Goal: Task Accomplishment & Management: Complete application form

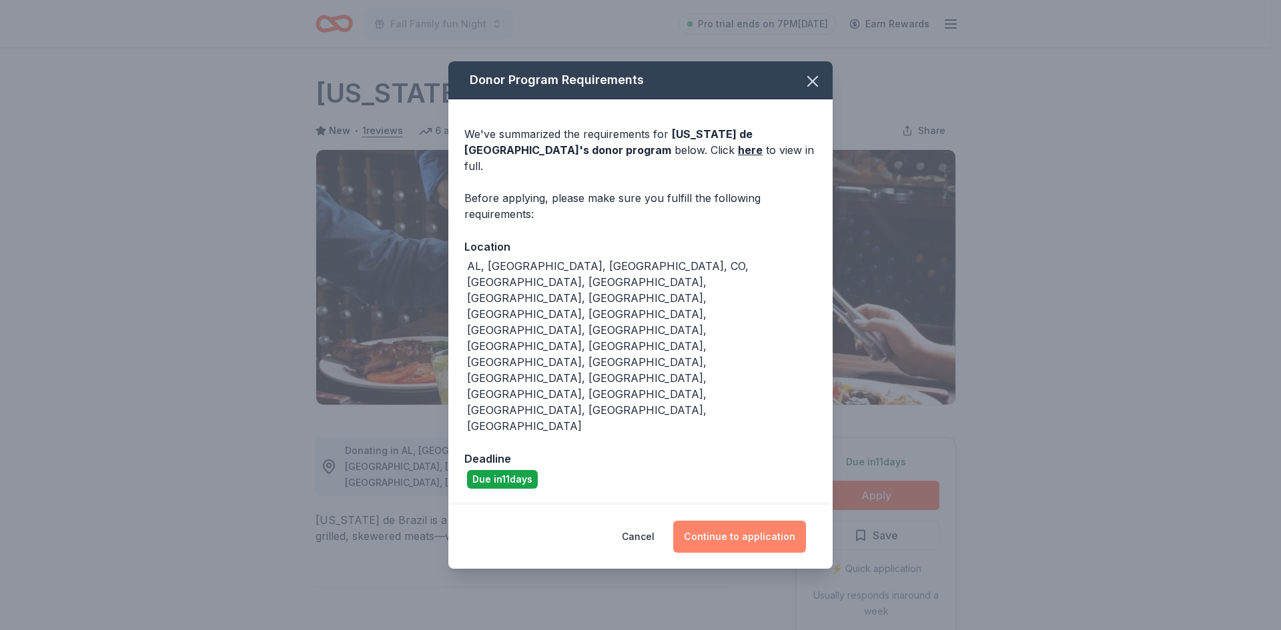
click at [739, 521] on button "Continue to application" at bounding box center [739, 537] width 133 height 32
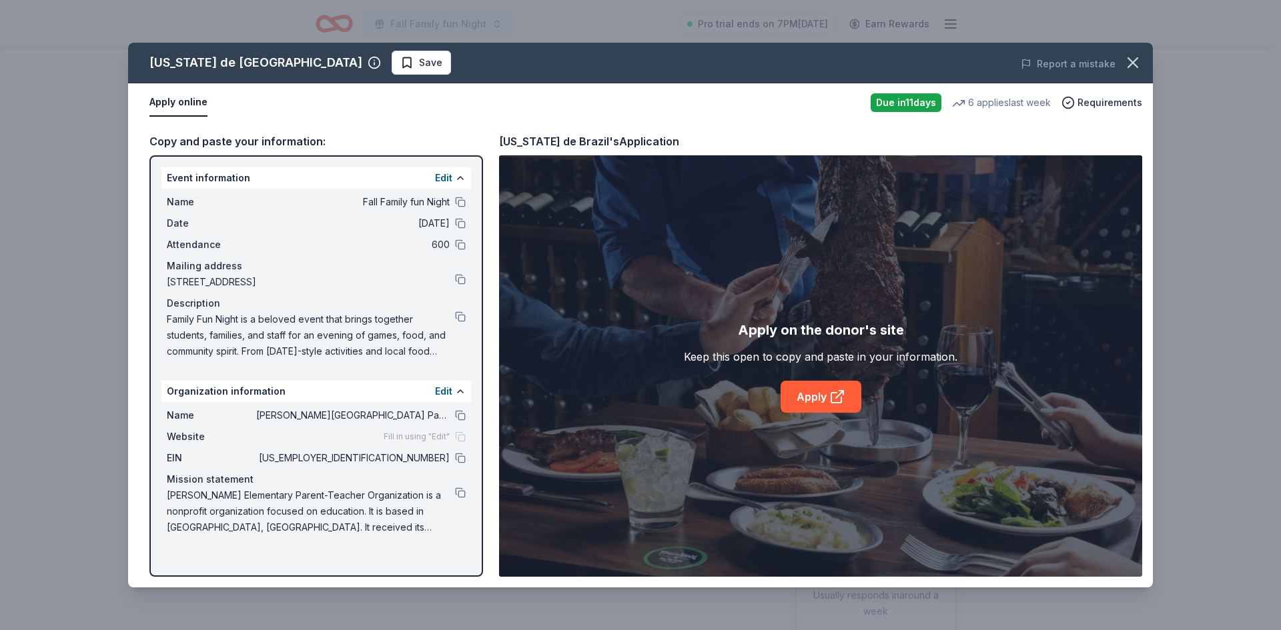
drag, startPoint x: 803, startPoint y: 391, endPoint x: 742, endPoint y: 404, distance: 62.7
click at [804, 391] on link "Apply" at bounding box center [820, 397] width 81 height 32
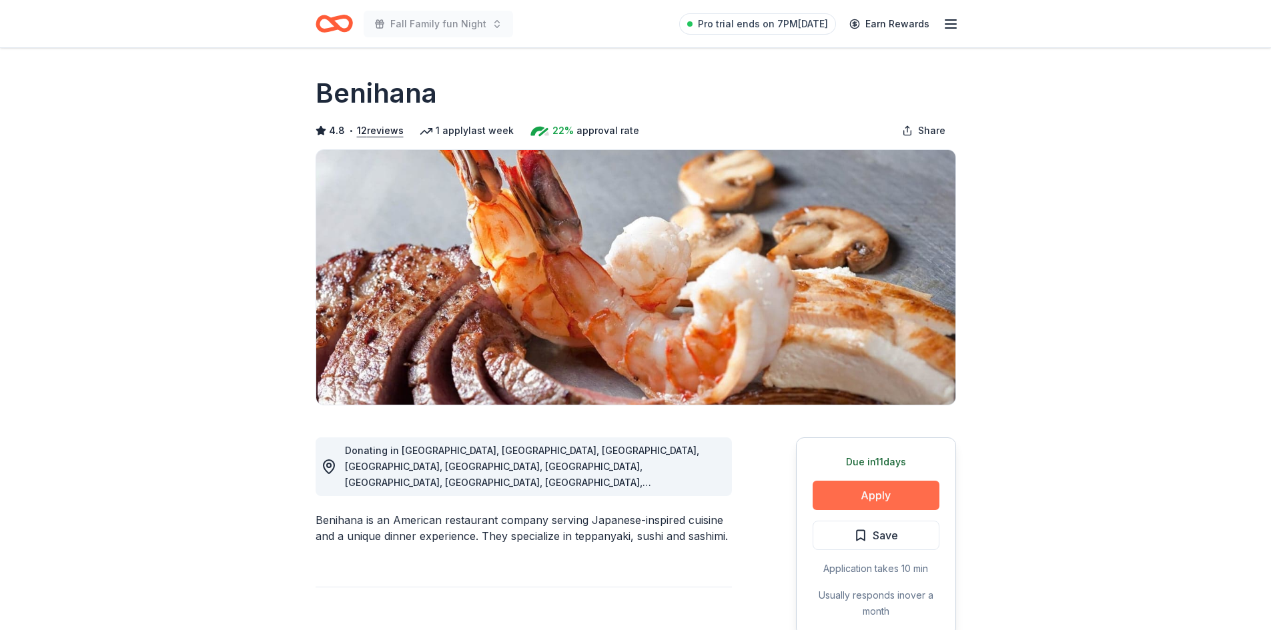
click at [844, 500] on button "Apply" at bounding box center [875, 495] width 127 height 29
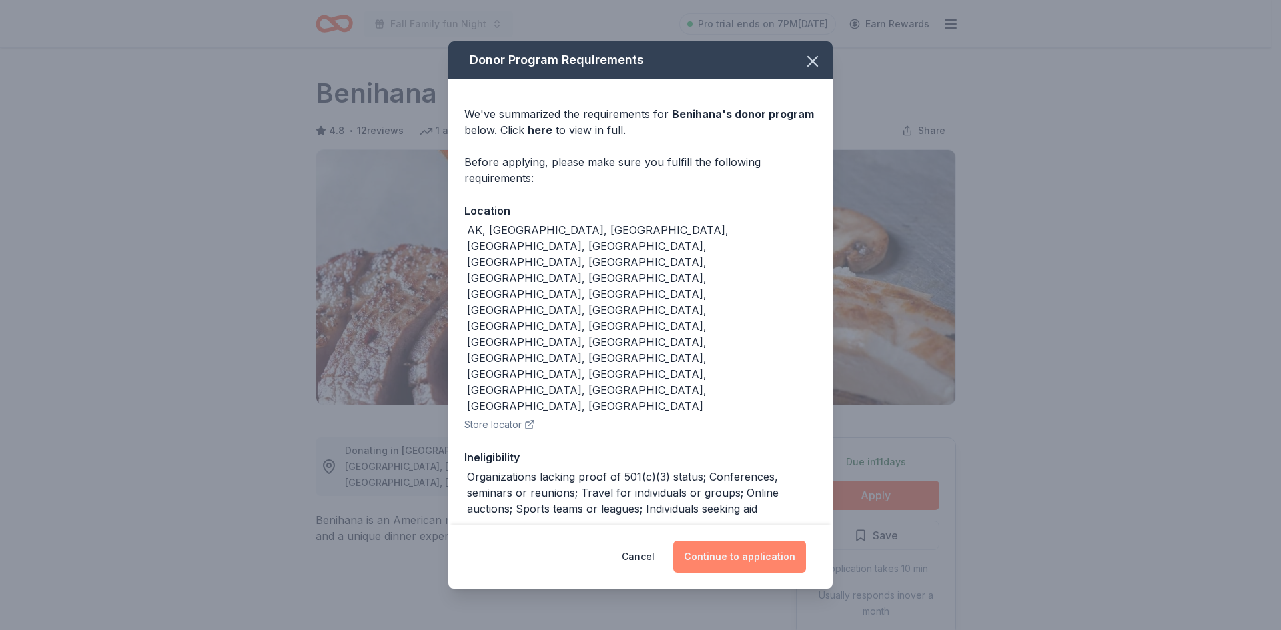
click at [730, 544] on button "Continue to application" at bounding box center [739, 557] width 133 height 32
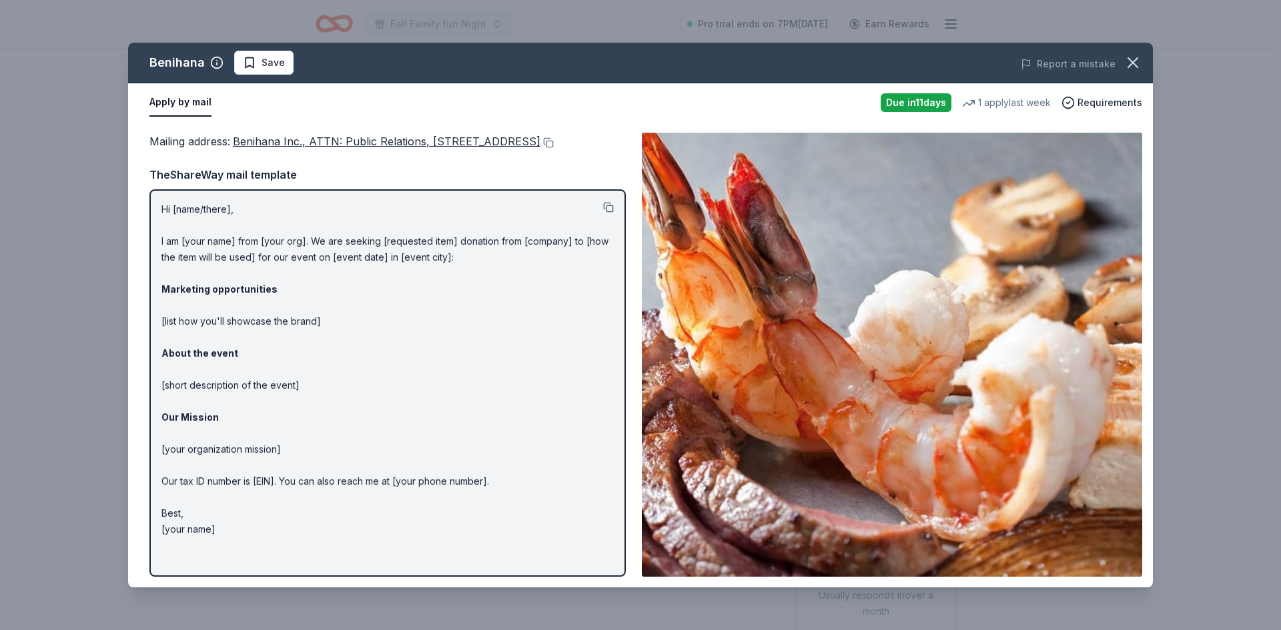
click at [612, 213] on button at bounding box center [608, 207] width 11 height 11
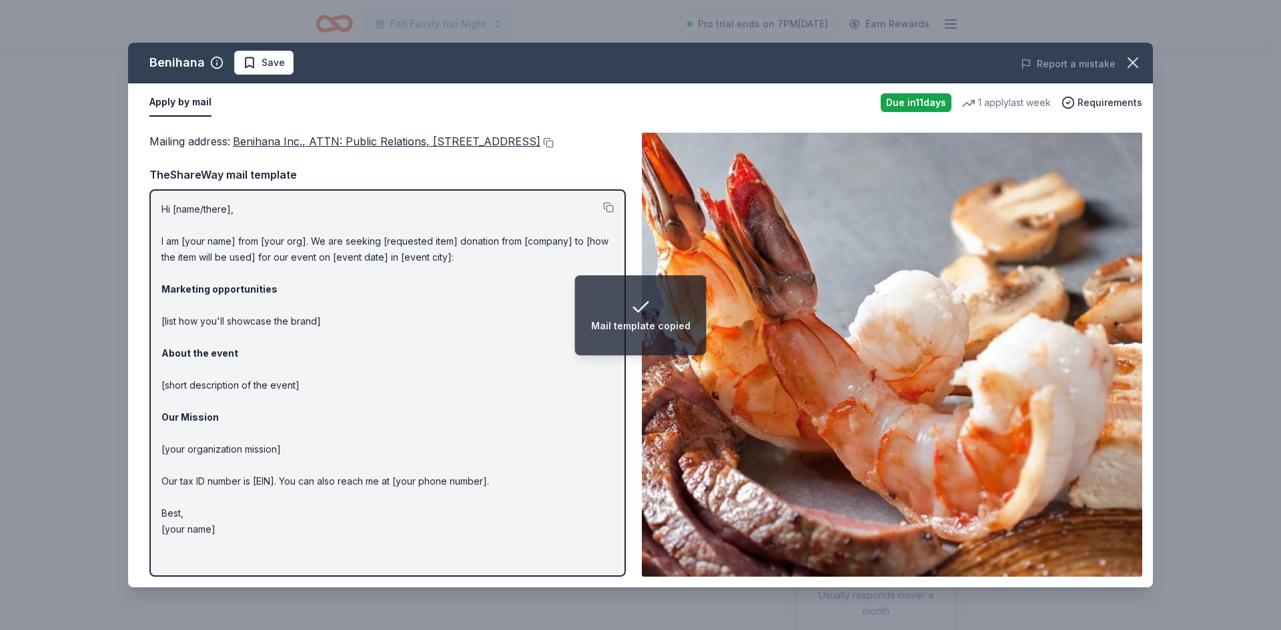
drag, startPoint x: 245, startPoint y: 159, endPoint x: 233, endPoint y: 143, distance: 20.4
click at [233, 143] on div "Mailing address : Benihana Inc., ATTN: Public Relations, 21500 Biscayne Blvd., …" at bounding box center [387, 141] width 476 height 17
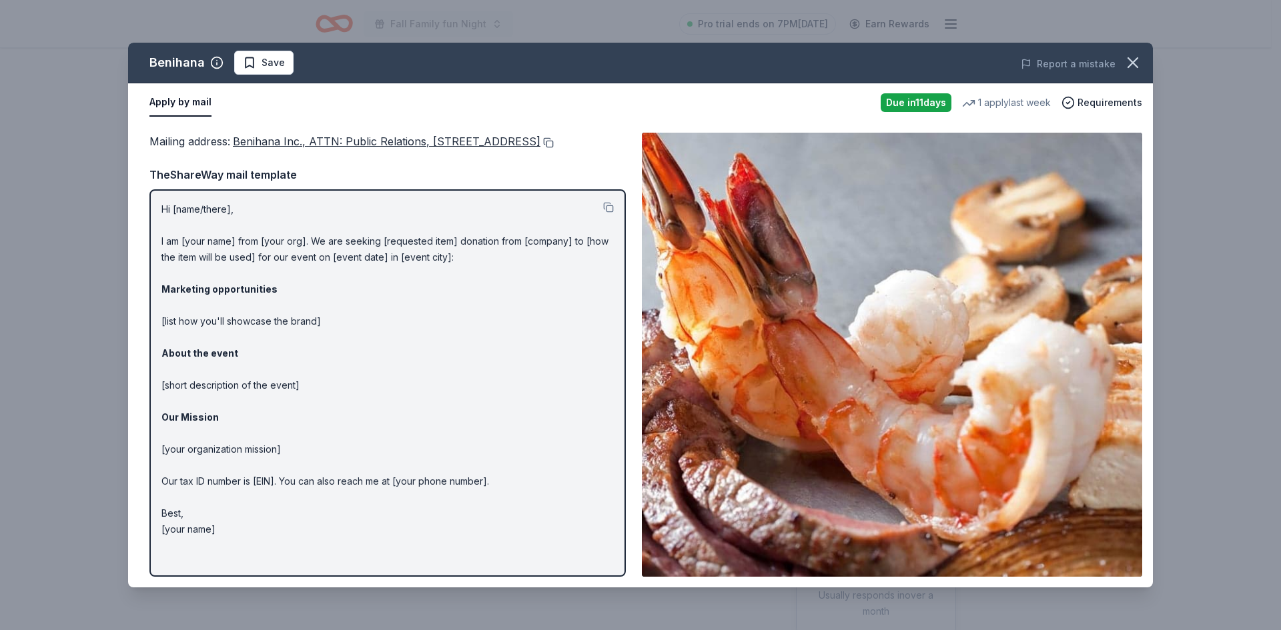
click at [540, 148] on button at bounding box center [546, 142] width 13 height 11
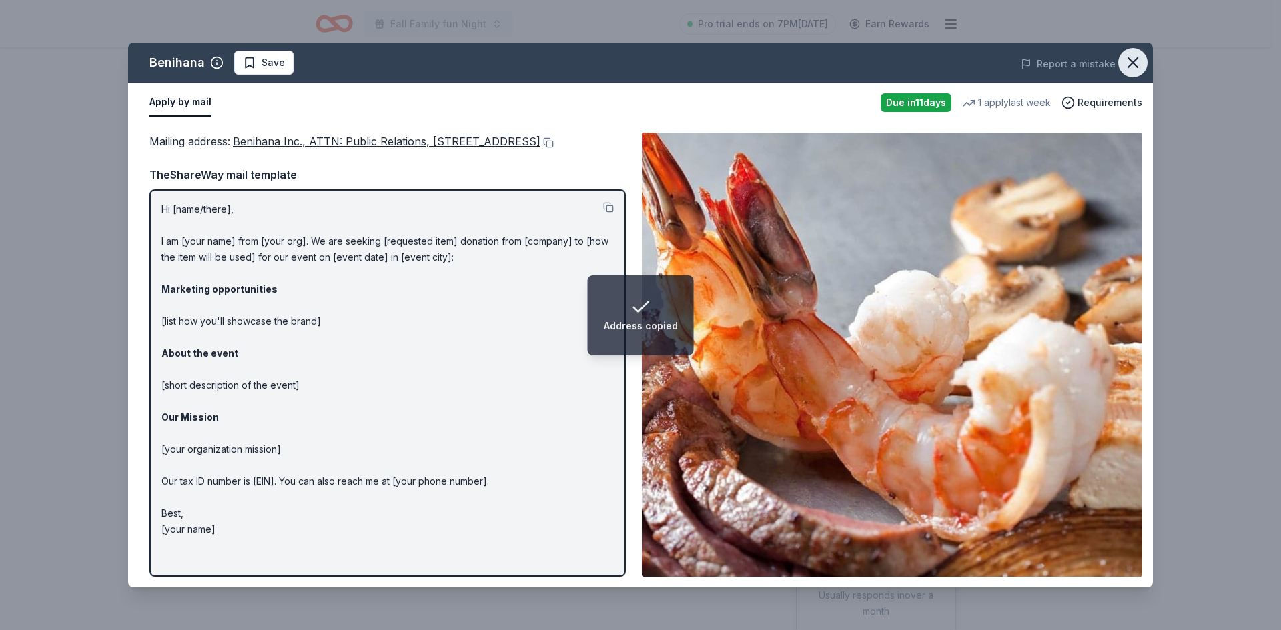
click at [1128, 69] on icon "button" at bounding box center [1132, 62] width 19 height 19
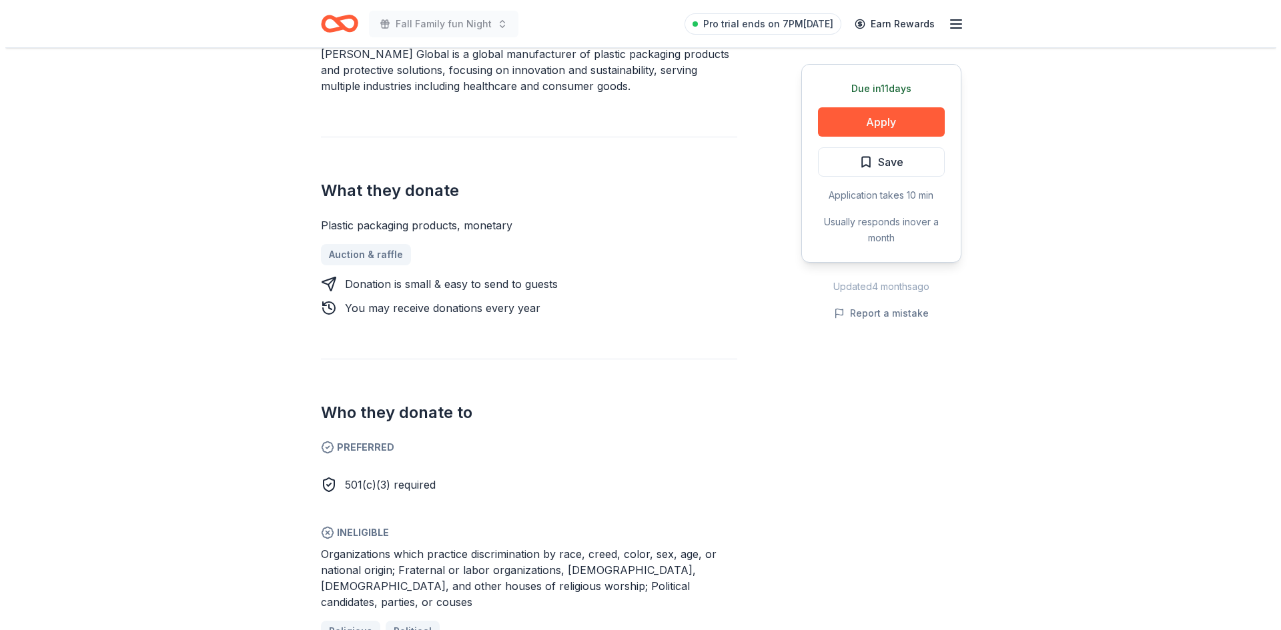
scroll to position [439, 0]
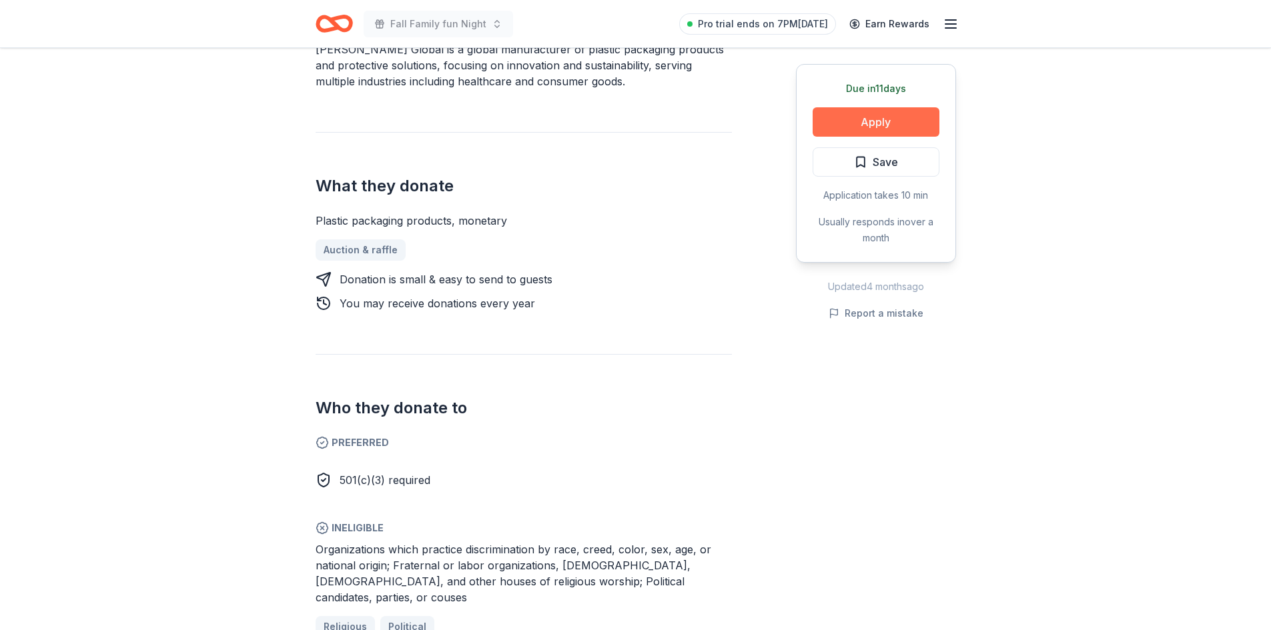
click at [882, 116] on button "Apply" at bounding box center [875, 121] width 127 height 29
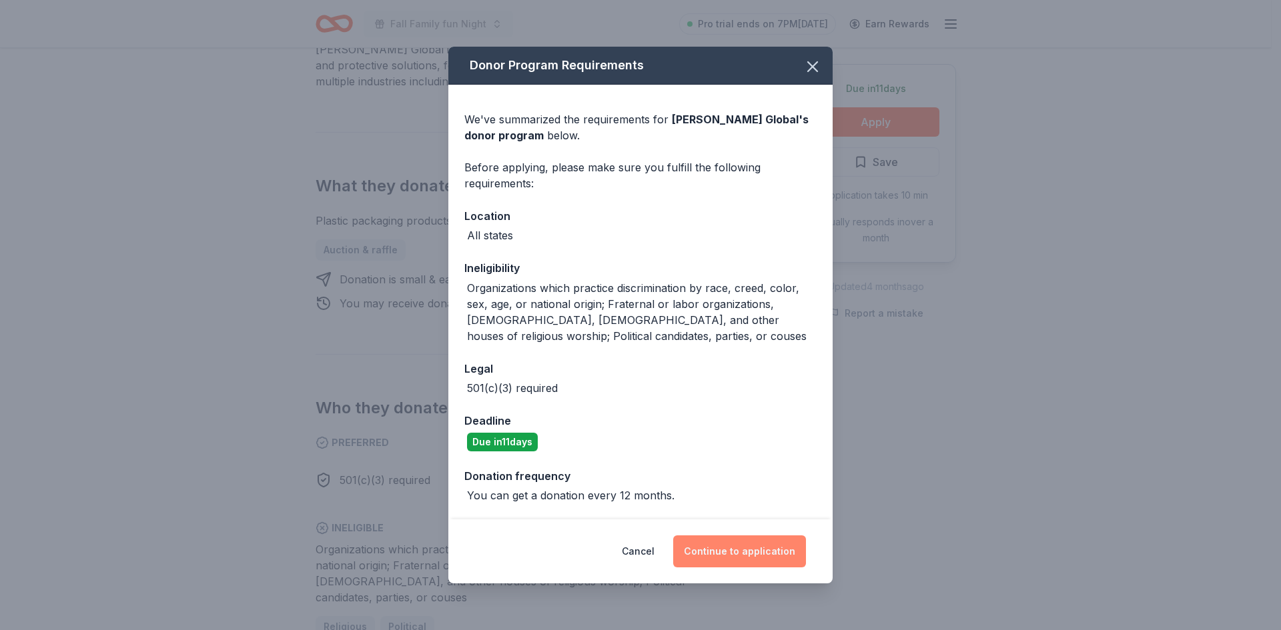
click at [726, 544] on button "Continue to application" at bounding box center [739, 552] width 133 height 32
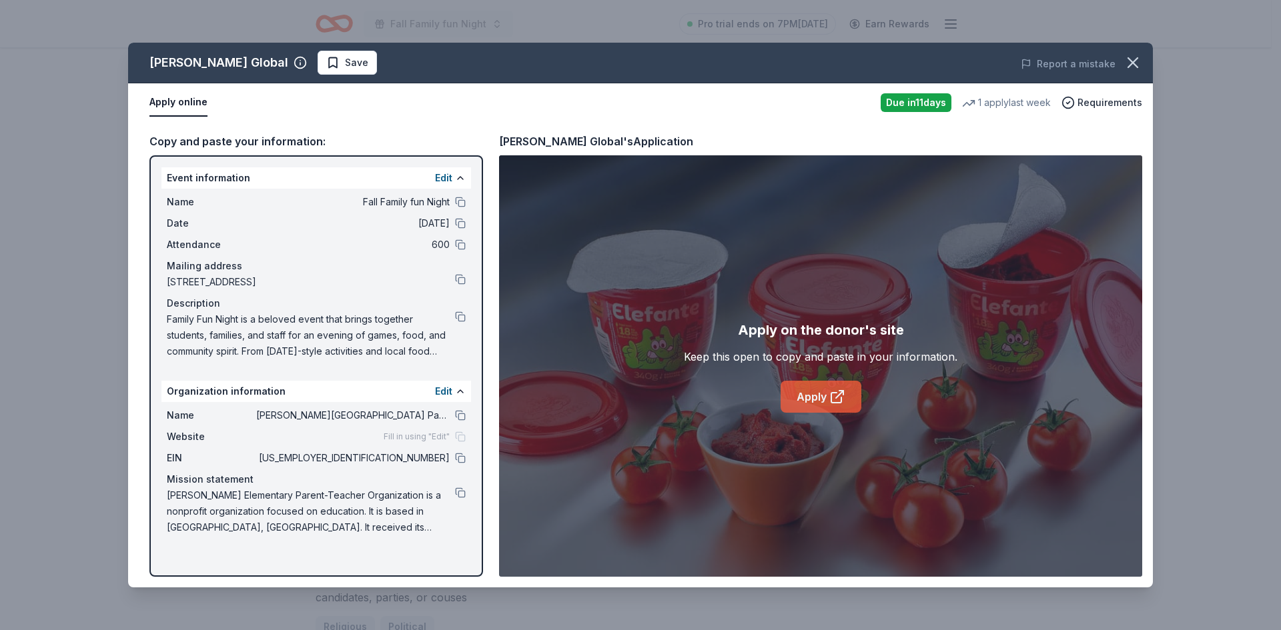
click at [803, 402] on link "Apply" at bounding box center [820, 397] width 81 height 32
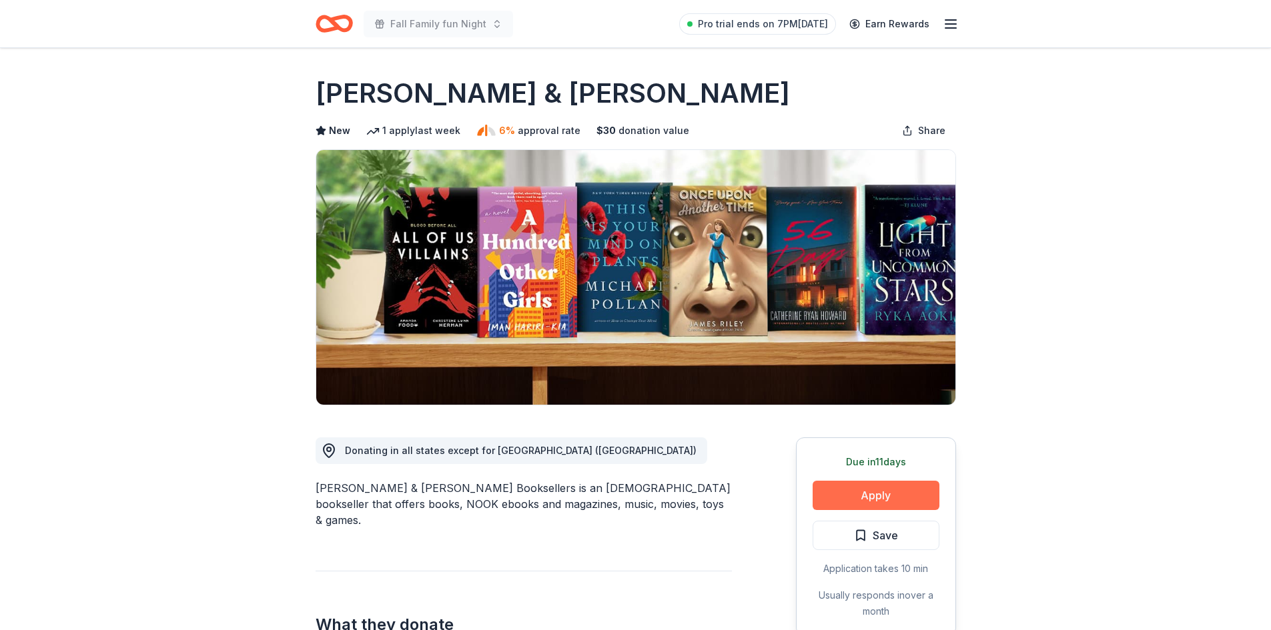
click at [850, 489] on button "Apply" at bounding box center [875, 495] width 127 height 29
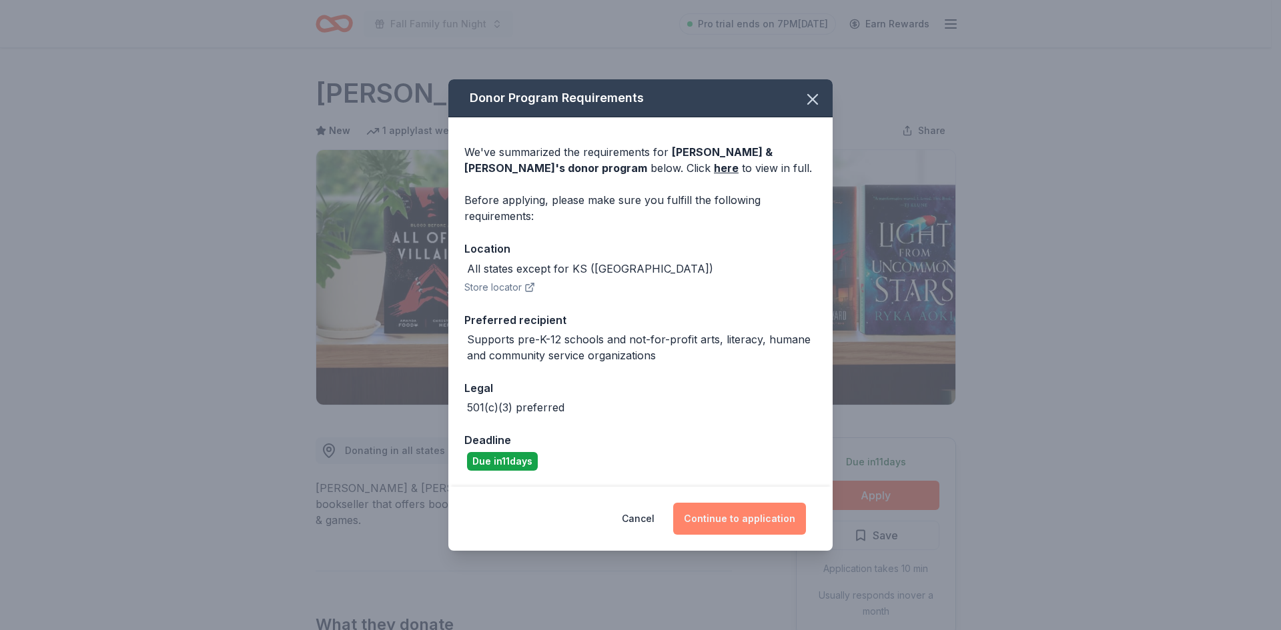
click at [748, 528] on button "Continue to application" at bounding box center [739, 519] width 133 height 32
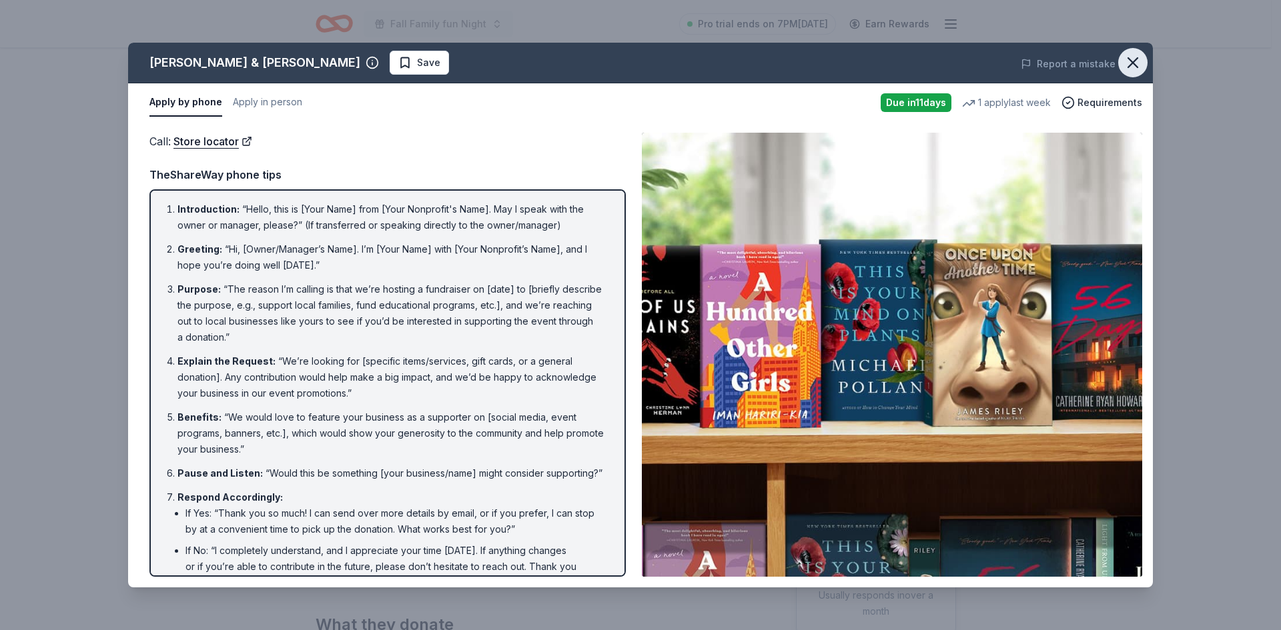
click at [1132, 66] on icon "button" at bounding box center [1132, 62] width 19 height 19
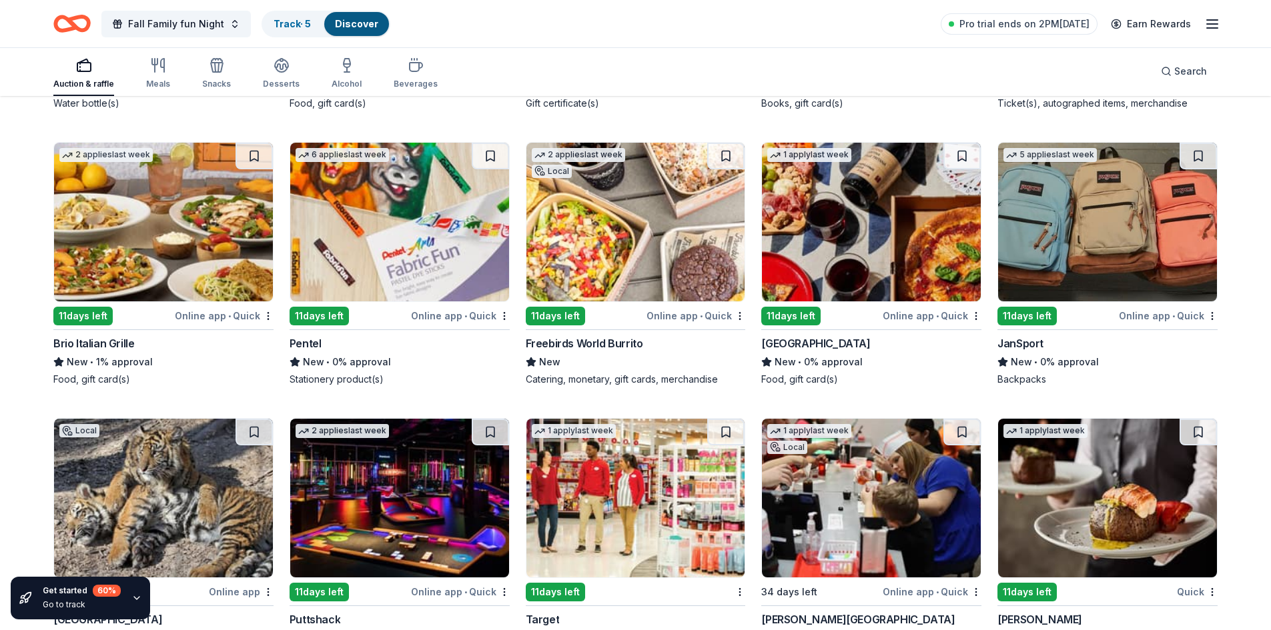
scroll to position [8085, 0]
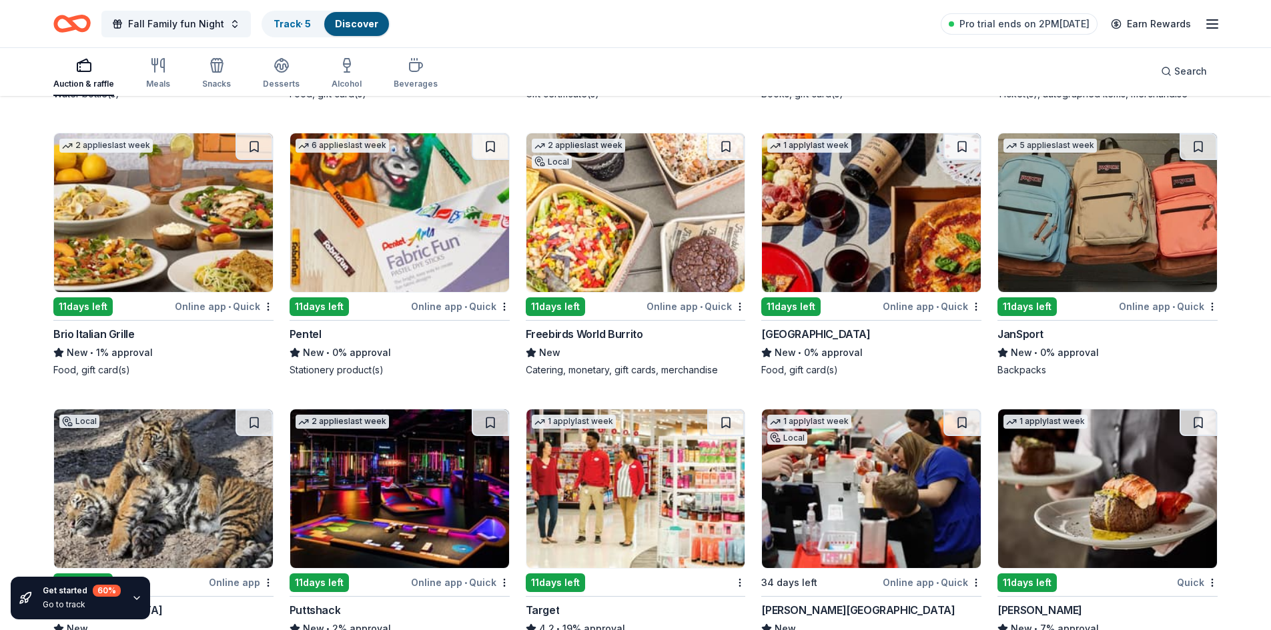
click at [180, 207] on img at bounding box center [163, 212] width 219 height 159
click at [606, 213] on img at bounding box center [635, 212] width 219 height 159
click at [1065, 202] on img at bounding box center [1107, 212] width 219 height 159
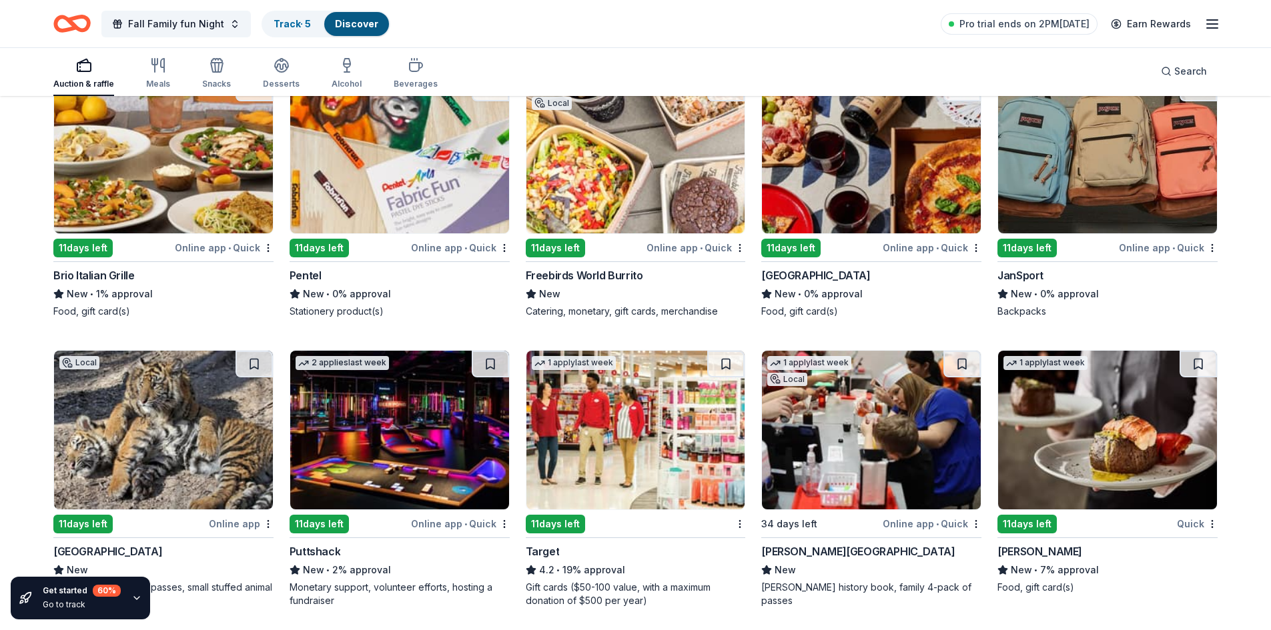
scroll to position [8228, 0]
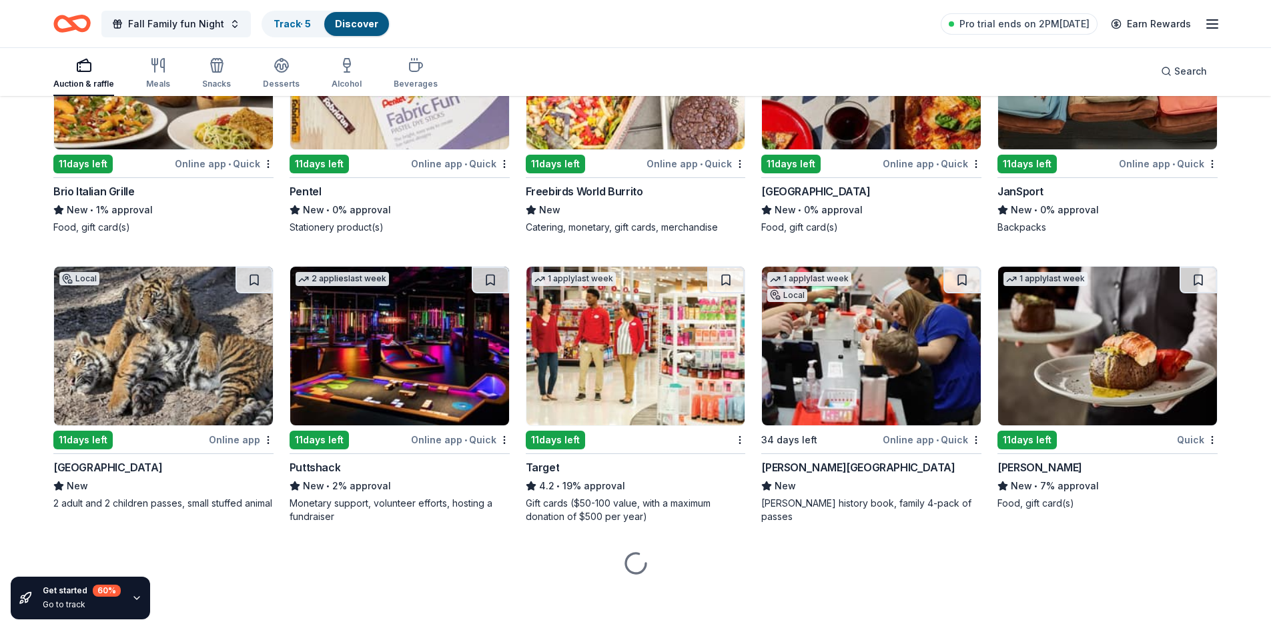
click at [1084, 332] on img at bounding box center [1107, 346] width 219 height 159
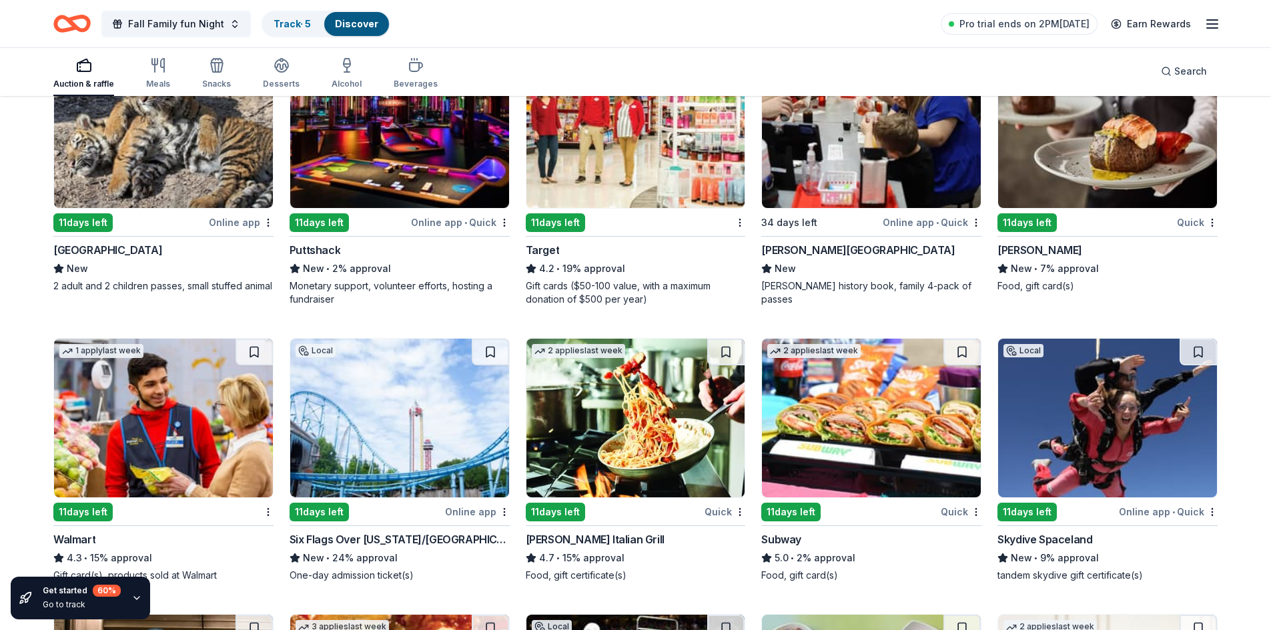
scroll to position [8455, 0]
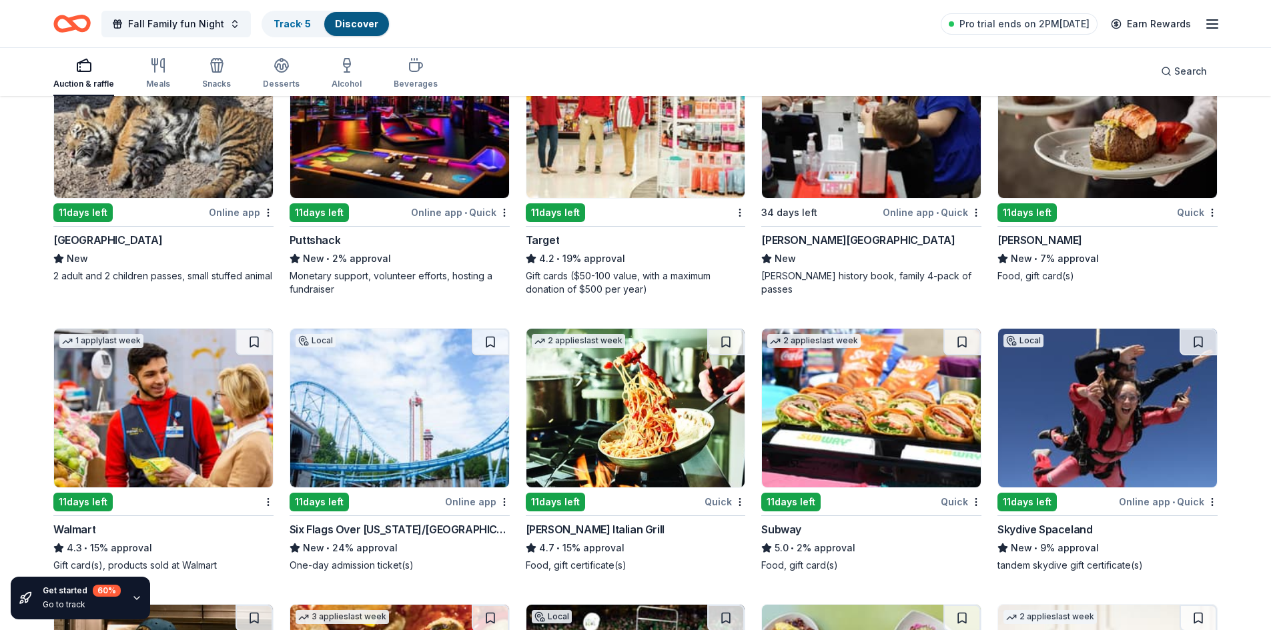
drag, startPoint x: 873, startPoint y: 145, endPoint x: 809, endPoint y: 143, distance: 64.1
click at [809, 143] on img at bounding box center [871, 118] width 219 height 159
click at [604, 442] on img at bounding box center [635, 408] width 219 height 159
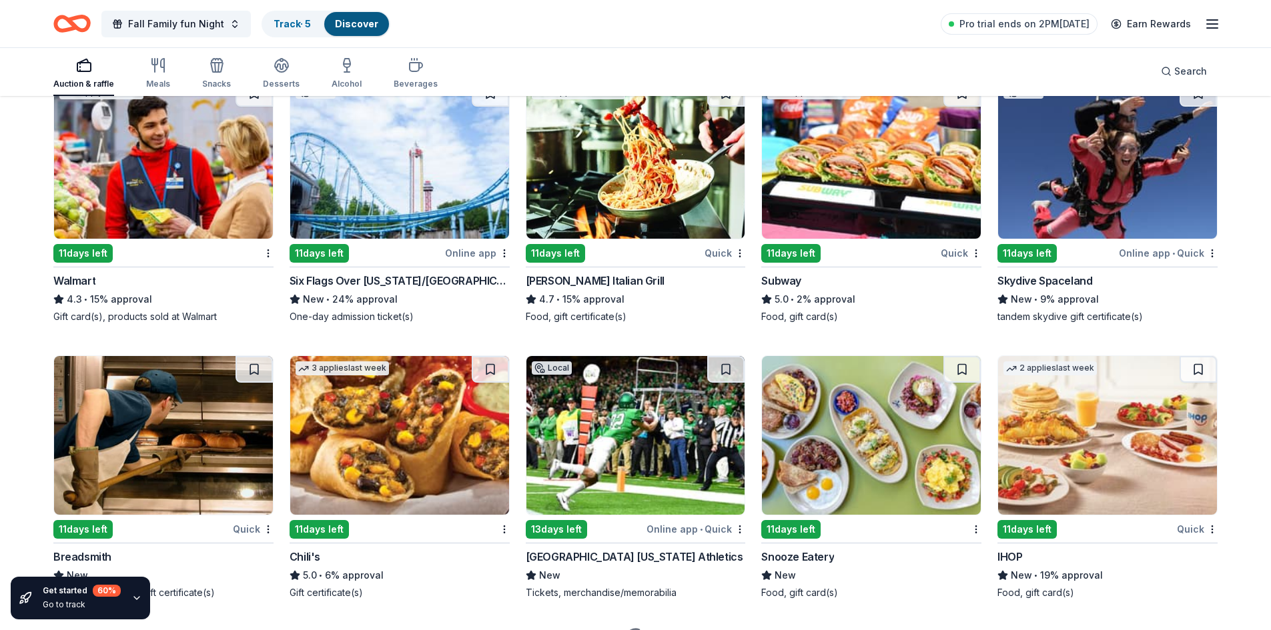
scroll to position [8756, 0]
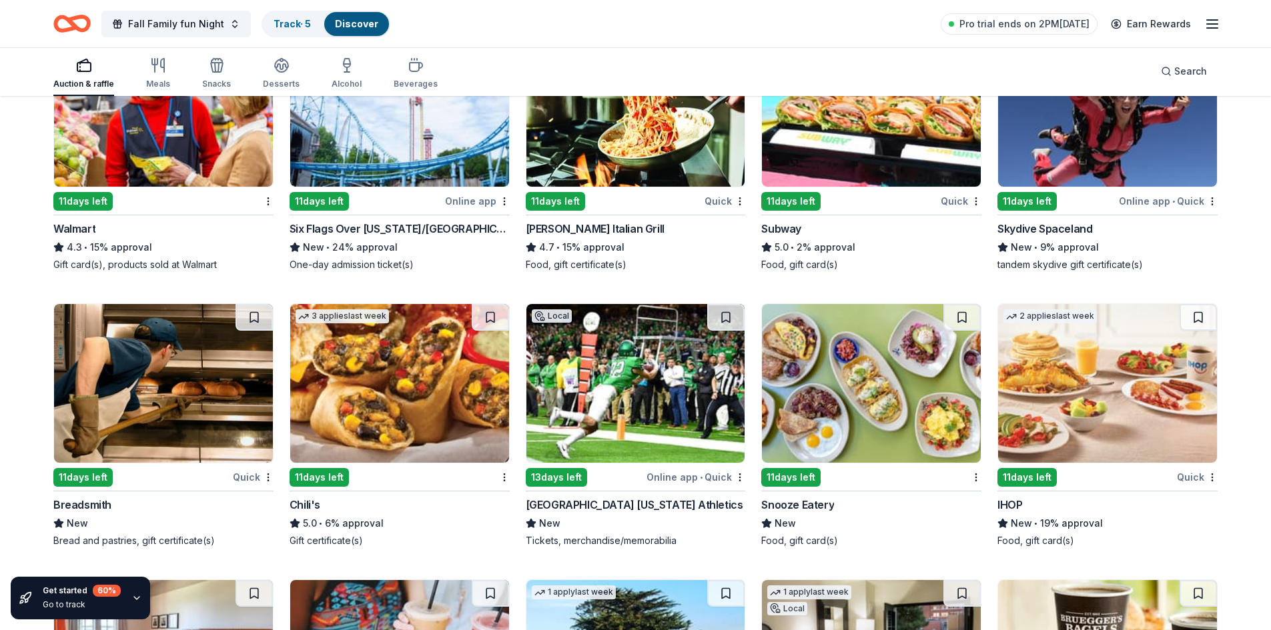
click at [884, 395] on img at bounding box center [871, 383] width 219 height 159
click at [1061, 385] on img at bounding box center [1107, 383] width 219 height 159
click at [388, 394] on img at bounding box center [399, 383] width 219 height 159
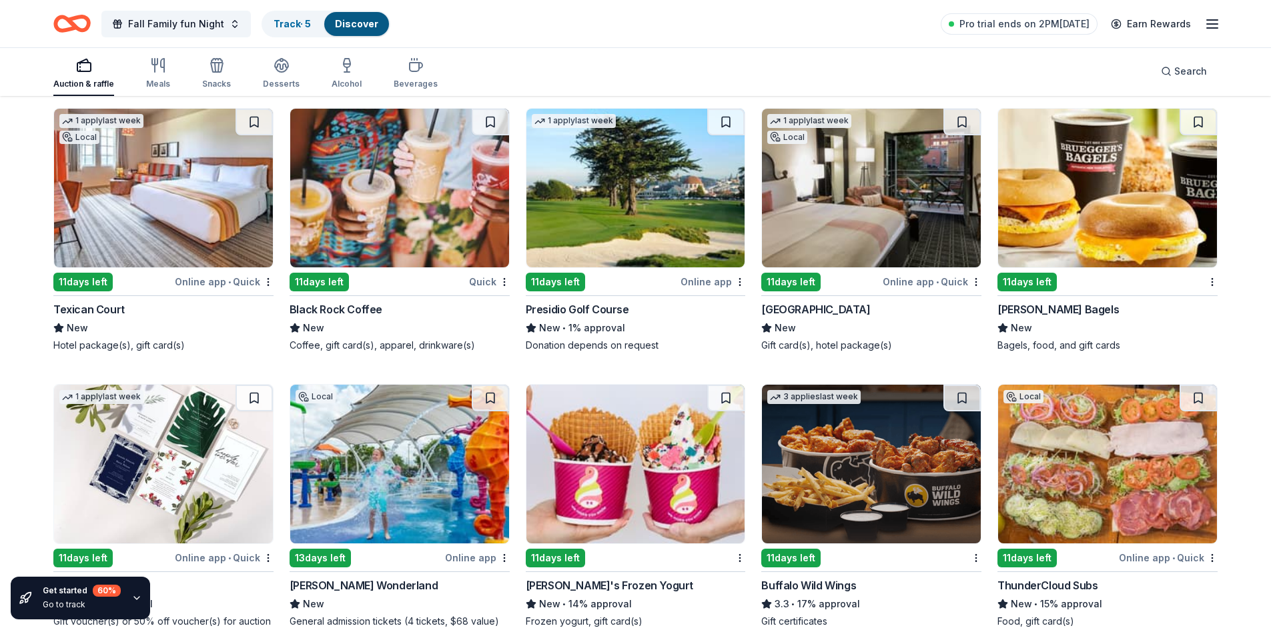
scroll to position [9304, 0]
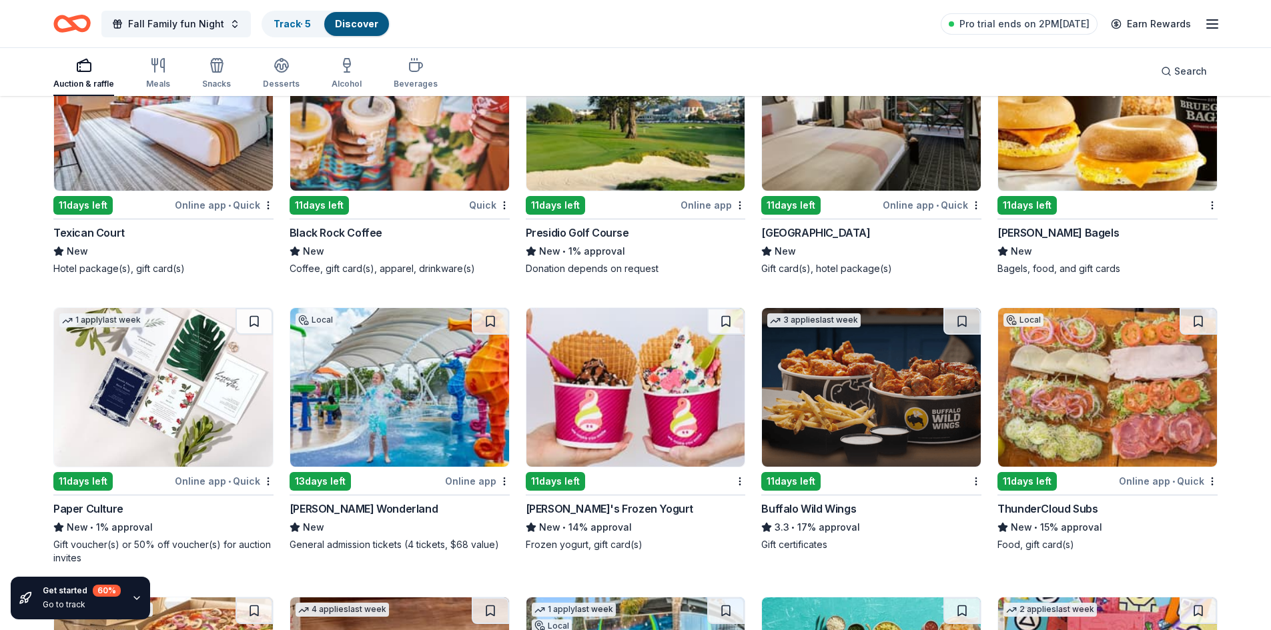
click at [649, 401] on img at bounding box center [635, 387] width 219 height 159
click at [831, 389] on img at bounding box center [871, 387] width 219 height 159
click at [196, 424] on img at bounding box center [163, 387] width 219 height 159
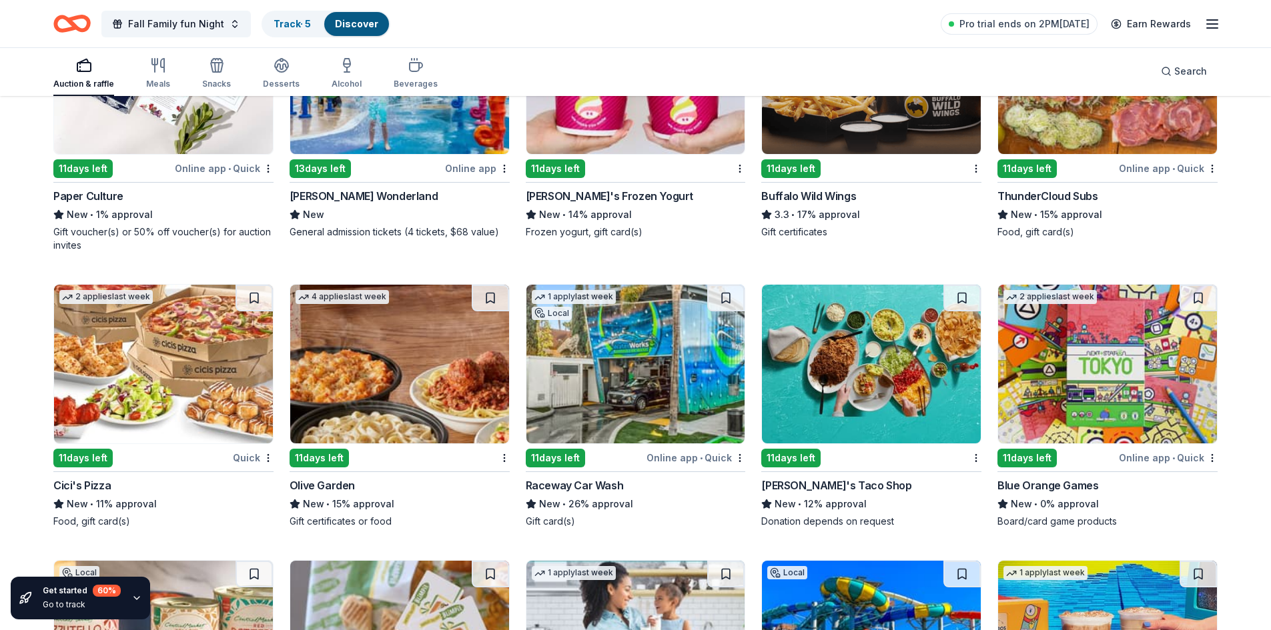
scroll to position [9628, 0]
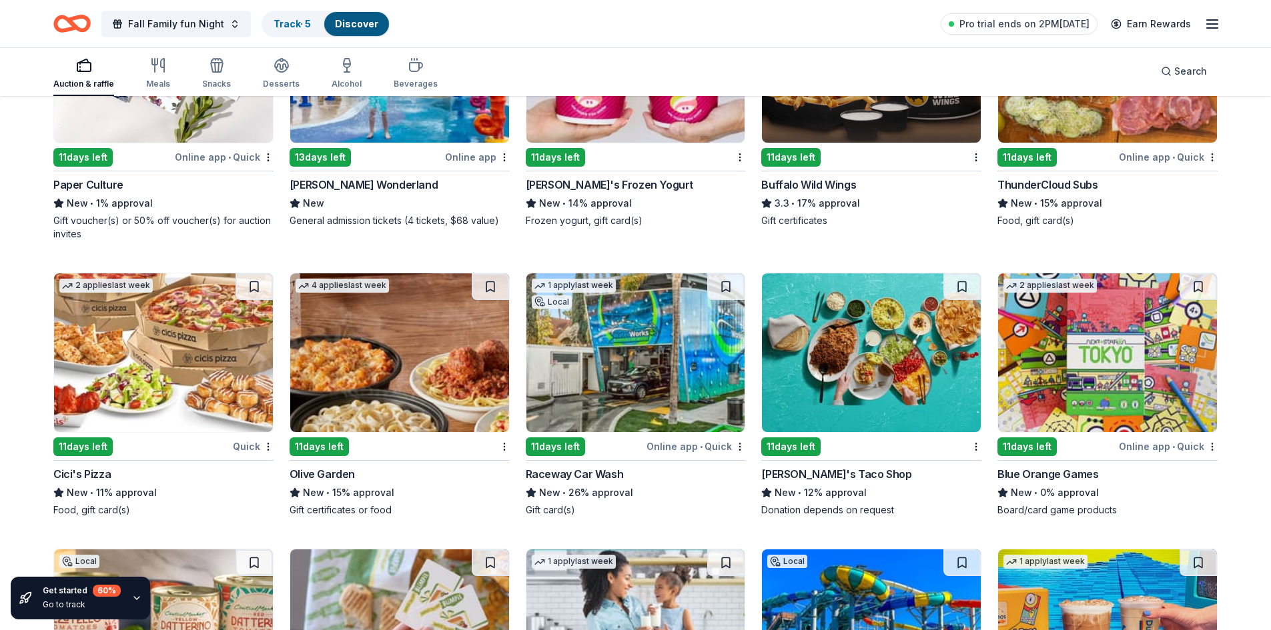
click at [1091, 355] on img at bounding box center [1107, 352] width 219 height 159
click at [846, 356] on img at bounding box center [871, 352] width 219 height 159
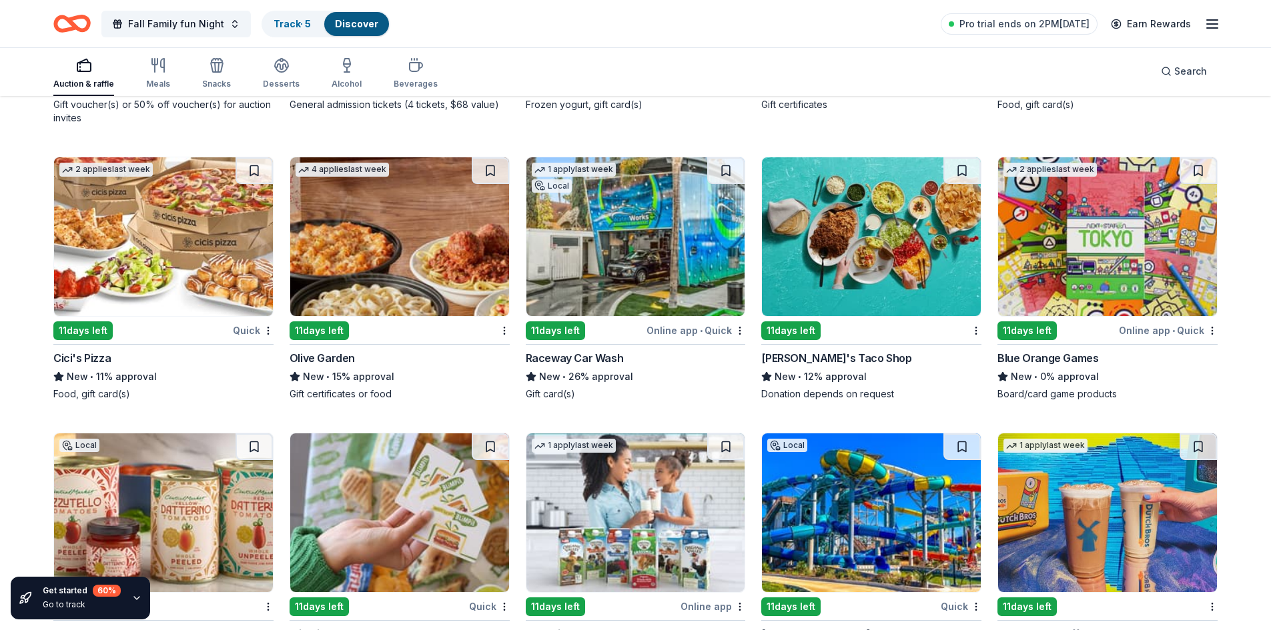
scroll to position [9911, 0]
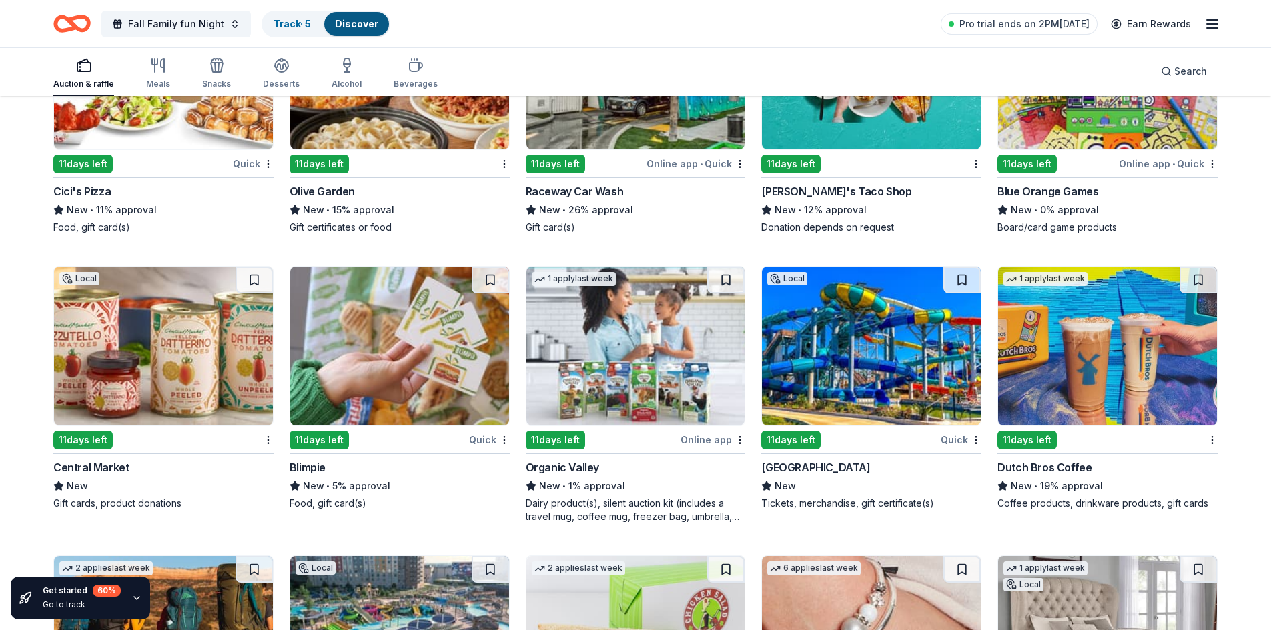
click at [1131, 369] on img at bounding box center [1107, 346] width 219 height 159
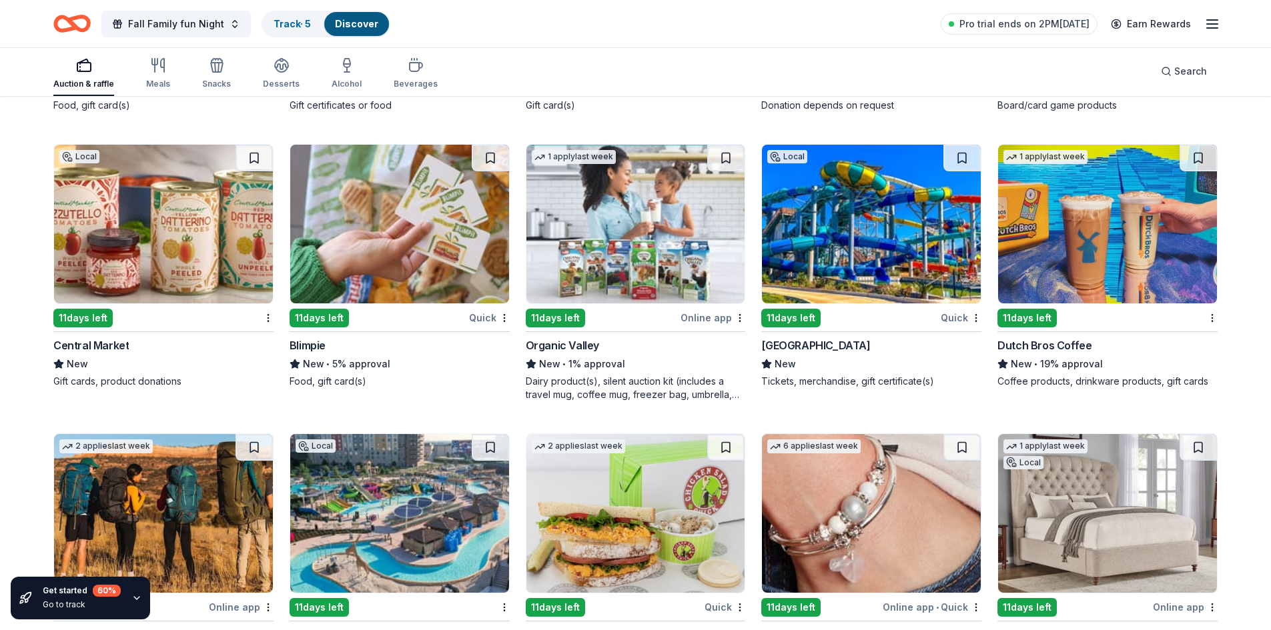
scroll to position [10058, 0]
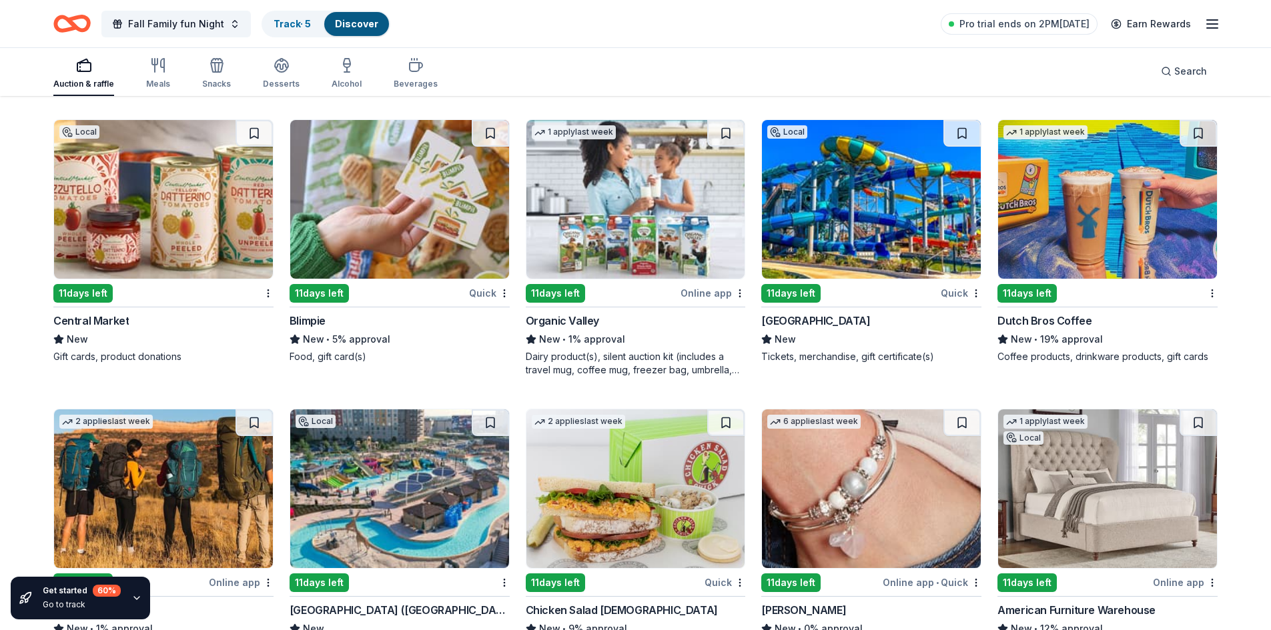
click at [201, 232] on img at bounding box center [163, 199] width 219 height 159
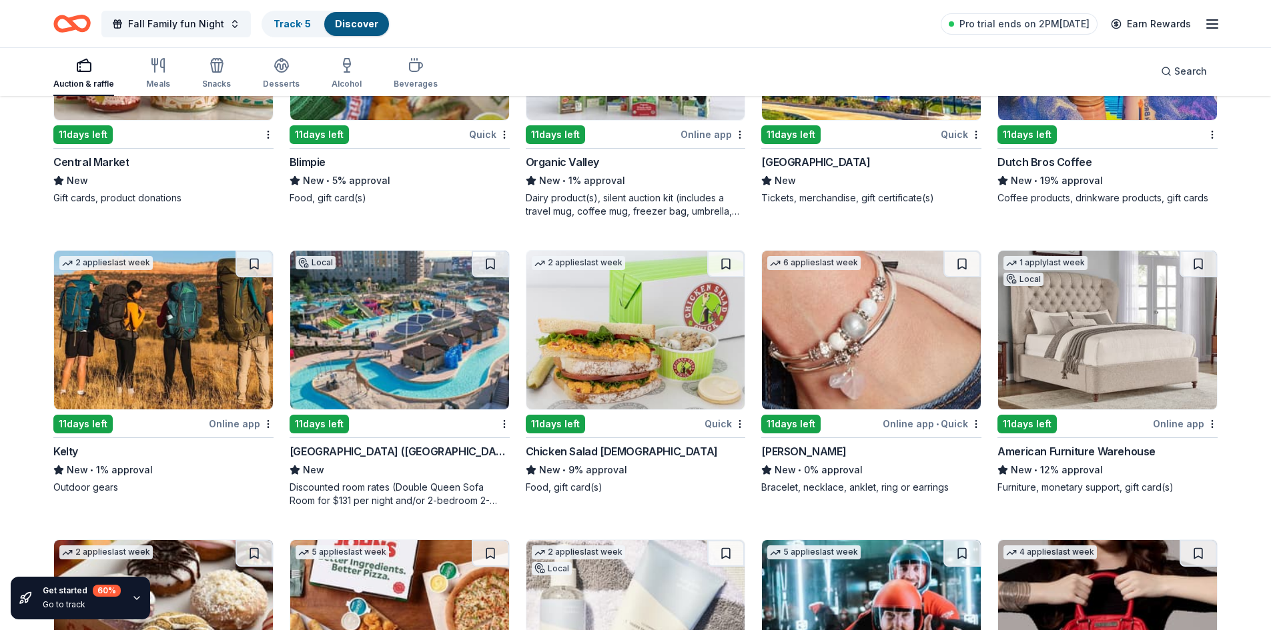
click at [613, 320] on img at bounding box center [635, 330] width 219 height 159
click at [1072, 321] on img at bounding box center [1107, 330] width 219 height 159
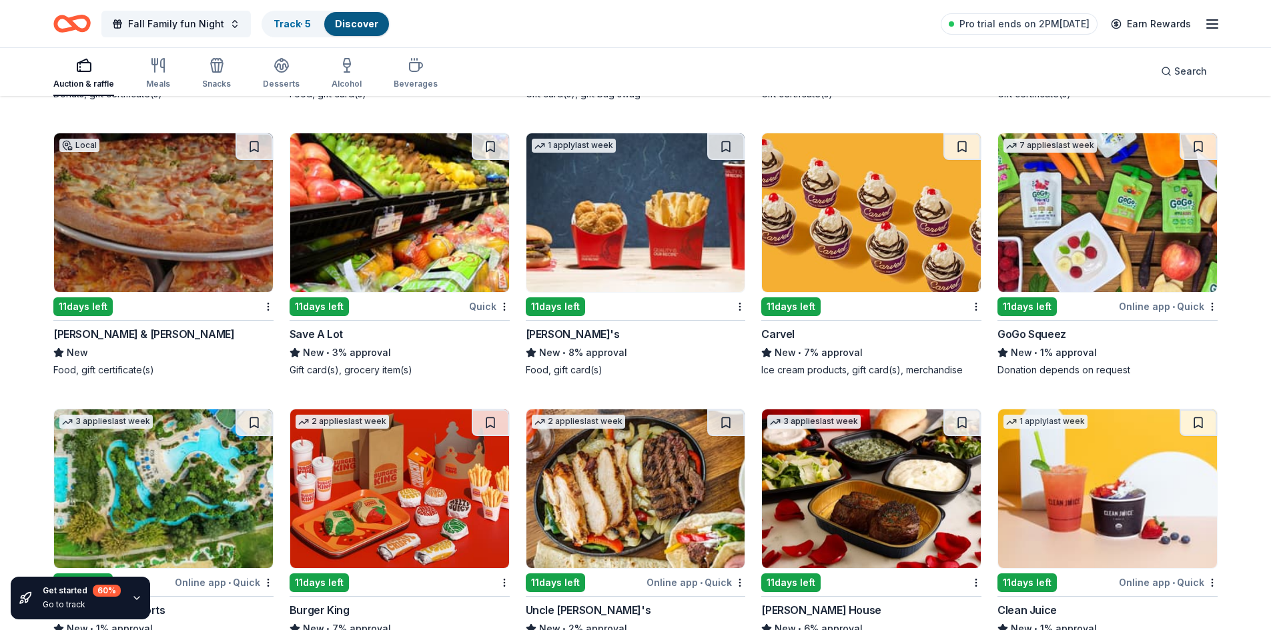
scroll to position [11029, 0]
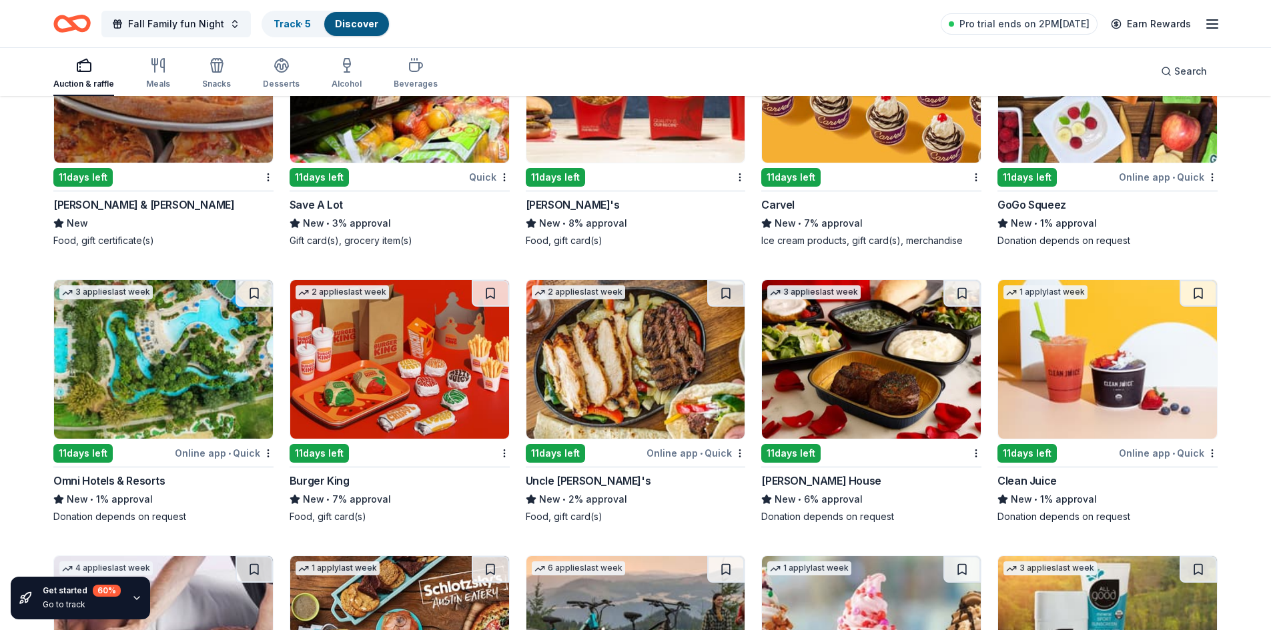
click at [599, 373] on img at bounding box center [635, 359] width 219 height 159
click at [828, 400] on img at bounding box center [871, 359] width 219 height 159
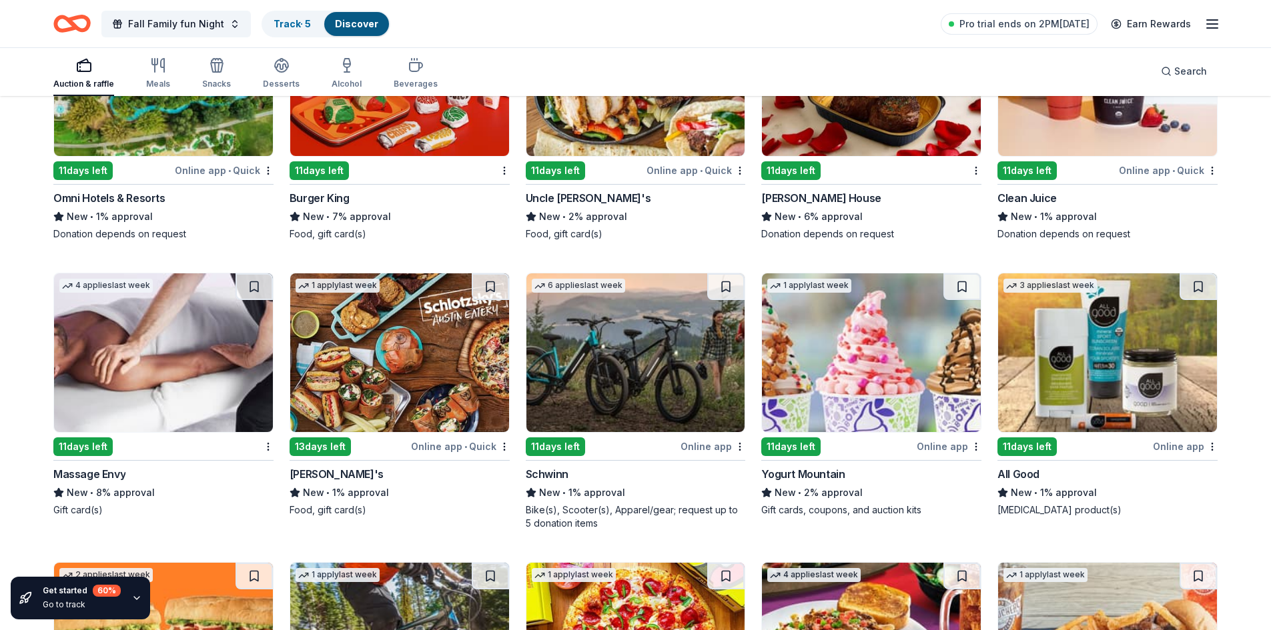
scroll to position [11325, 0]
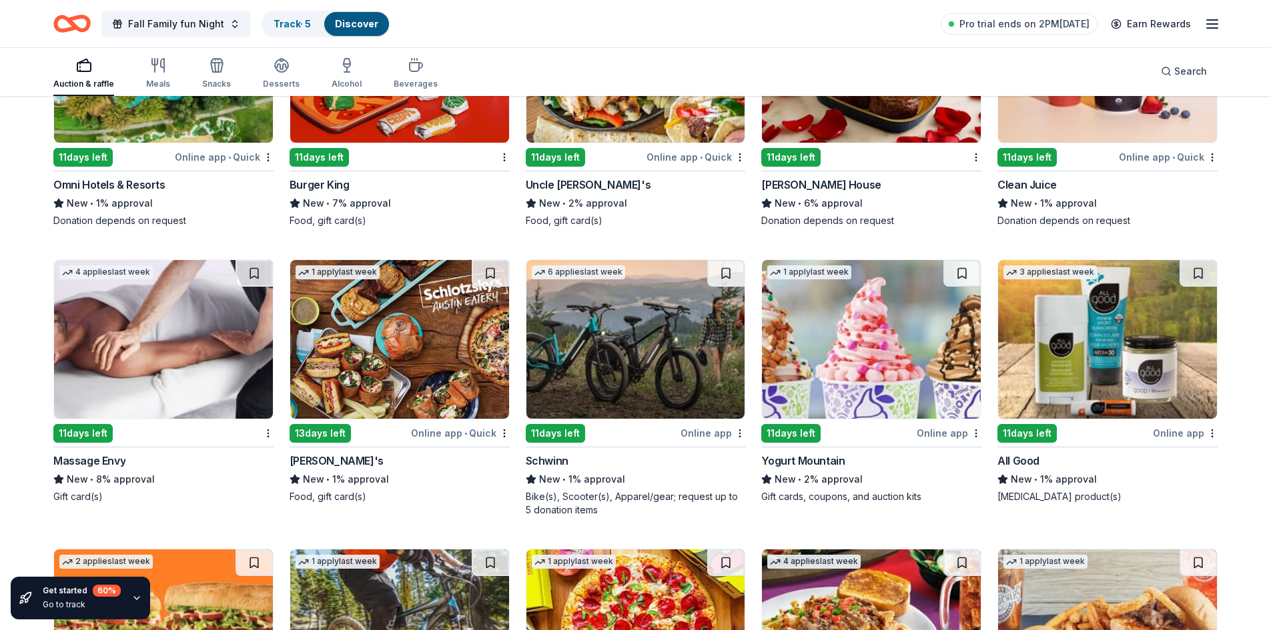
click at [1081, 332] on img at bounding box center [1107, 339] width 219 height 159
click at [621, 385] on img at bounding box center [635, 339] width 219 height 159
drag, startPoint x: 380, startPoint y: 342, endPoint x: 269, endPoint y: 213, distance: 169.8
click at [380, 342] on img at bounding box center [399, 339] width 219 height 159
click at [165, 345] on img at bounding box center [163, 339] width 219 height 159
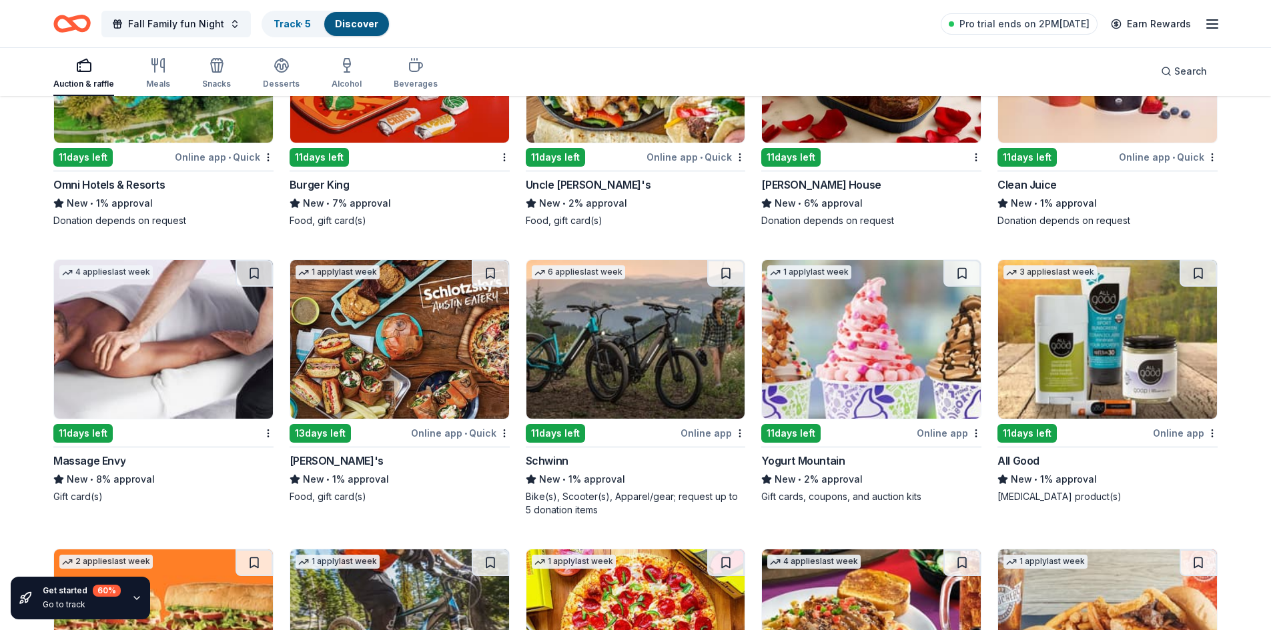
scroll to position [11608, 0]
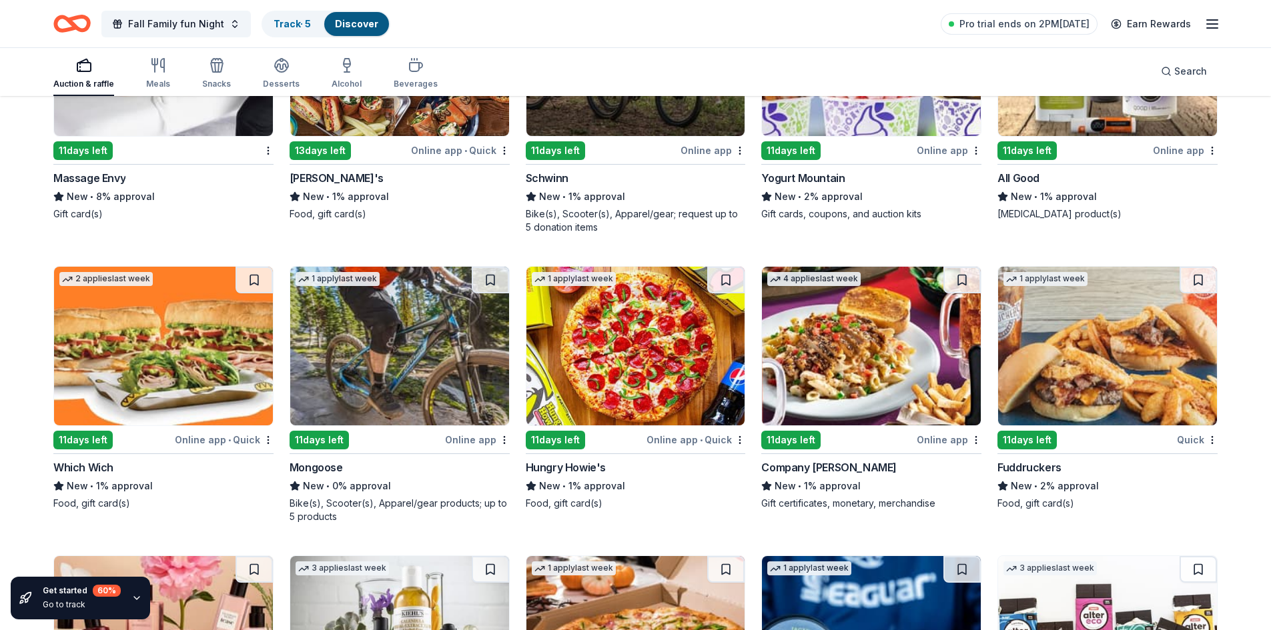
click at [382, 382] on img at bounding box center [399, 346] width 219 height 159
click at [194, 358] on img at bounding box center [163, 346] width 219 height 159
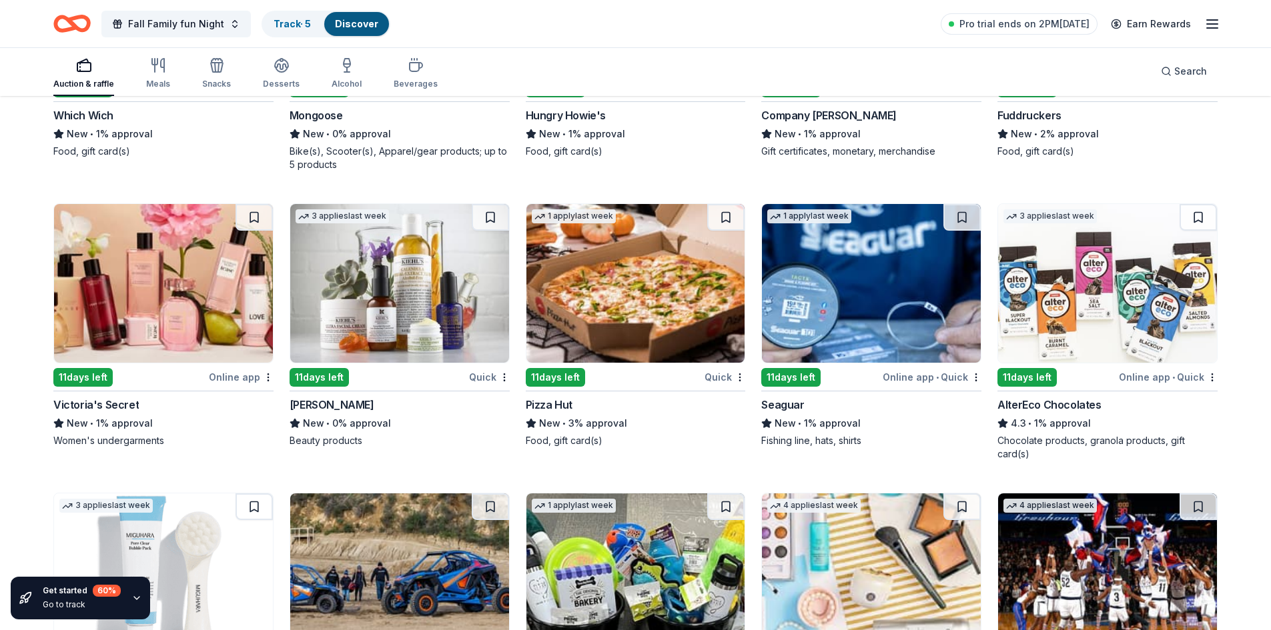
scroll to position [11974, 0]
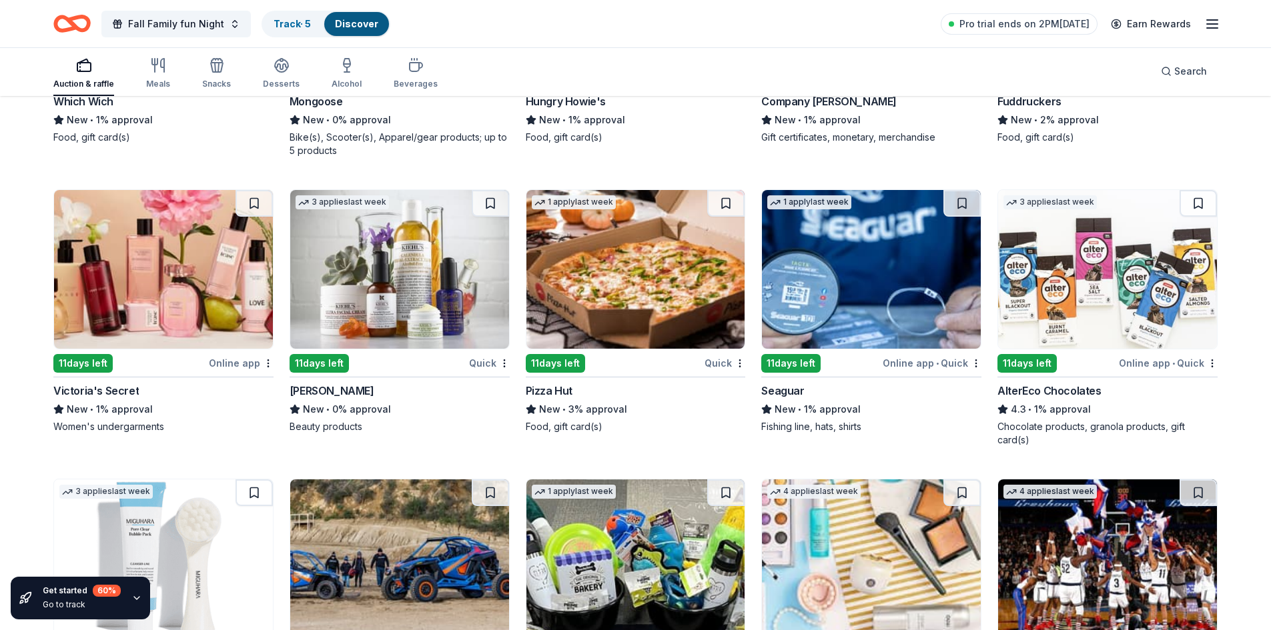
click at [379, 271] on img at bounding box center [399, 269] width 219 height 159
click at [108, 263] on img at bounding box center [163, 269] width 219 height 159
click at [1066, 303] on img at bounding box center [1107, 269] width 219 height 159
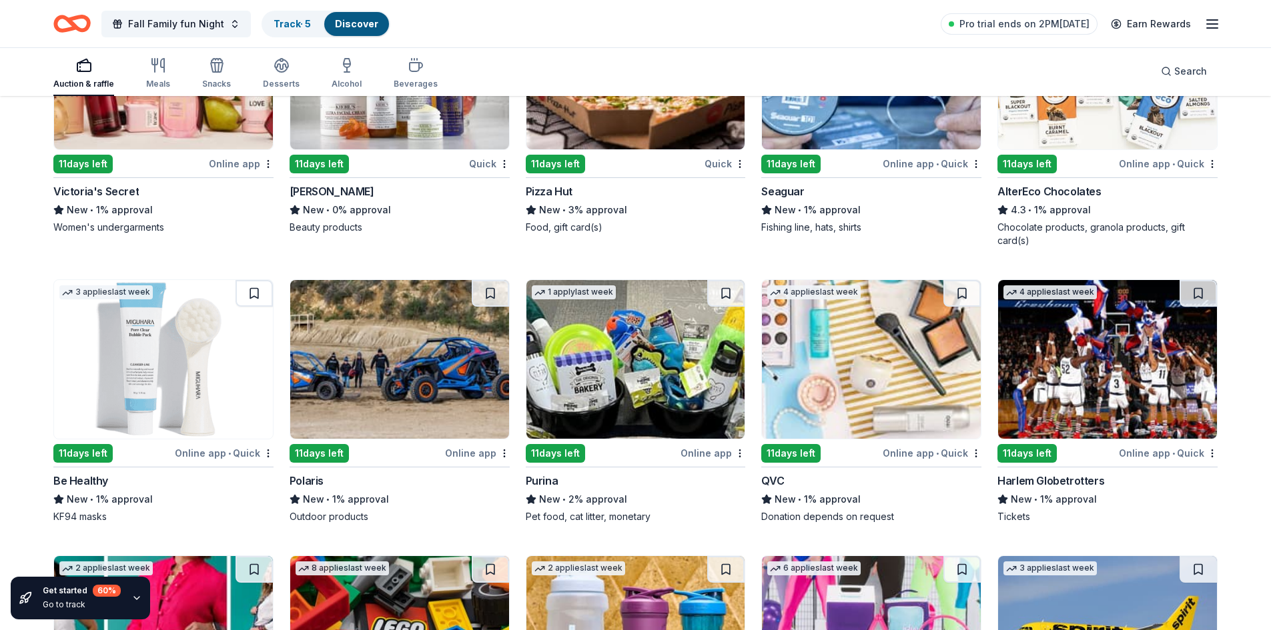
click at [199, 366] on img at bounding box center [163, 359] width 219 height 159
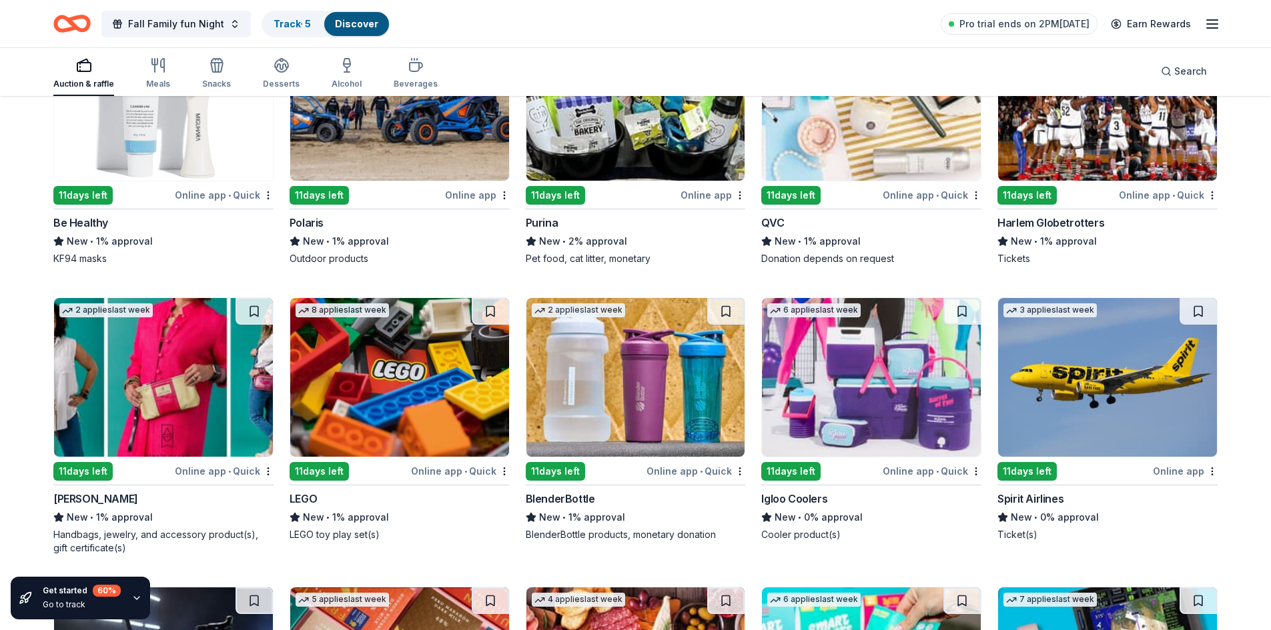
scroll to position [12467, 0]
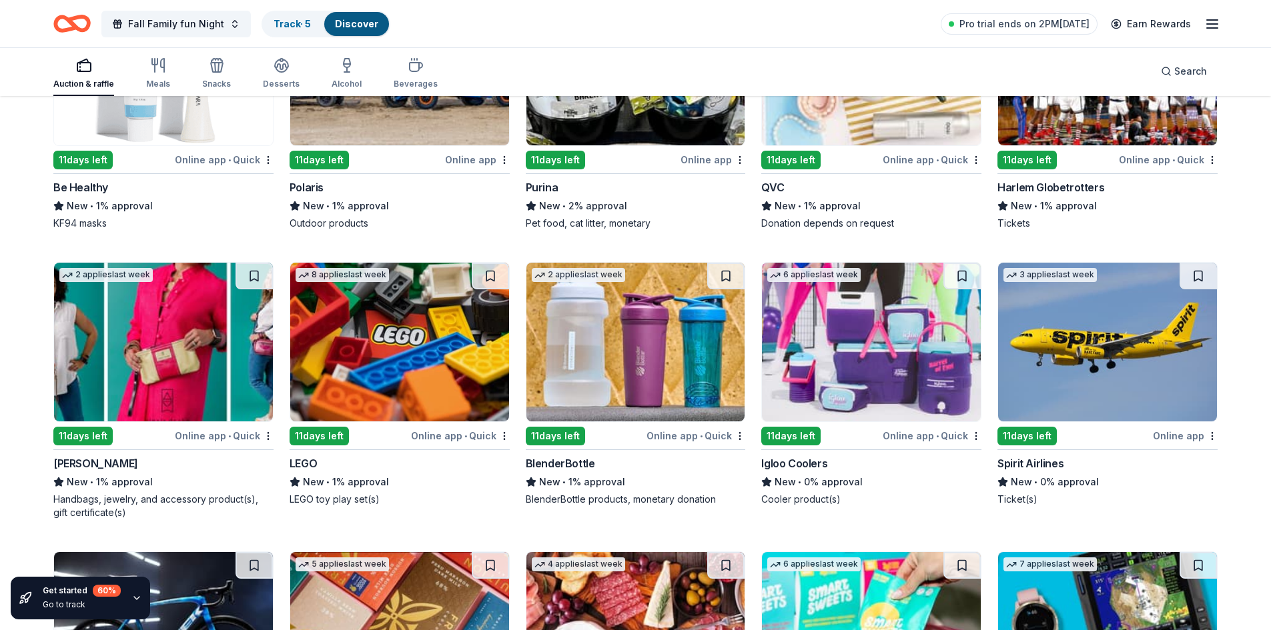
click at [363, 342] on img at bounding box center [399, 342] width 219 height 159
click at [667, 350] on img at bounding box center [635, 342] width 219 height 159
click at [848, 342] on img at bounding box center [871, 342] width 219 height 159
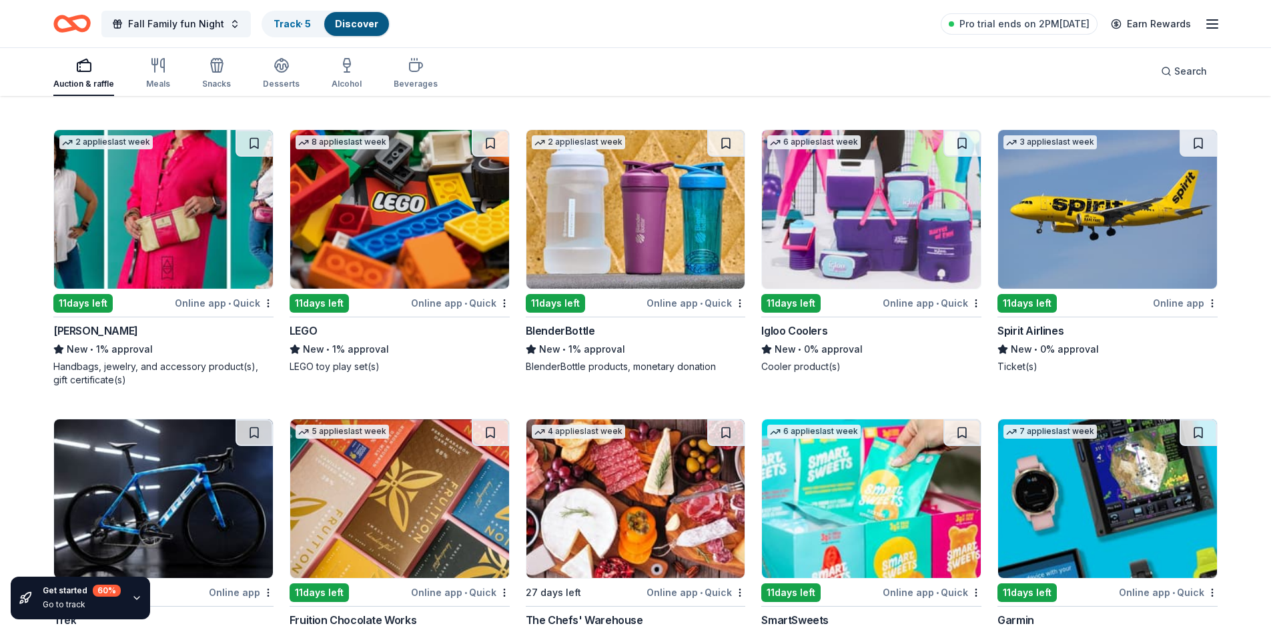
scroll to position [12732, 0]
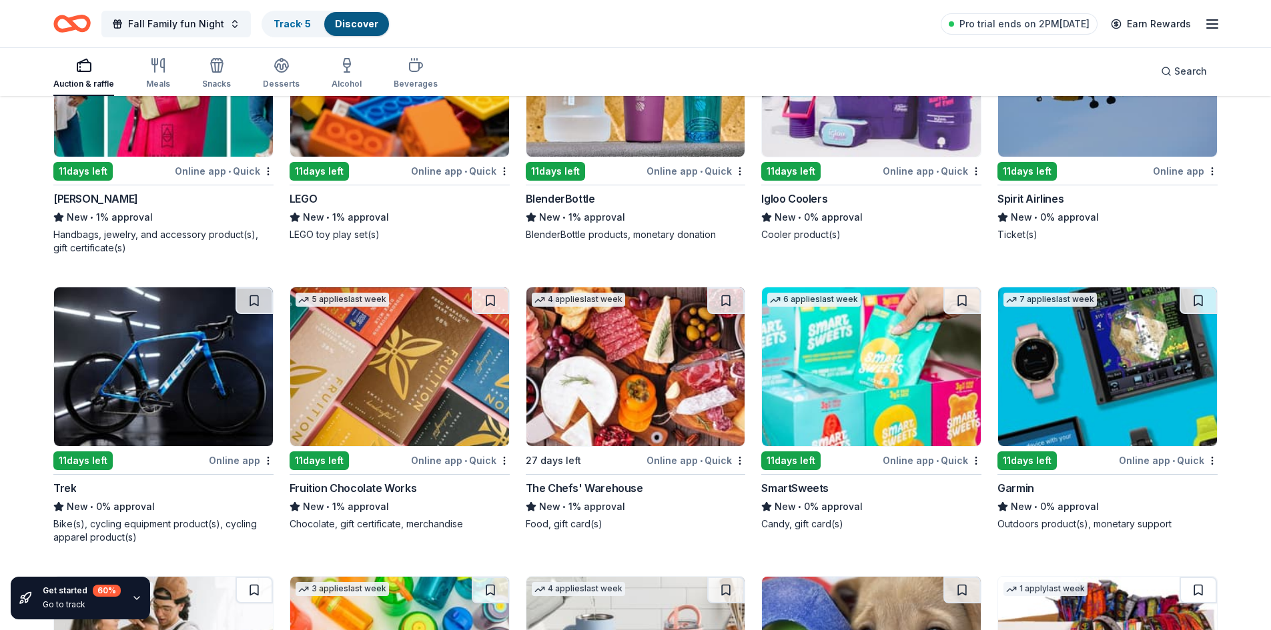
click at [854, 386] on img at bounding box center [871, 366] width 219 height 159
click at [1076, 384] on img at bounding box center [1107, 366] width 219 height 159
click at [591, 396] on img at bounding box center [635, 366] width 219 height 159
click at [431, 402] on img at bounding box center [399, 366] width 219 height 159
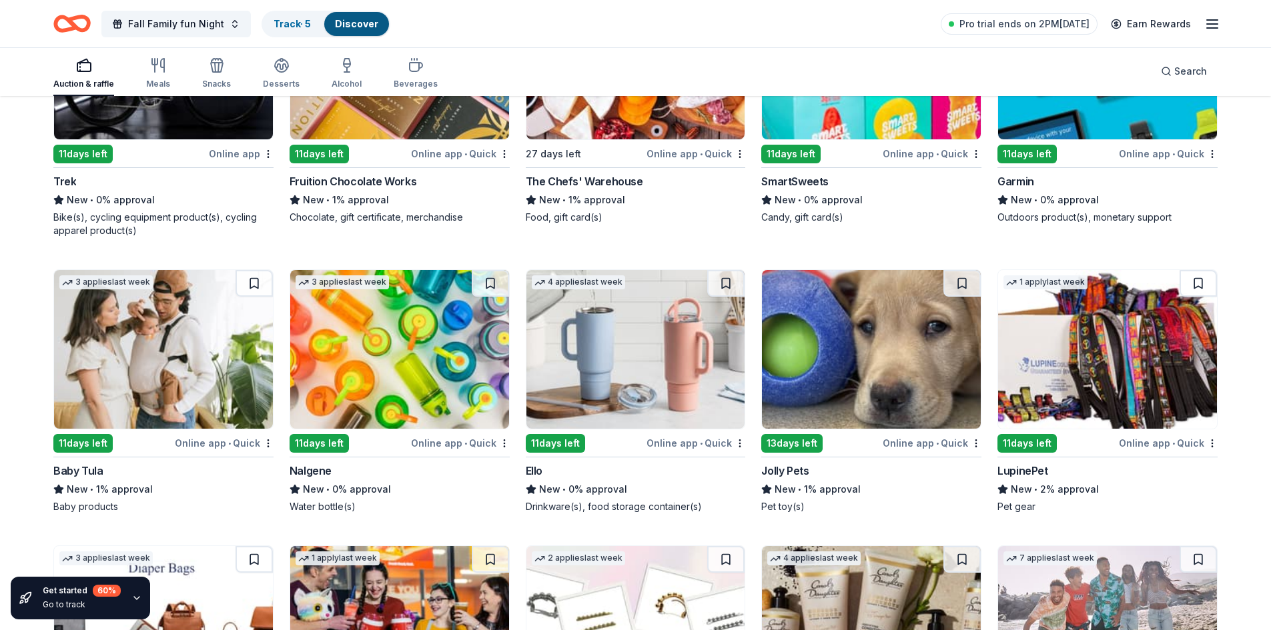
scroll to position [13070, 0]
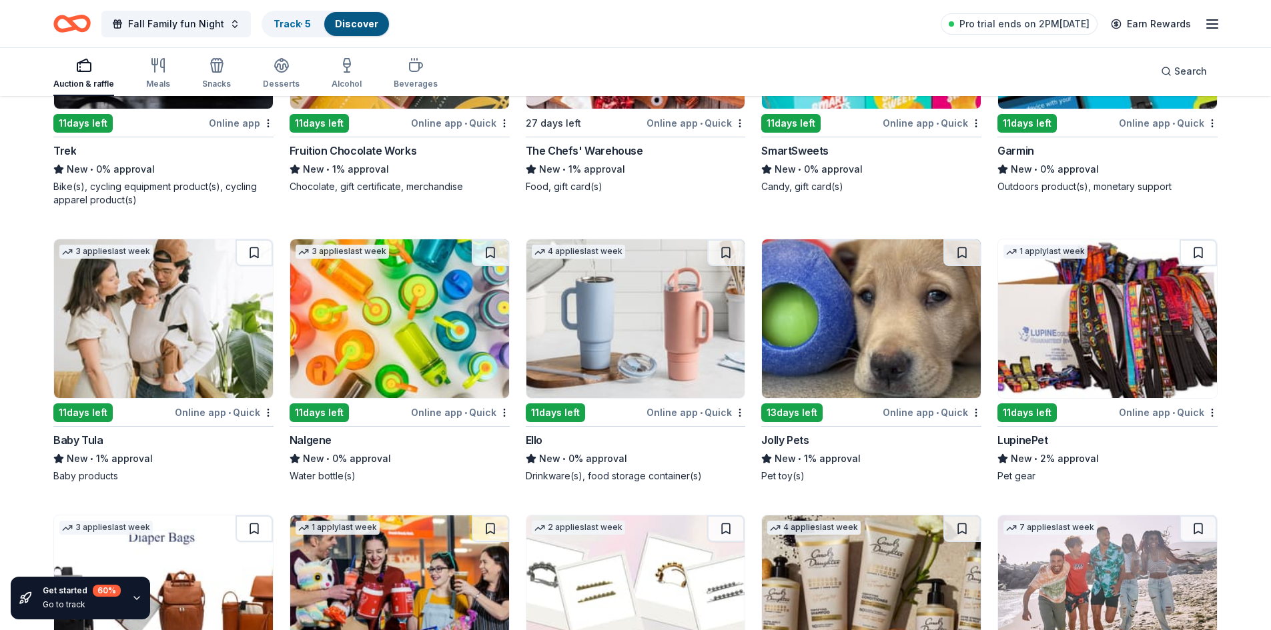
click at [628, 335] on img at bounding box center [635, 318] width 219 height 159
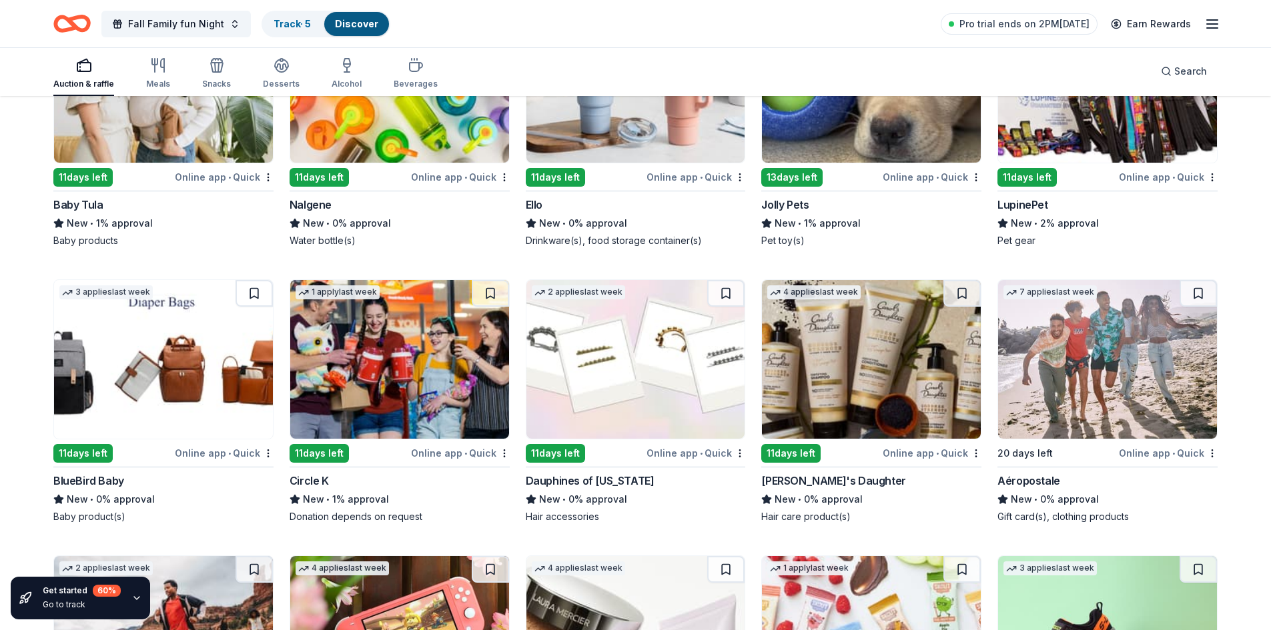
click at [891, 384] on img at bounding box center [871, 359] width 219 height 159
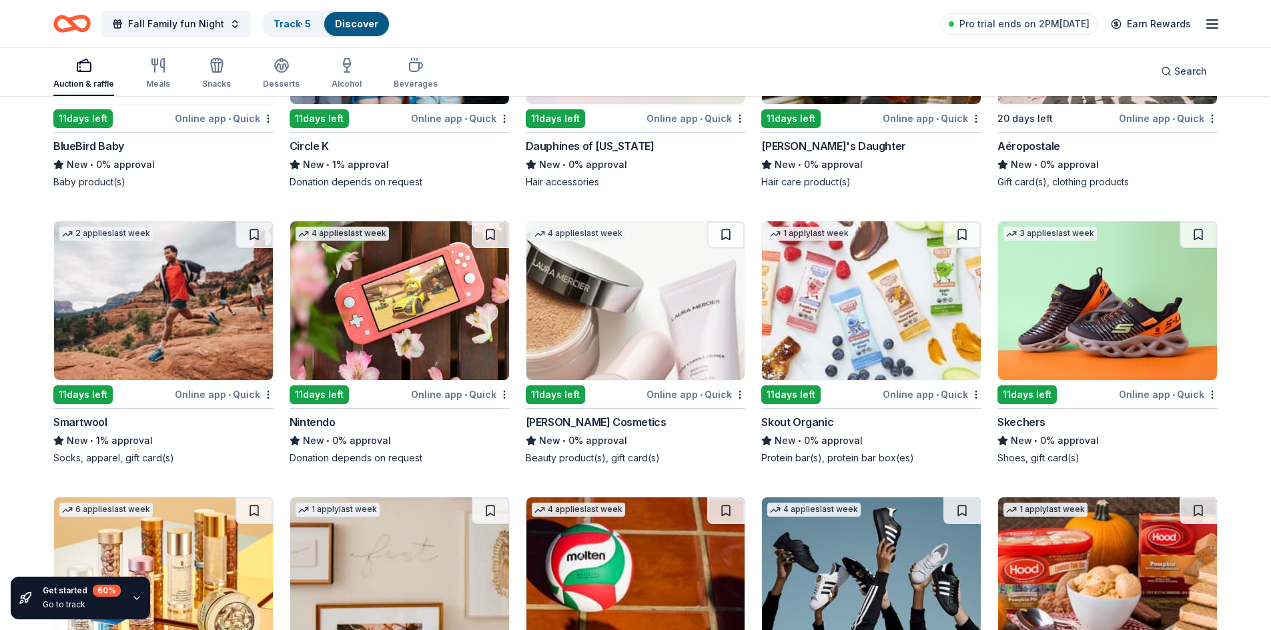
scroll to position [13672, 0]
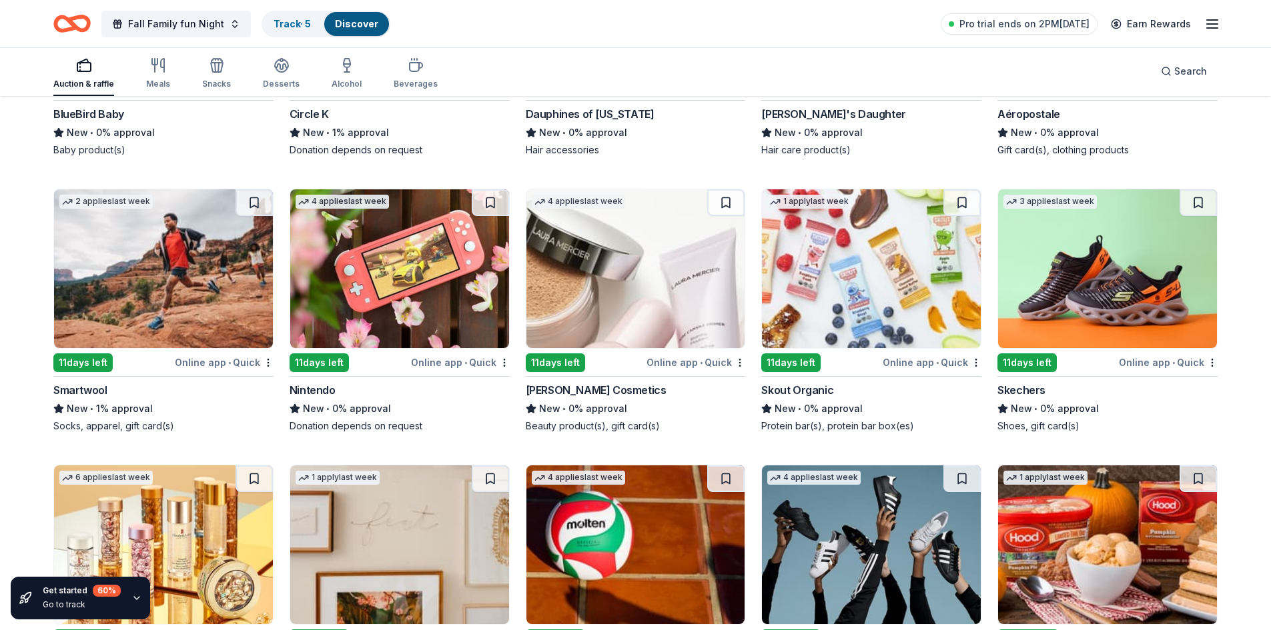
click at [400, 287] on img at bounding box center [399, 268] width 219 height 159
click at [1042, 289] on img at bounding box center [1107, 268] width 219 height 159
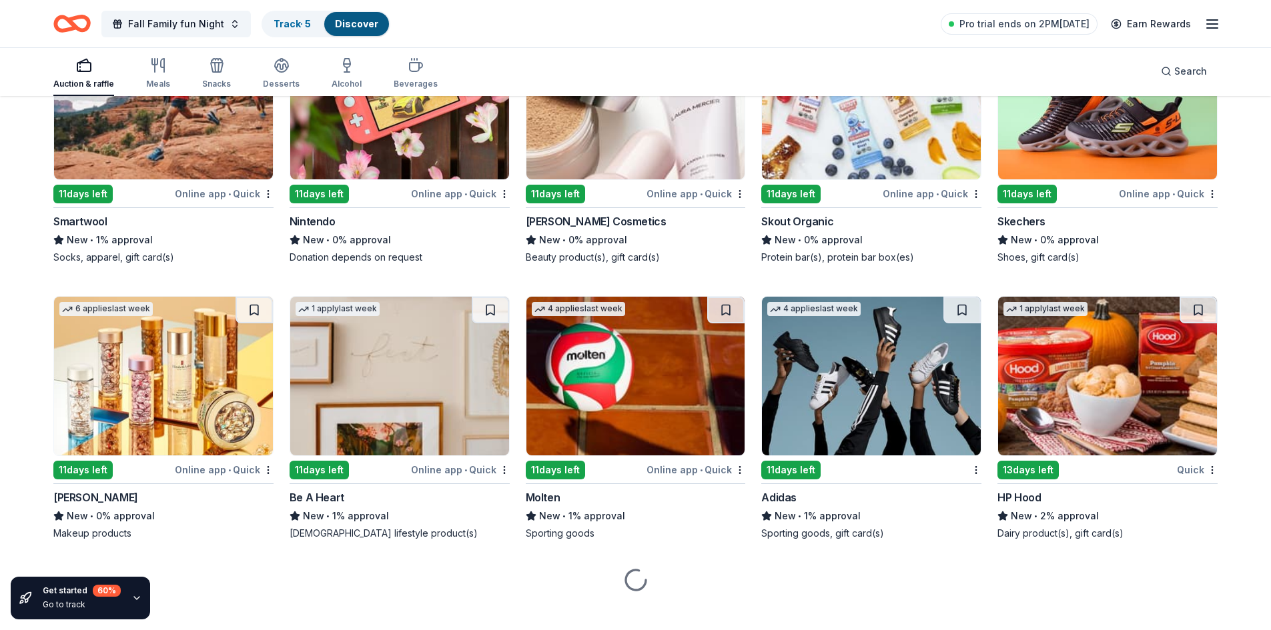
scroll to position [13857, 0]
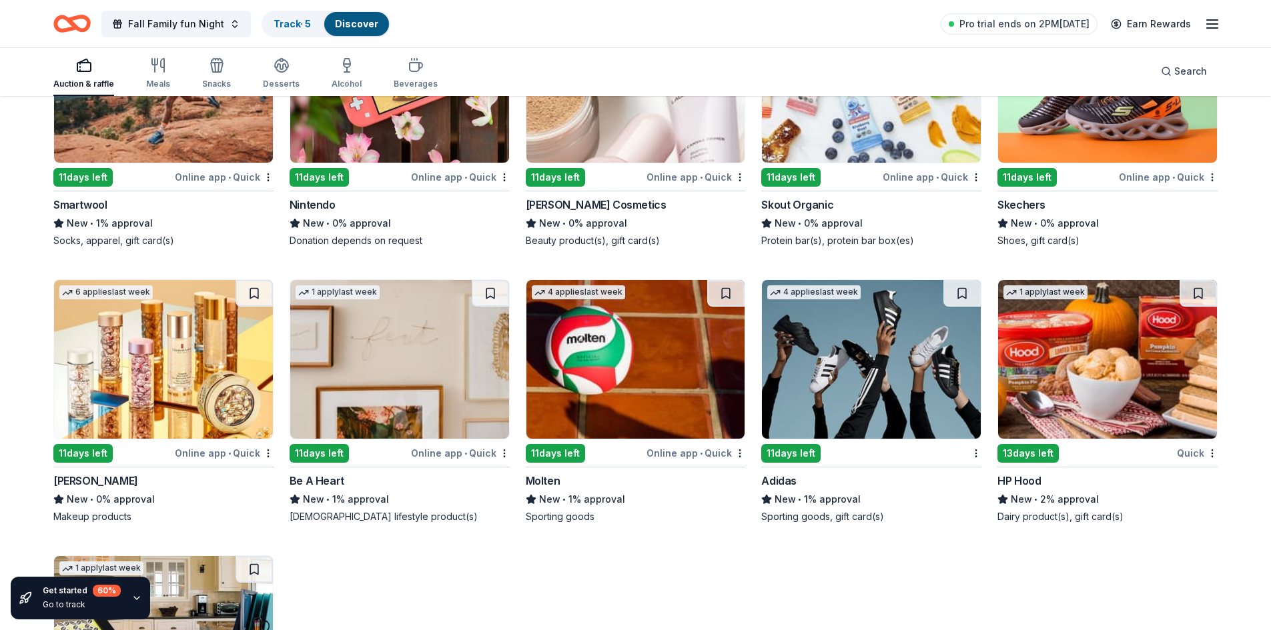
click at [858, 364] on img at bounding box center [871, 359] width 219 height 159
click at [610, 369] on img at bounding box center [635, 359] width 219 height 159
click at [189, 380] on img at bounding box center [163, 359] width 219 height 159
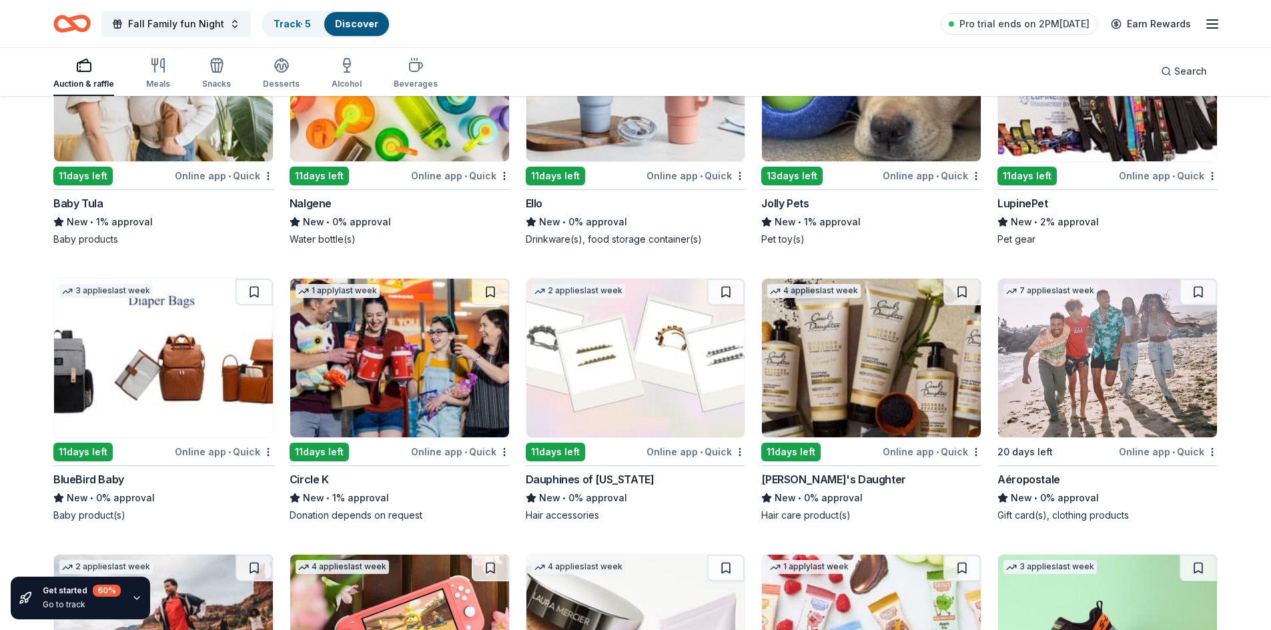
scroll to position [14053, 0]
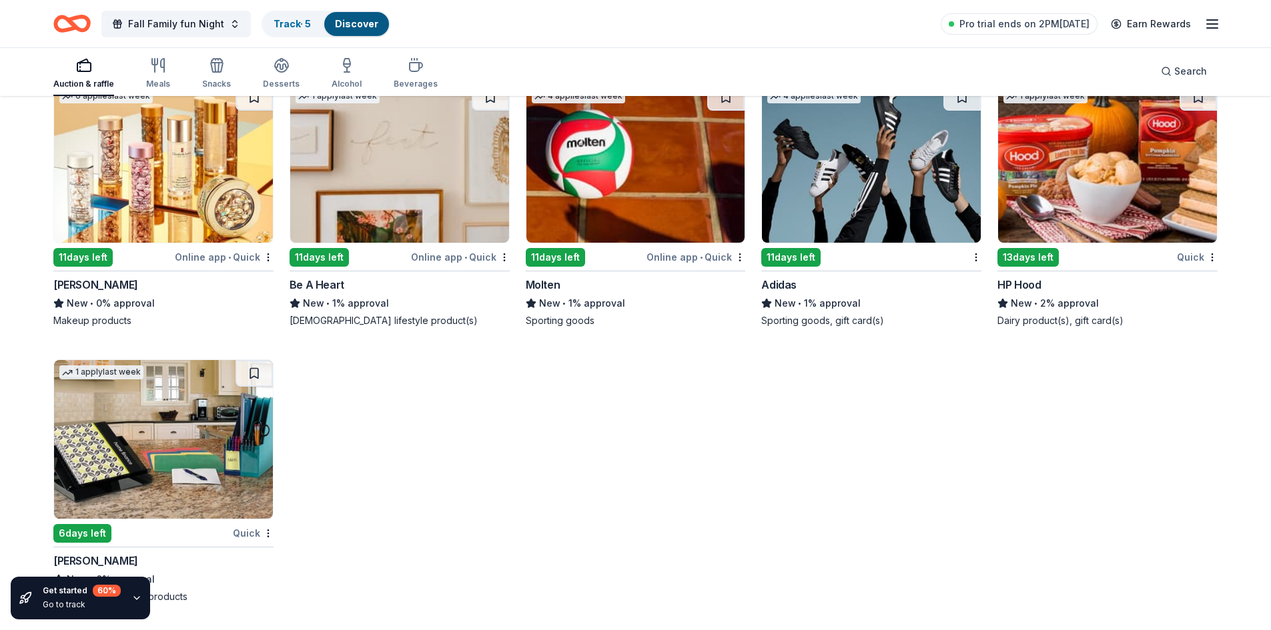
click at [245, 436] on img at bounding box center [163, 439] width 219 height 159
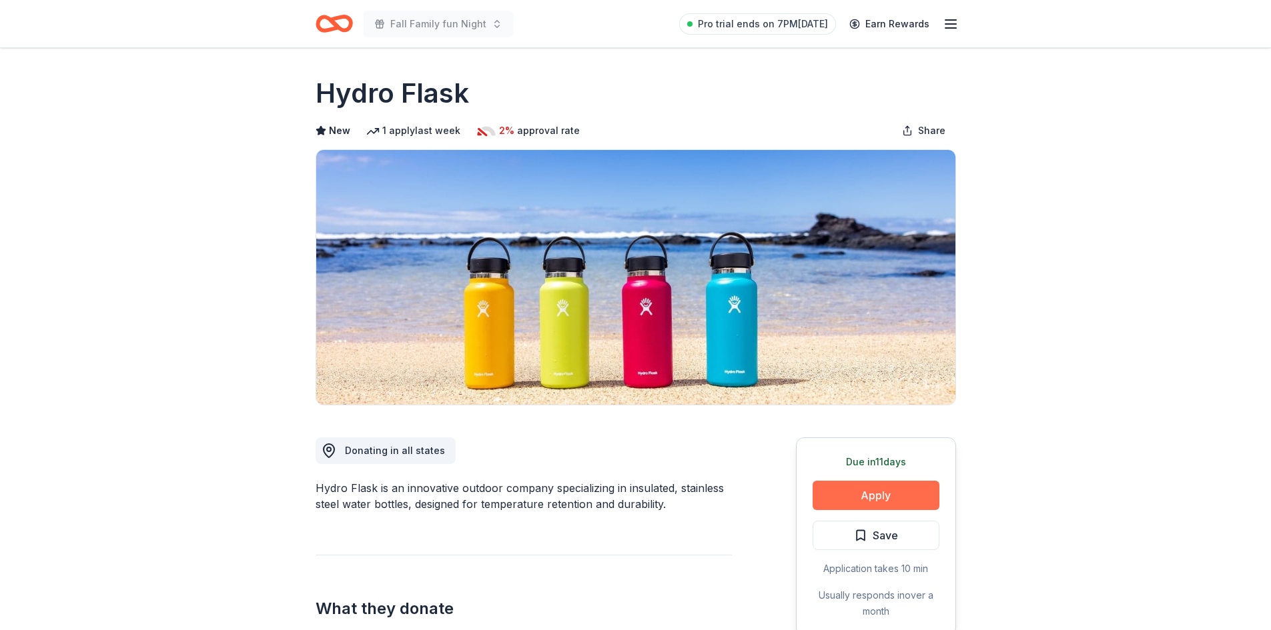
drag, startPoint x: 902, startPoint y: 492, endPoint x: 901, endPoint y: 505, distance: 13.4
click at [901, 505] on button "Apply" at bounding box center [875, 495] width 127 height 29
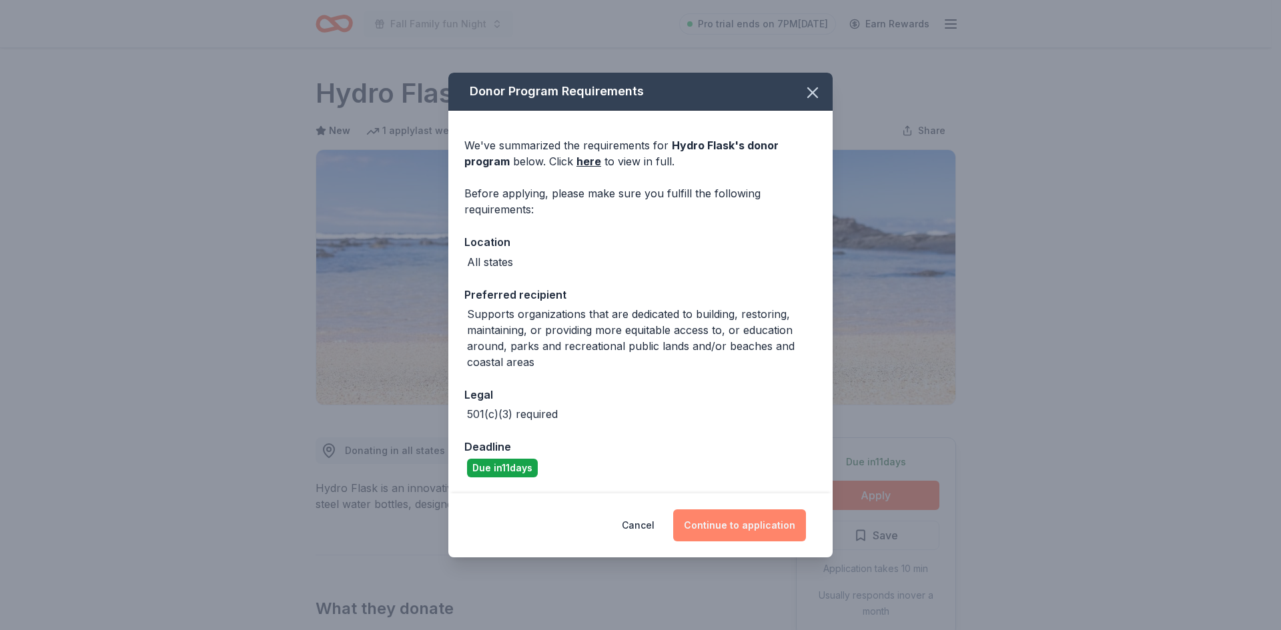
click at [762, 525] on button "Continue to application" at bounding box center [739, 526] width 133 height 32
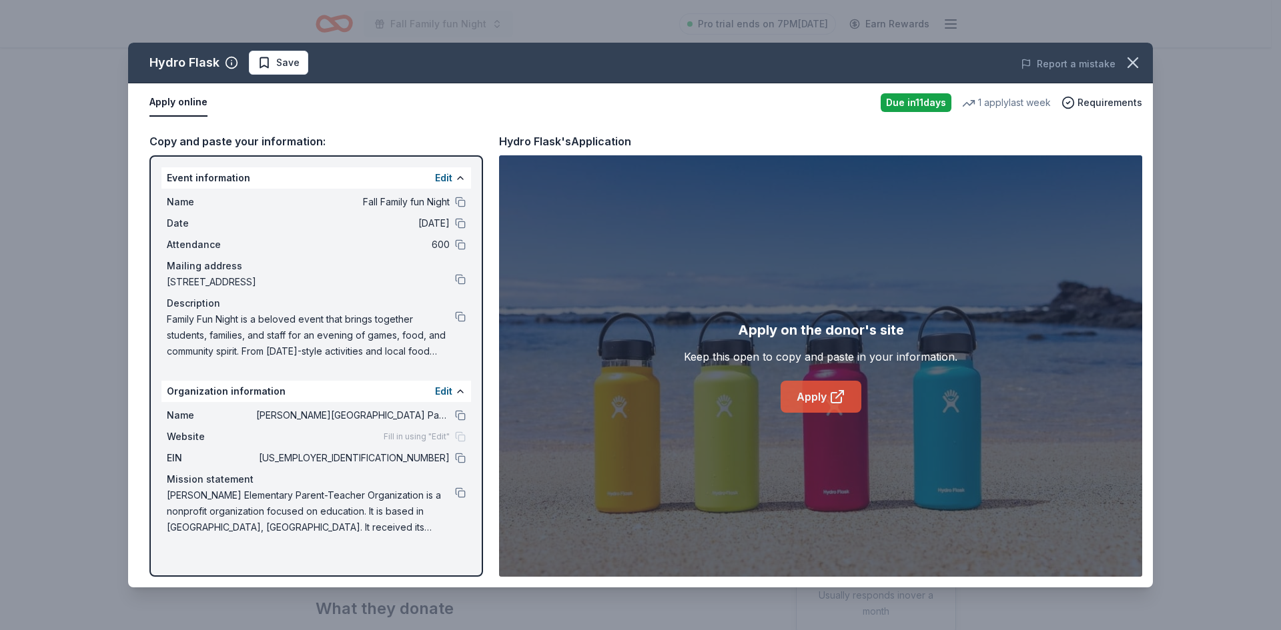
click at [817, 398] on link "Apply" at bounding box center [820, 397] width 81 height 32
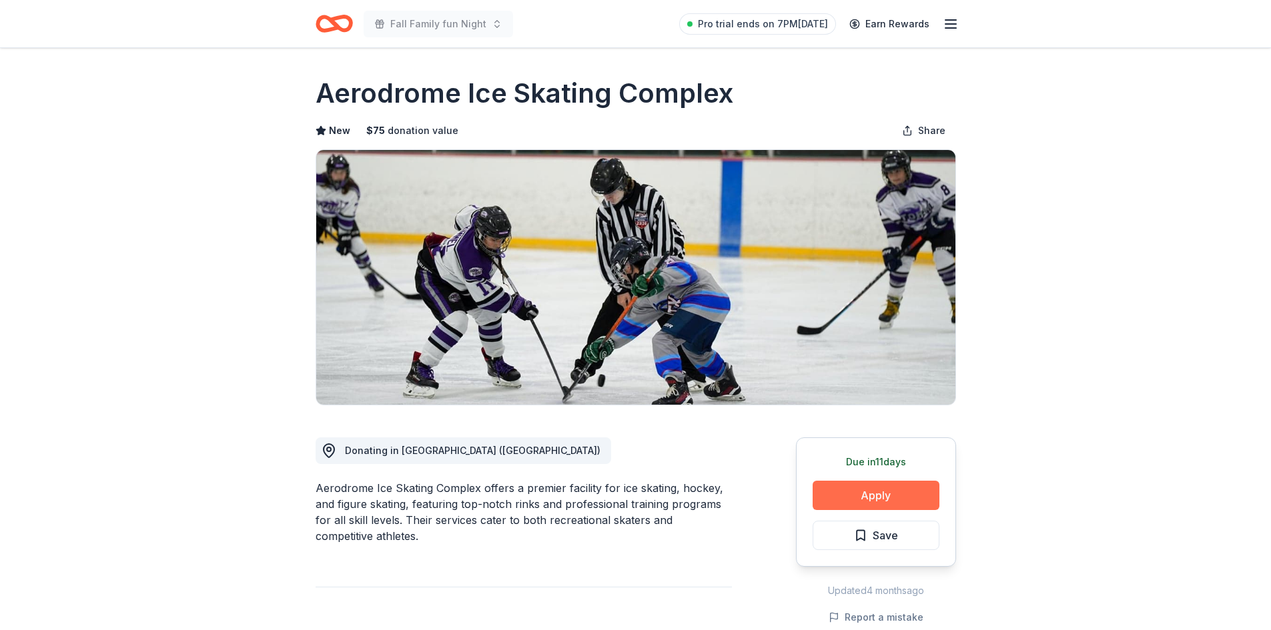
click at [876, 490] on button "Apply" at bounding box center [875, 495] width 127 height 29
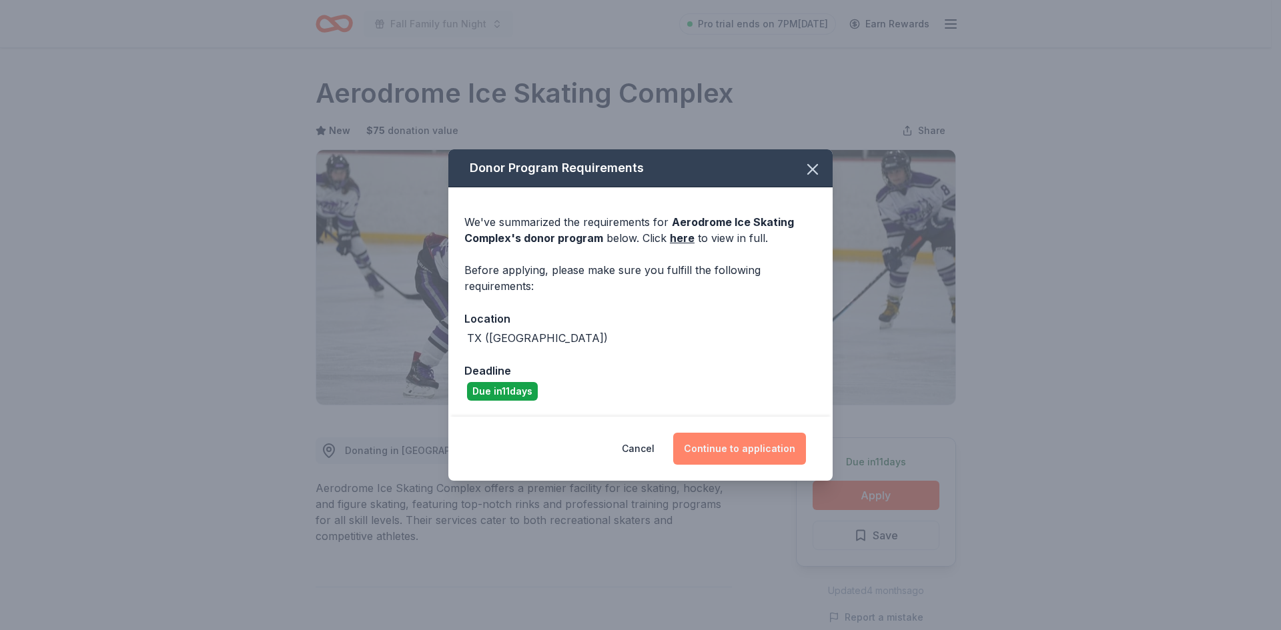
click at [748, 454] on button "Continue to application" at bounding box center [739, 449] width 133 height 32
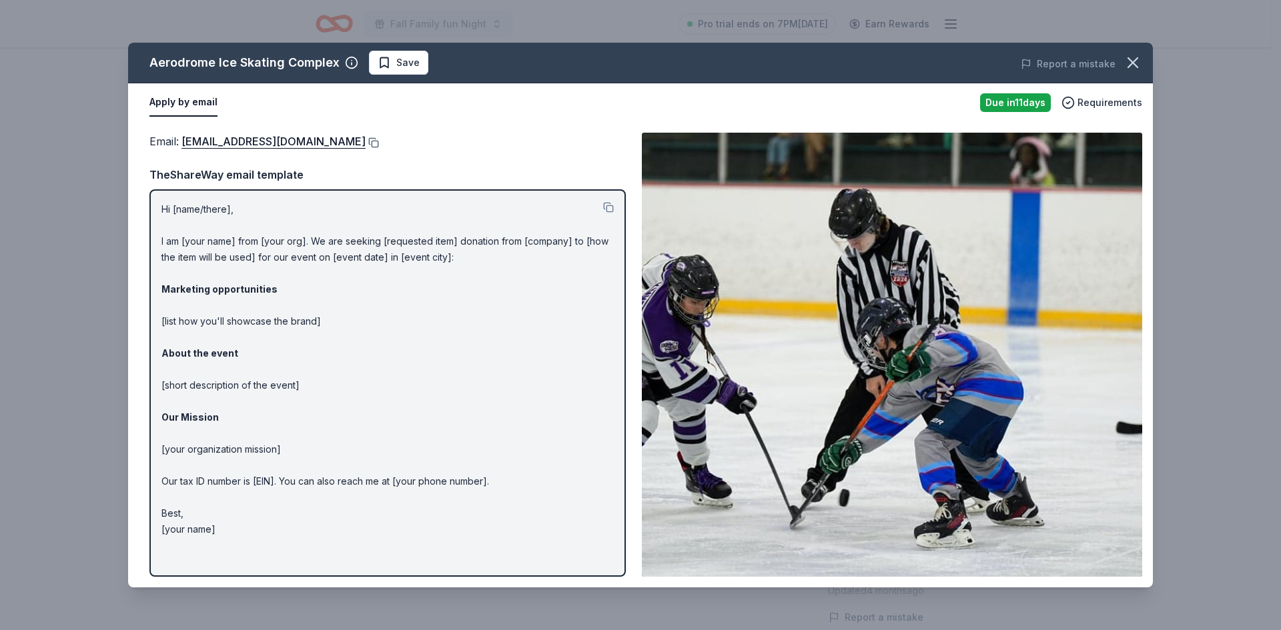
click at [366, 141] on button at bounding box center [372, 142] width 13 height 11
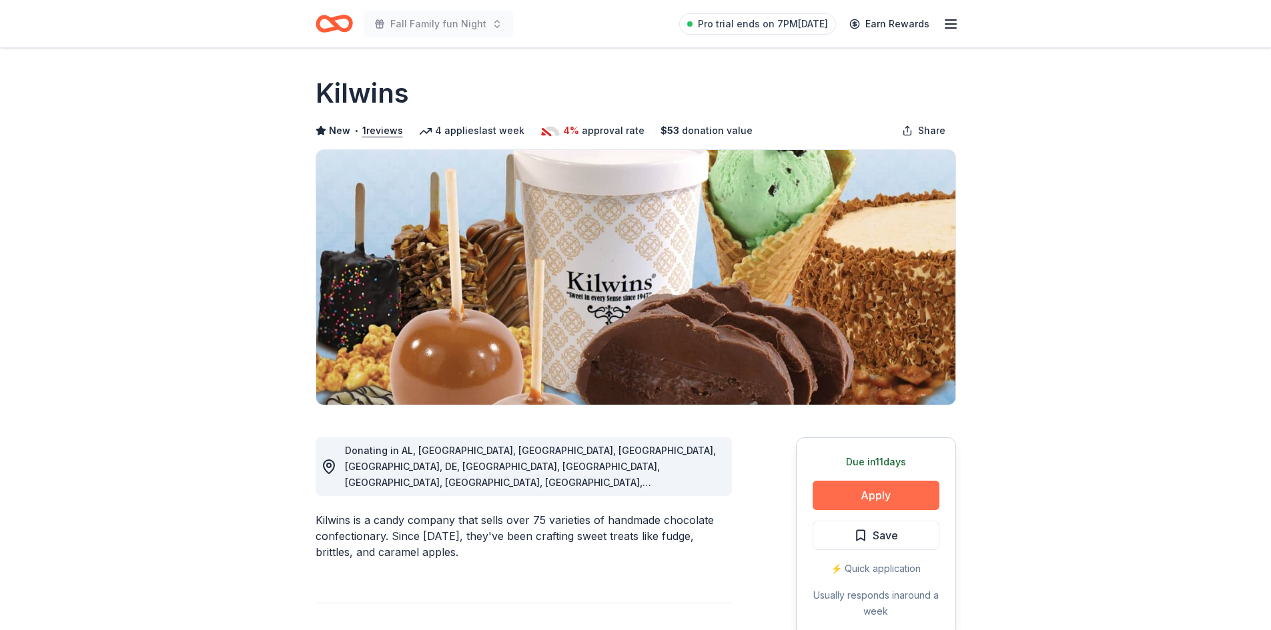
click at [842, 499] on button "Apply" at bounding box center [875, 495] width 127 height 29
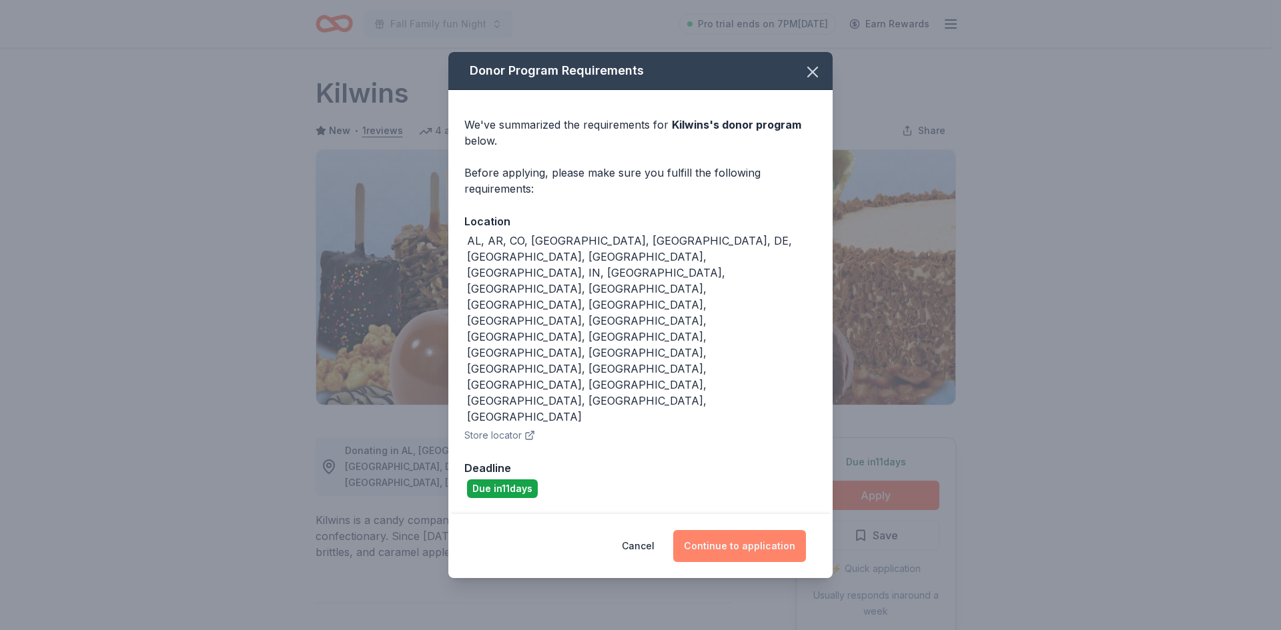
click at [733, 530] on button "Continue to application" at bounding box center [739, 546] width 133 height 32
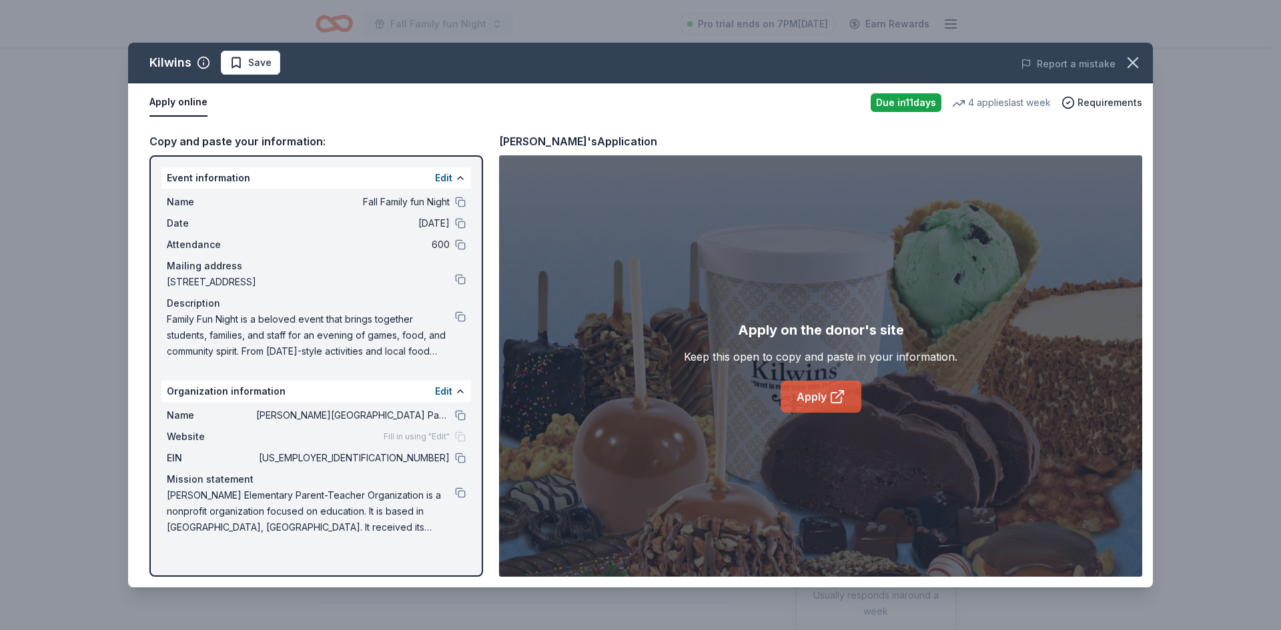
click at [830, 390] on icon at bounding box center [837, 397] width 16 height 16
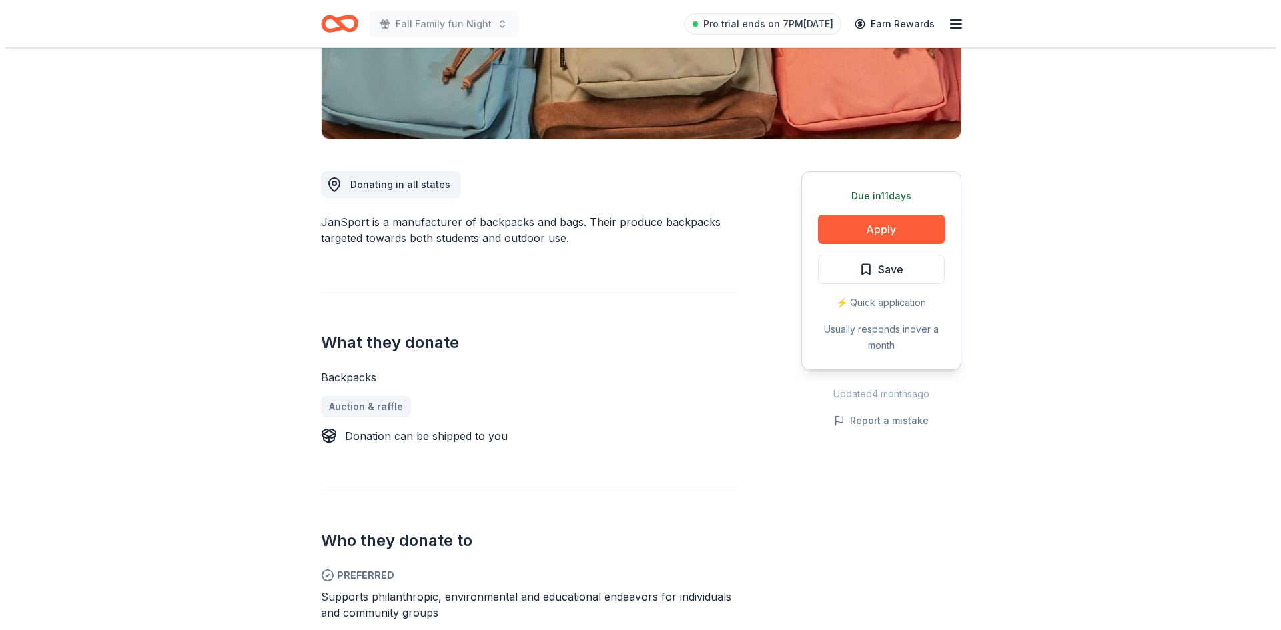
scroll to position [393, 0]
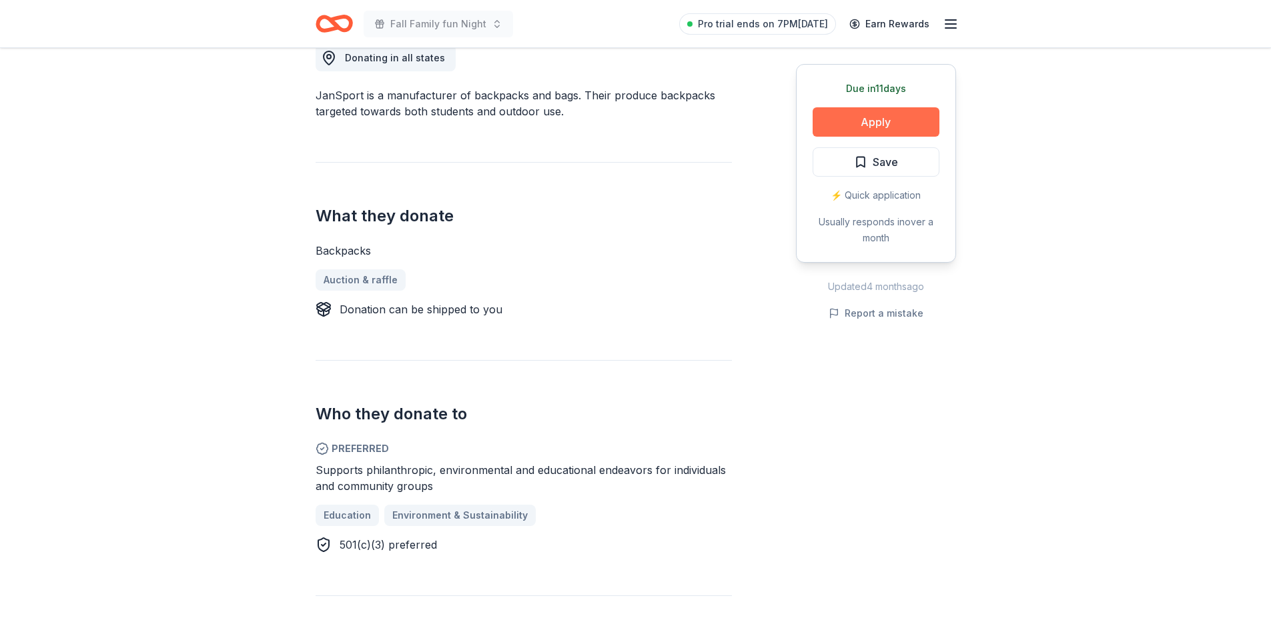
click at [882, 129] on button "Apply" at bounding box center [875, 121] width 127 height 29
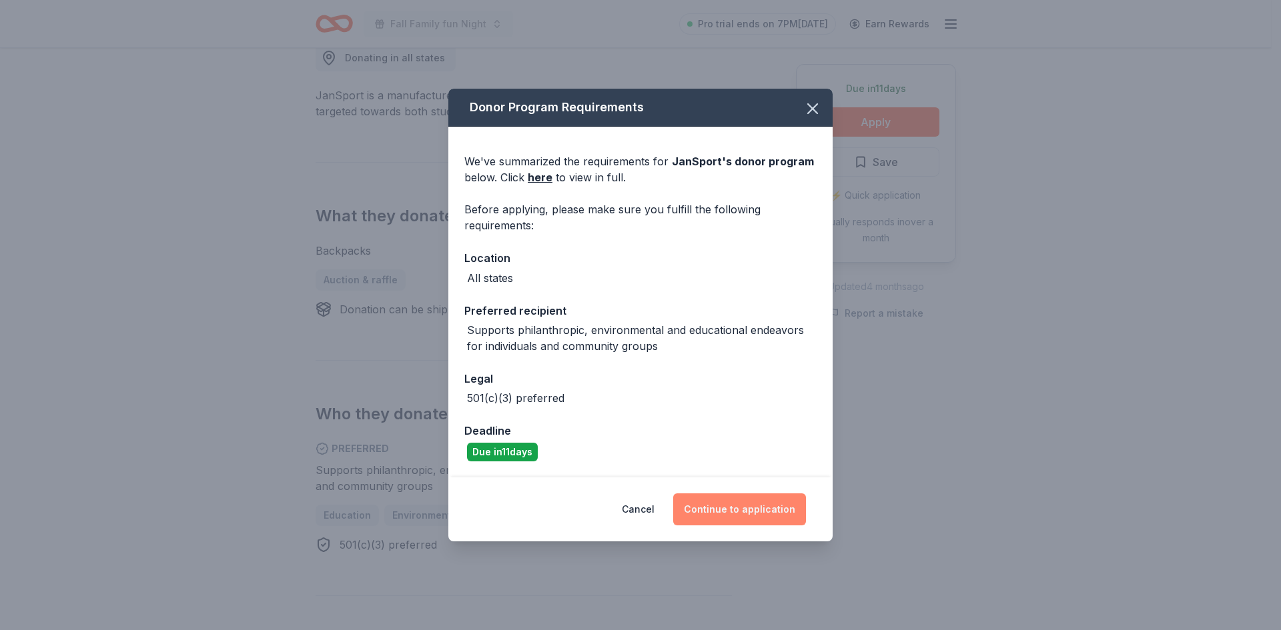
drag, startPoint x: 721, startPoint y: 502, endPoint x: 736, endPoint y: 507, distance: 15.4
click at [721, 503] on button "Continue to application" at bounding box center [739, 510] width 133 height 32
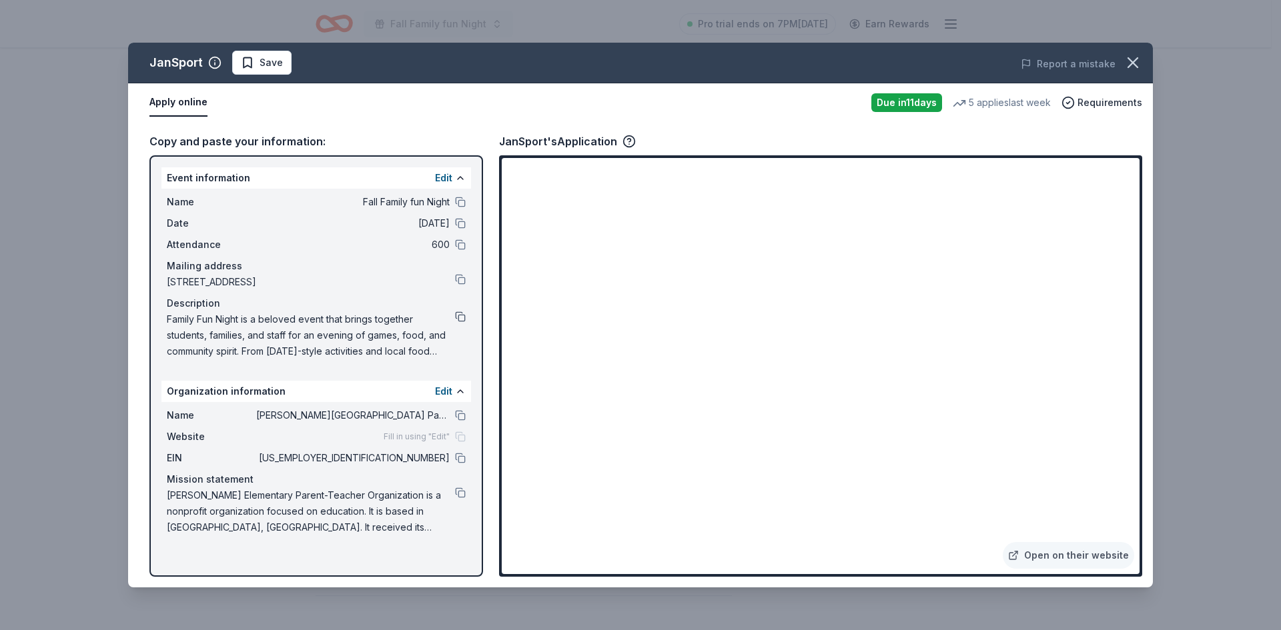
click at [460, 311] on button at bounding box center [460, 316] width 11 height 11
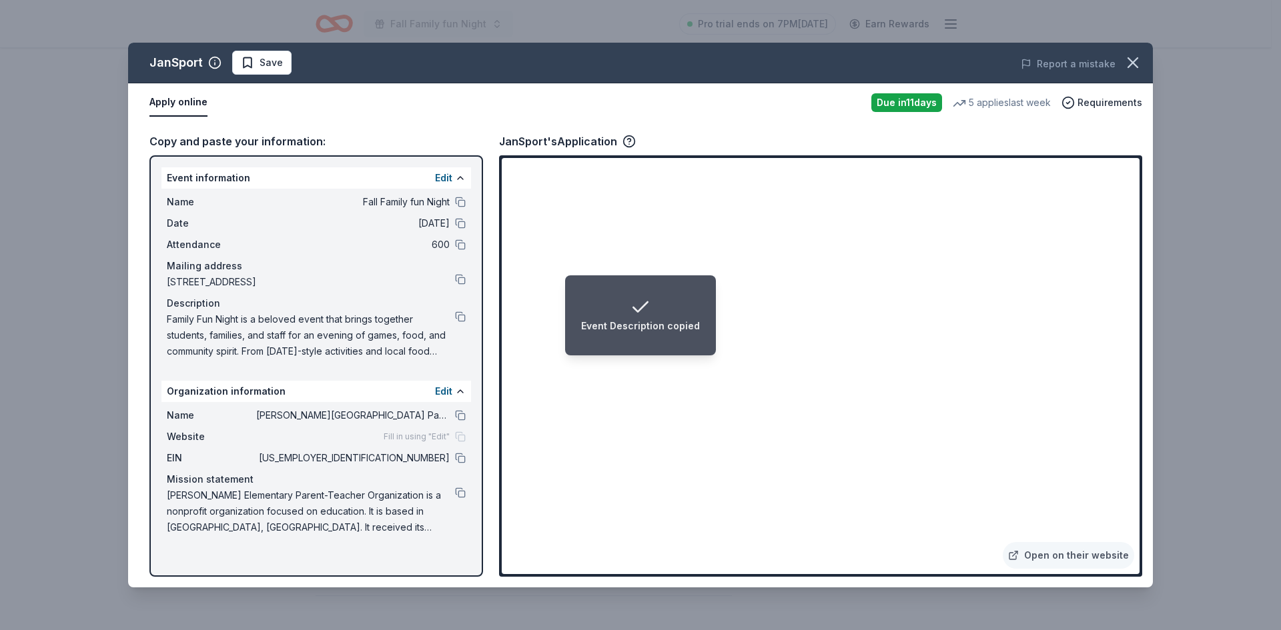
click at [421, 438] on span "Fill in using "Edit"" at bounding box center [417, 437] width 66 height 11
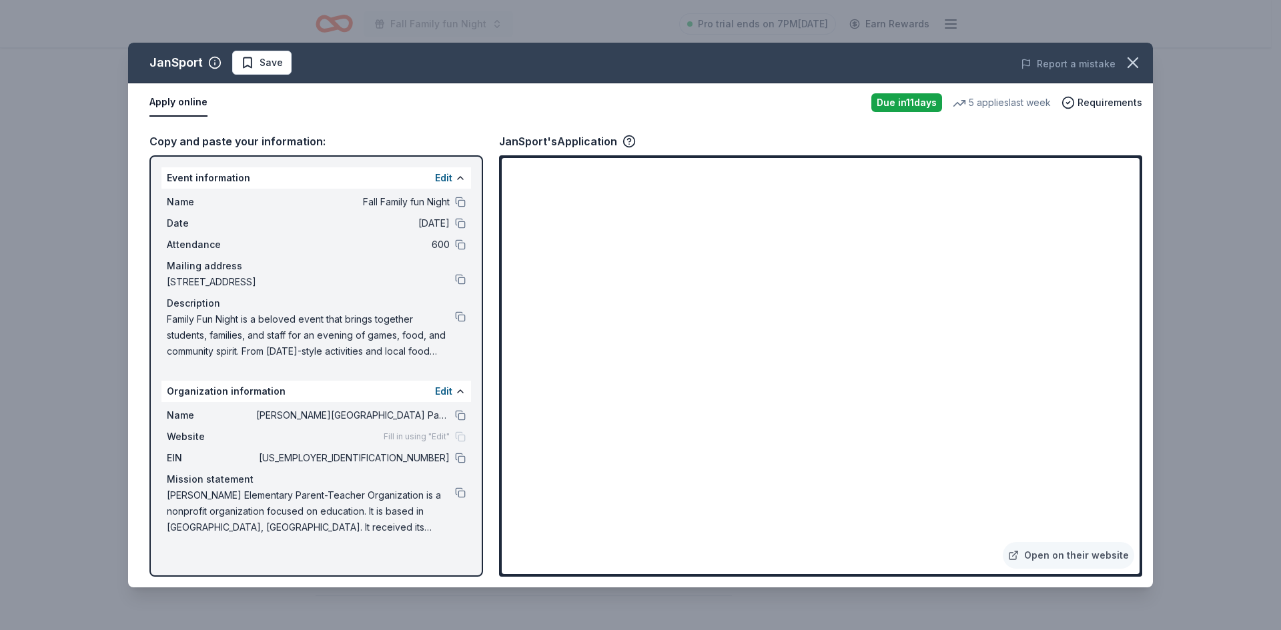
drag, startPoint x: 1140, startPoint y: 366, endPoint x: 1141, endPoint y: 404, distance: 38.0
click at [1141, 417] on div "Open on their website" at bounding box center [820, 366] width 643 height 422
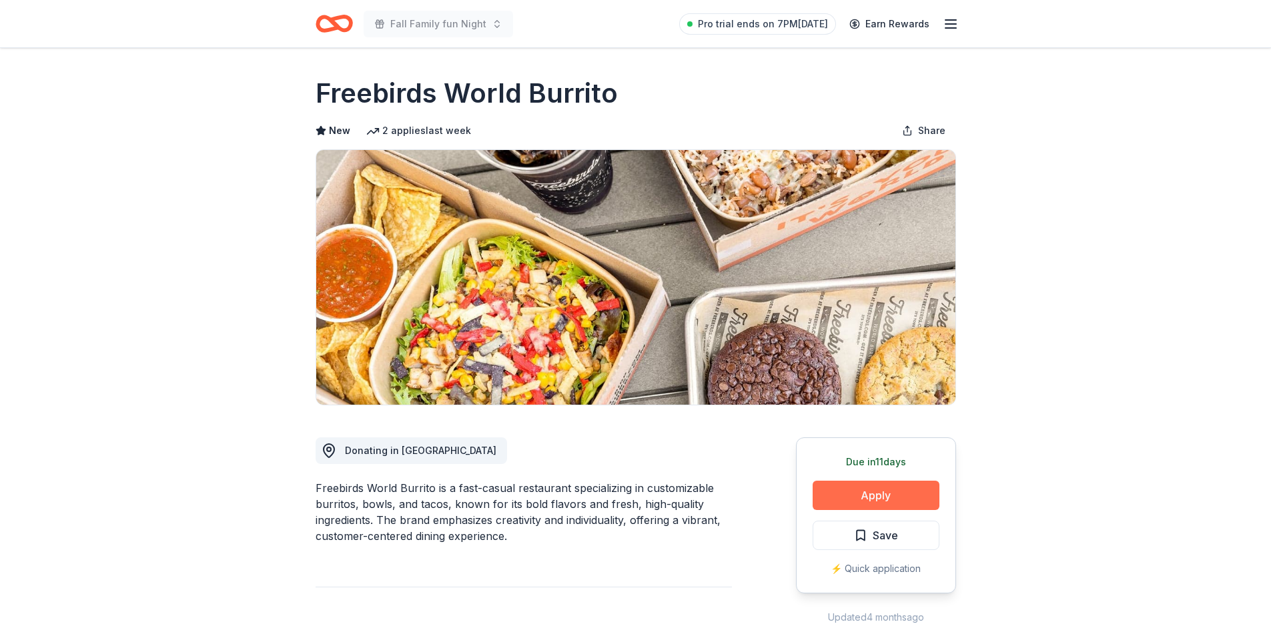
click at [856, 496] on button "Apply" at bounding box center [875, 495] width 127 height 29
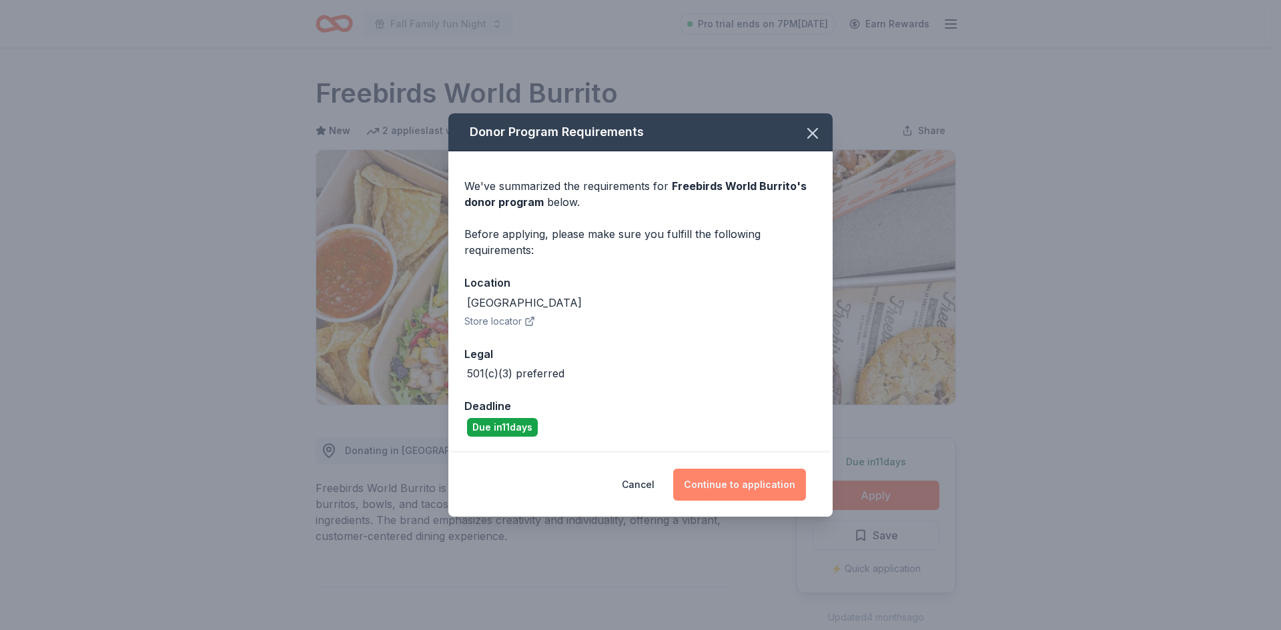
click at [733, 487] on button "Continue to application" at bounding box center [739, 485] width 133 height 32
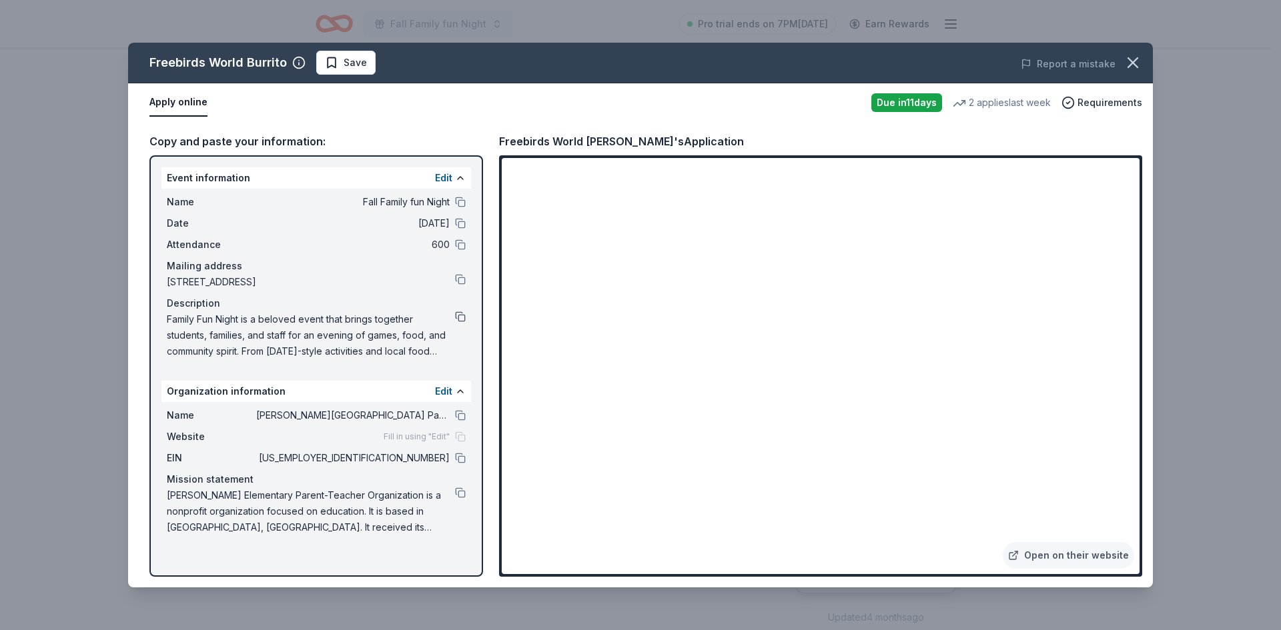
click at [462, 316] on button at bounding box center [460, 316] width 11 height 11
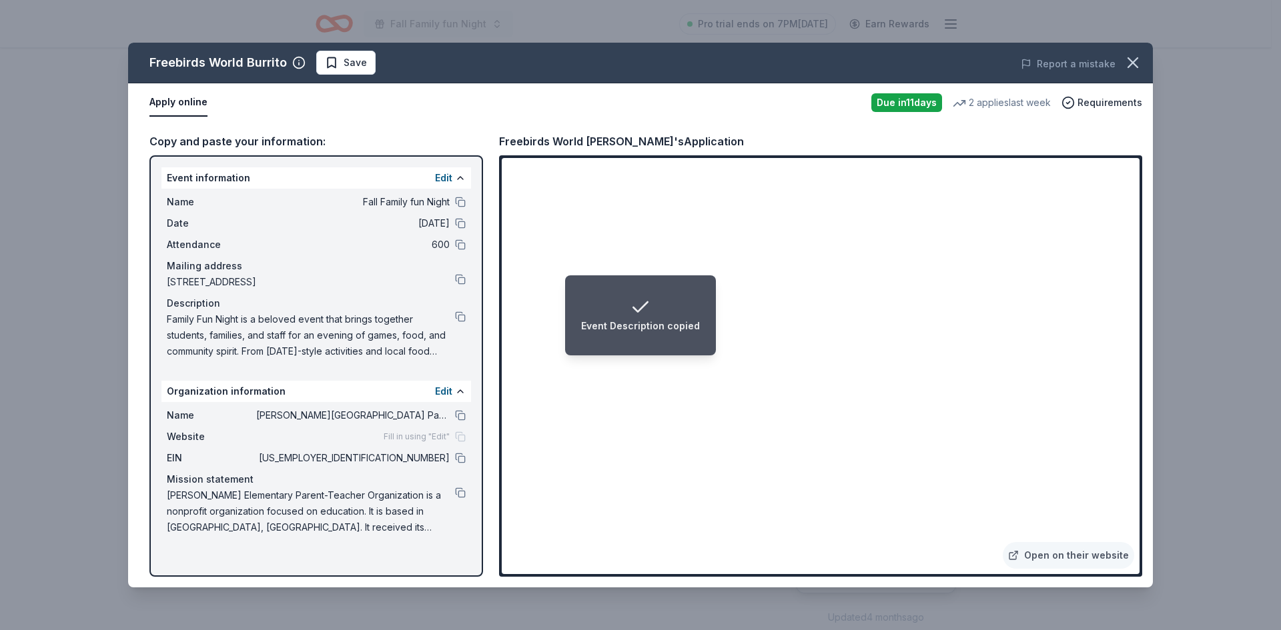
drag, startPoint x: 346, startPoint y: 530, endPoint x: 182, endPoint y: 512, distance: 164.5
click at [182, 512] on span "[PERSON_NAME] Elementary Parent-Teacher Organization is a nonprofit organizatio…" at bounding box center [311, 512] width 288 height 48
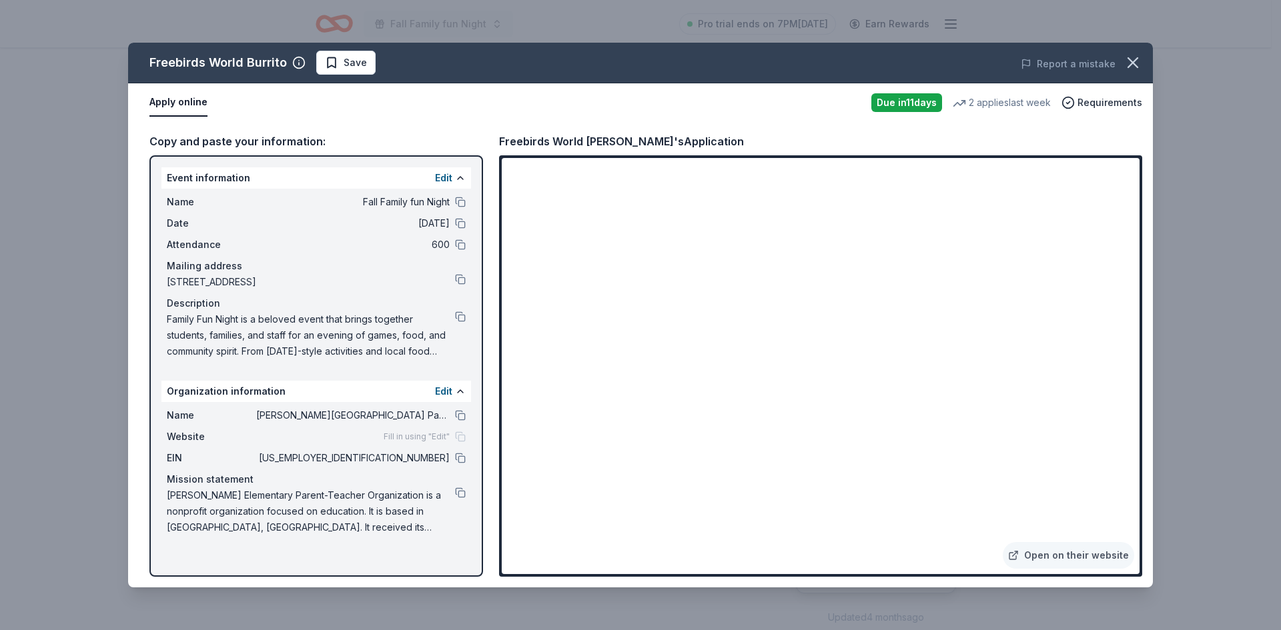
drag, startPoint x: 1139, startPoint y: 454, endPoint x: 1139, endPoint y: 485, distance: 31.4
click at [1139, 501] on div "Open on their website" at bounding box center [820, 366] width 643 height 422
click at [1139, 476] on div "Open on their website" at bounding box center [820, 366] width 643 height 422
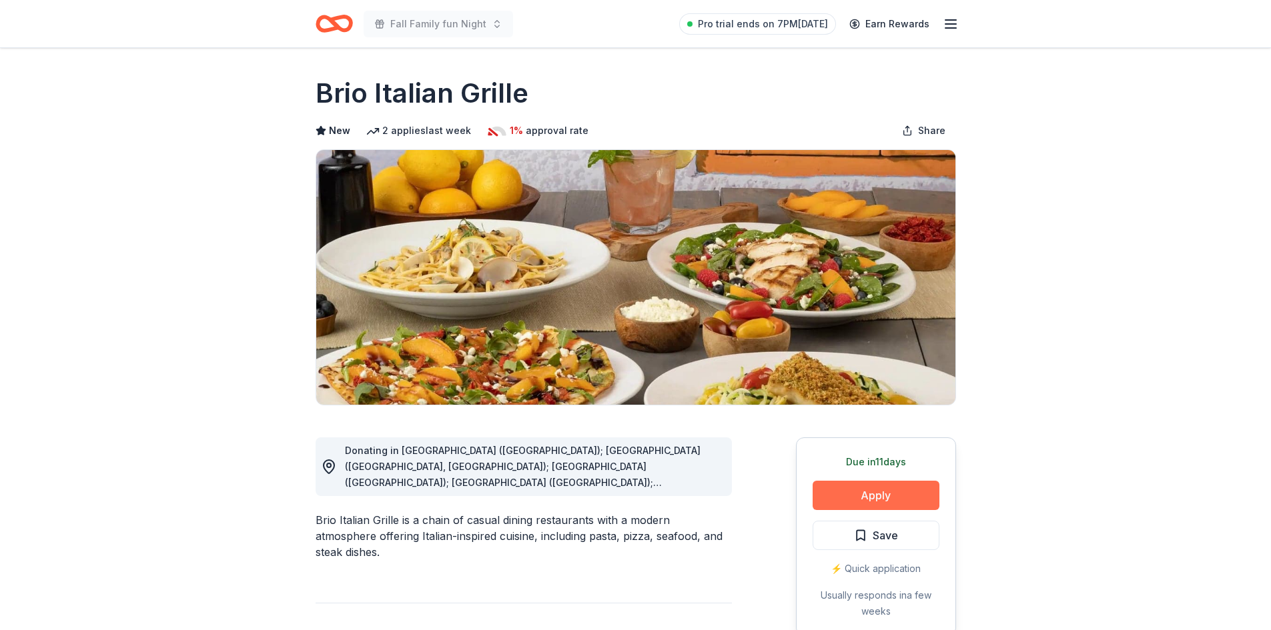
click at [850, 493] on button "Apply" at bounding box center [875, 495] width 127 height 29
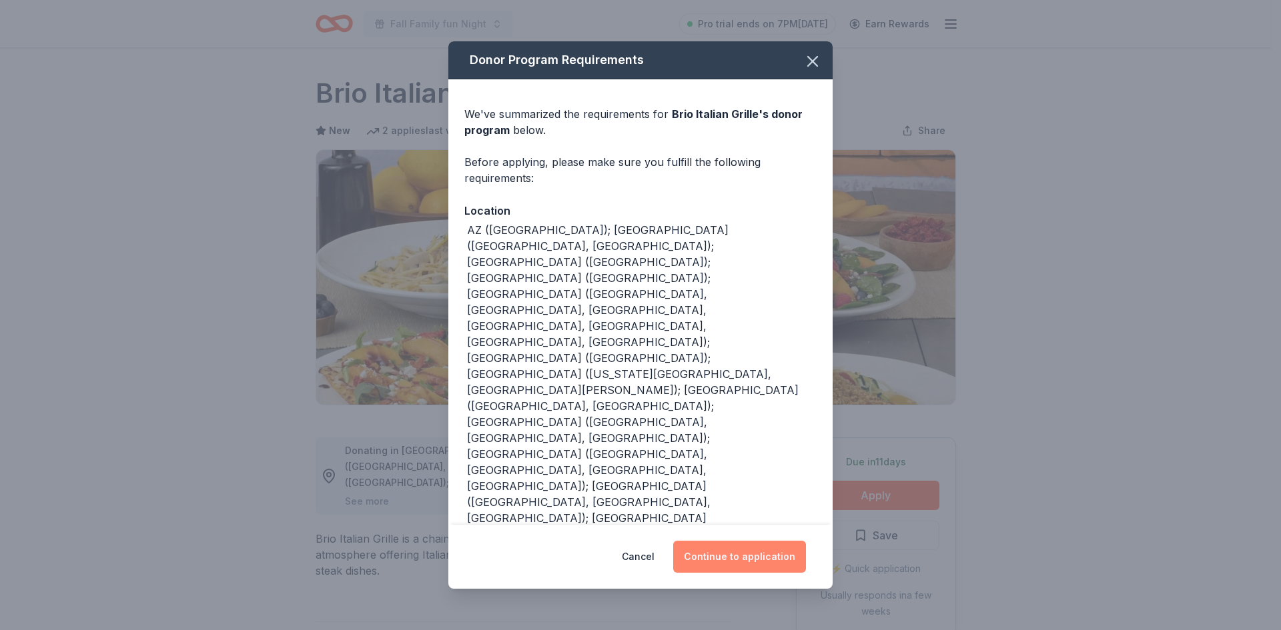
click at [748, 541] on button "Continue to application" at bounding box center [739, 557] width 133 height 32
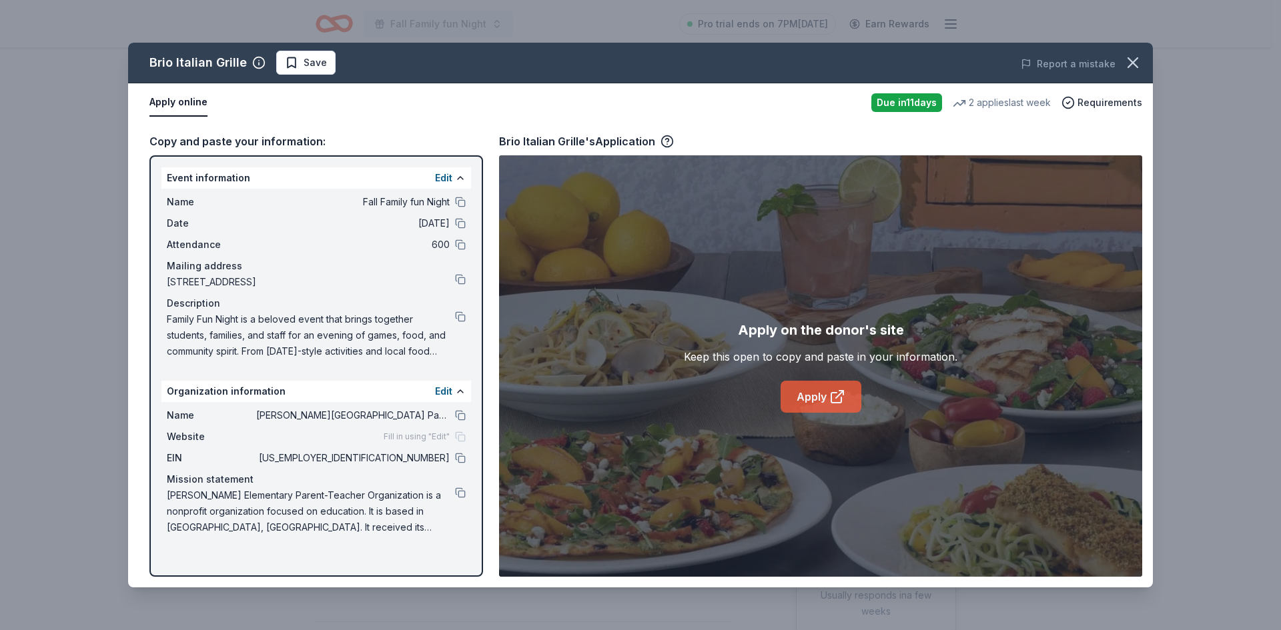
click at [797, 401] on link "Apply" at bounding box center [820, 397] width 81 height 32
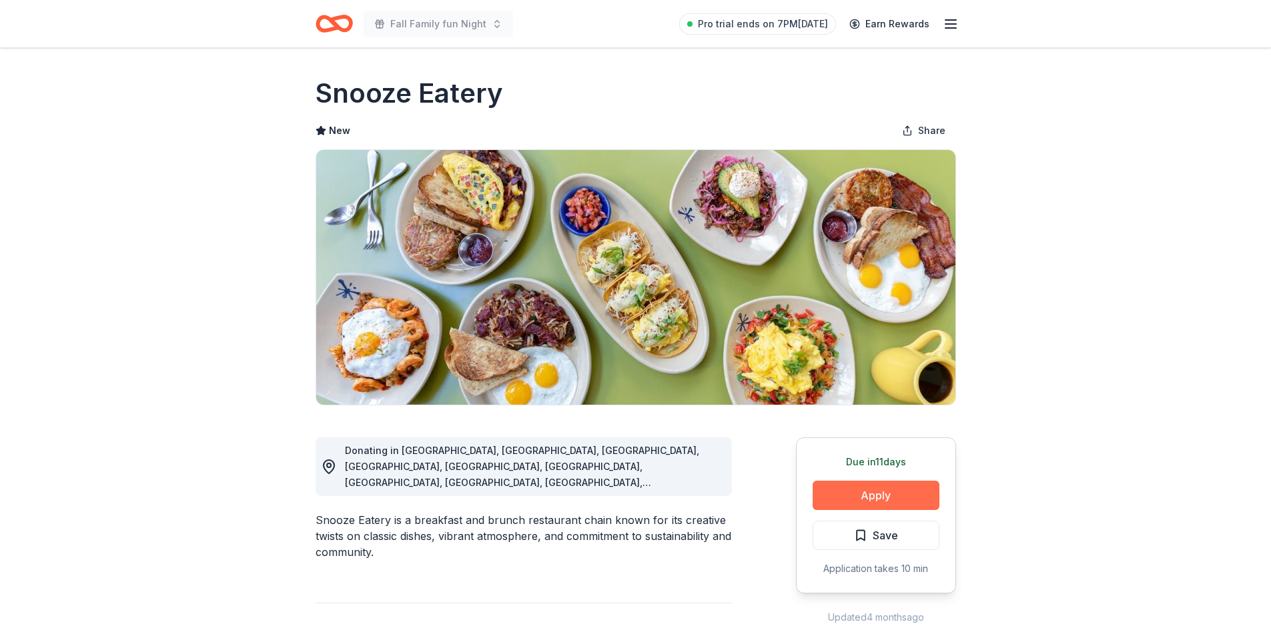
click at [866, 500] on button "Apply" at bounding box center [875, 495] width 127 height 29
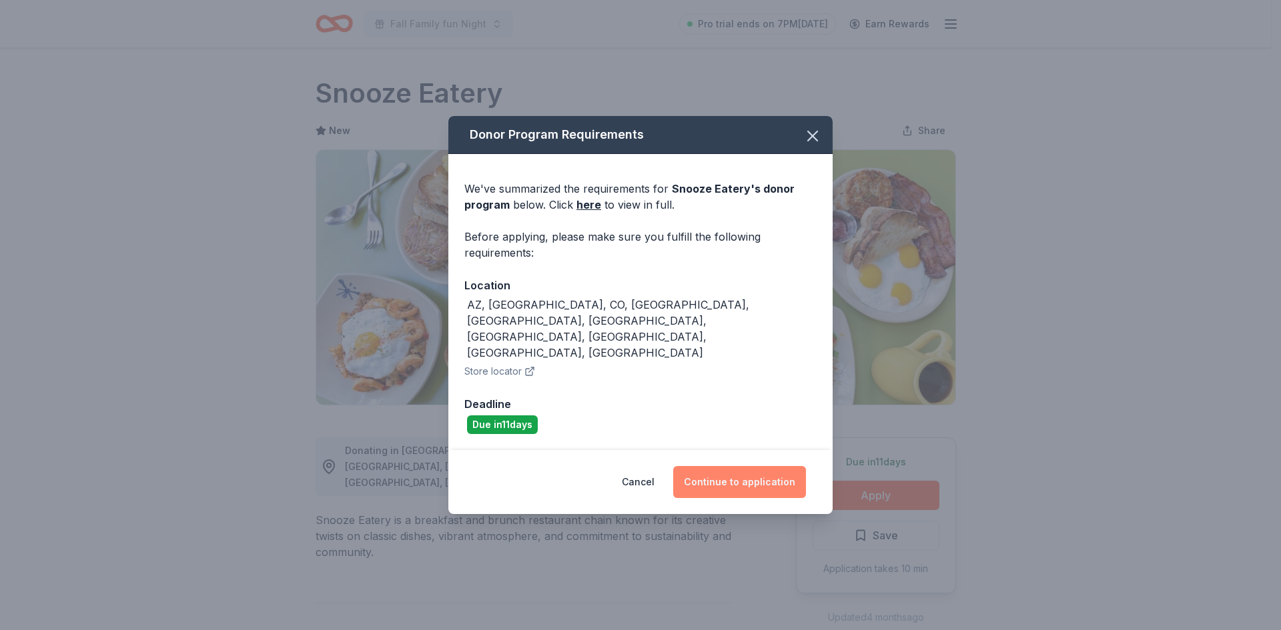
click at [749, 466] on button "Continue to application" at bounding box center [739, 482] width 133 height 32
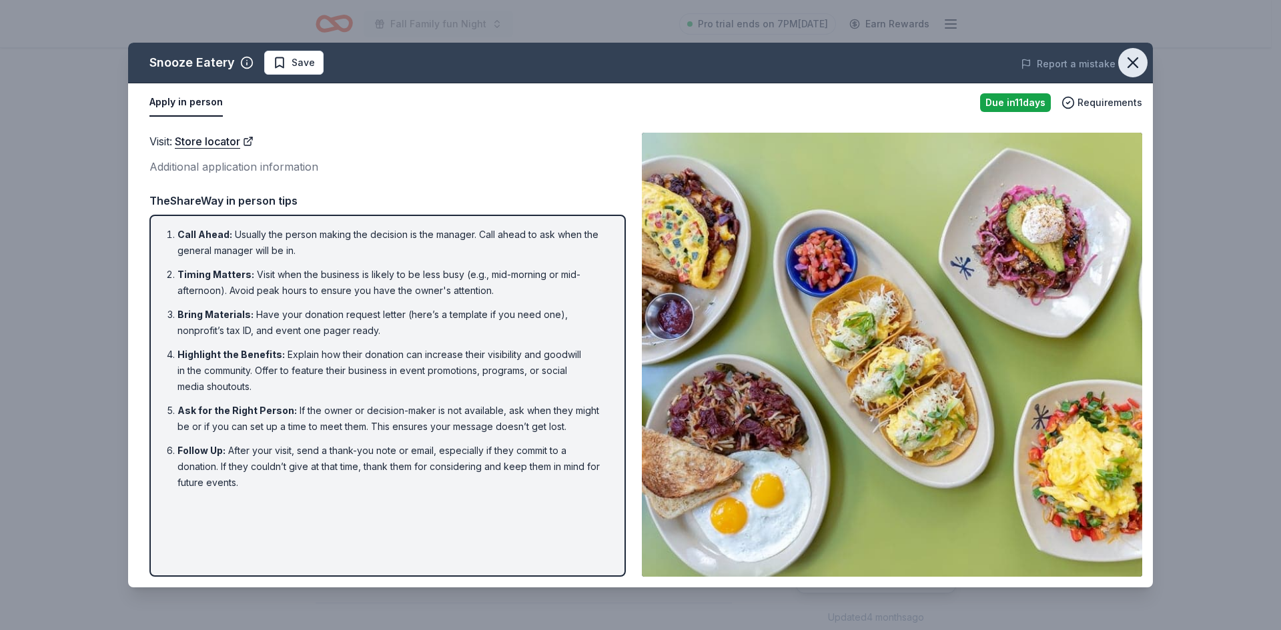
click at [1135, 61] on icon "button" at bounding box center [1132, 62] width 9 height 9
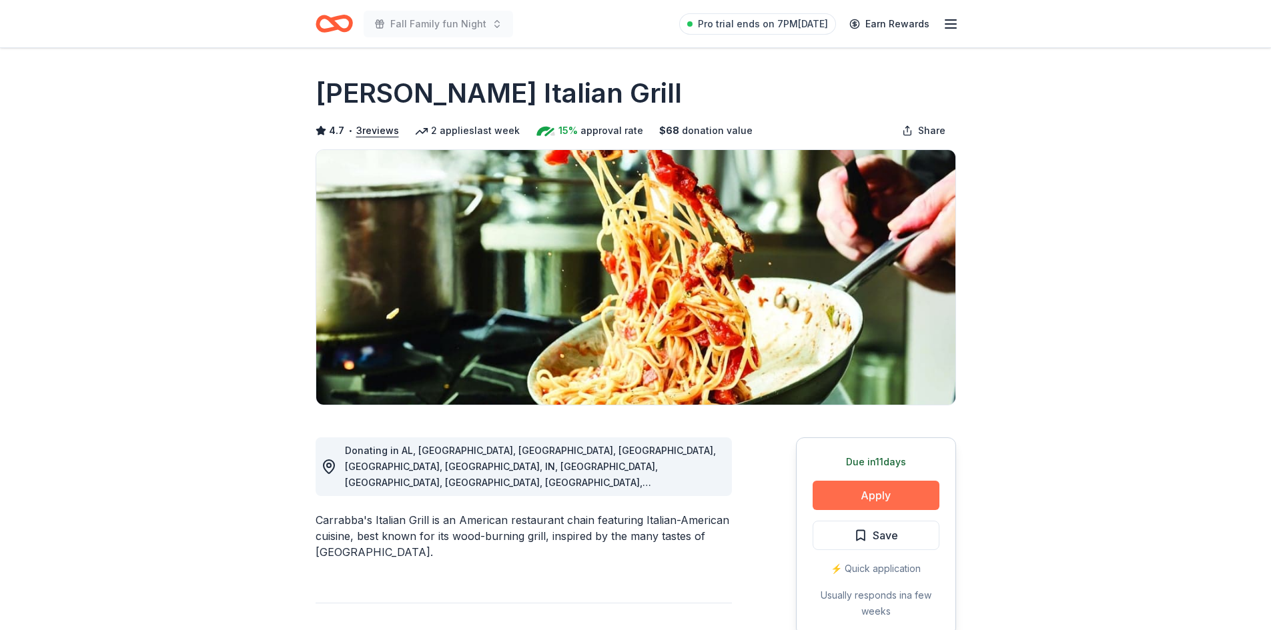
click at [869, 495] on button "Apply" at bounding box center [875, 495] width 127 height 29
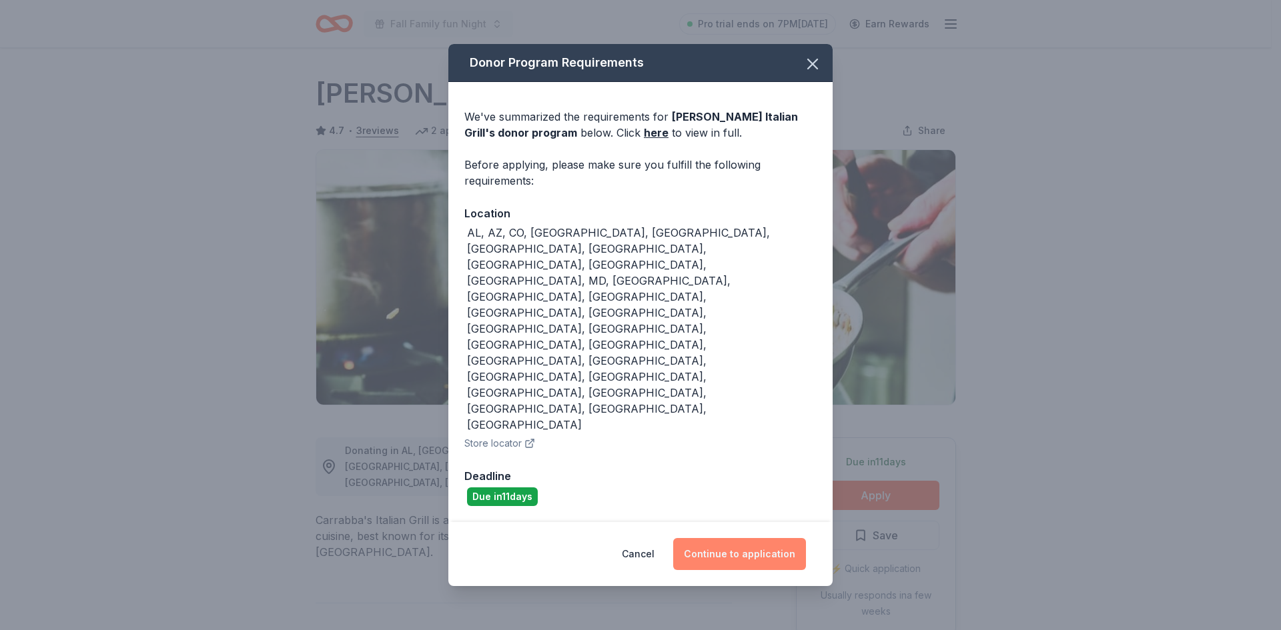
click at [764, 538] on button "Continue to application" at bounding box center [739, 554] width 133 height 32
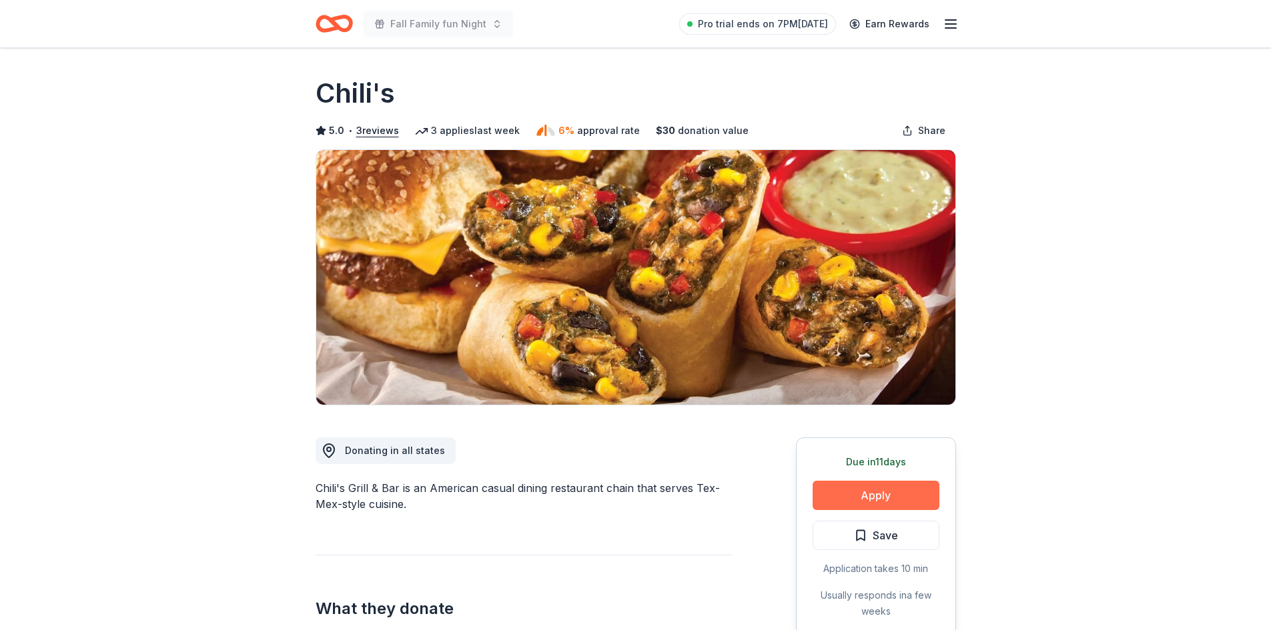
click at [854, 488] on button "Apply" at bounding box center [875, 495] width 127 height 29
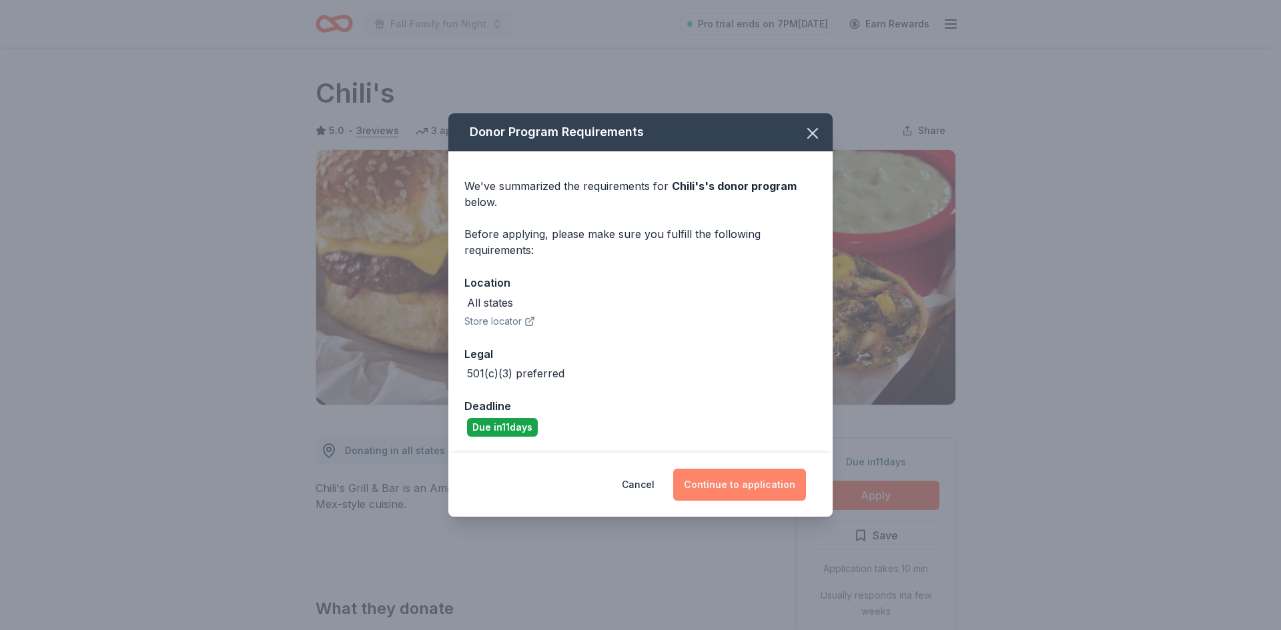
click at [698, 486] on button "Continue to application" at bounding box center [739, 485] width 133 height 32
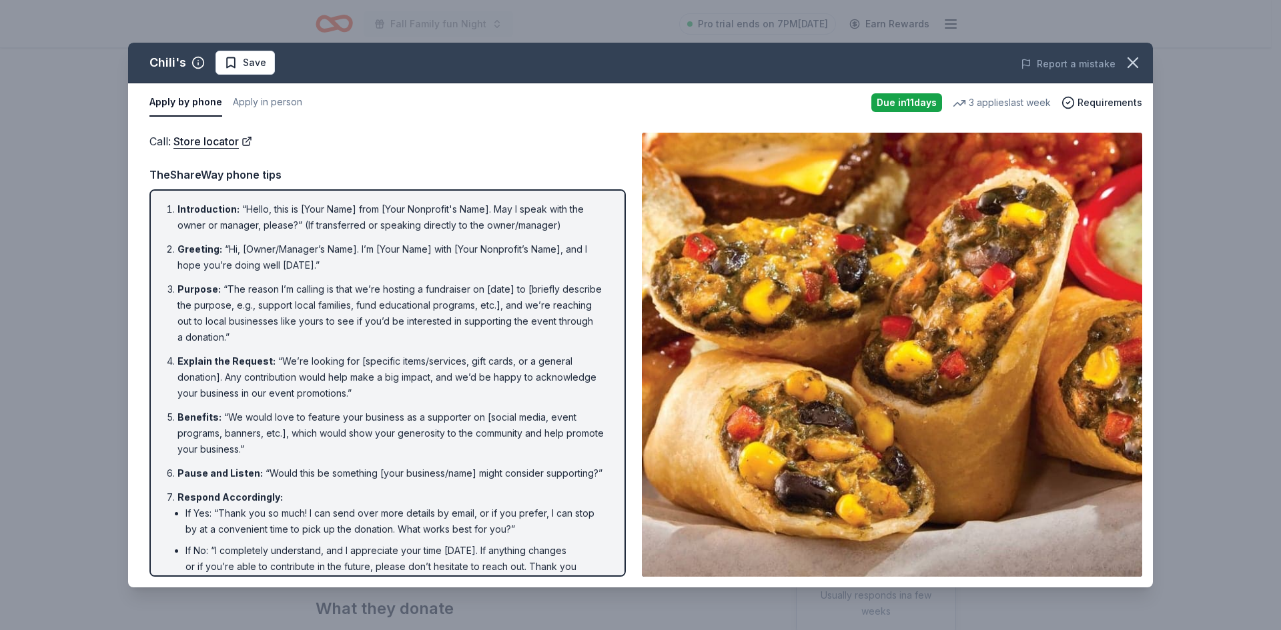
drag, startPoint x: 1133, startPoint y: 63, endPoint x: 1098, endPoint y: 1, distance: 71.1
click at [1132, 59] on icon "button" at bounding box center [1132, 62] width 19 height 19
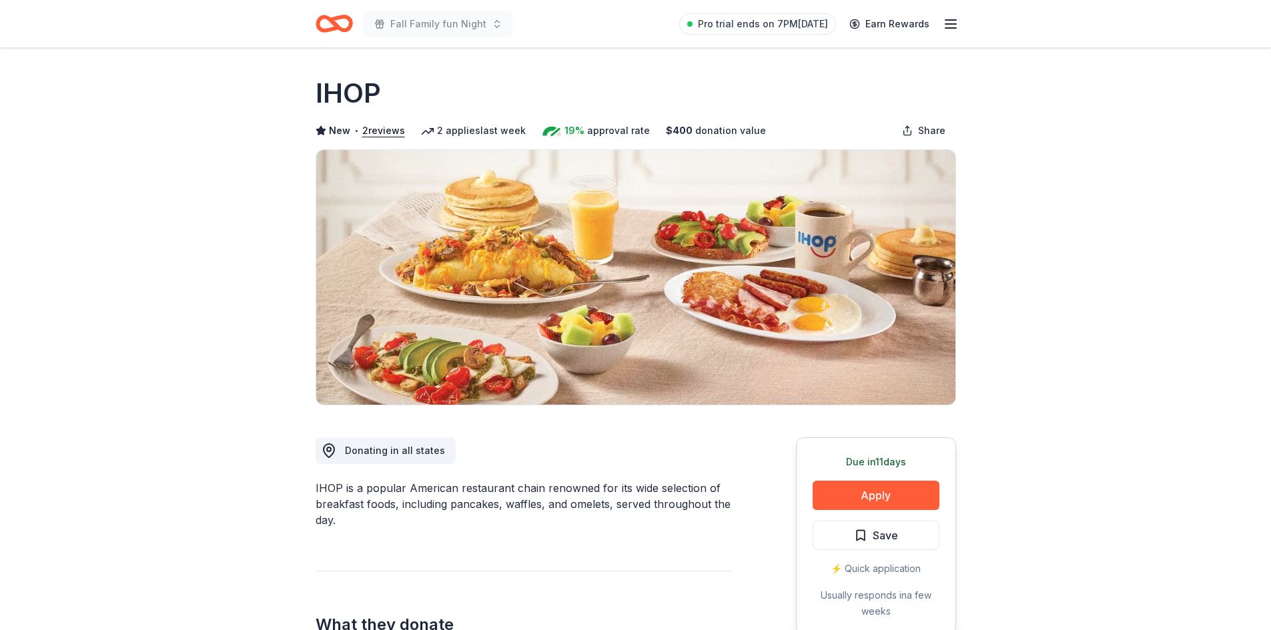
click at [905, 475] on div "Due [DATE] Apply Save ⚡️ Quick application Usually responds in a few weeks" at bounding box center [876, 537] width 160 height 199
click at [900, 495] on button "Apply" at bounding box center [875, 495] width 127 height 29
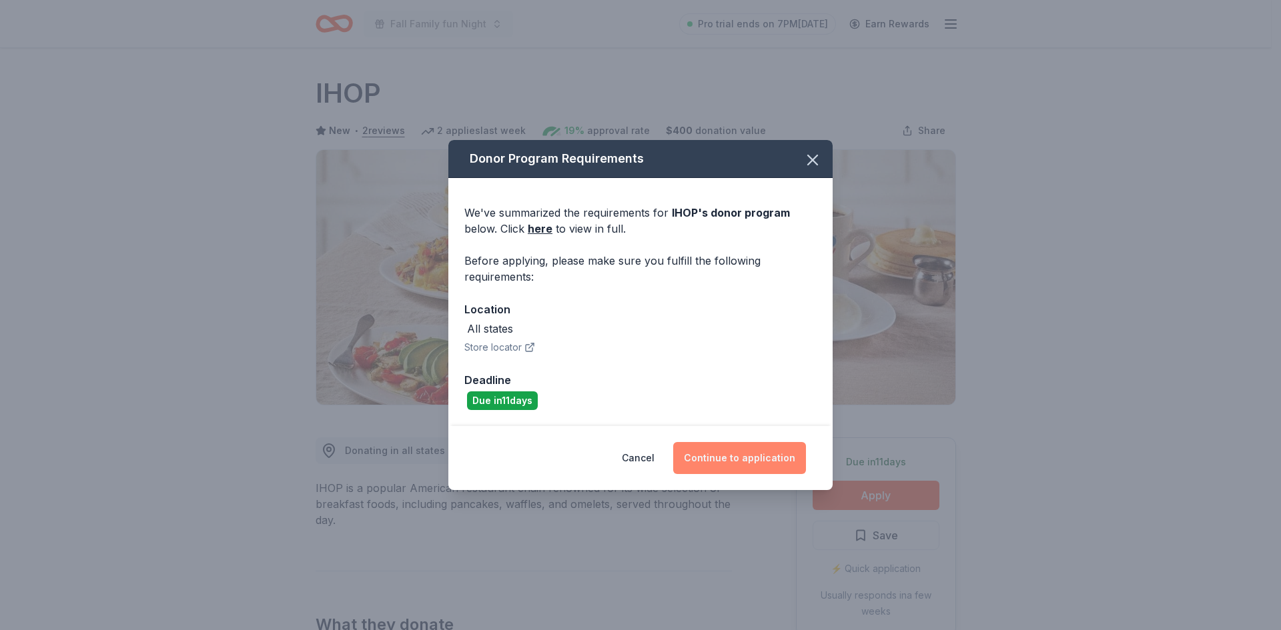
click at [746, 450] on button "Continue to application" at bounding box center [739, 458] width 133 height 32
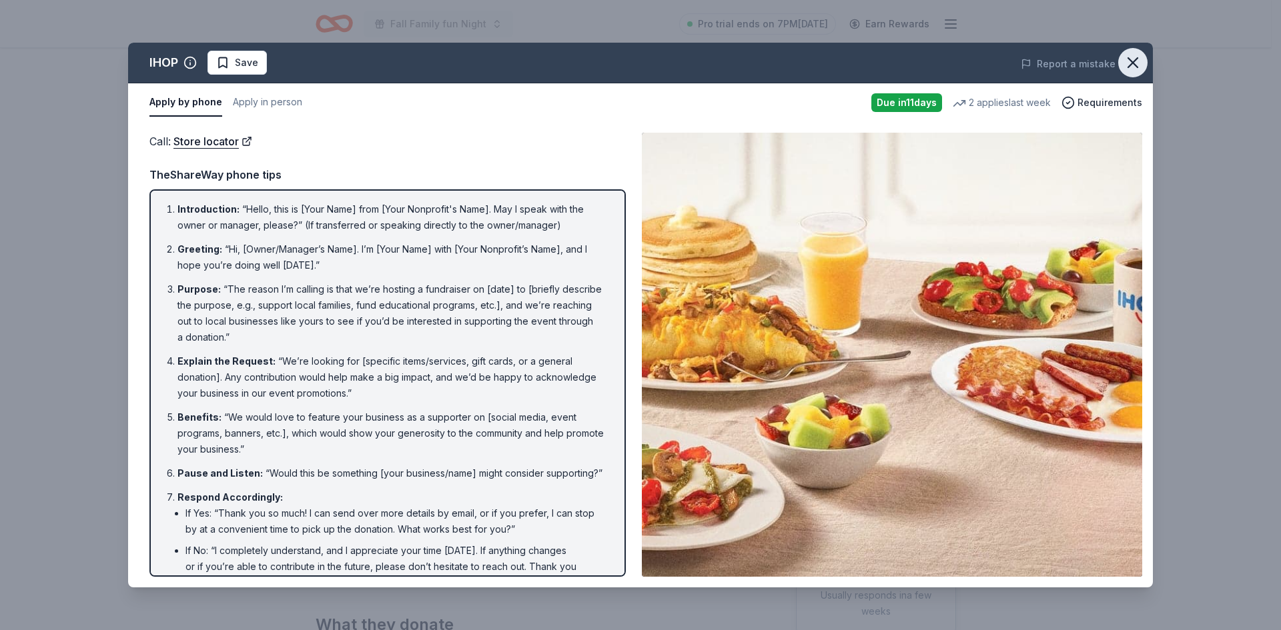
click at [1123, 67] on icon "button" at bounding box center [1132, 62] width 19 height 19
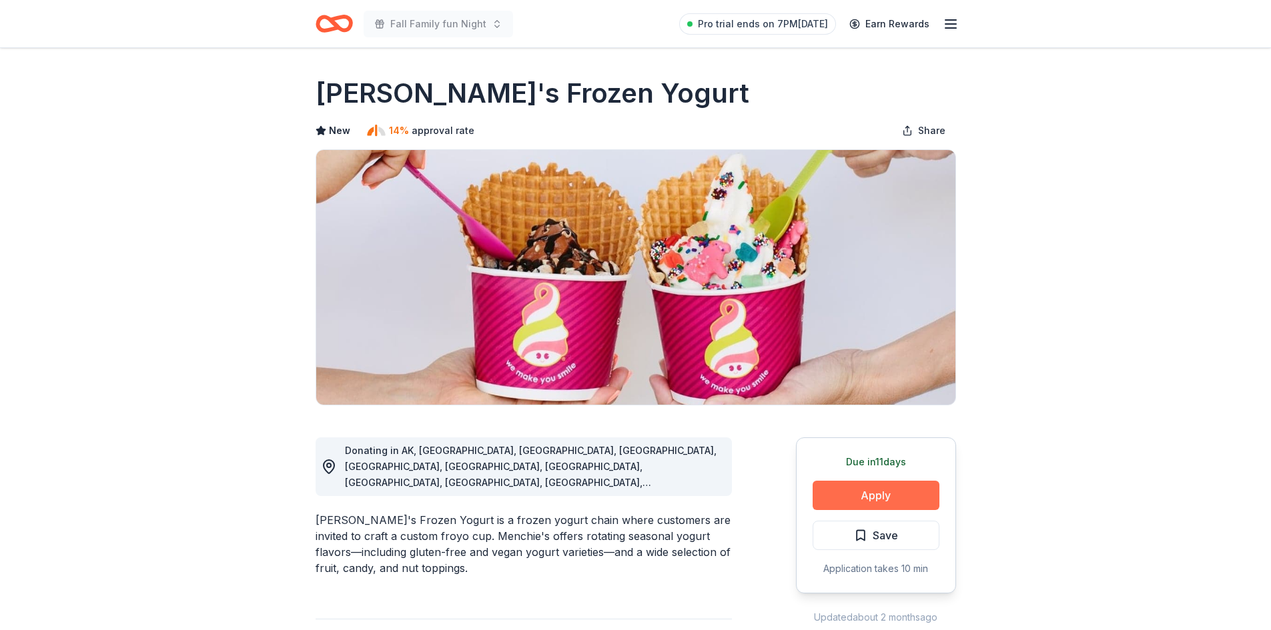
click at [852, 500] on button "Apply" at bounding box center [875, 495] width 127 height 29
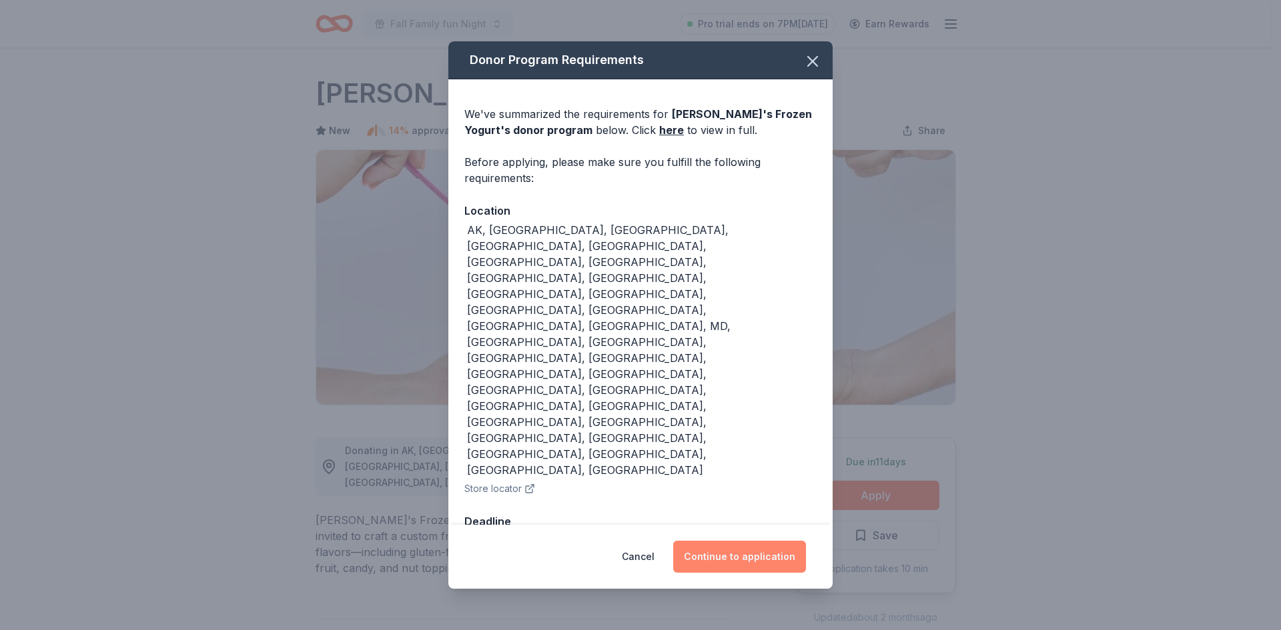
click at [714, 541] on button "Continue to application" at bounding box center [739, 557] width 133 height 32
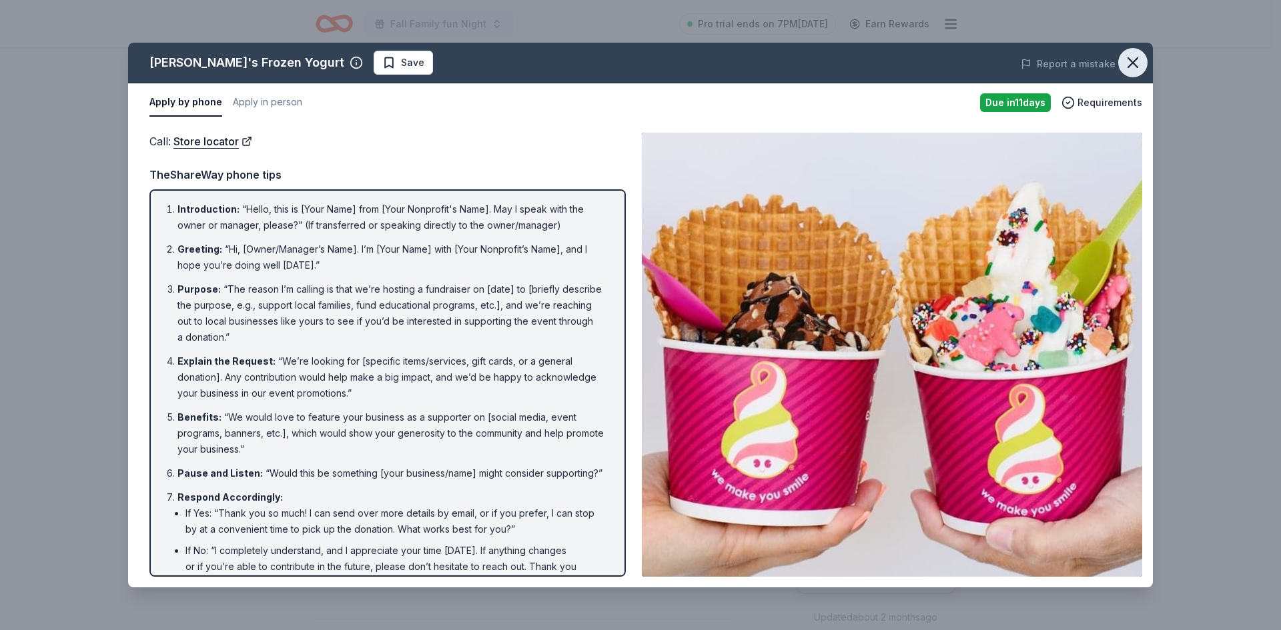
click at [1137, 61] on icon "button" at bounding box center [1132, 62] width 19 height 19
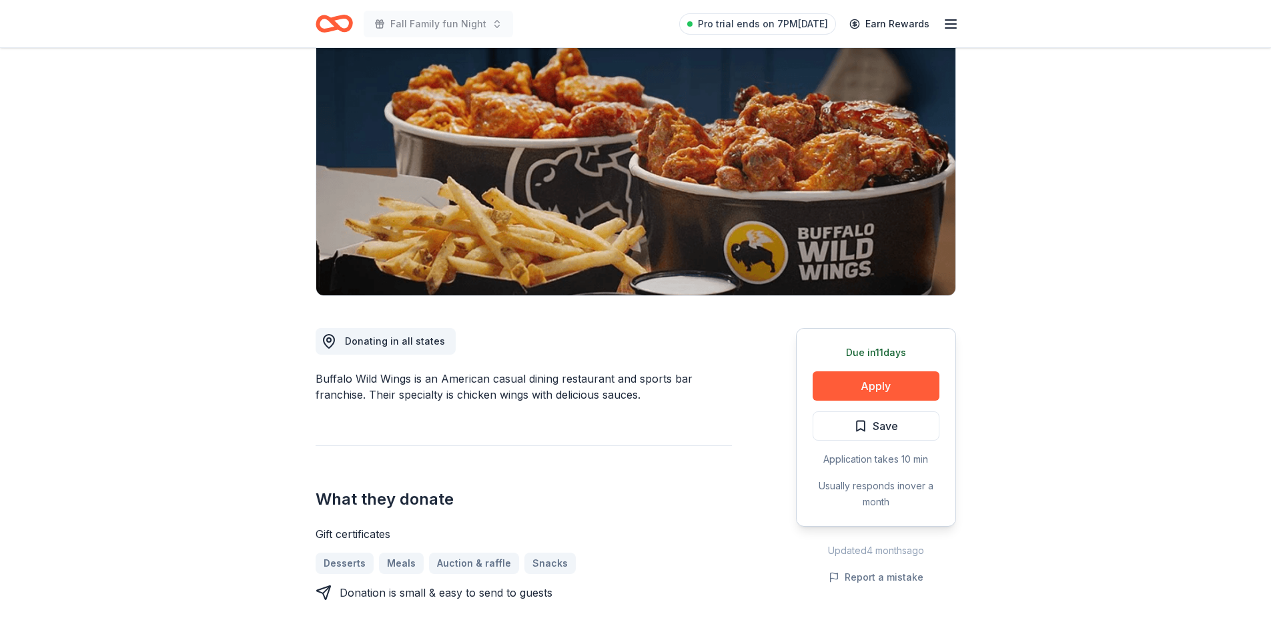
scroll to position [112, 0]
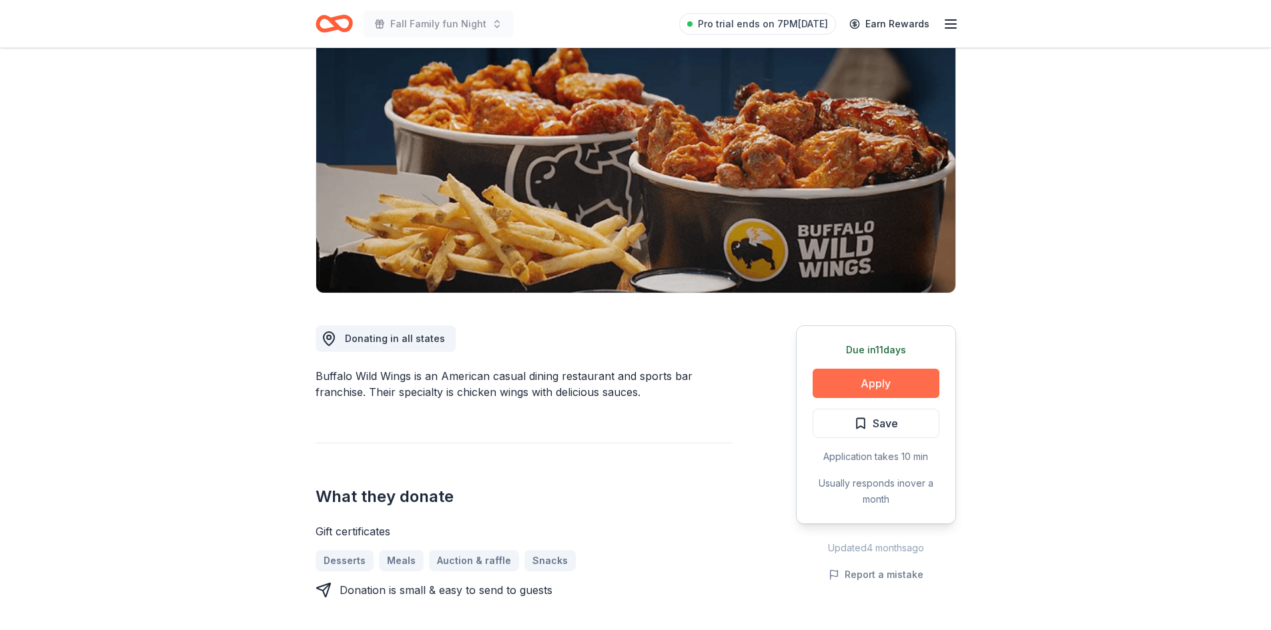
click at [904, 382] on button "Apply" at bounding box center [875, 383] width 127 height 29
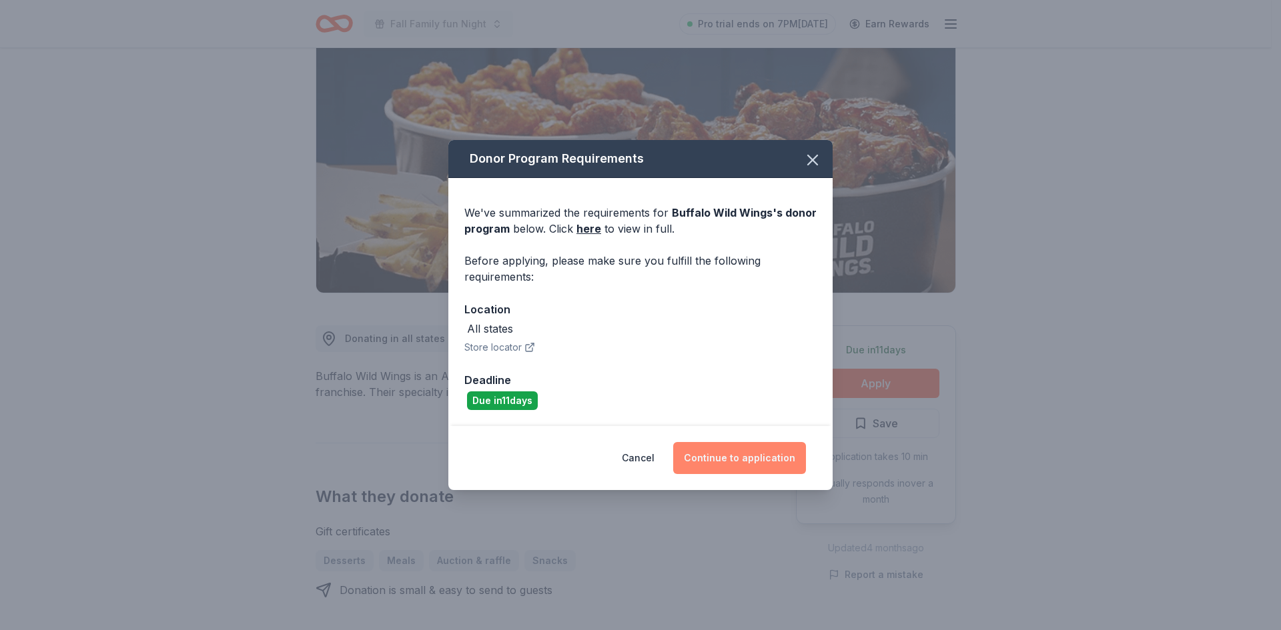
click at [714, 463] on button "Continue to application" at bounding box center [739, 458] width 133 height 32
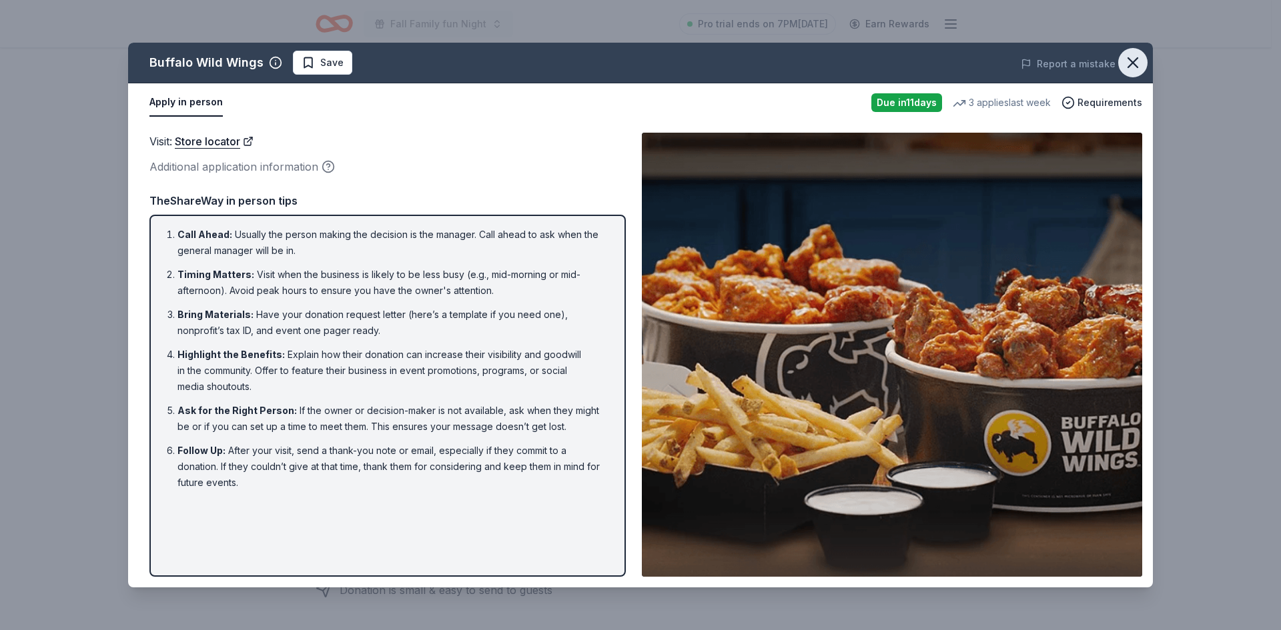
click at [1134, 67] on icon "button" at bounding box center [1132, 62] width 19 height 19
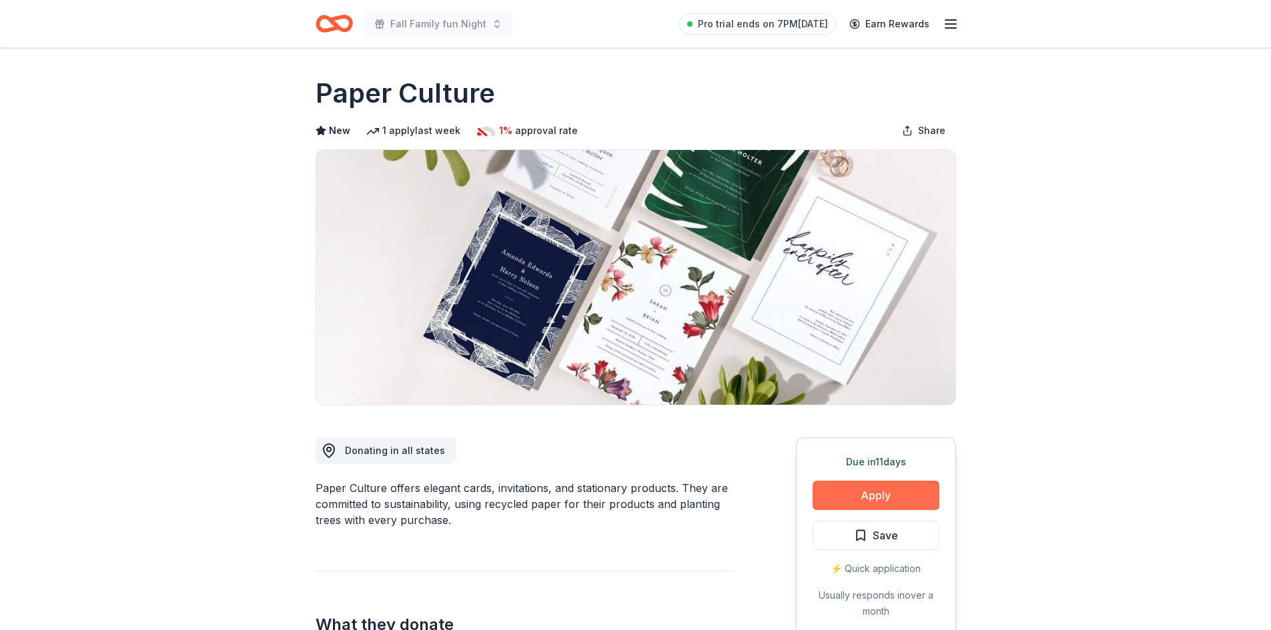
click at [842, 498] on button "Apply" at bounding box center [875, 495] width 127 height 29
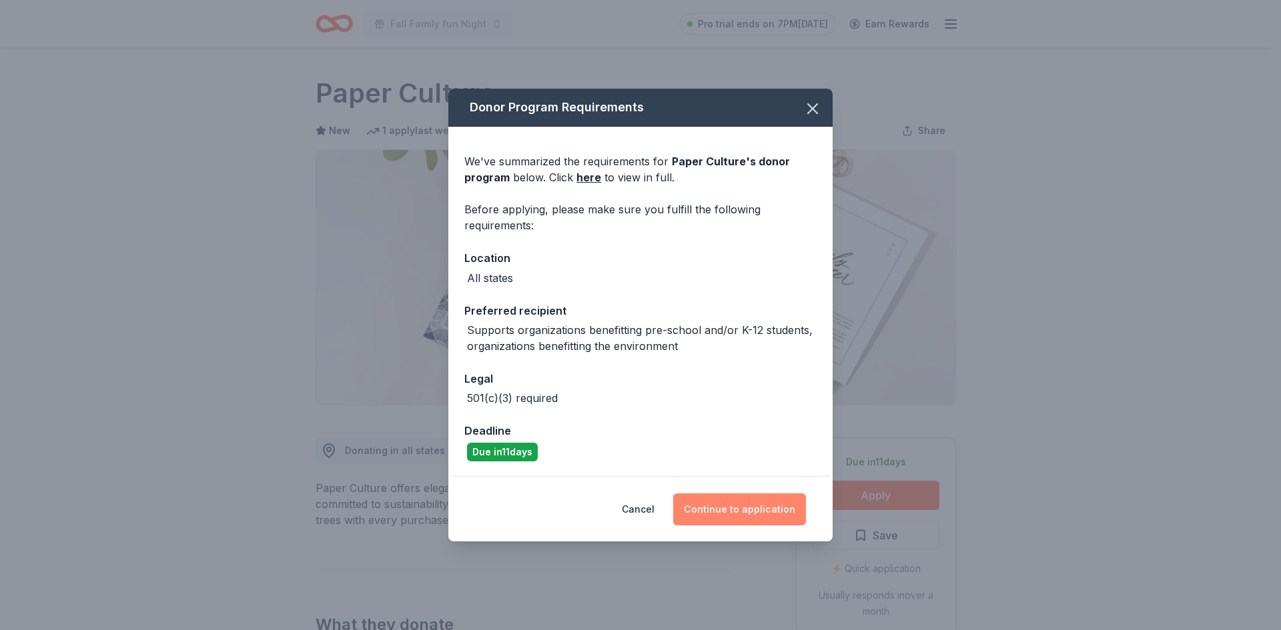
click at [707, 518] on button "Continue to application" at bounding box center [739, 510] width 133 height 32
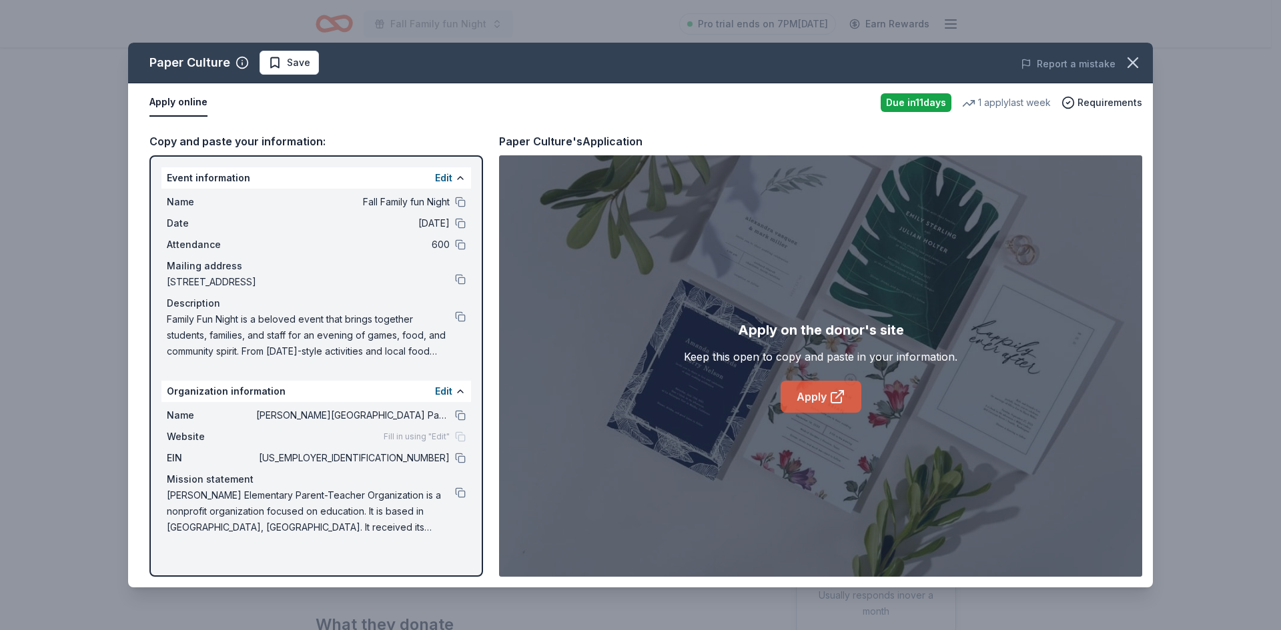
click at [834, 394] on icon at bounding box center [836, 398] width 10 height 10
click at [461, 314] on button at bounding box center [460, 316] width 11 height 11
drag, startPoint x: 458, startPoint y: 313, endPoint x: 671, endPoint y: 484, distance: 273.8
click at [459, 313] on button at bounding box center [460, 316] width 11 height 11
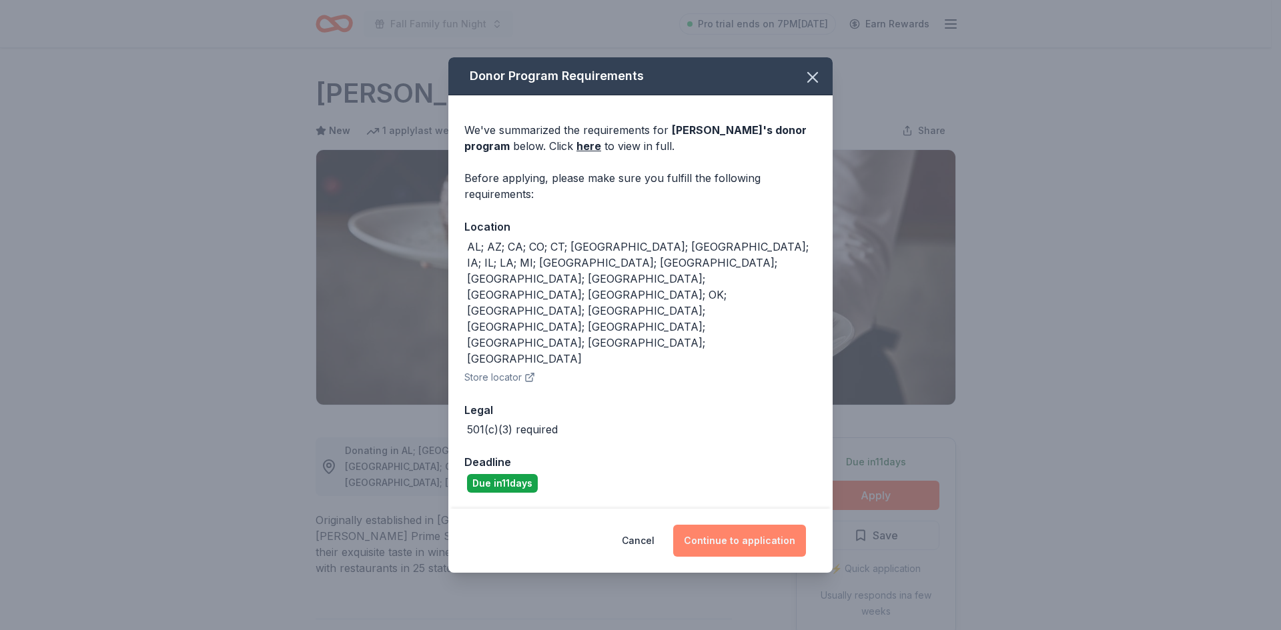
click at [730, 525] on button "Continue to application" at bounding box center [739, 541] width 133 height 32
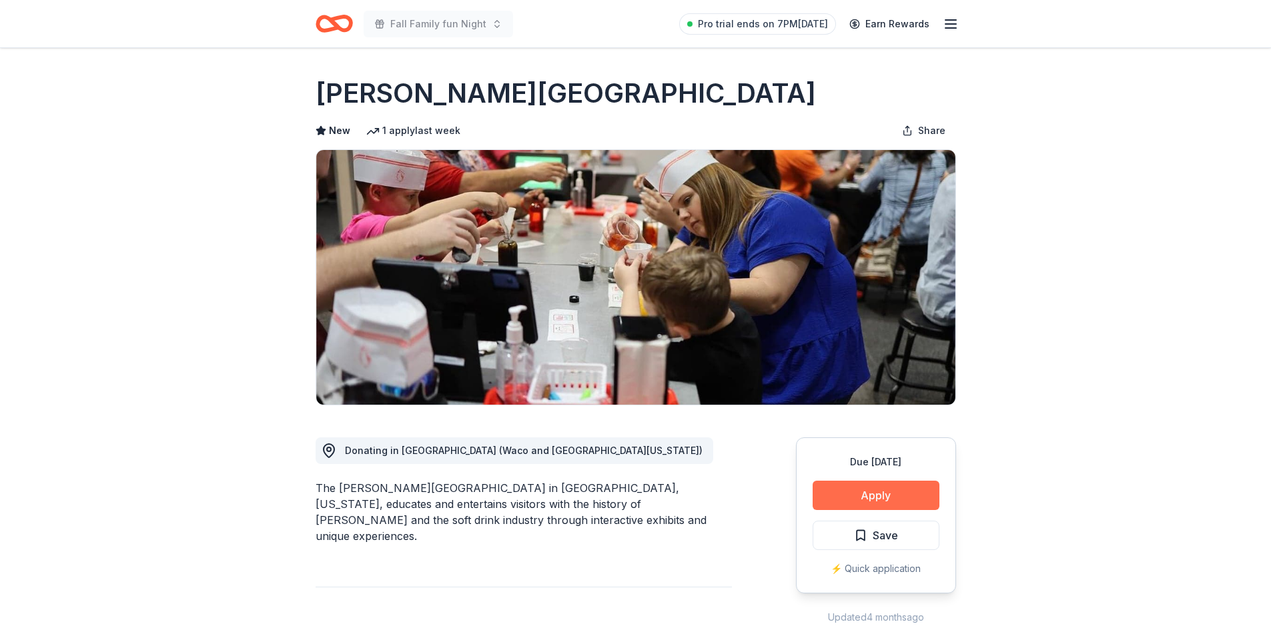
click at [882, 493] on button "Apply" at bounding box center [875, 495] width 127 height 29
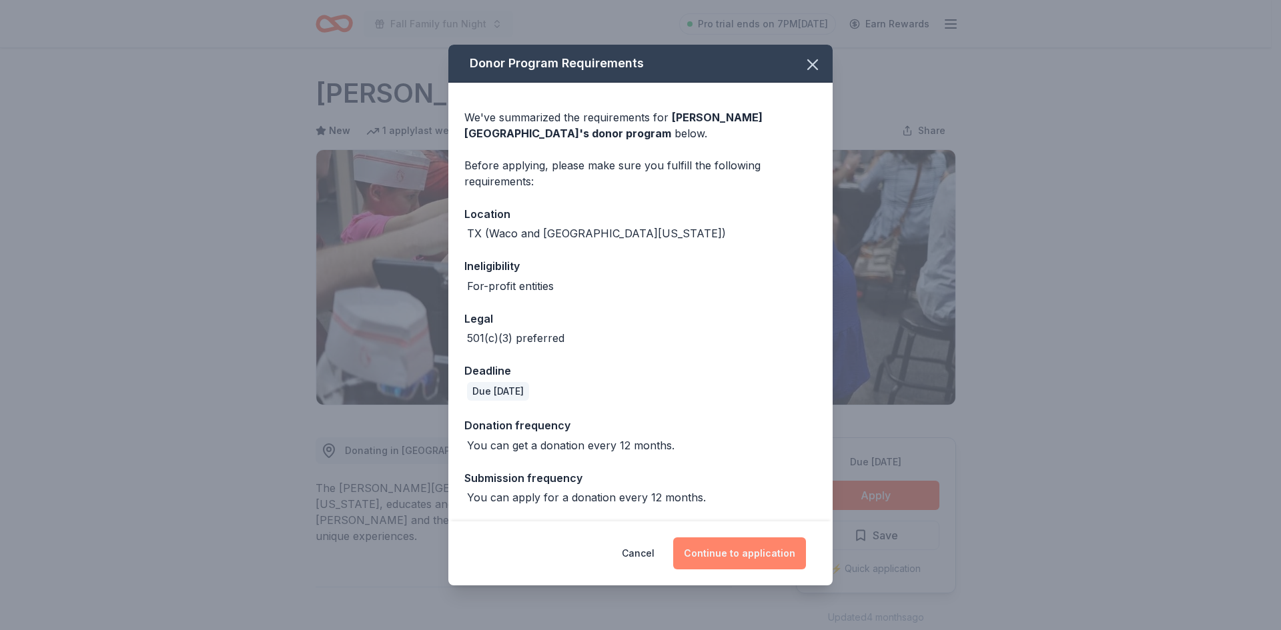
click at [720, 548] on button "Continue to application" at bounding box center [739, 554] width 133 height 32
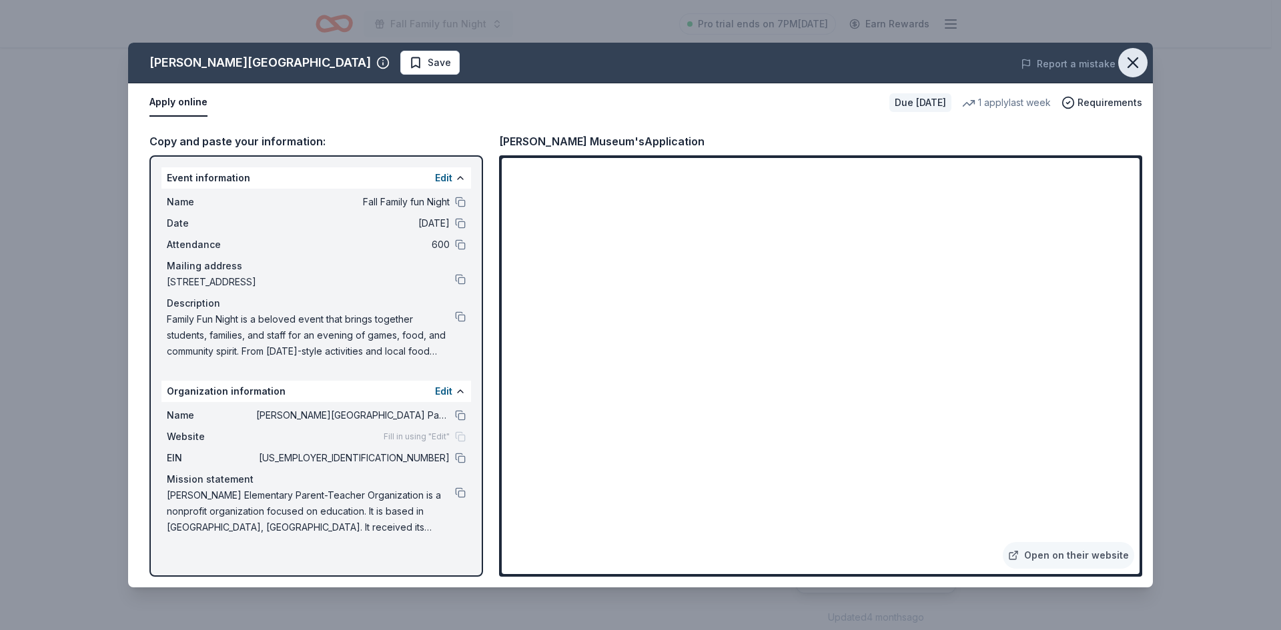
click at [1128, 64] on icon "button" at bounding box center [1132, 62] width 19 height 19
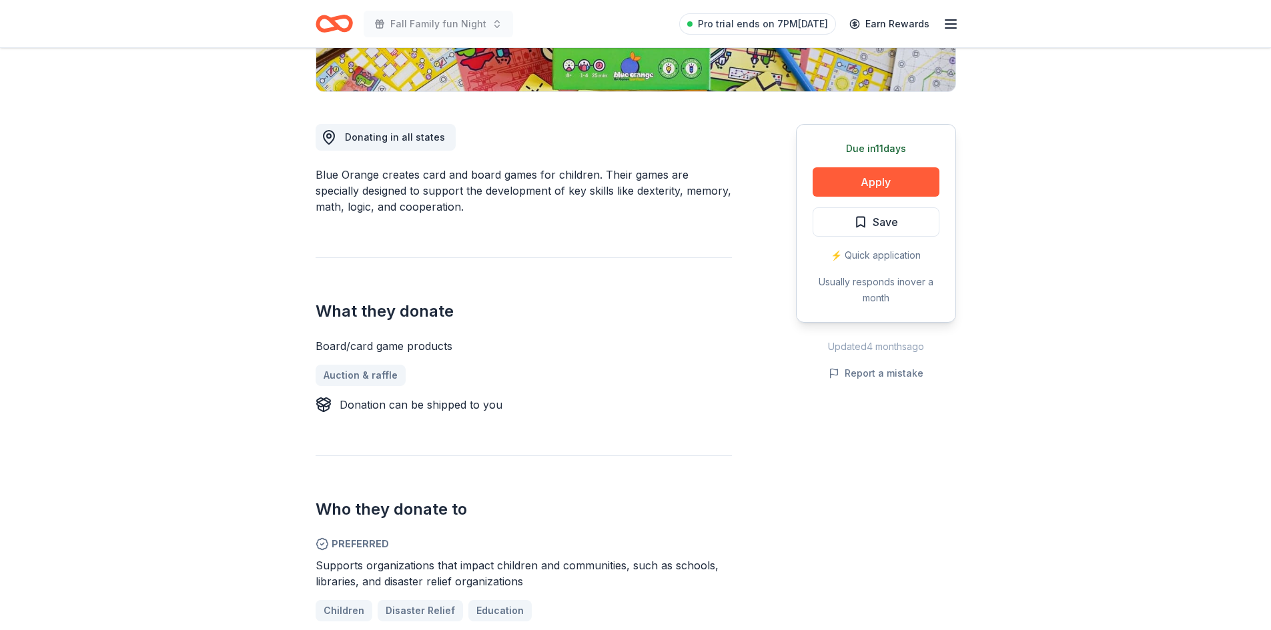
scroll to position [320, 0]
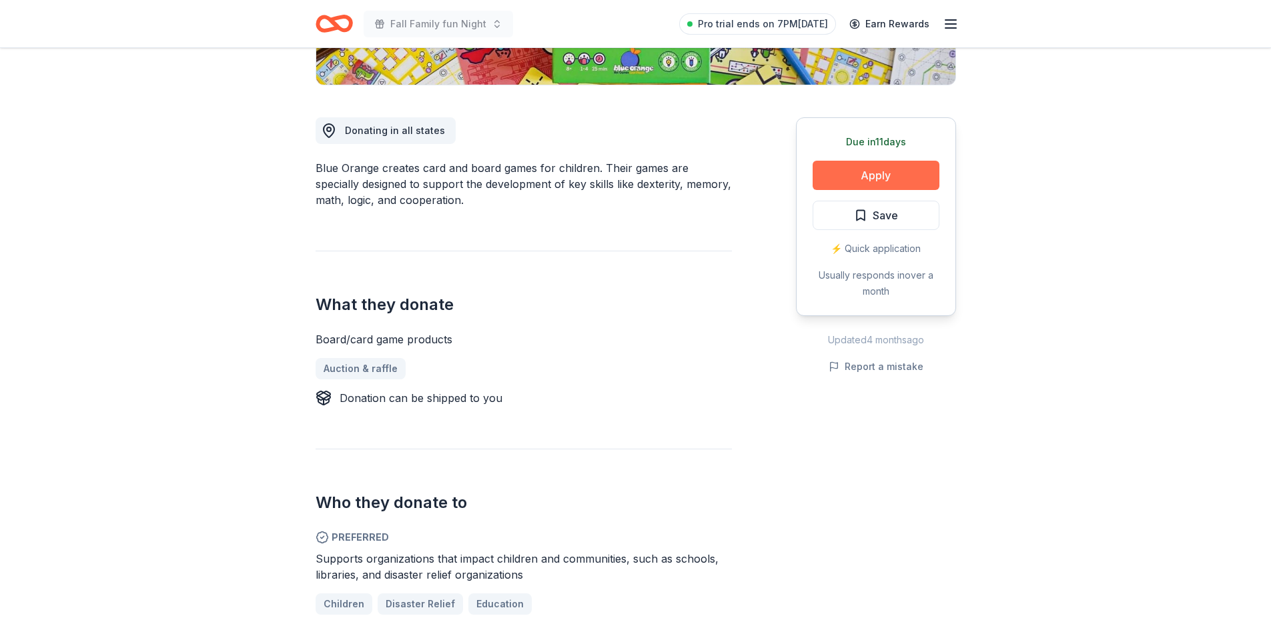
click at [893, 173] on button "Apply" at bounding box center [875, 175] width 127 height 29
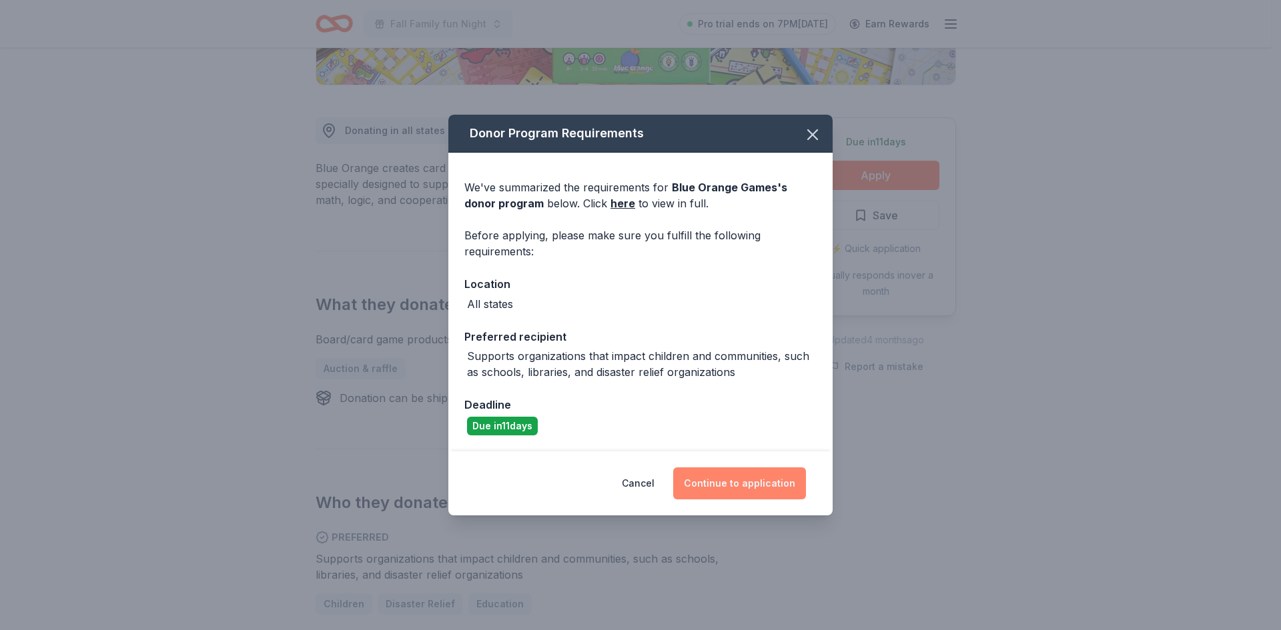
click at [732, 489] on button "Continue to application" at bounding box center [739, 484] width 133 height 32
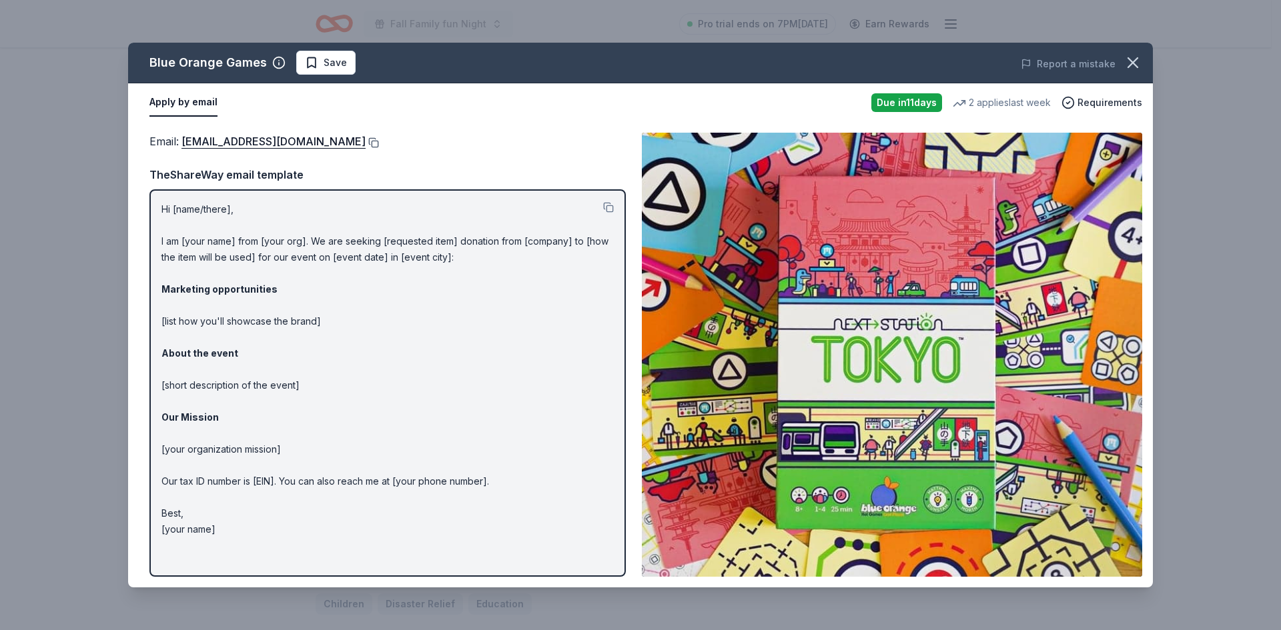
click at [366, 139] on button at bounding box center [372, 142] width 13 height 11
click at [1131, 59] on icon "button" at bounding box center [1132, 62] width 19 height 19
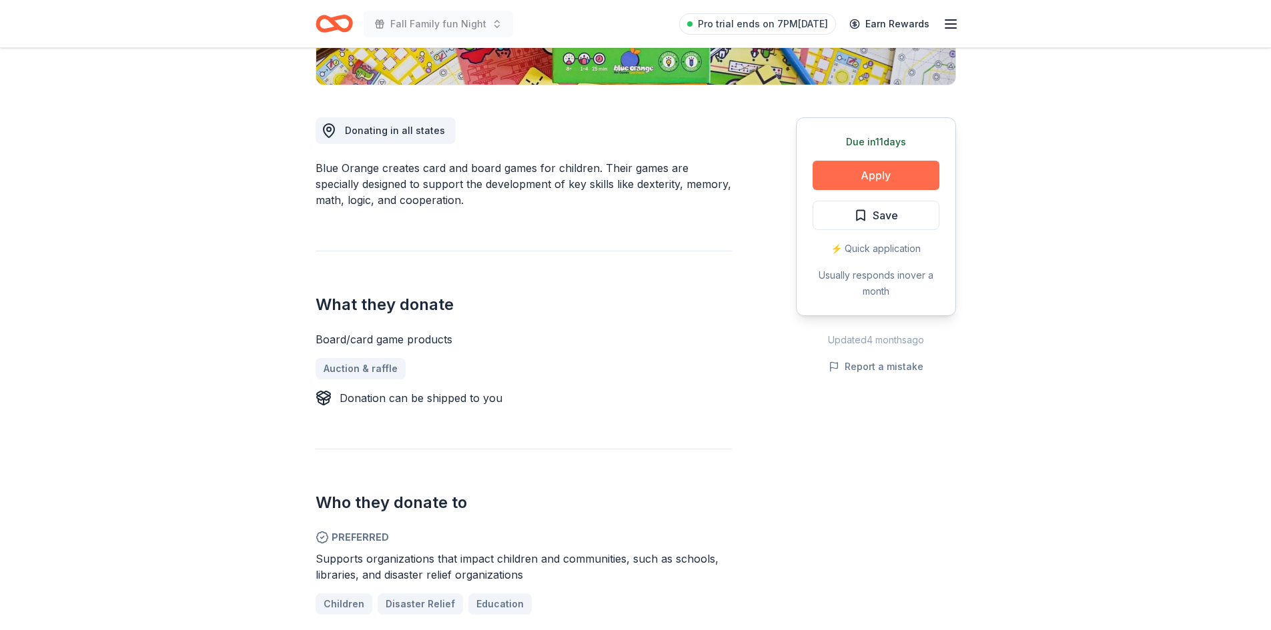
click at [893, 180] on button "Apply" at bounding box center [875, 175] width 127 height 29
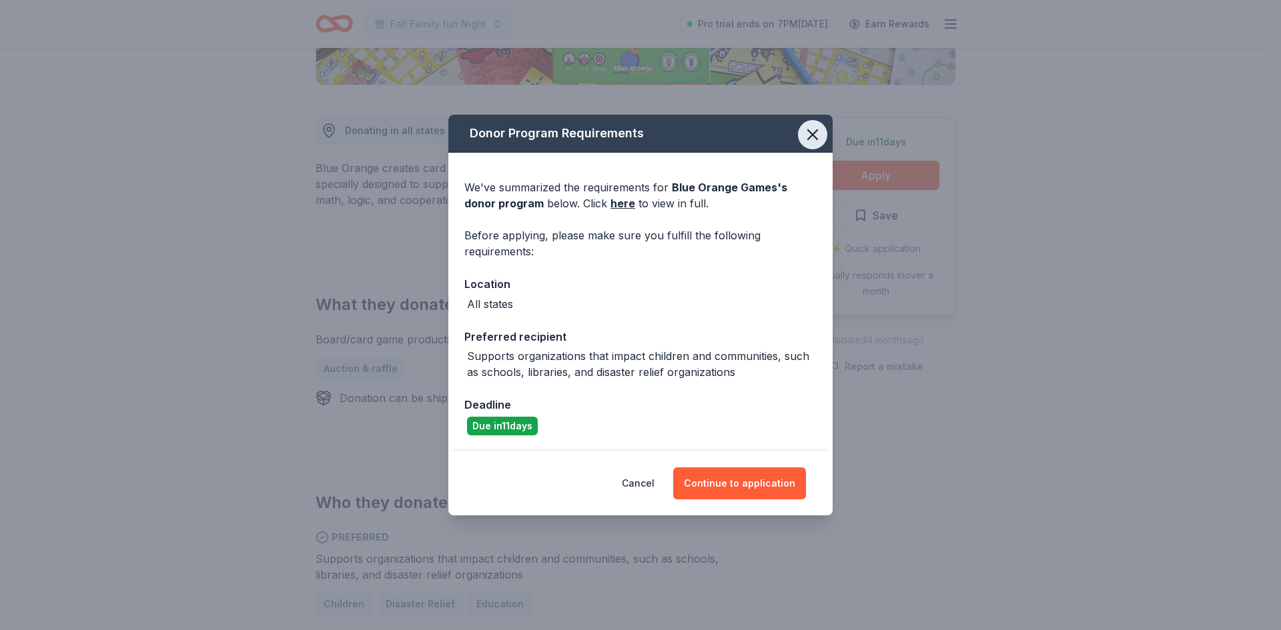
click at [817, 131] on icon "button" at bounding box center [812, 134] width 9 height 9
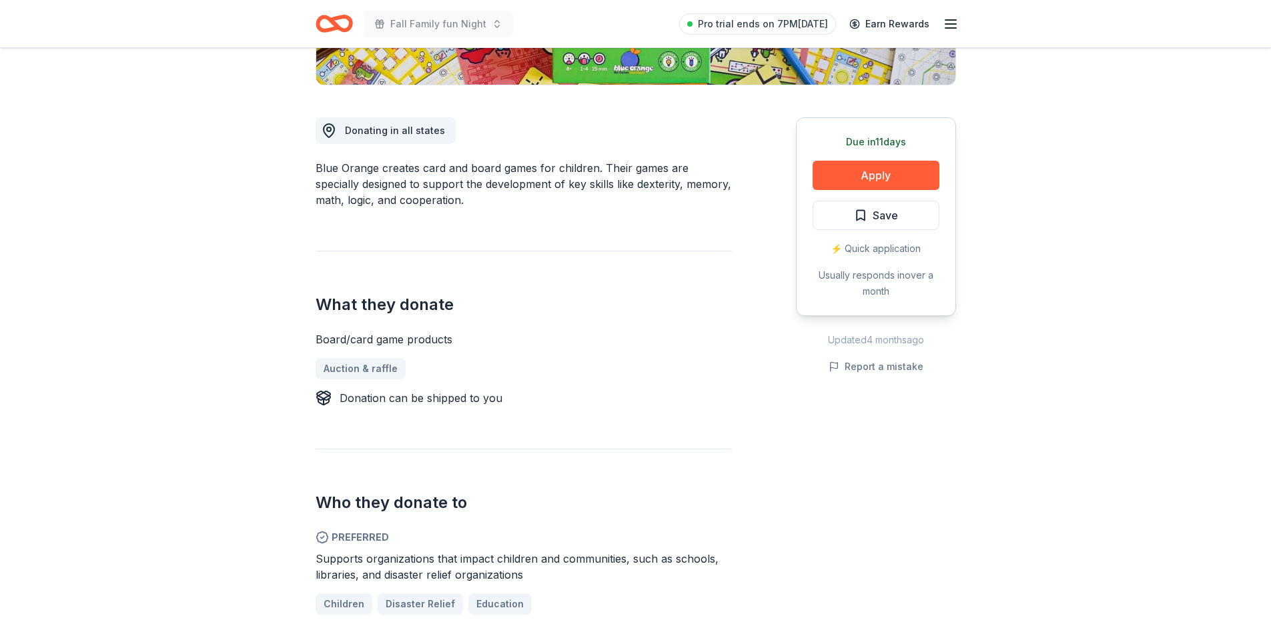
scroll to position [0, 0]
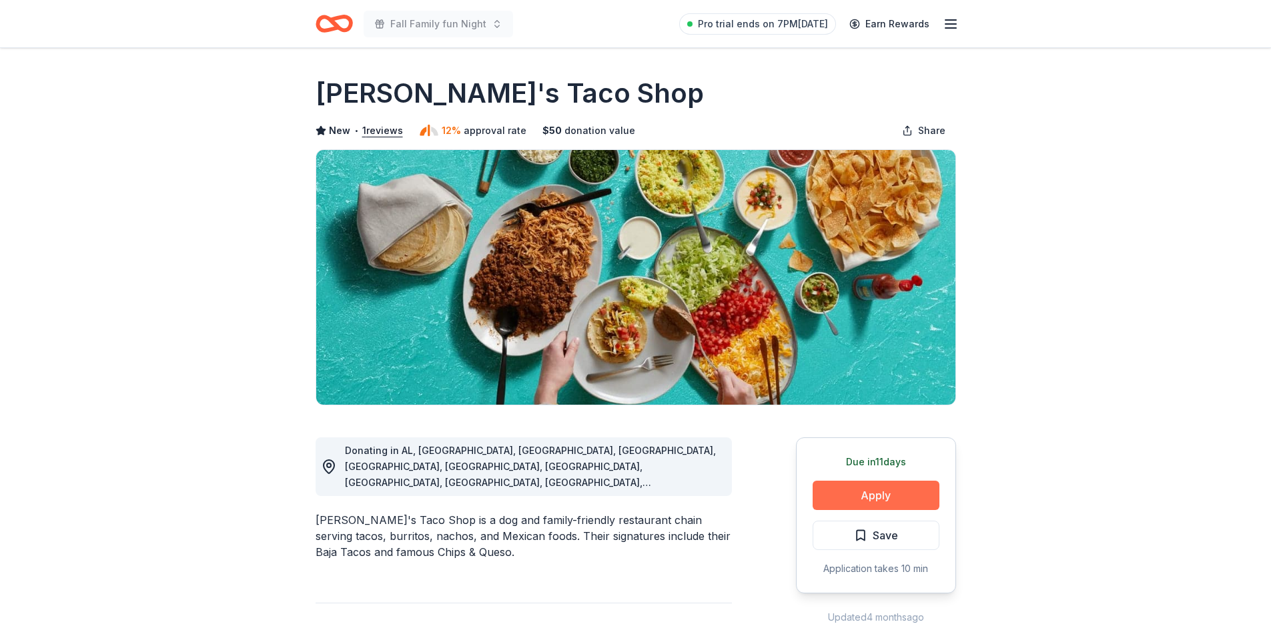
click at [900, 500] on button "Apply" at bounding box center [875, 495] width 127 height 29
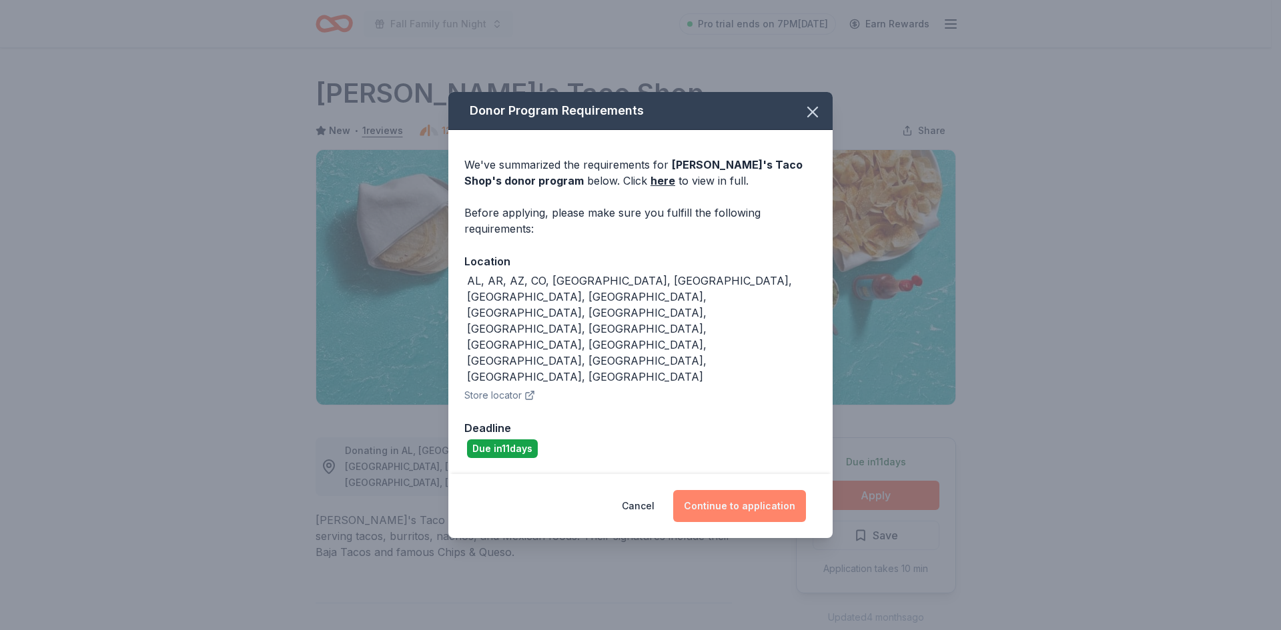
click at [735, 490] on button "Continue to application" at bounding box center [739, 506] width 133 height 32
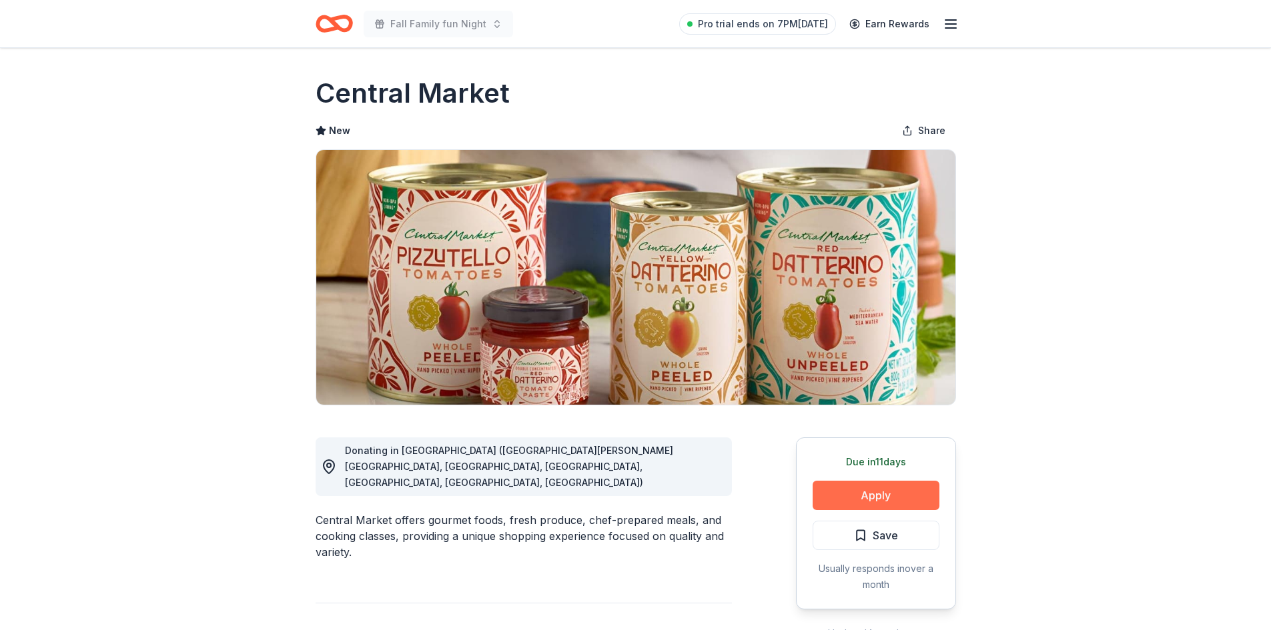
click at [898, 491] on button "Apply" at bounding box center [875, 495] width 127 height 29
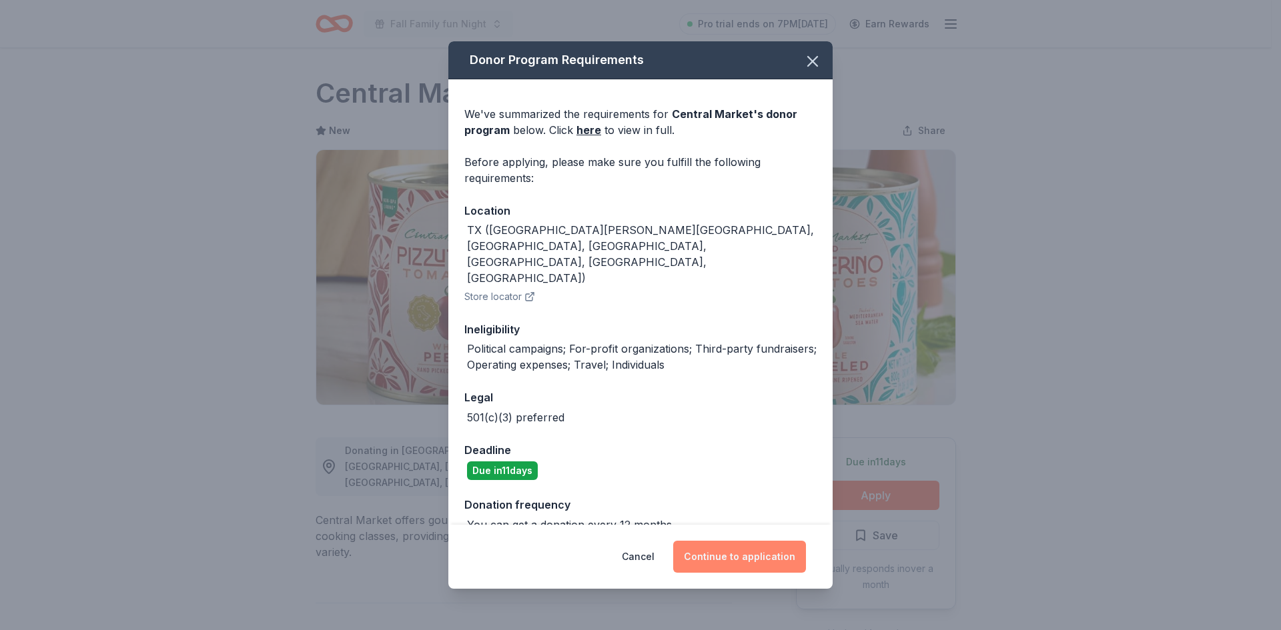
click at [715, 544] on button "Continue to application" at bounding box center [739, 557] width 133 height 32
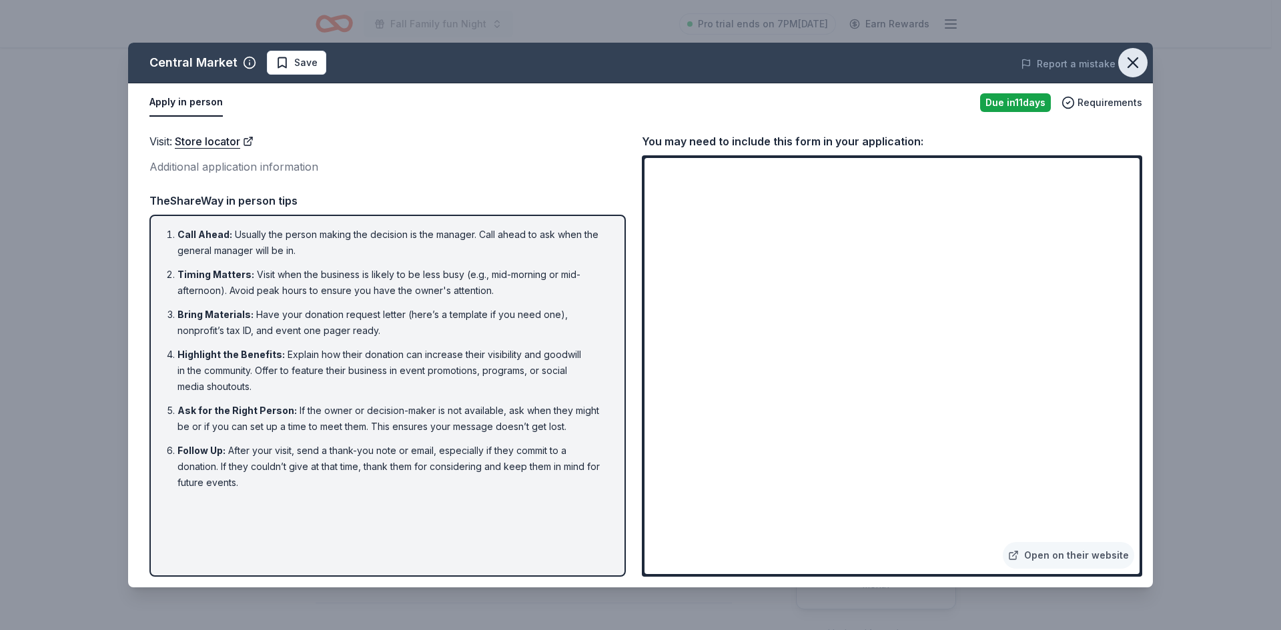
click at [1141, 62] on icon "button" at bounding box center [1132, 62] width 19 height 19
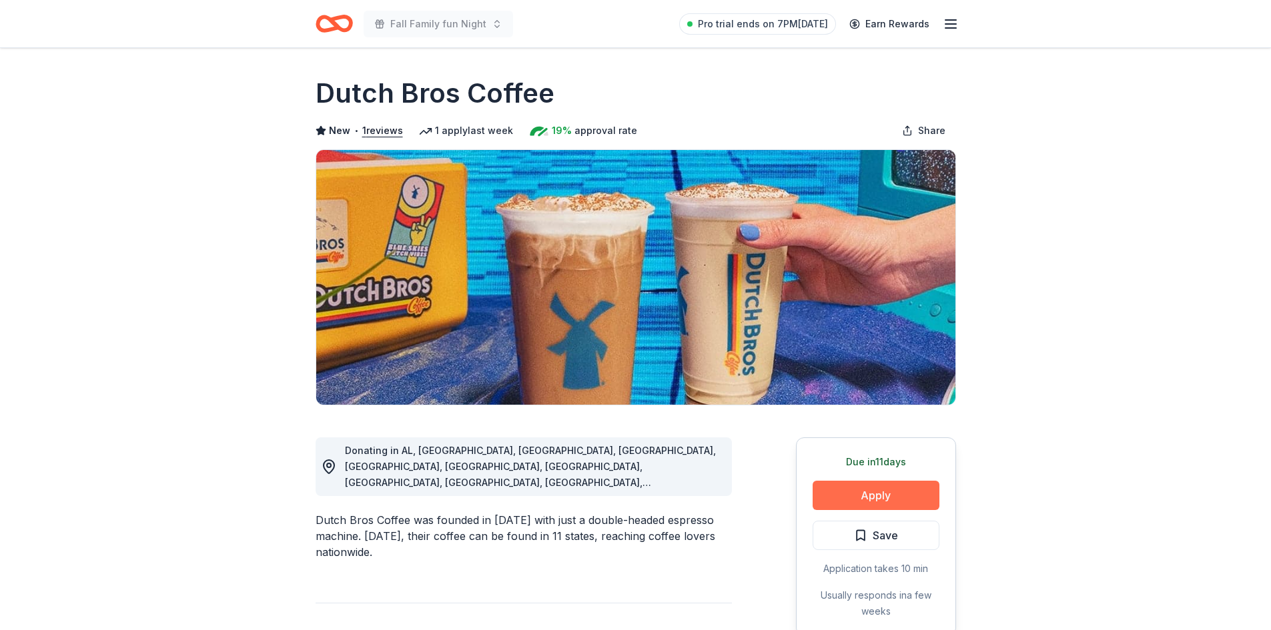
click at [895, 504] on button "Apply" at bounding box center [875, 495] width 127 height 29
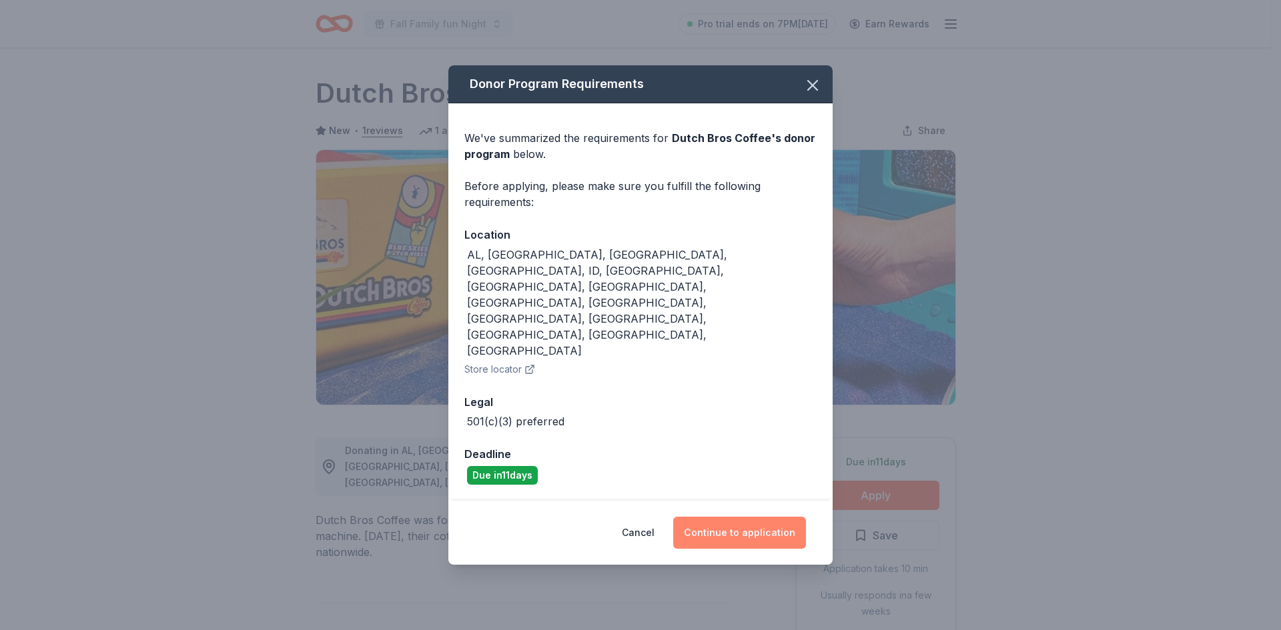
click at [722, 517] on button "Continue to application" at bounding box center [739, 533] width 133 height 32
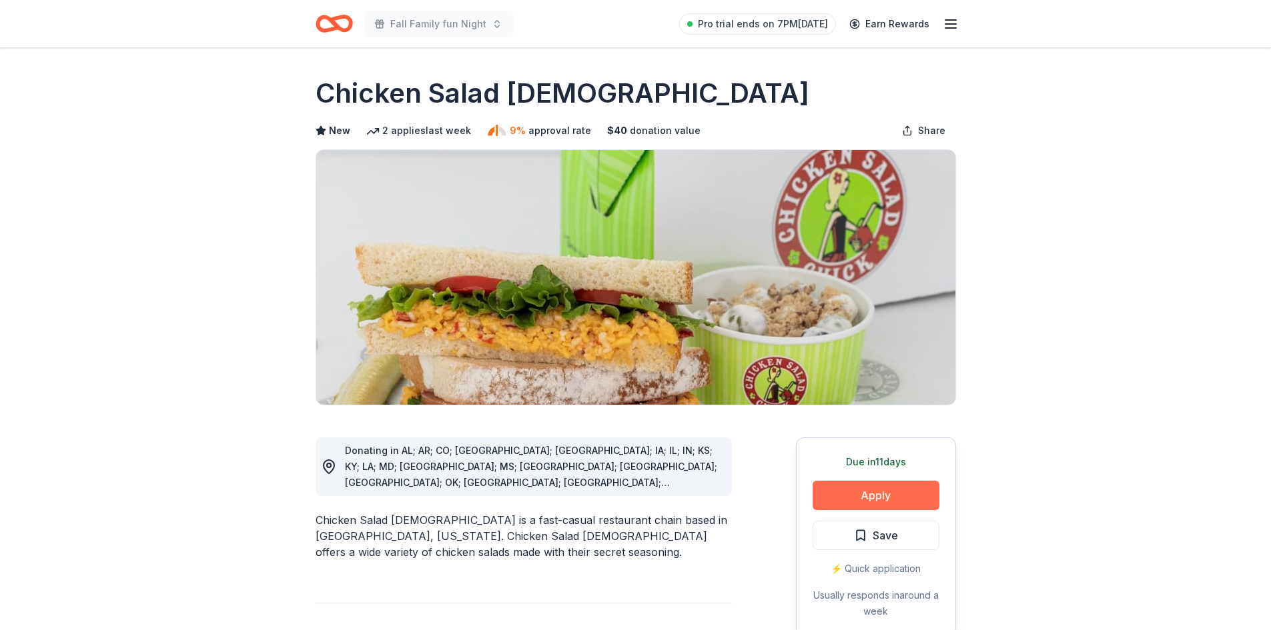
click at [841, 484] on button "Apply" at bounding box center [875, 495] width 127 height 29
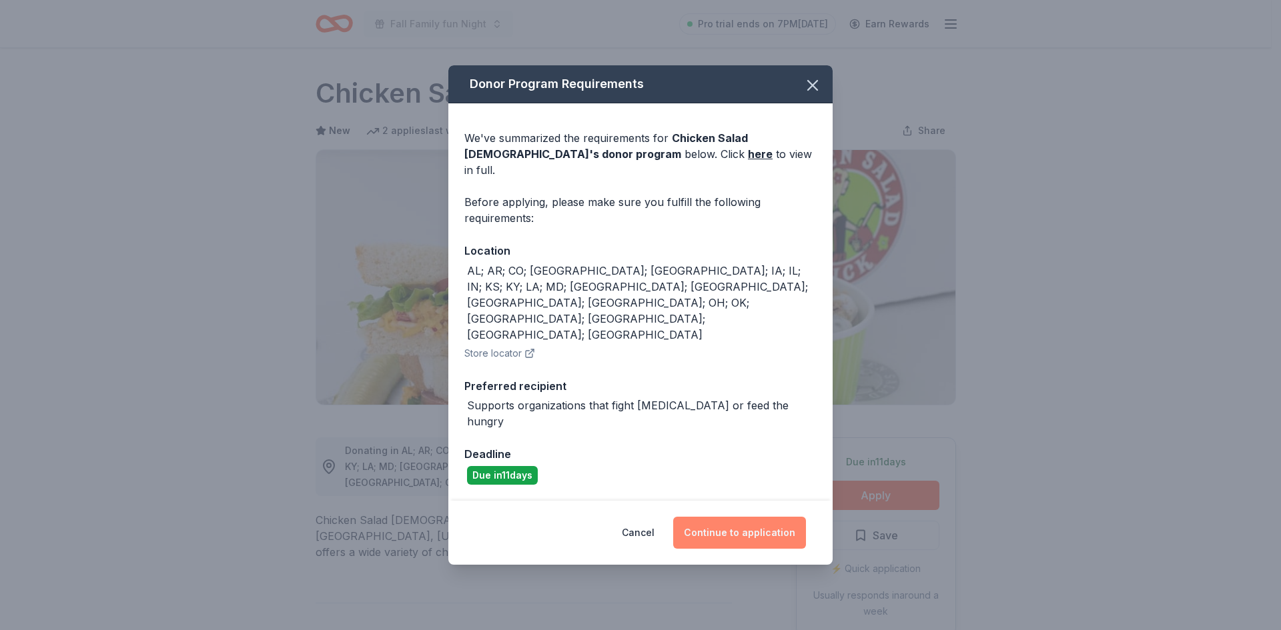
click at [744, 517] on button "Continue to application" at bounding box center [739, 533] width 133 height 32
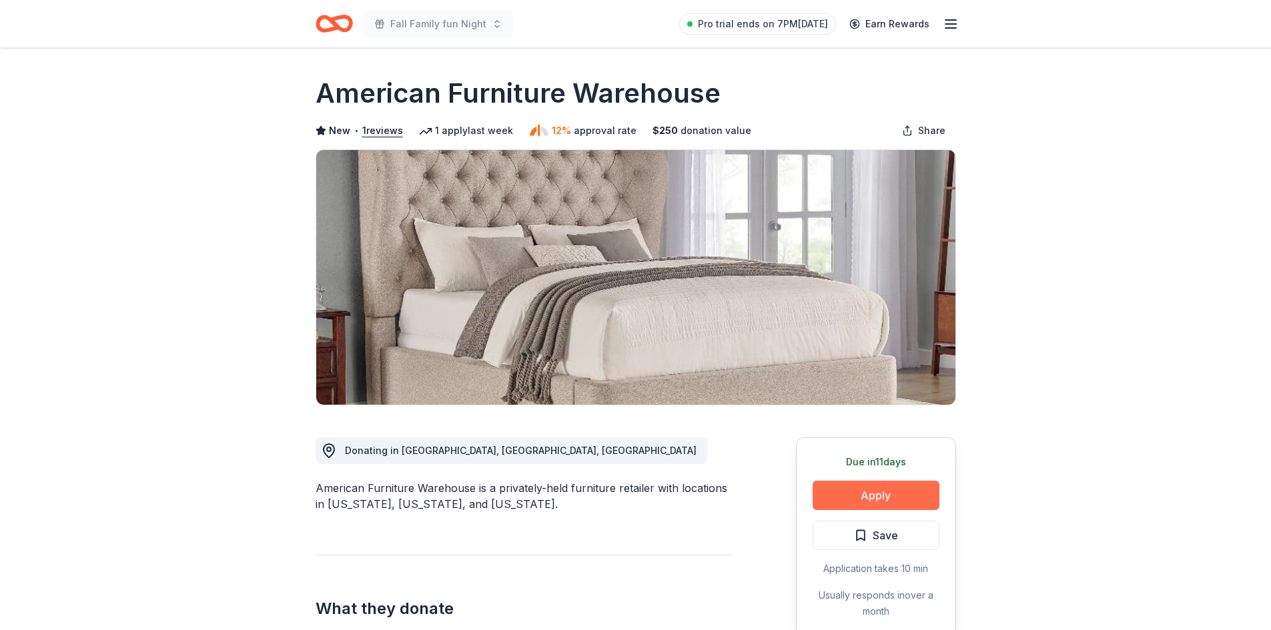
click at [878, 489] on button "Apply" at bounding box center [875, 495] width 127 height 29
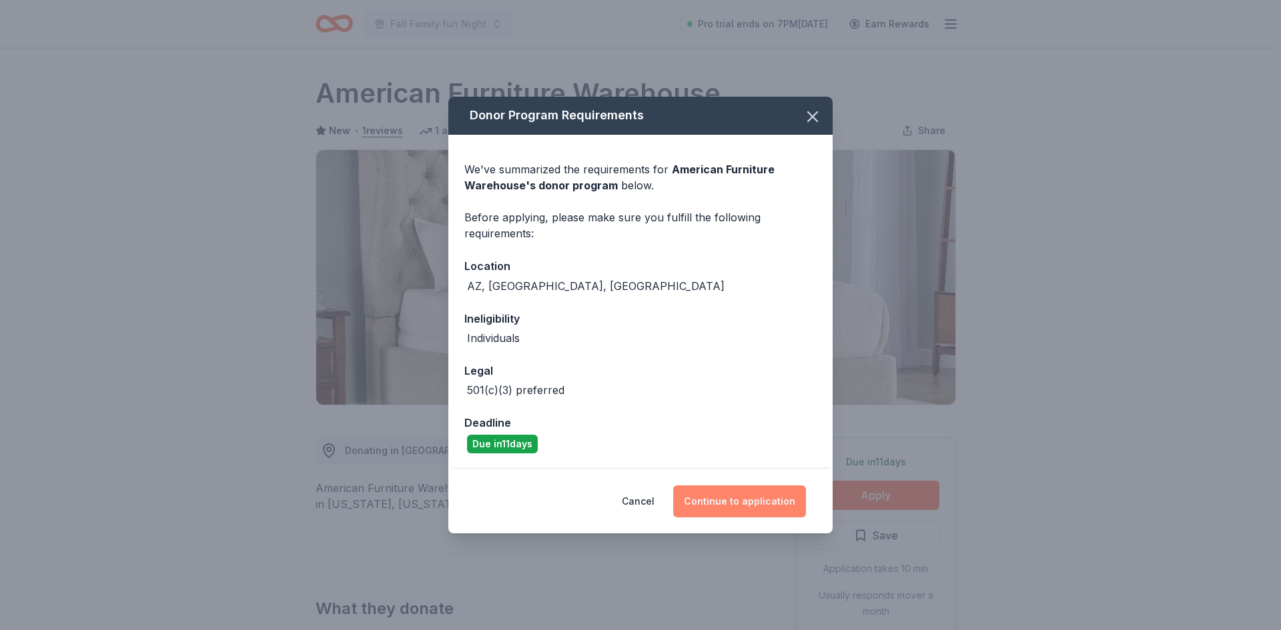
click at [755, 506] on button "Continue to application" at bounding box center [739, 502] width 133 height 32
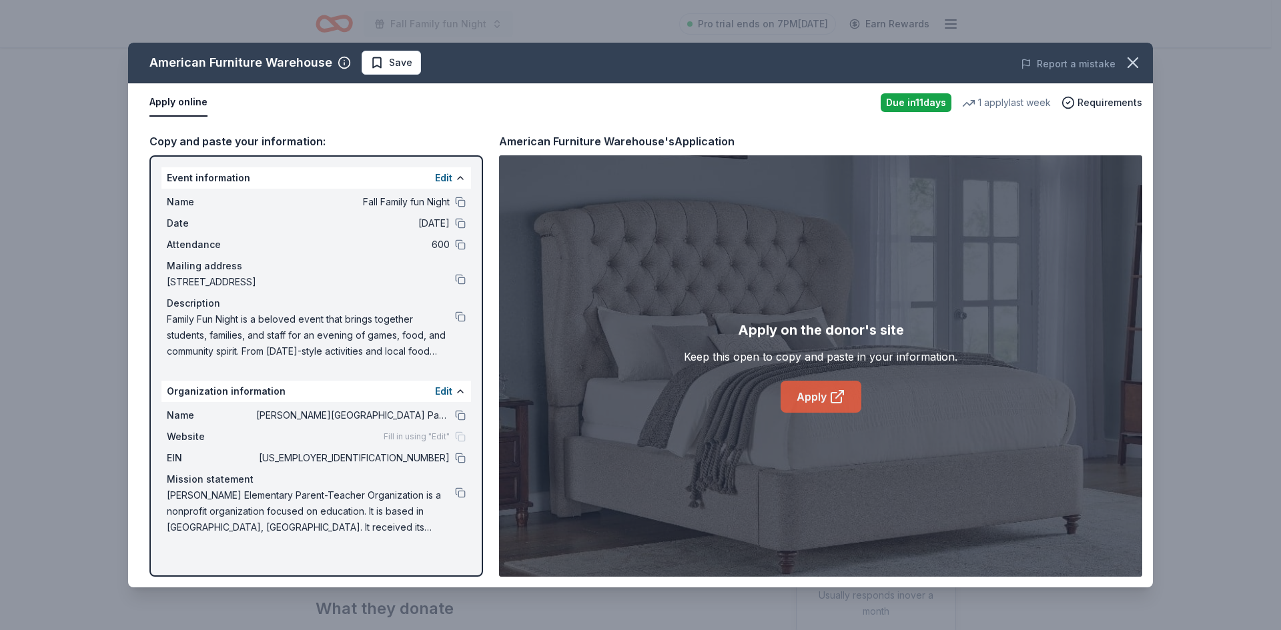
click at [818, 402] on link "Apply" at bounding box center [820, 397] width 81 height 32
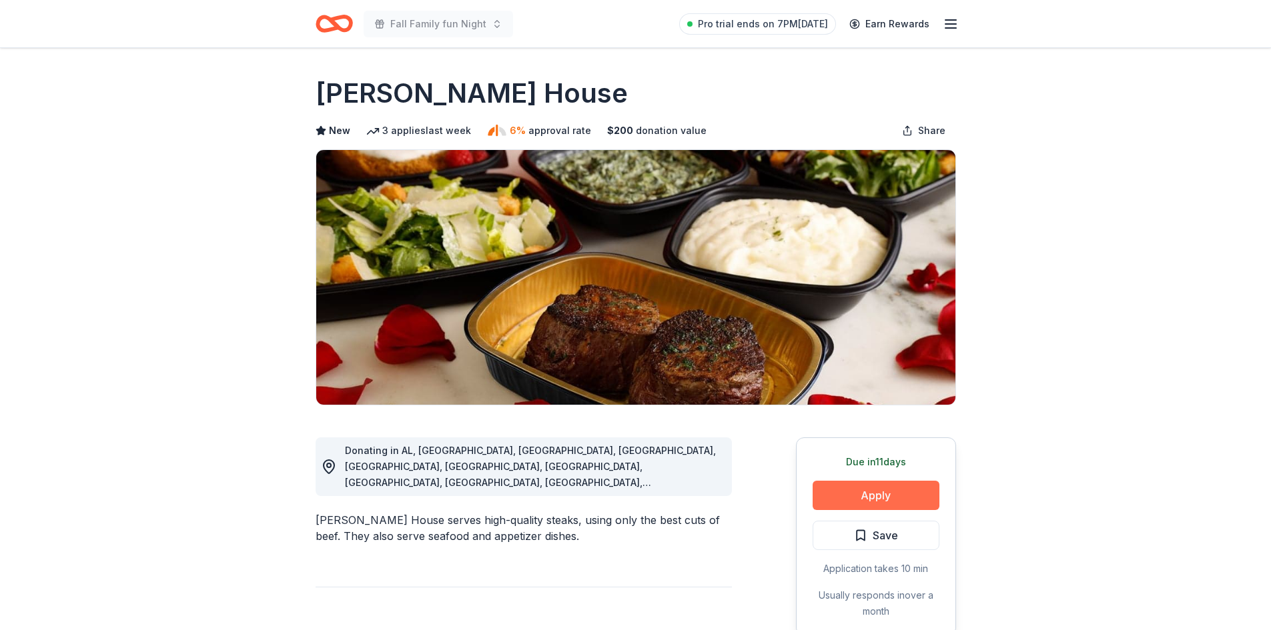
click at [862, 490] on button "Apply" at bounding box center [875, 495] width 127 height 29
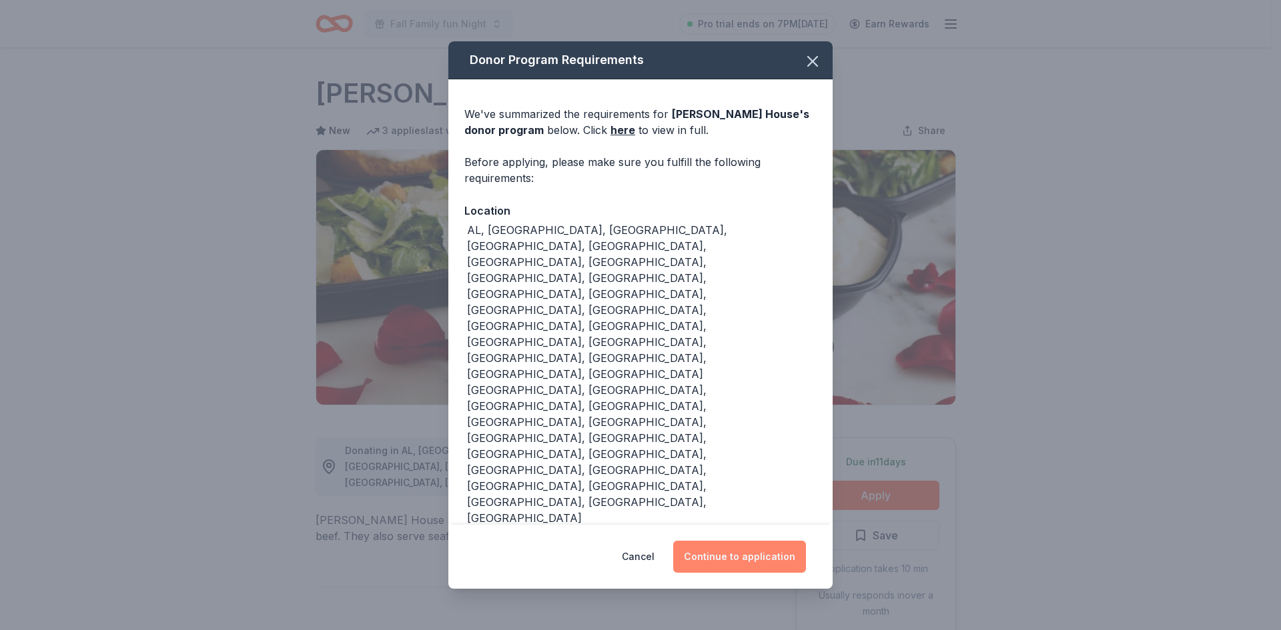
click at [769, 541] on button "Continue to application" at bounding box center [739, 557] width 133 height 32
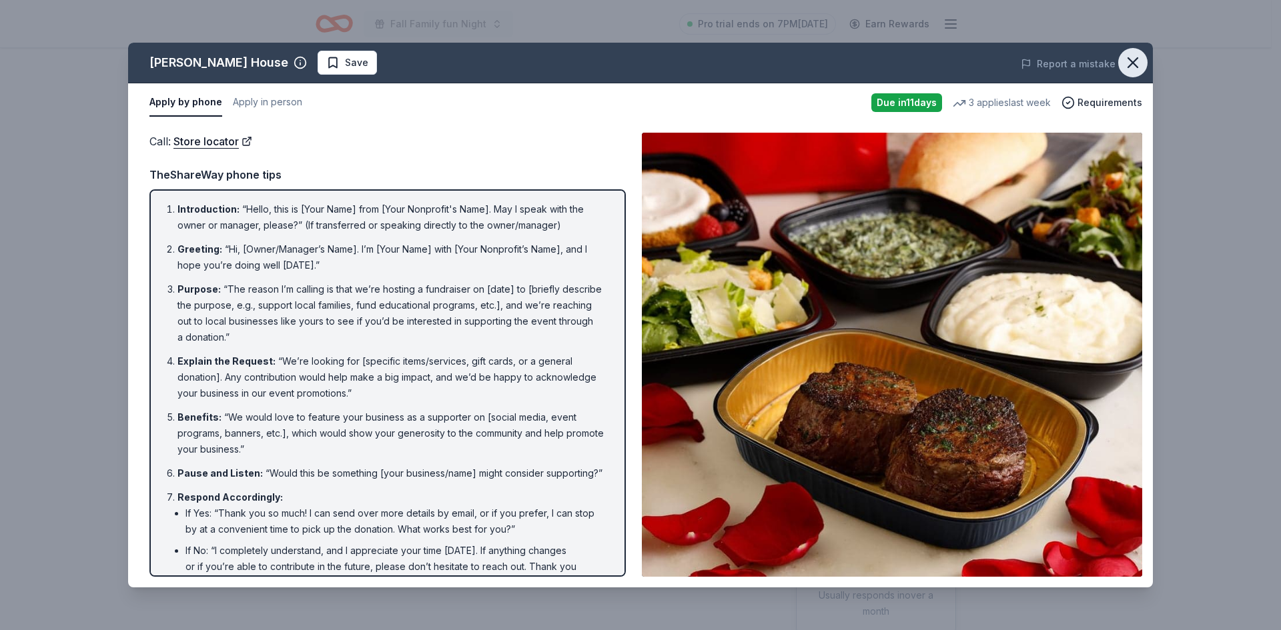
click at [1133, 65] on icon "button" at bounding box center [1132, 62] width 19 height 19
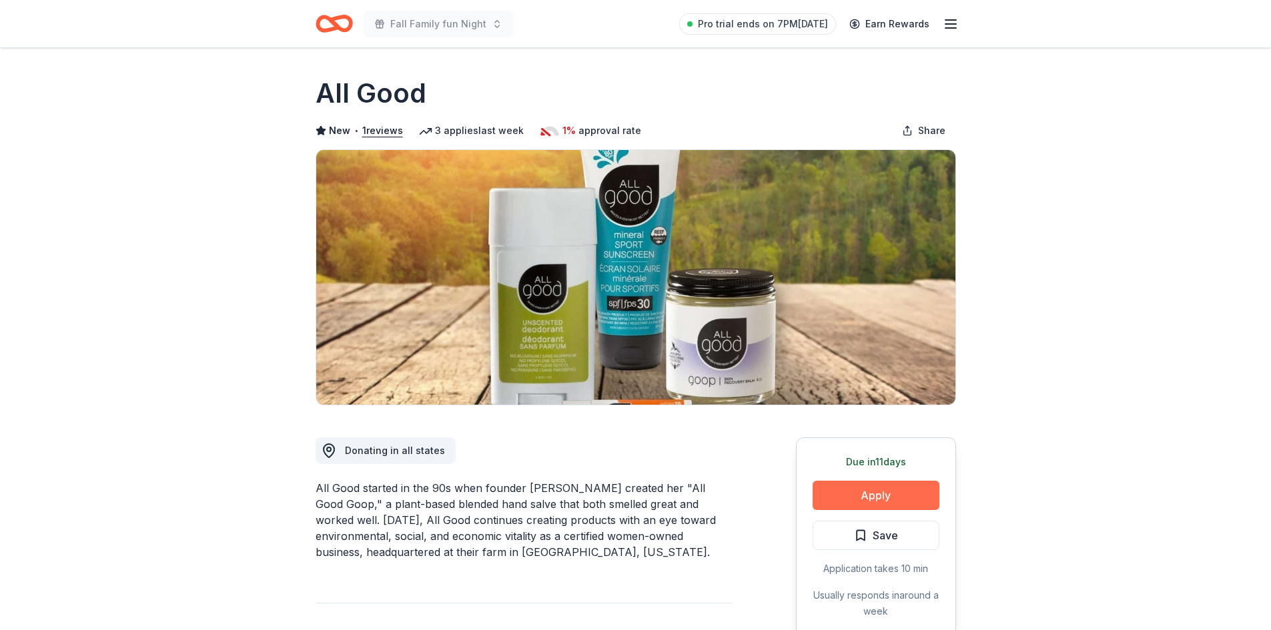
click at [887, 496] on button "Apply" at bounding box center [875, 495] width 127 height 29
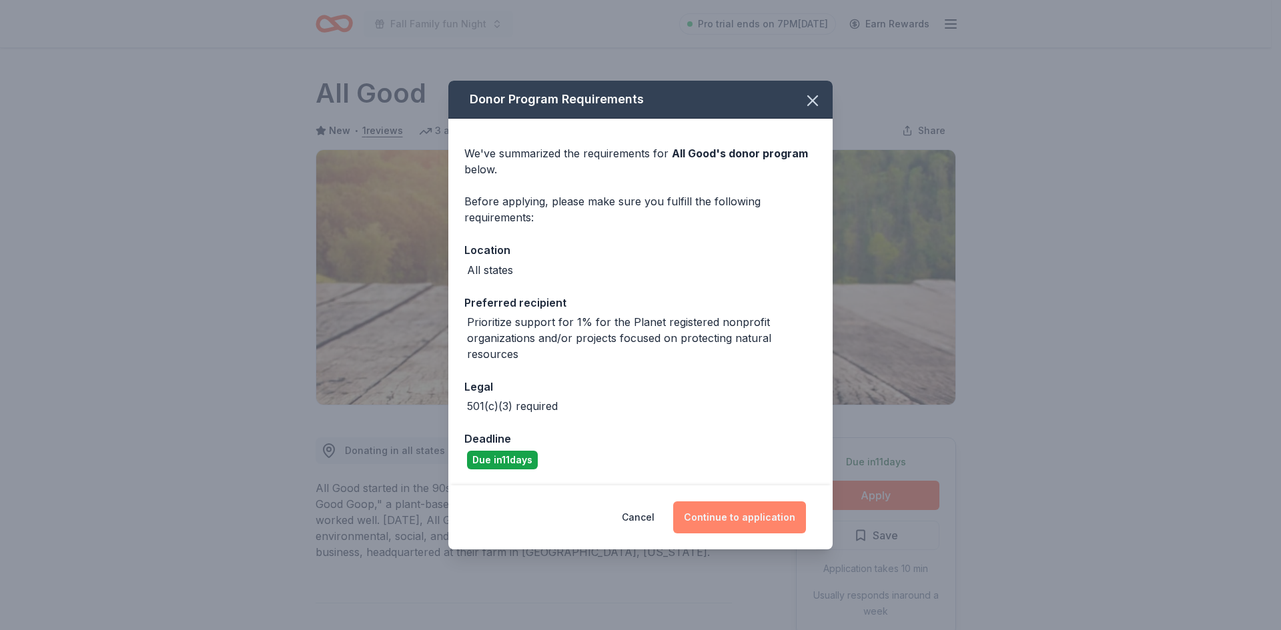
click at [742, 516] on button "Continue to application" at bounding box center [739, 518] width 133 height 32
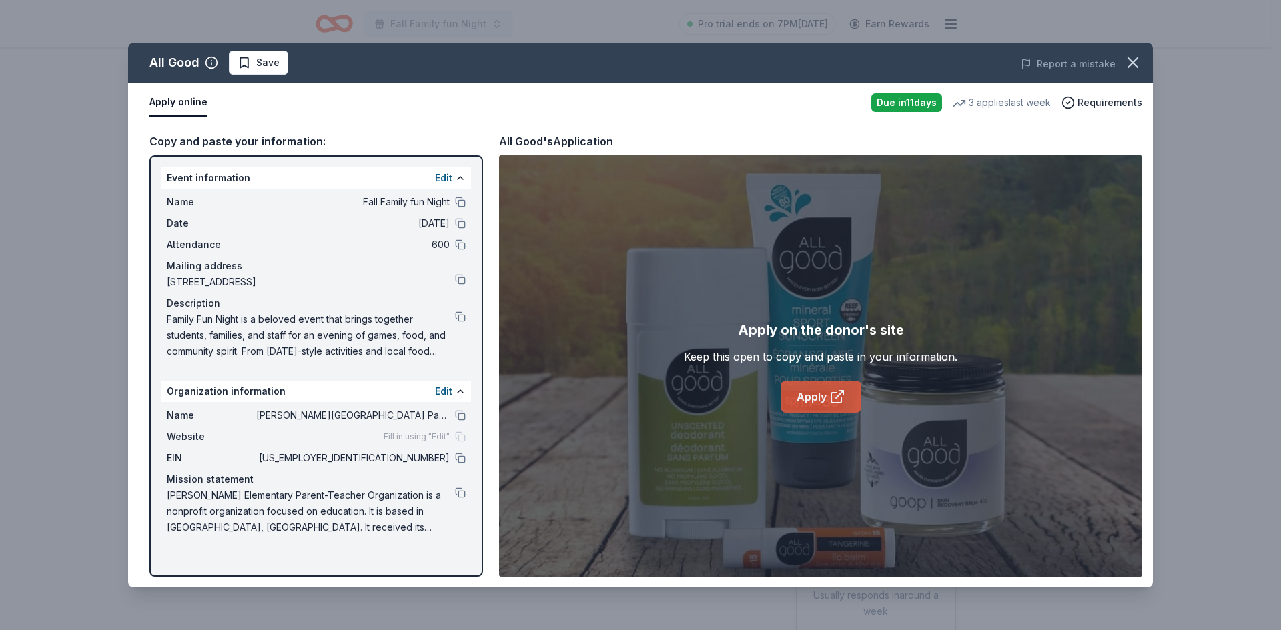
click at [819, 401] on link "Apply" at bounding box center [820, 397] width 81 height 32
drag, startPoint x: 1140, startPoint y: 63, endPoint x: 1013, endPoint y: 67, distance: 126.8
click at [1138, 63] on icon "button" at bounding box center [1132, 62] width 19 height 19
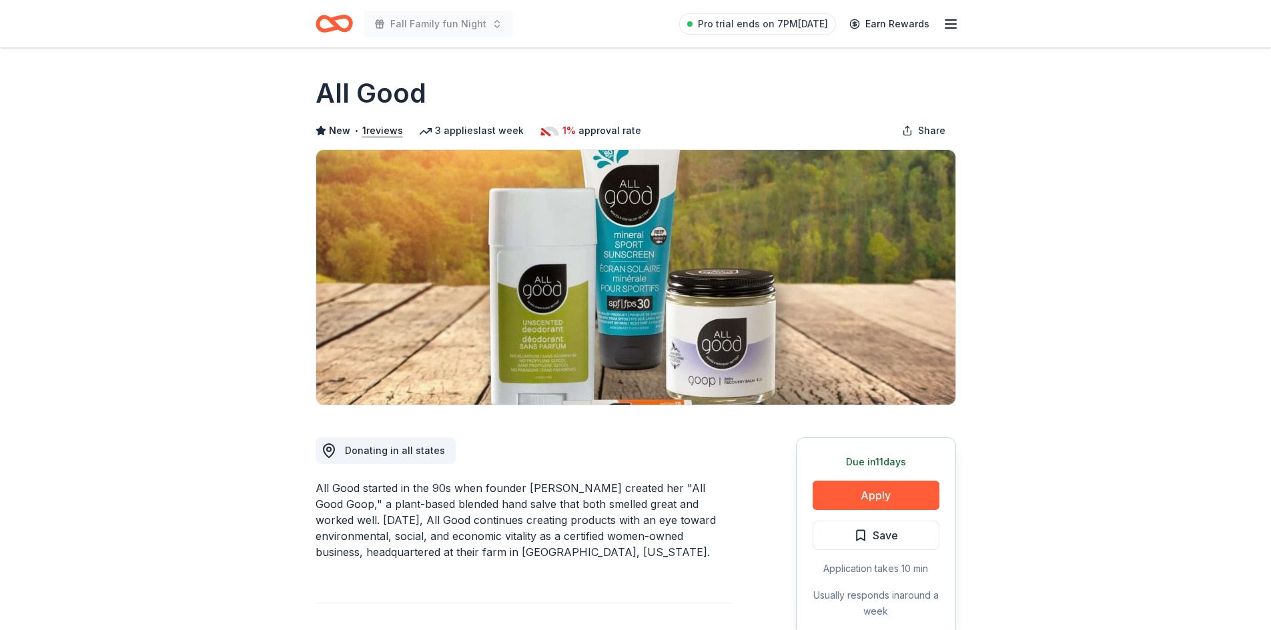
drag, startPoint x: 455, startPoint y: 97, endPoint x: 417, endPoint y: 87, distance: 39.3
click at [330, 93] on div "All Good" at bounding box center [636, 93] width 640 height 37
drag, startPoint x: 423, startPoint y: 86, endPoint x: 318, endPoint y: 85, distance: 105.4
click at [318, 85] on h1 "All Good" at bounding box center [371, 93] width 111 height 37
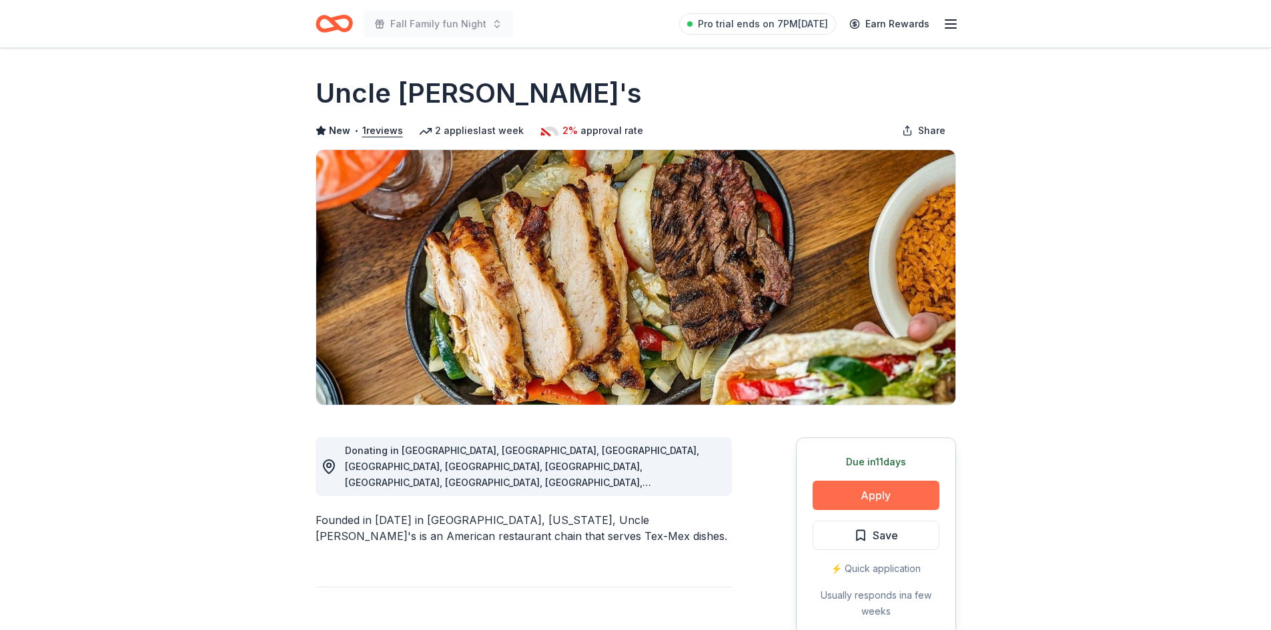
click at [884, 492] on button "Apply" at bounding box center [875, 495] width 127 height 29
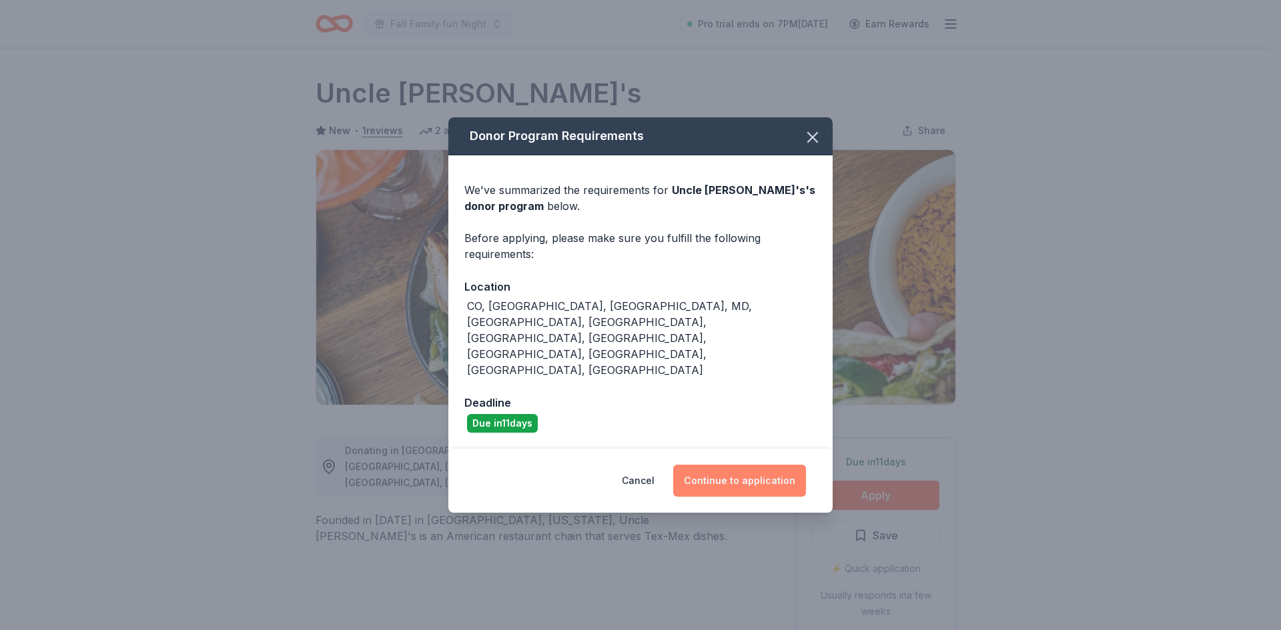
click at [716, 465] on button "Continue to application" at bounding box center [739, 481] width 133 height 32
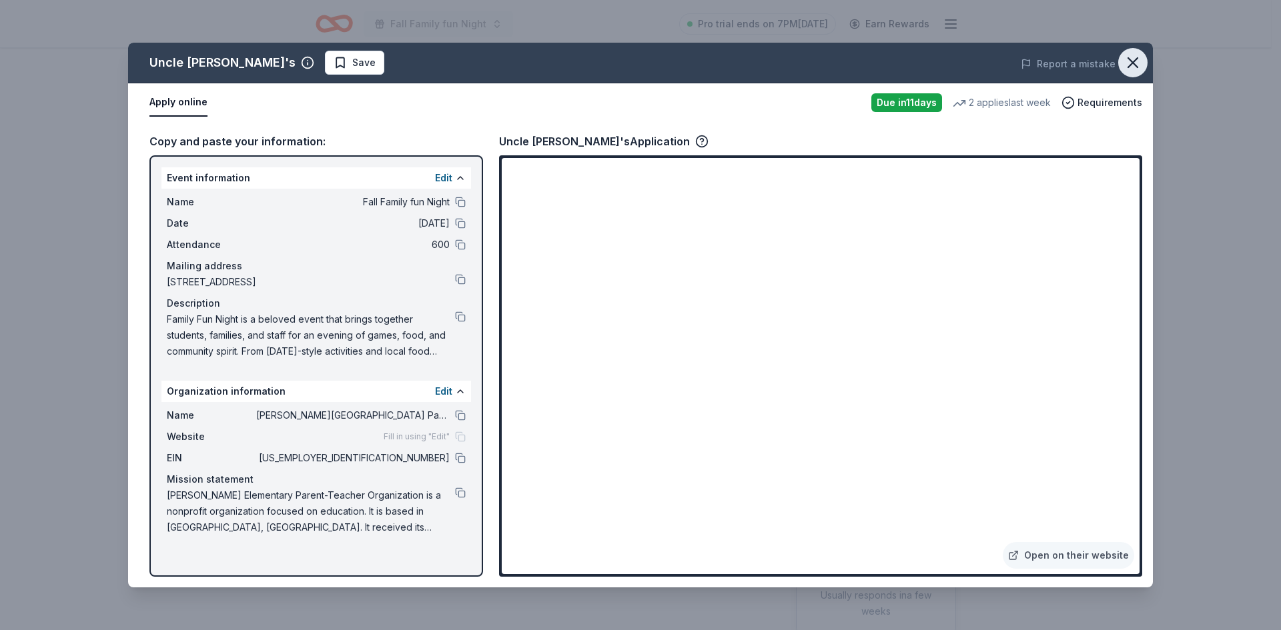
click at [1133, 62] on icon "button" at bounding box center [1132, 62] width 9 height 9
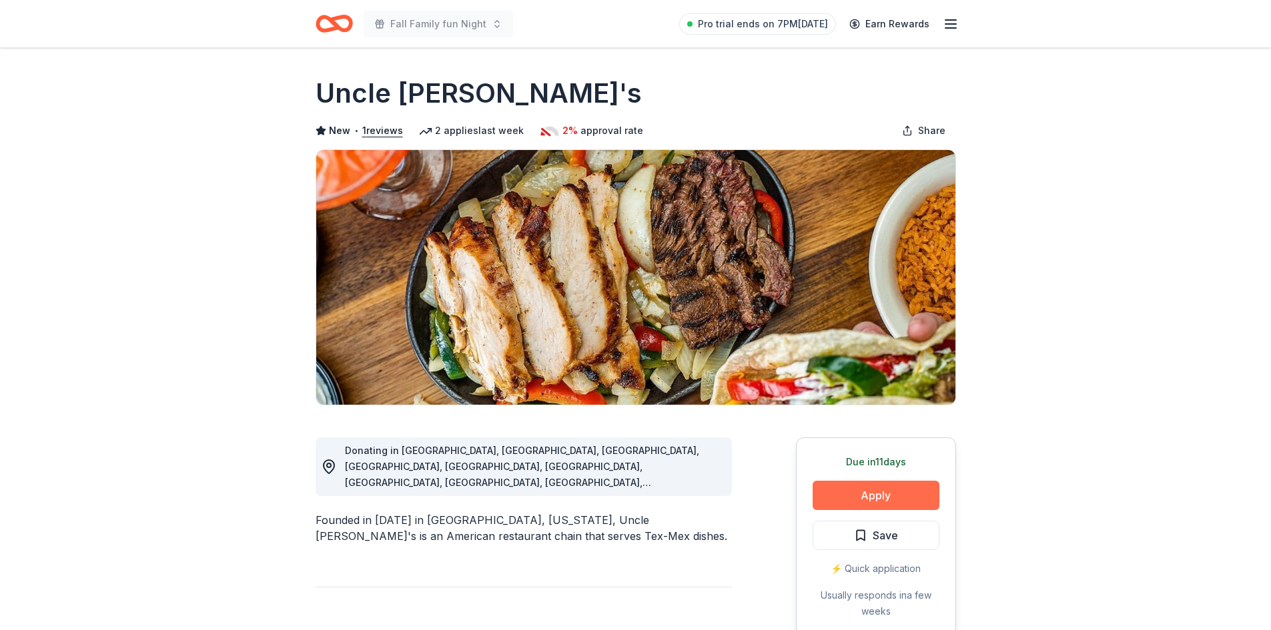
click at [876, 500] on button "Apply" at bounding box center [875, 495] width 127 height 29
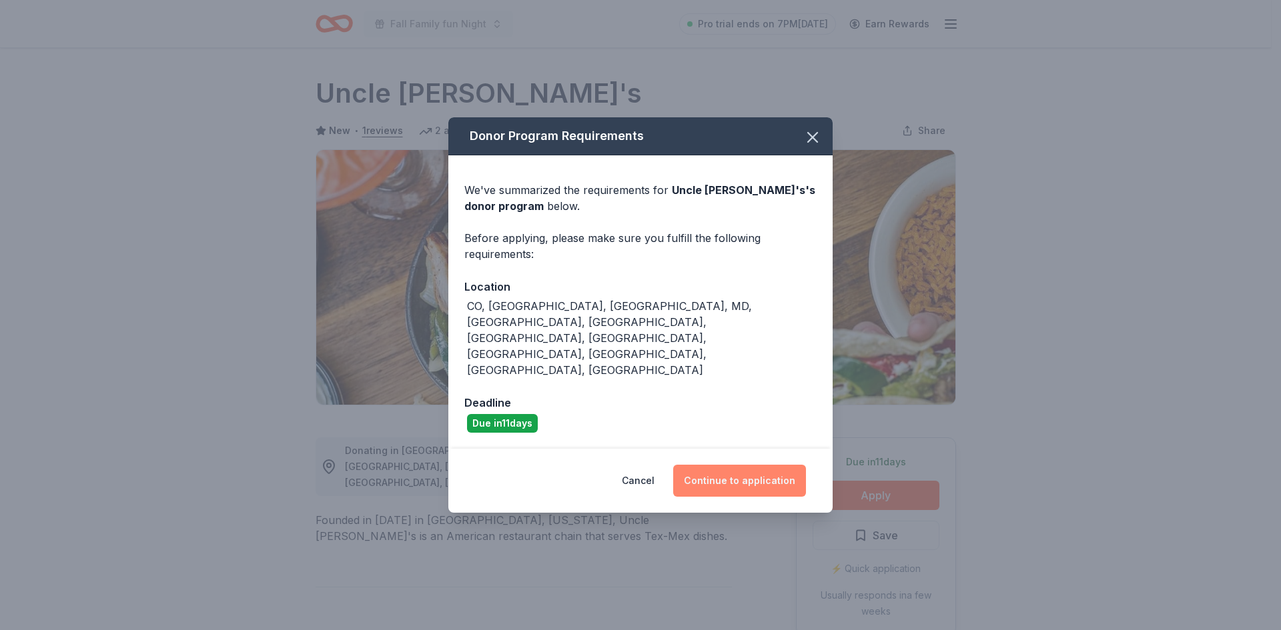
click at [739, 465] on button "Continue to application" at bounding box center [739, 481] width 133 height 32
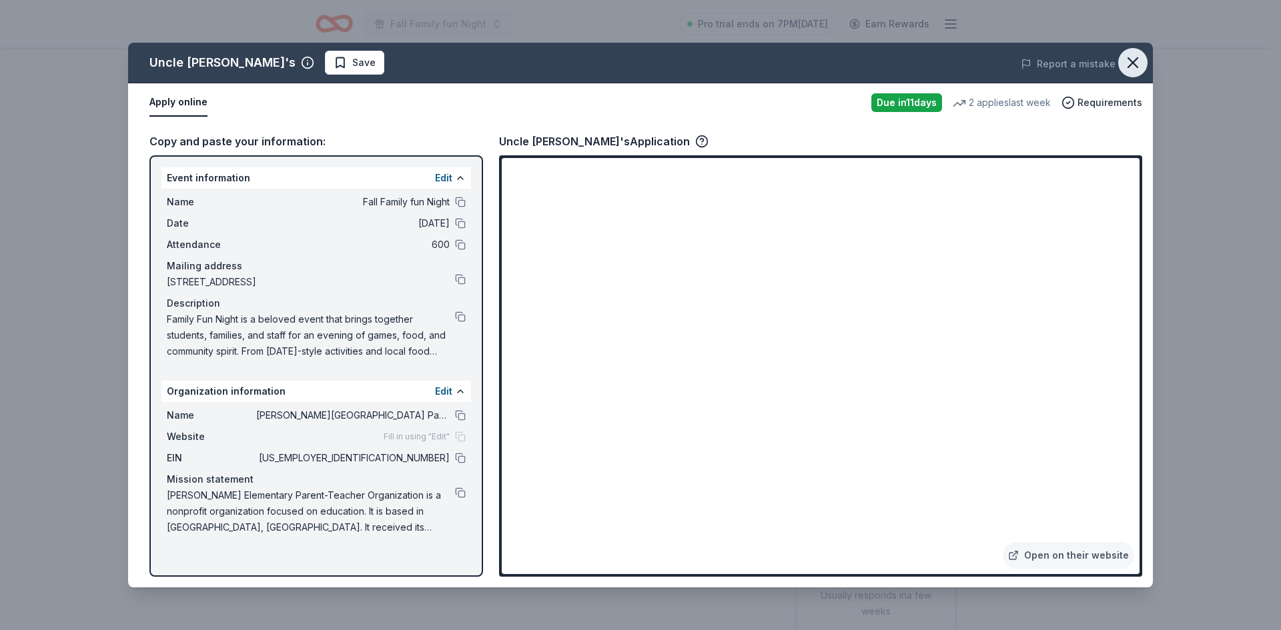
click at [1135, 64] on icon "button" at bounding box center [1132, 62] width 19 height 19
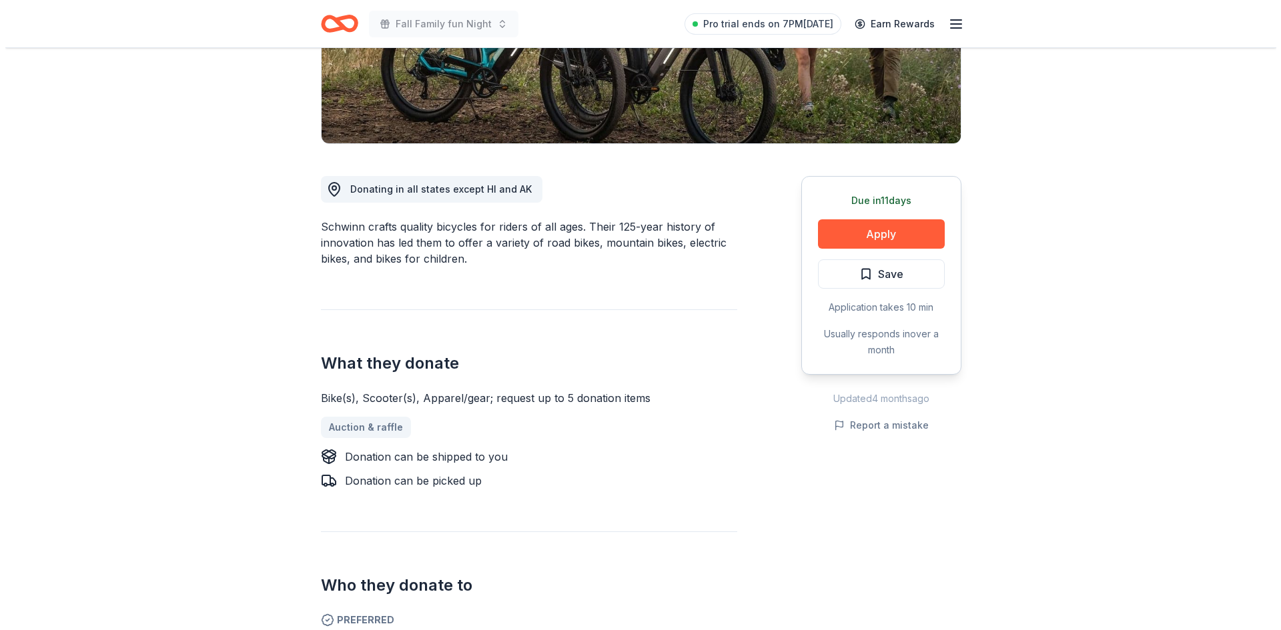
scroll to position [265, 0]
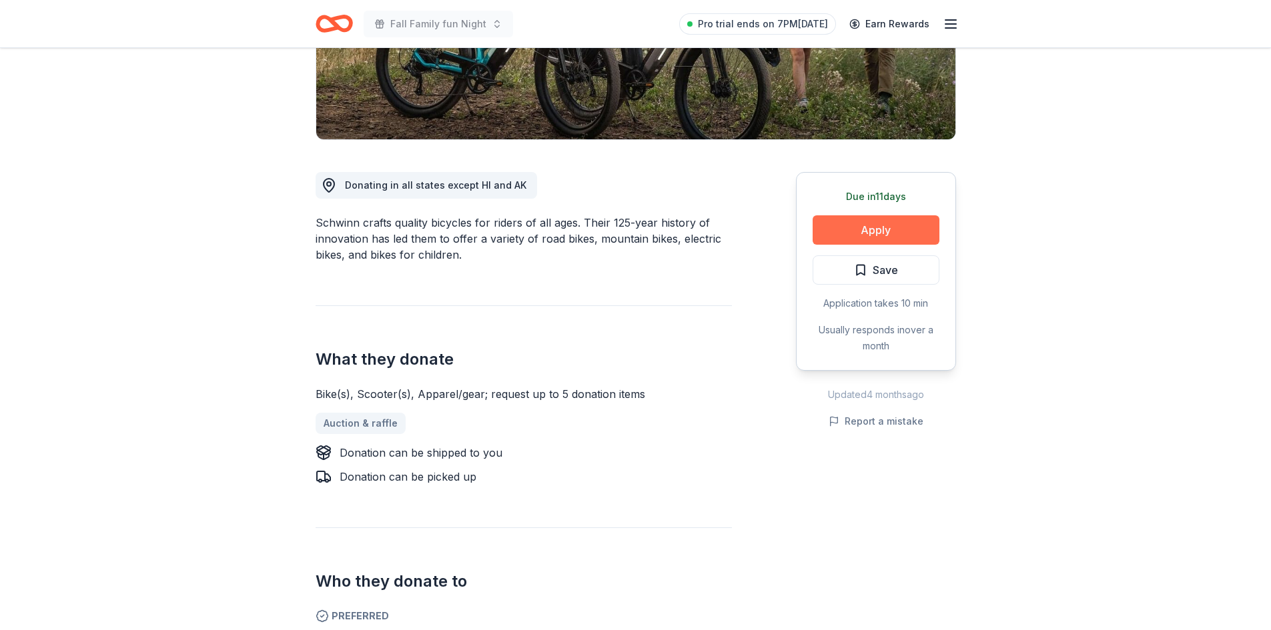
click at [890, 227] on button "Apply" at bounding box center [875, 229] width 127 height 29
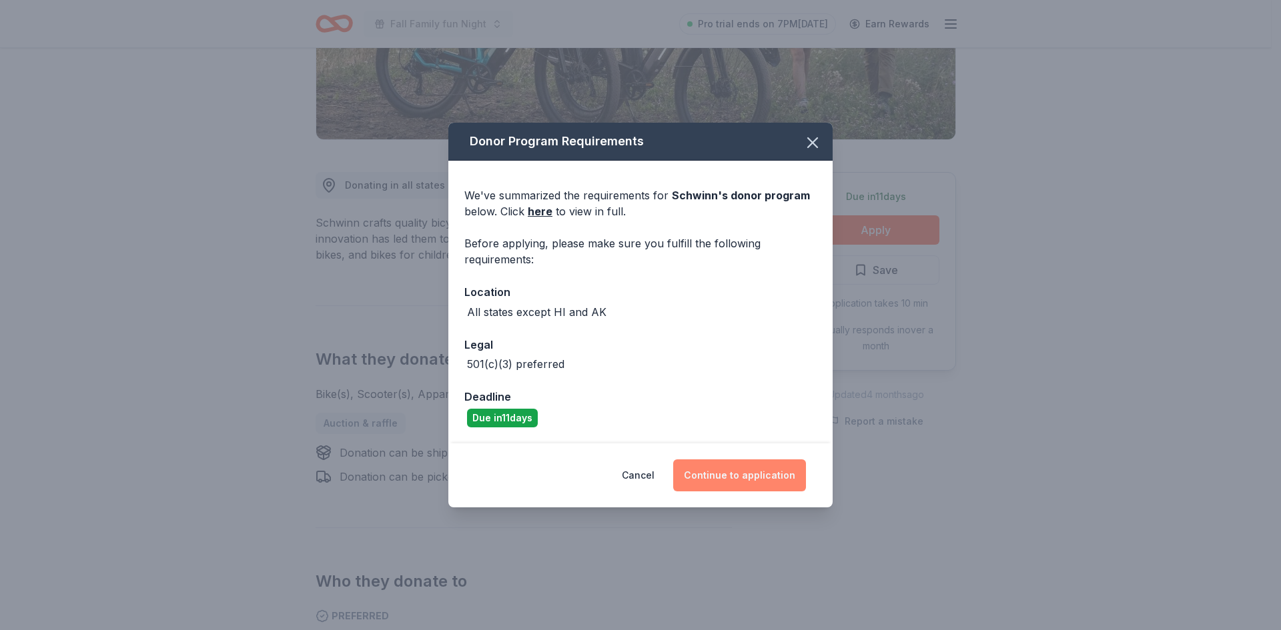
click at [723, 476] on button "Continue to application" at bounding box center [739, 476] width 133 height 32
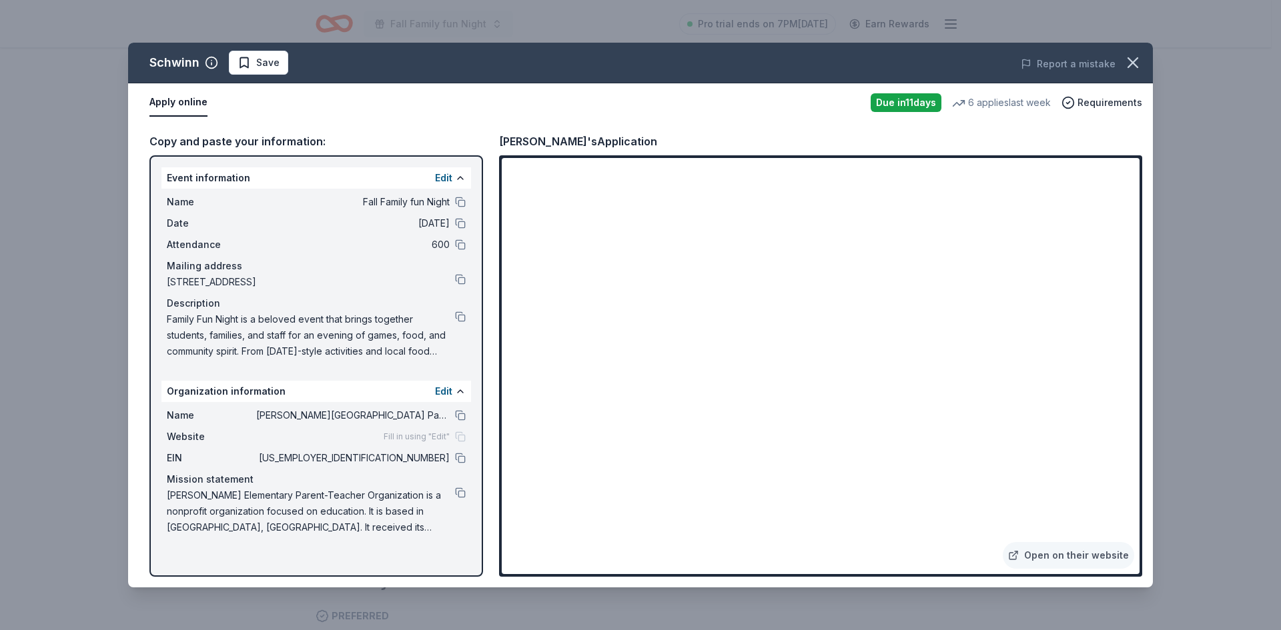
drag, startPoint x: 1144, startPoint y: 232, endPoint x: 1143, endPoint y: 251, distance: 18.7
click at [1143, 251] on div "Copy and paste your information: Event information Edit Name Fall Family fun Ni…" at bounding box center [640, 355] width 1025 height 466
click at [468, 464] on div "Name Birkes Elementary Parent-Teacher Organization Website Fill in using "Edit"…" at bounding box center [315, 471] width 309 height 139
click at [462, 460] on button at bounding box center [460, 458] width 11 height 11
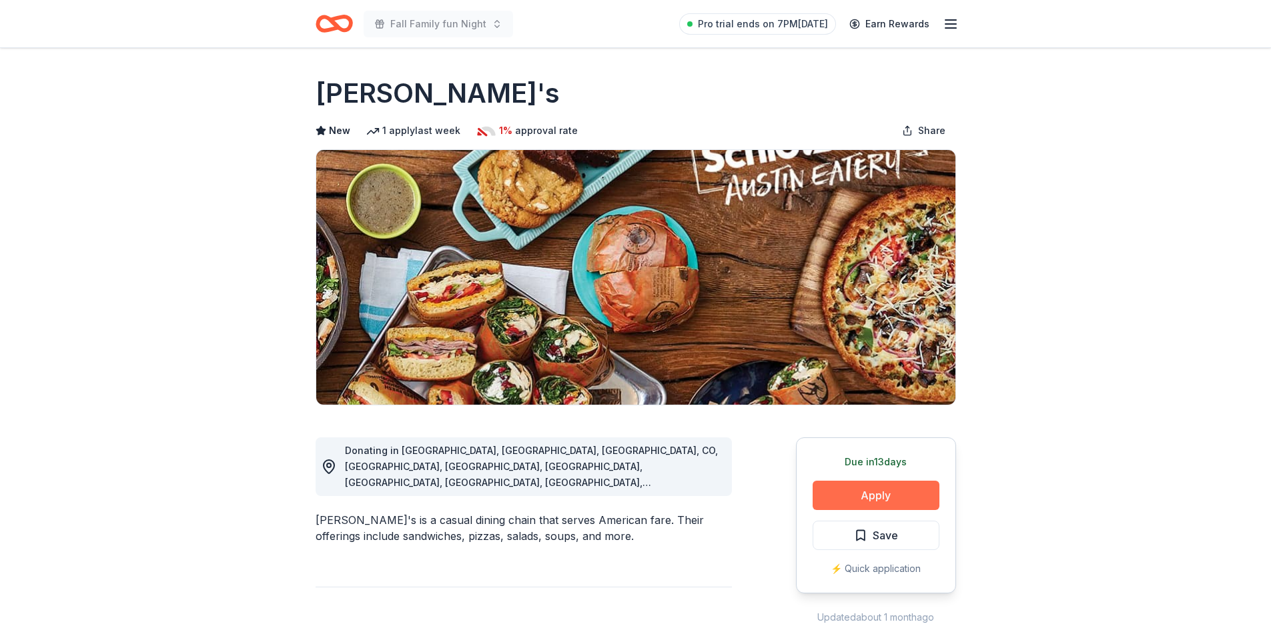
click at [853, 498] on button "Apply" at bounding box center [875, 495] width 127 height 29
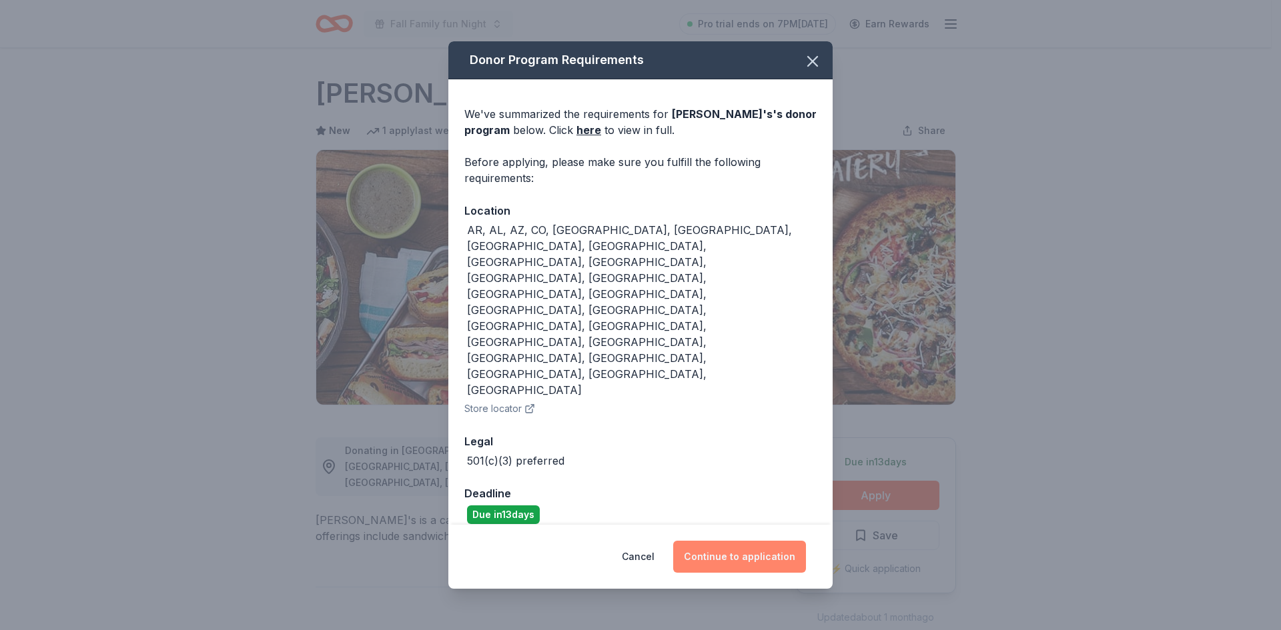
click at [755, 541] on button "Continue to application" at bounding box center [739, 557] width 133 height 32
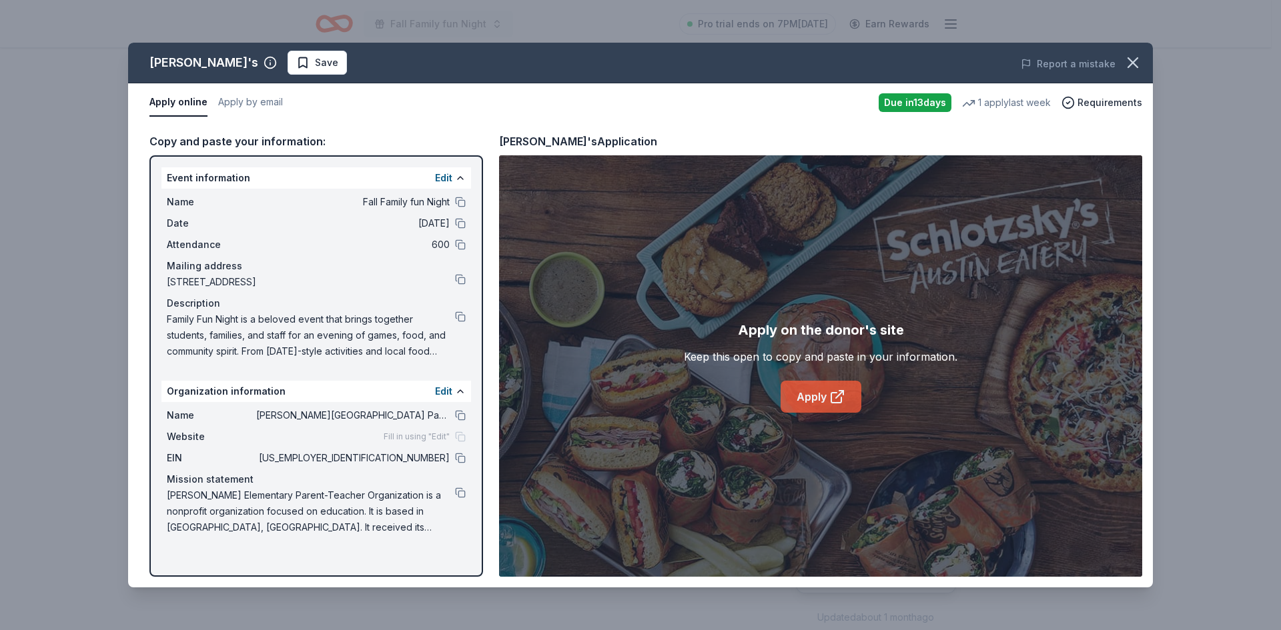
click at [793, 405] on link "Apply" at bounding box center [820, 397] width 81 height 32
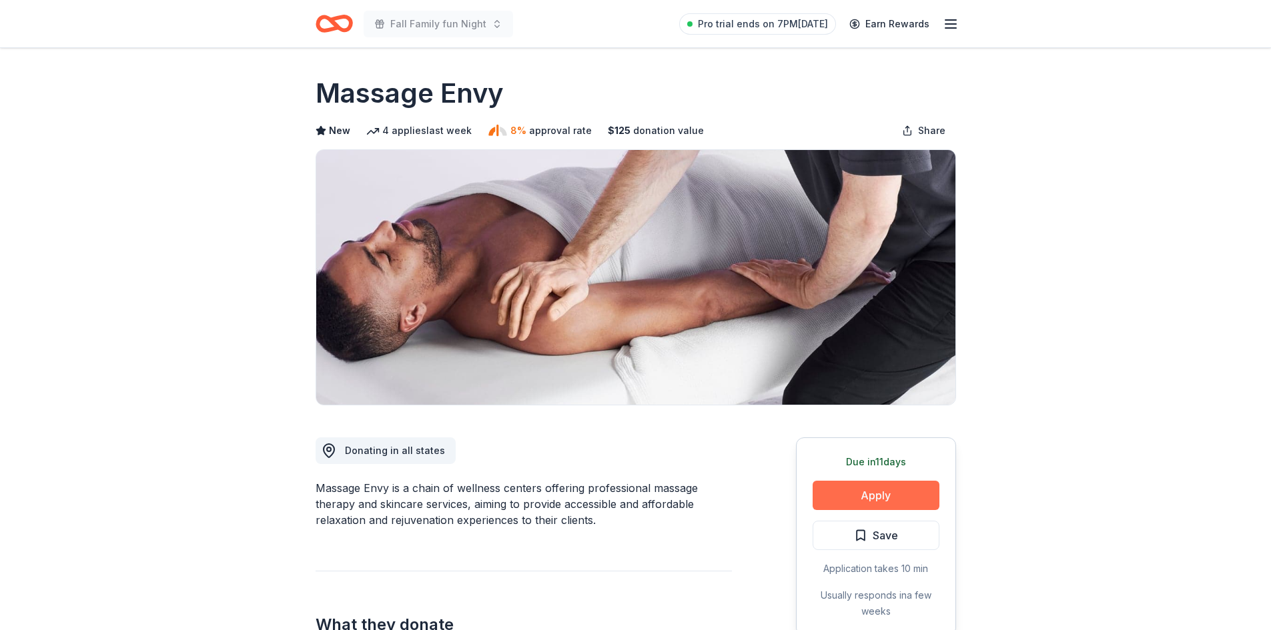
click at [852, 498] on button "Apply" at bounding box center [875, 495] width 127 height 29
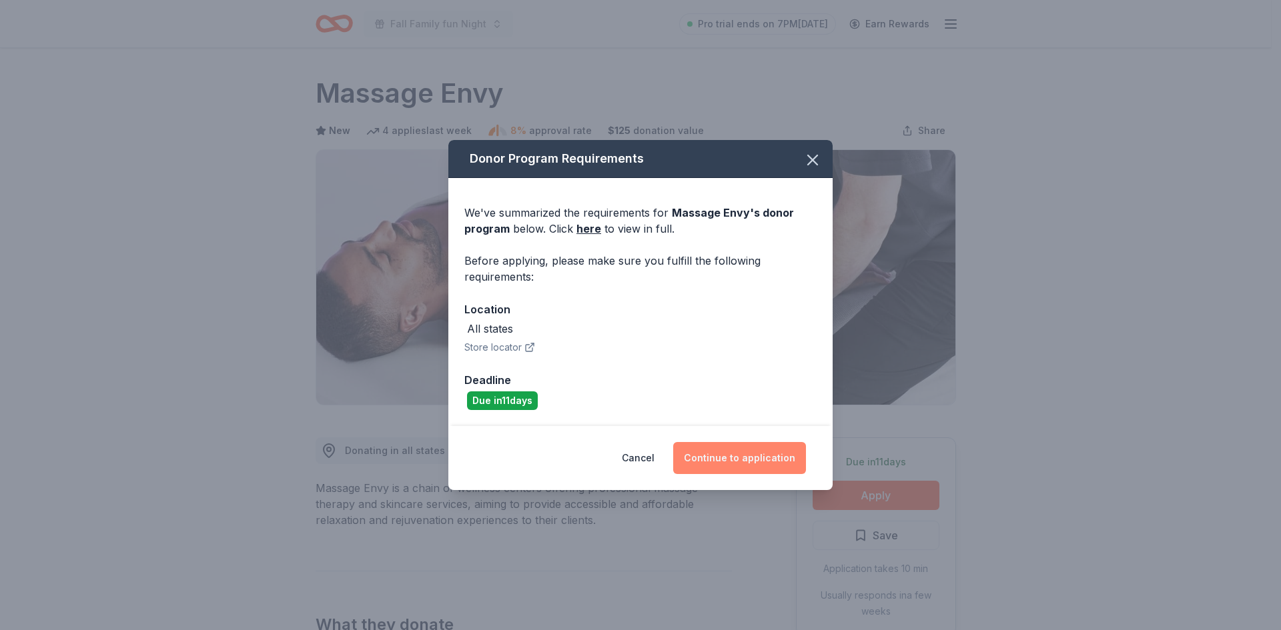
click at [714, 454] on button "Continue to application" at bounding box center [739, 458] width 133 height 32
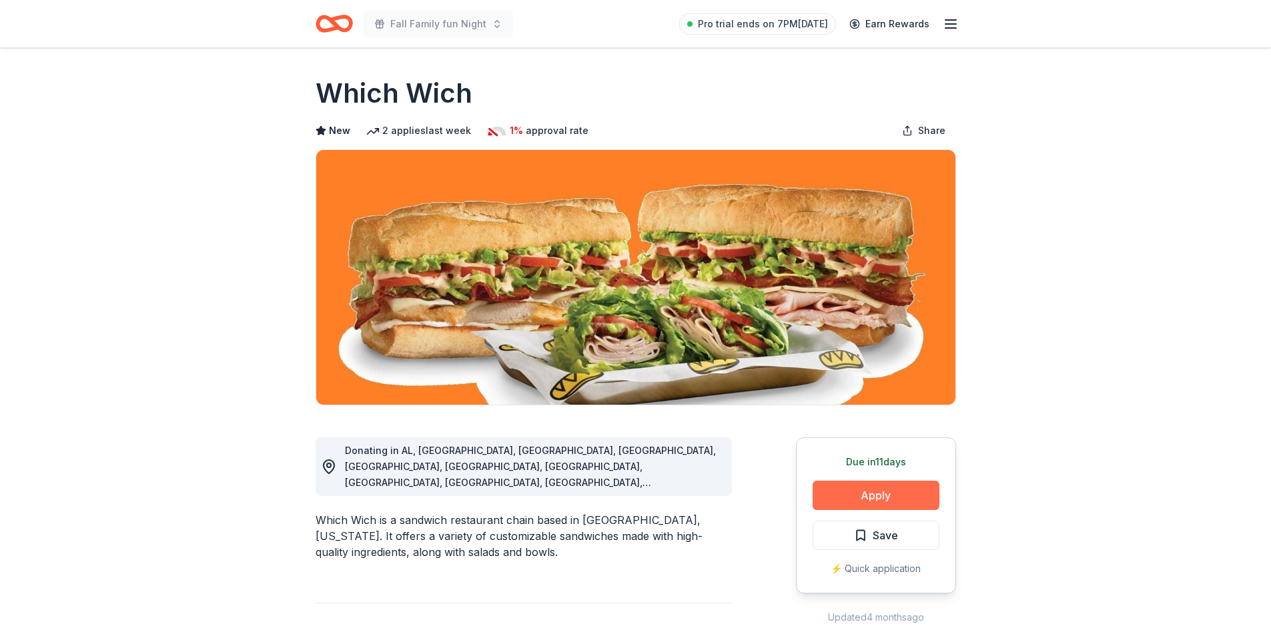
click at [840, 497] on button "Apply" at bounding box center [875, 495] width 127 height 29
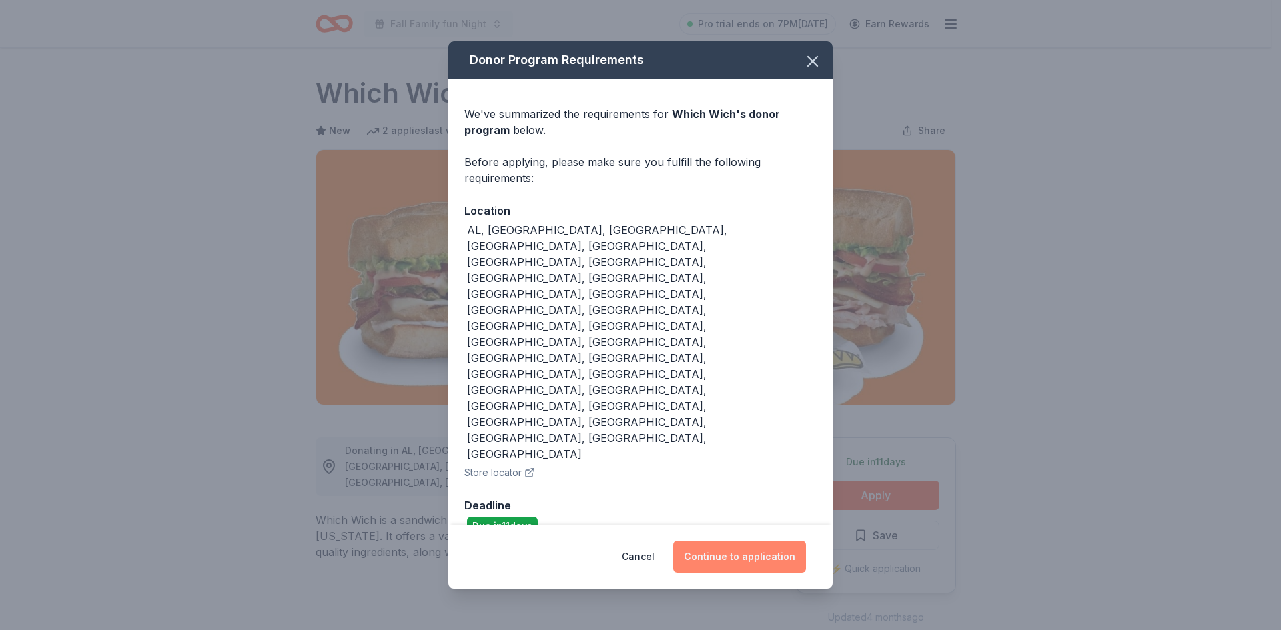
click at [718, 541] on button "Continue to application" at bounding box center [739, 557] width 133 height 32
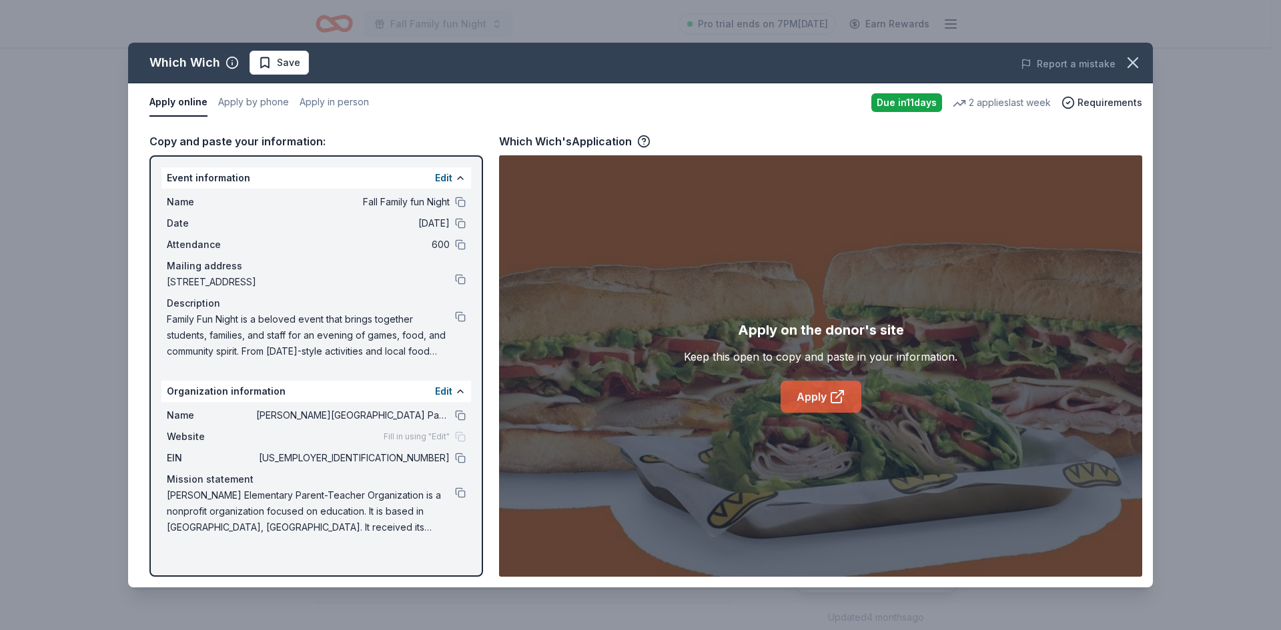
click at [821, 391] on link "Apply" at bounding box center [820, 397] width 81 height 32
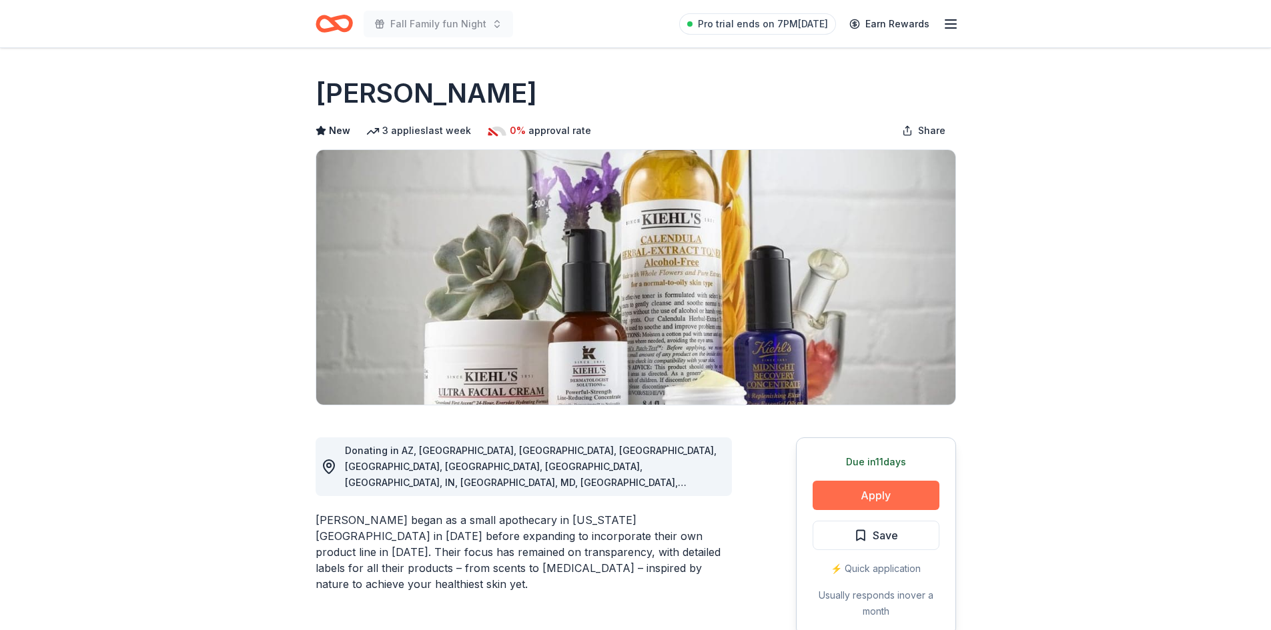
click at [848, 496] on button "Apply" at bounding box center [875, 495] width 127 height 29
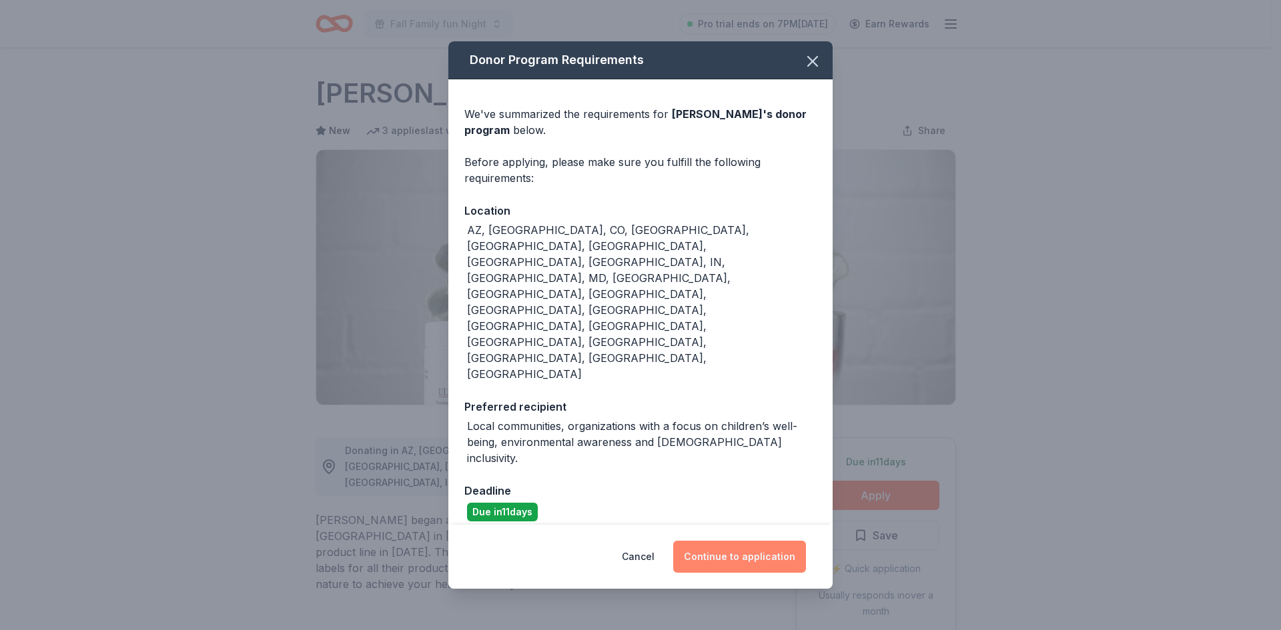
click at [722, 541] on button "Continue to application" at bounding box center [739, 557] width 133 height 32
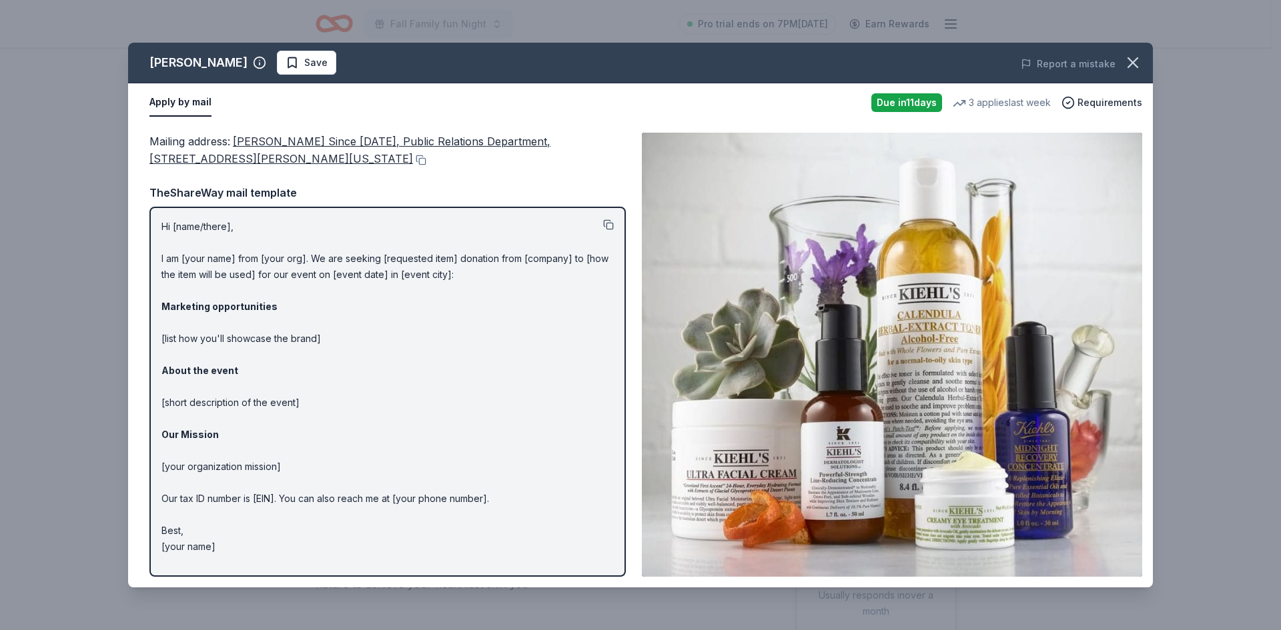
click at [611, 227] on button at bounding box center [608, 224] width 11 height 11
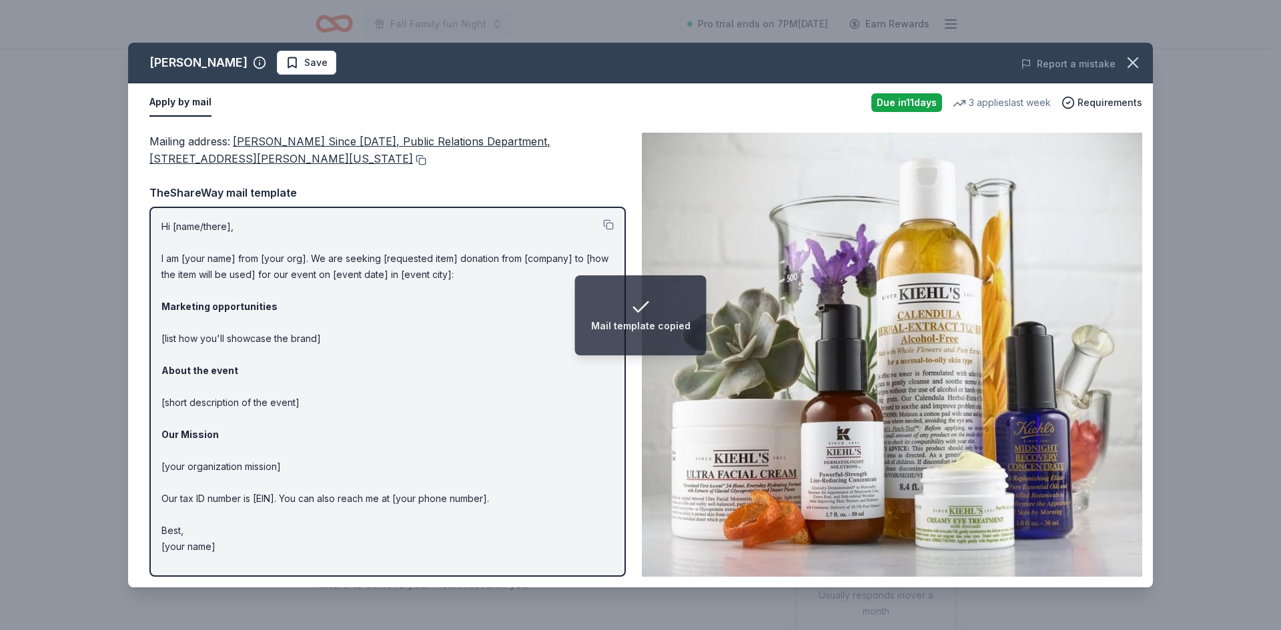
click at [413, 162] on button at bounding box center [419, 160] width 13 height 11
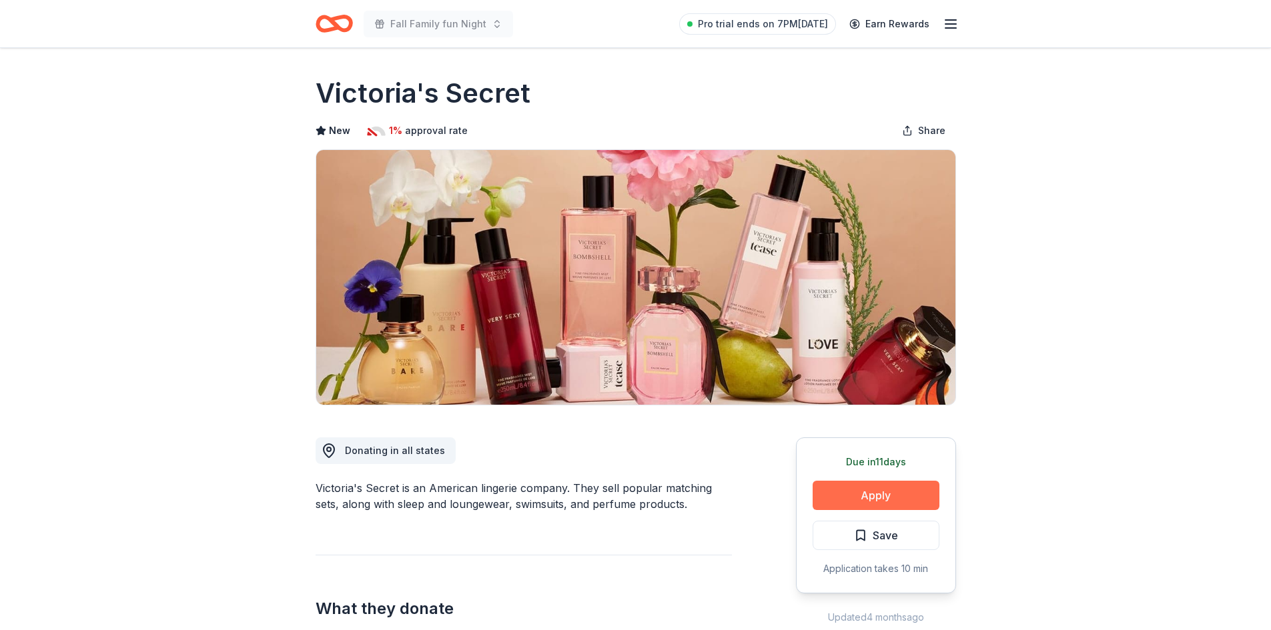
click at [902, 498] on button "Apply" at bounding box center [875, 495] width 127 height 29
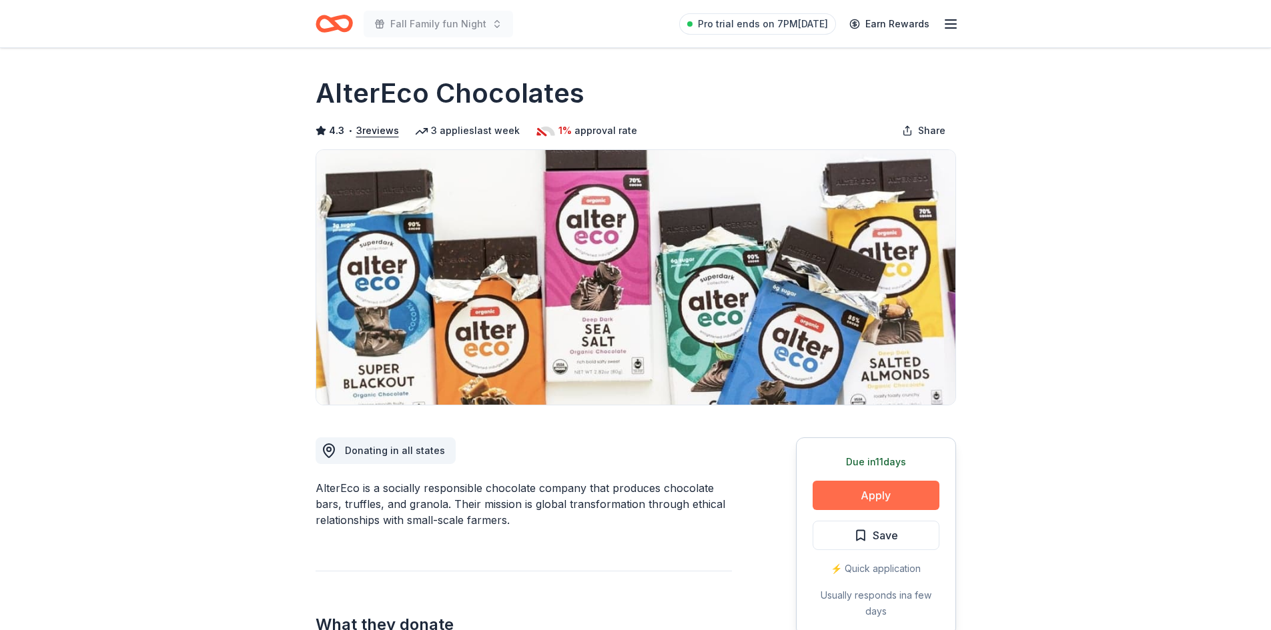
click at [874, 500] on button "Apply" at bounding box center [875, 495] width 127 height 29
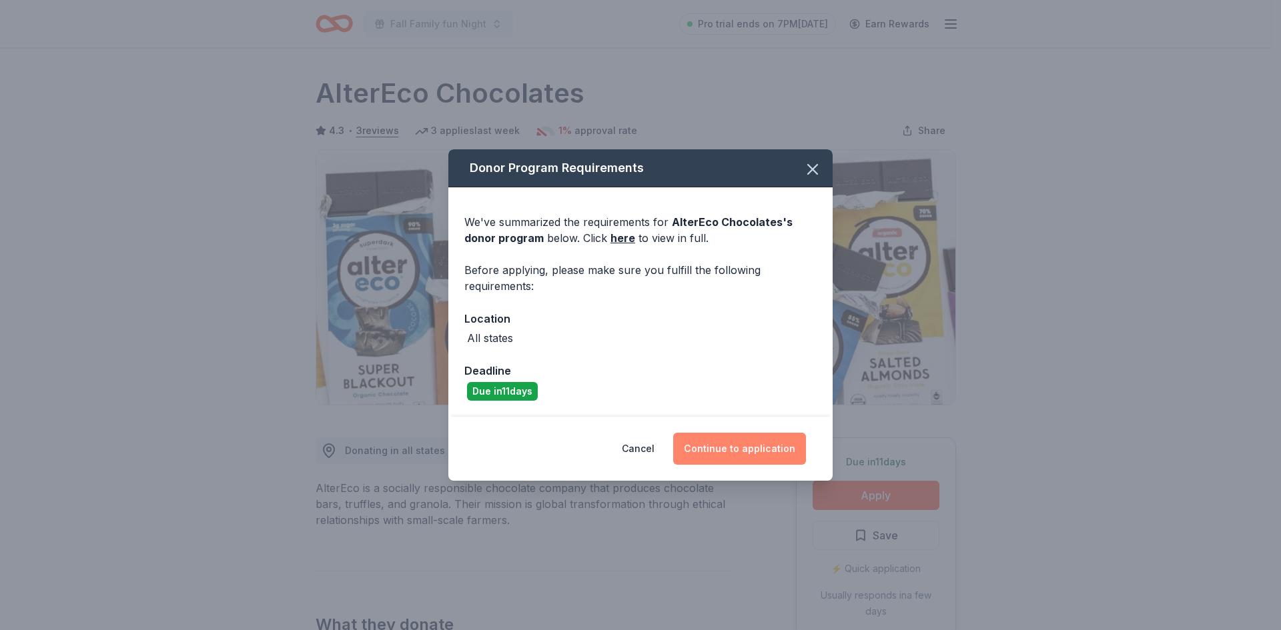
click at [728, 443] on button "Continue to application" at bounding box center [739, 449] width 133 height 32
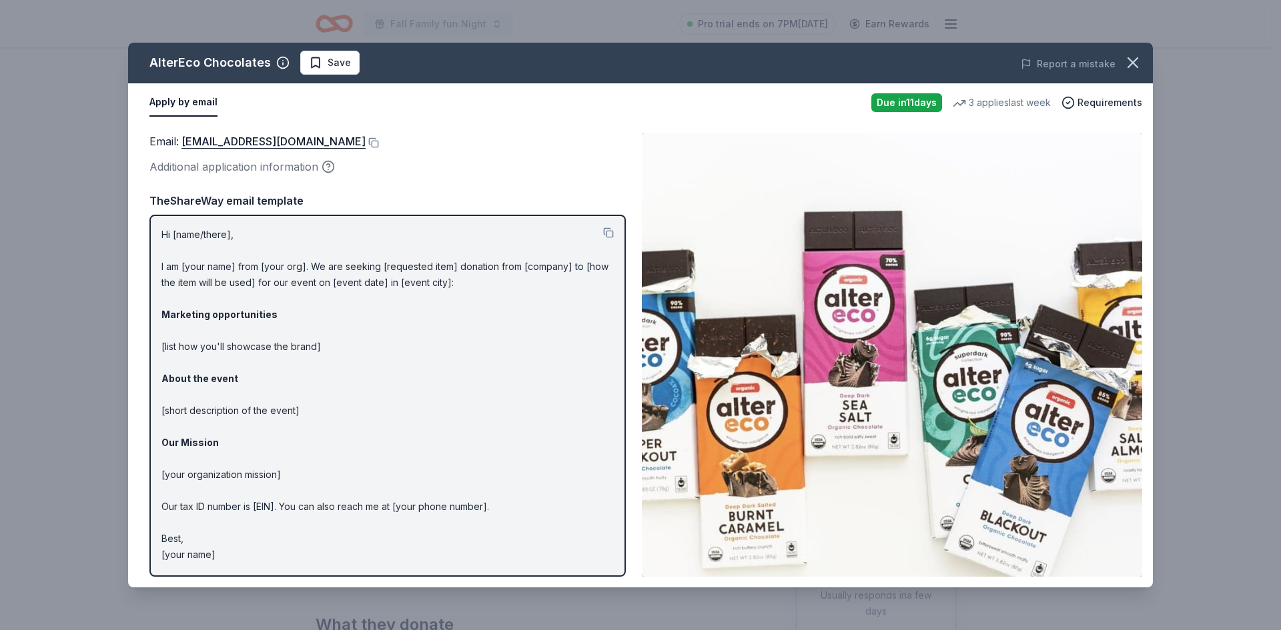
click at [319, 137] on div "Email : shop@alterecofoods.com" at bounding box center [387, 141] width 476 height 17
click at [366, 144] on button at bounding box center [372, 142] width 13 height 11
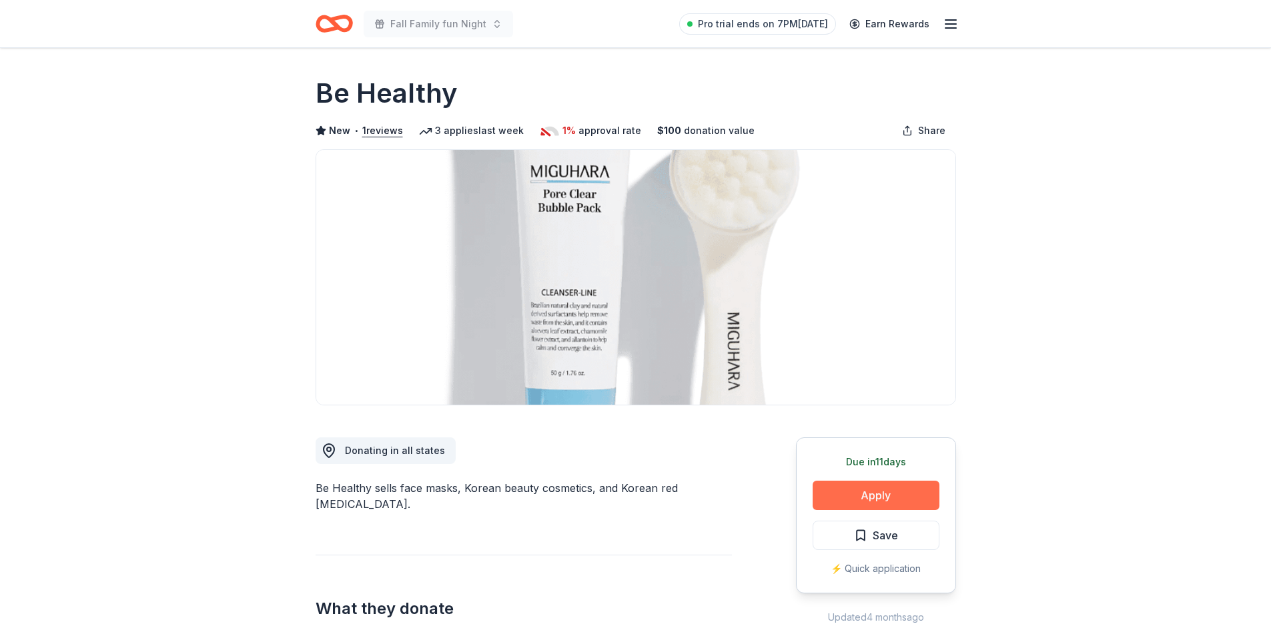
click at [881, 489] on button "Apply" at bounding box center [875, 495] width 127 height 29
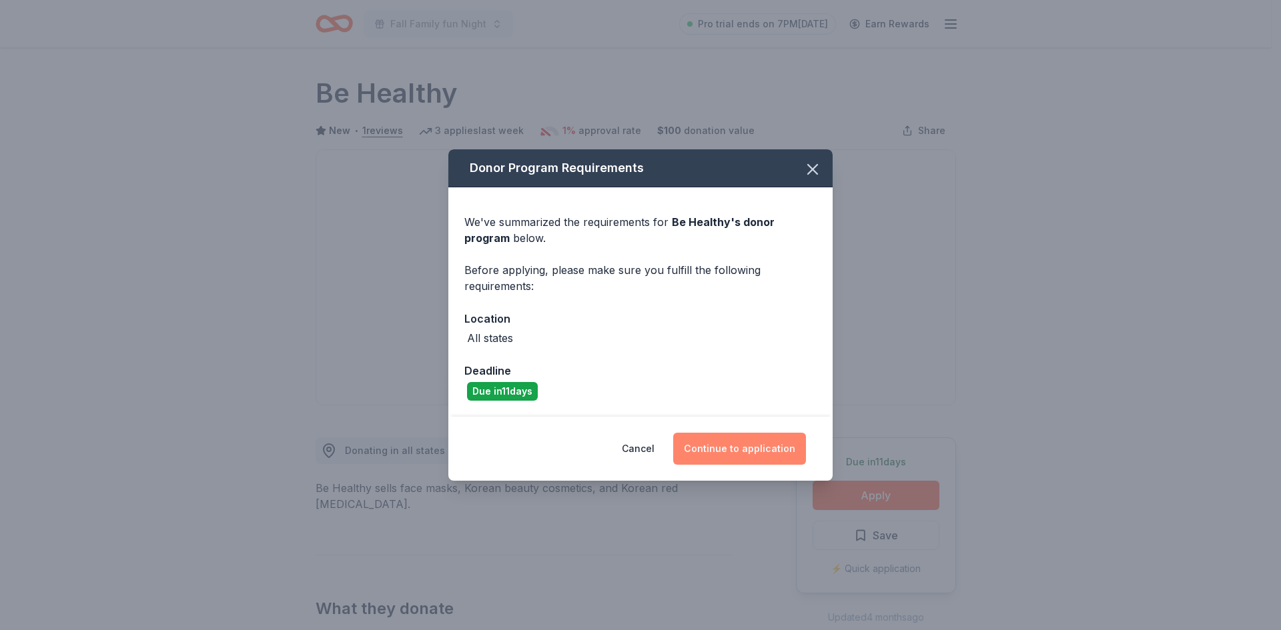
click at [738, 451] on button "Continue to application" at bounding box center [739, 449] width 133 height 32
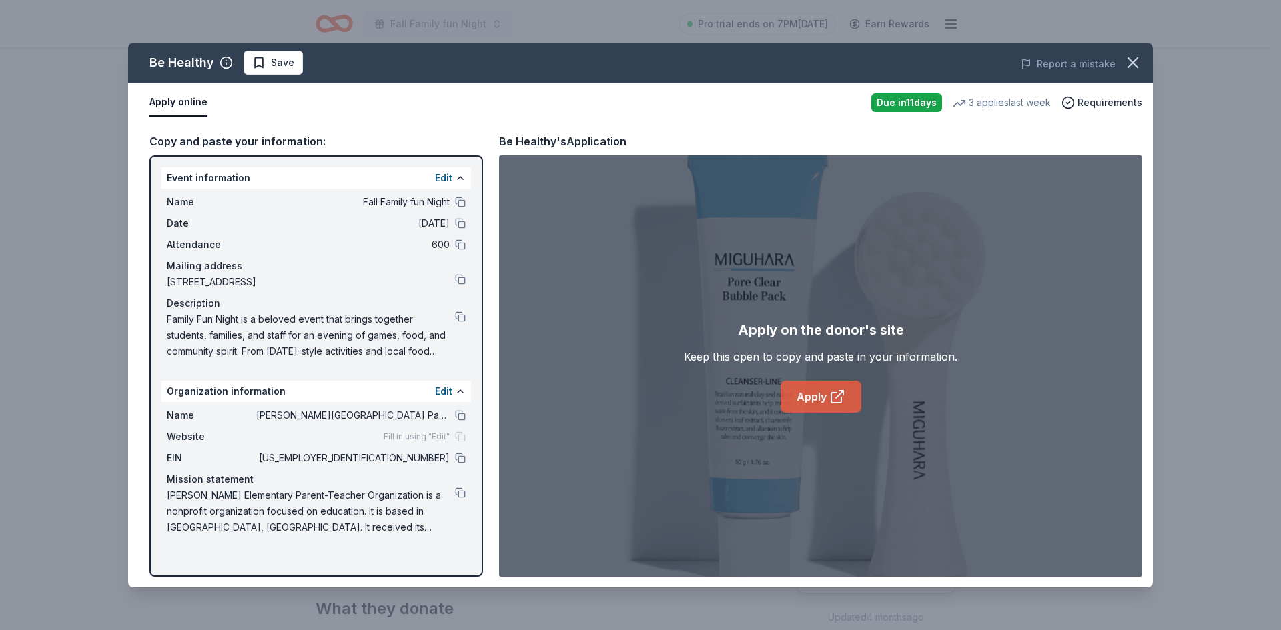
click at [802, 400] on link "Apply" at bounding box center [820, 397] width 81 height 32
click at [1143, 61] on button "button" at bounding box center [1132, 62] width 29 height 29
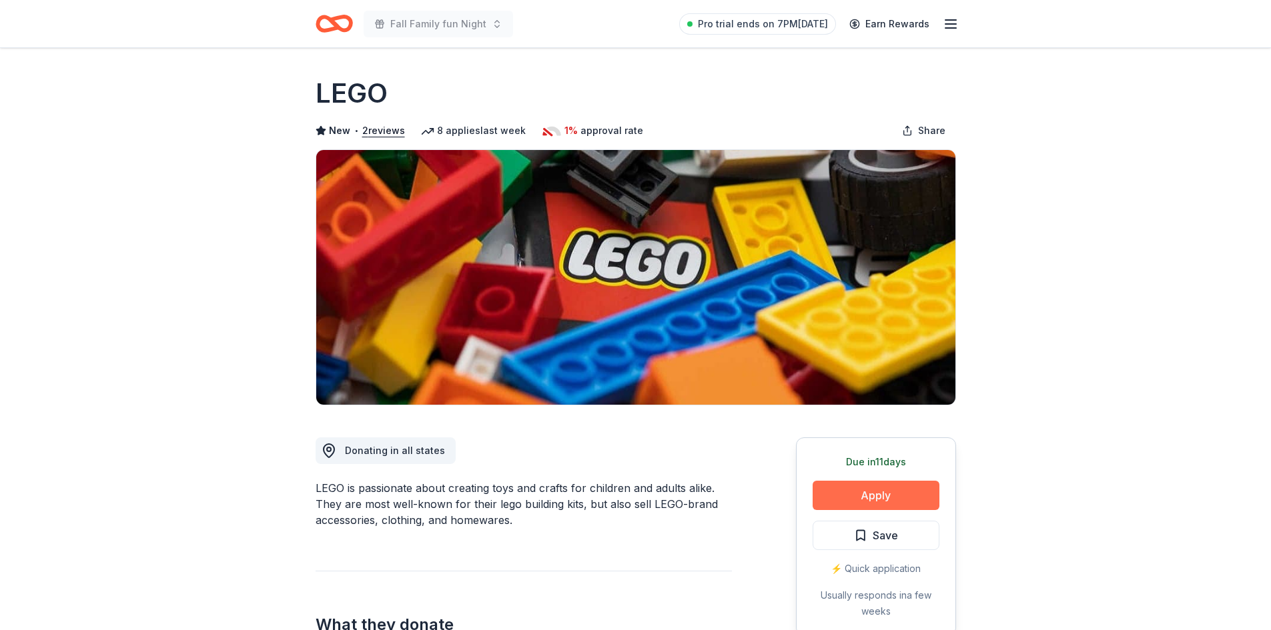
click at [878, 498] on button "Apply" at bounding box center [875, 495] width 127 height 29
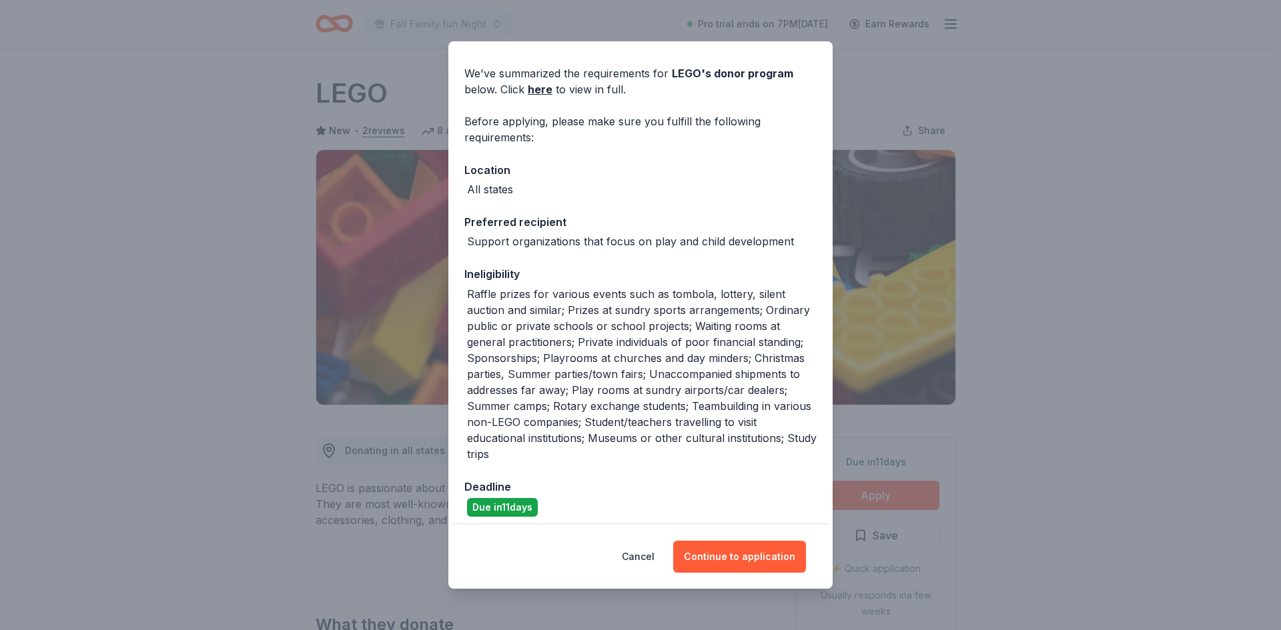
scroll to position [49, 0]
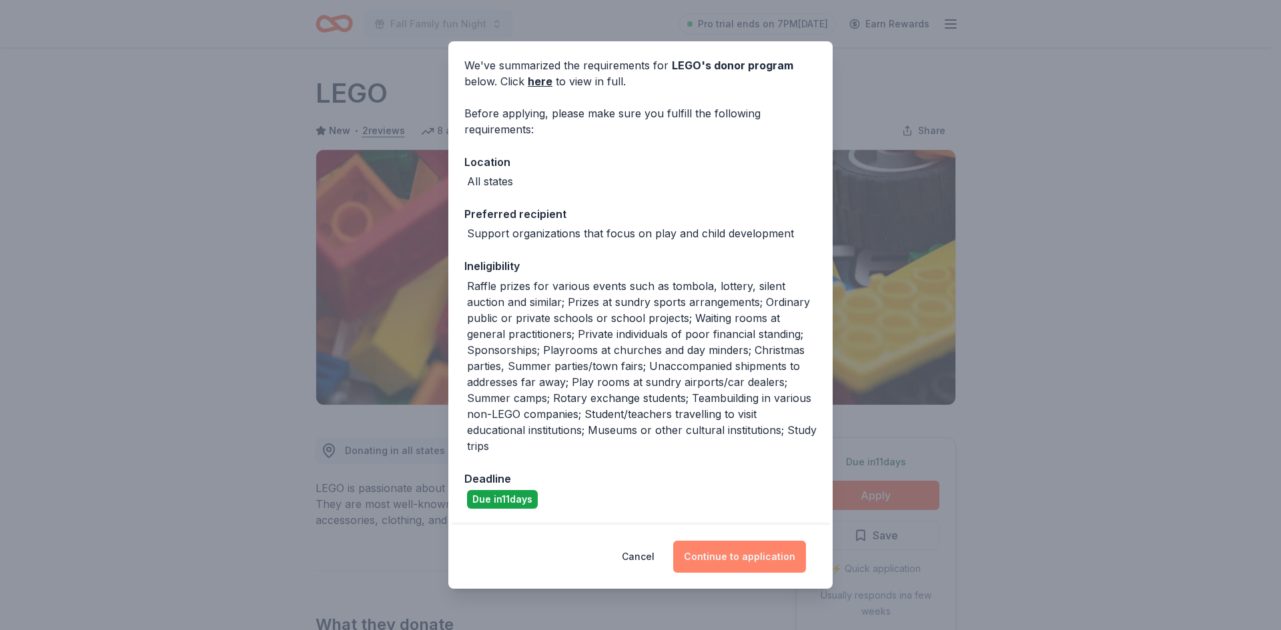
click at [743, 554] on button "Continue to application" at bounding box center [739, 557] width 133 height 32
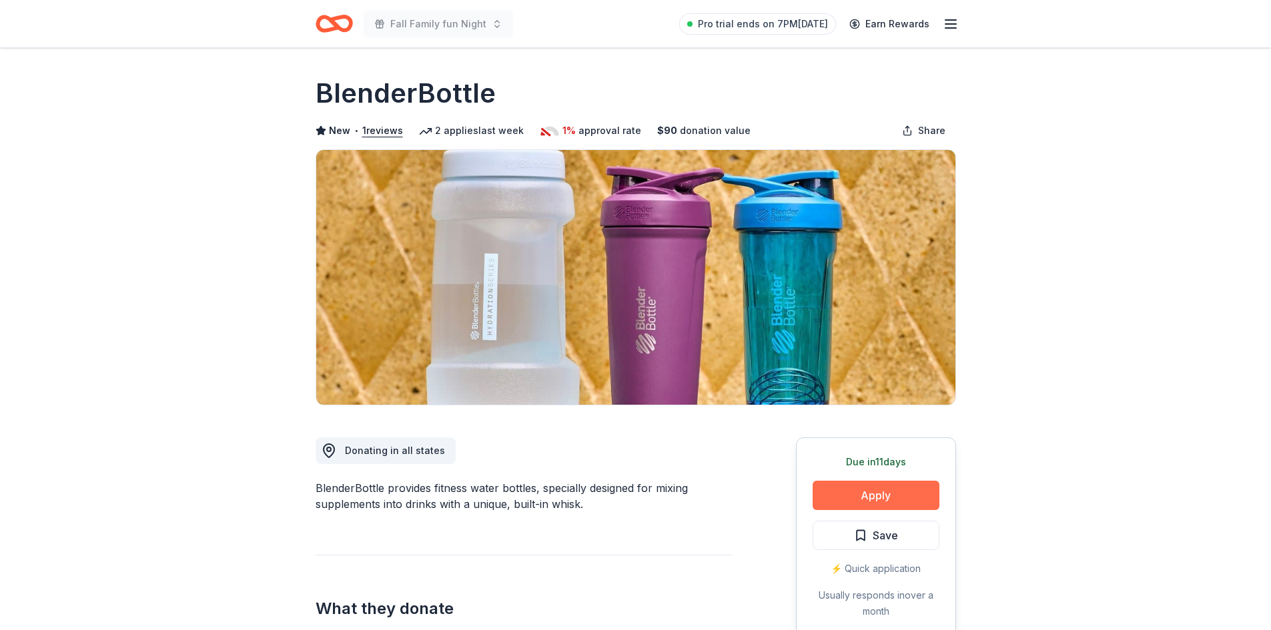
click at [866, 490] on button "Apply" at bounding box center [875, 495] width 127 height 29
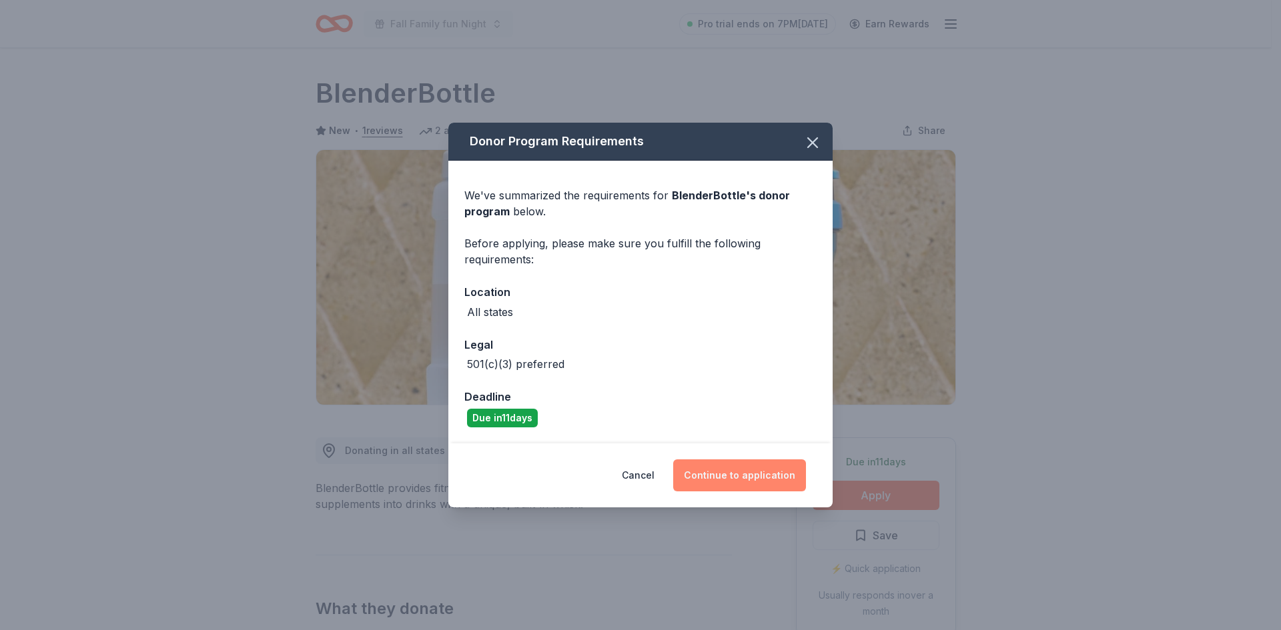
click at [728, 478] on button "Continue to application" at bounding box center [739, 476] width 133 height 32
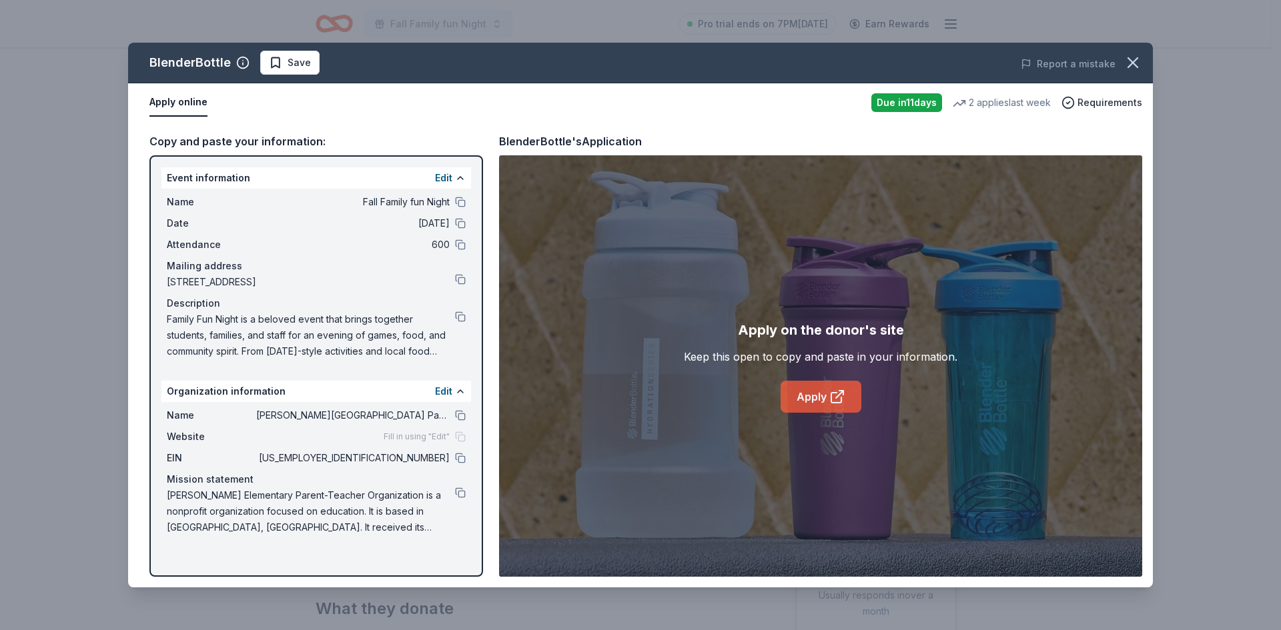
click at [829, 396] on icon at bounding box center [837, 397] width 16 height 16
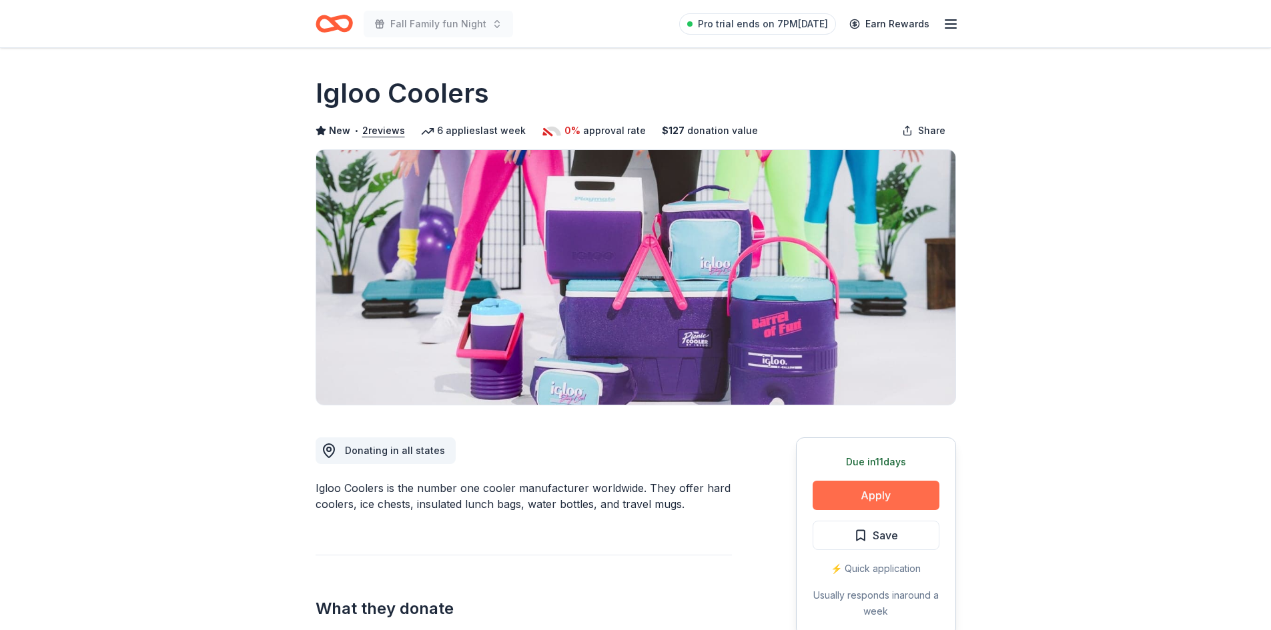
click at [915, 483] on button "Apply" at bounding box center [875, 495] width 127 height 29
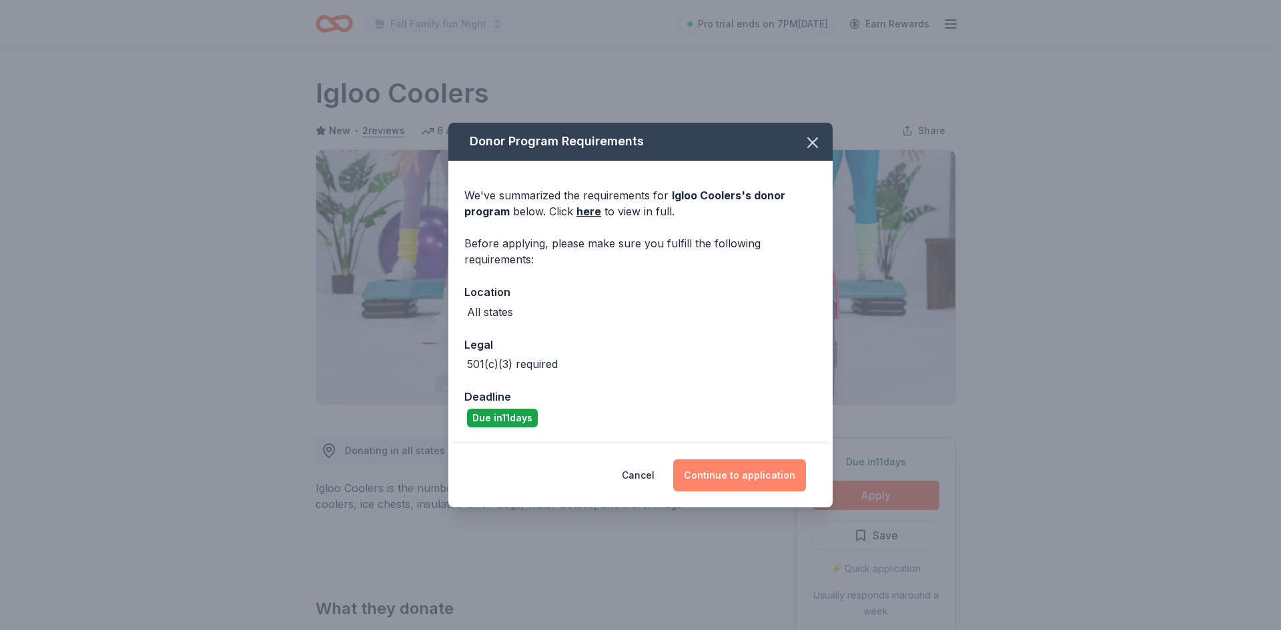
click at [753, 471] on button "Continue to application" at bounding box center [739, 476] width 133 height 32
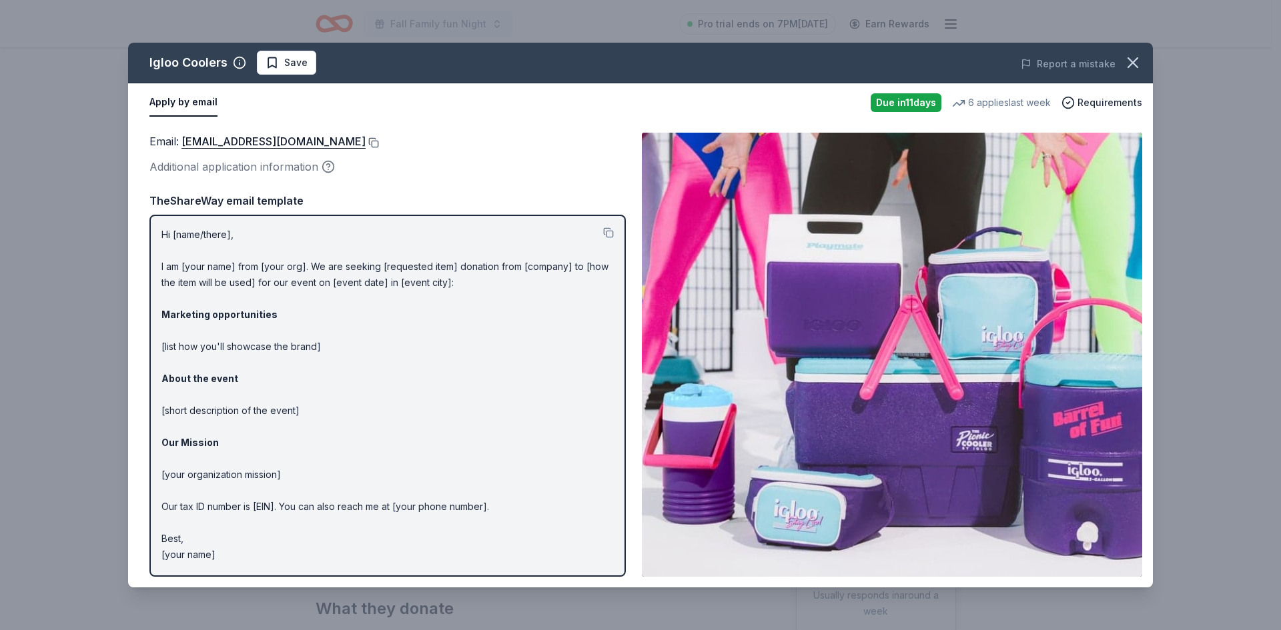
click at [366, 144] on button at bounding box center [372, 142] width 13 height 11
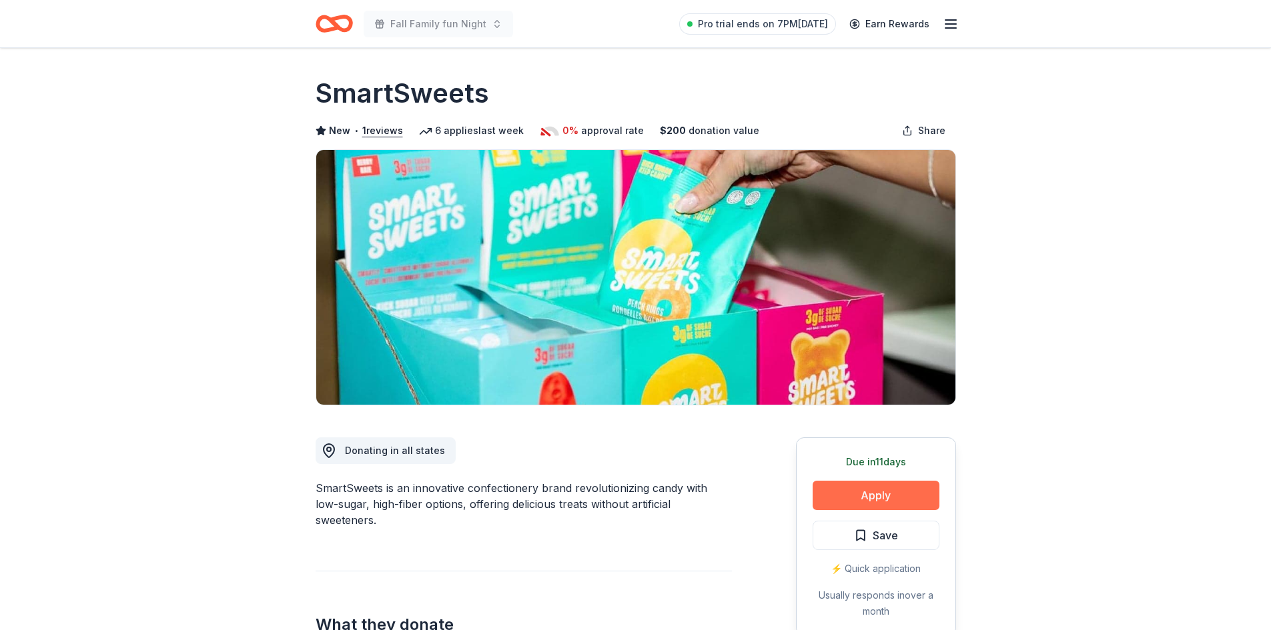
click at [845, 494] on button "Apply" at bounding box center [875, 495] width 127 height 29
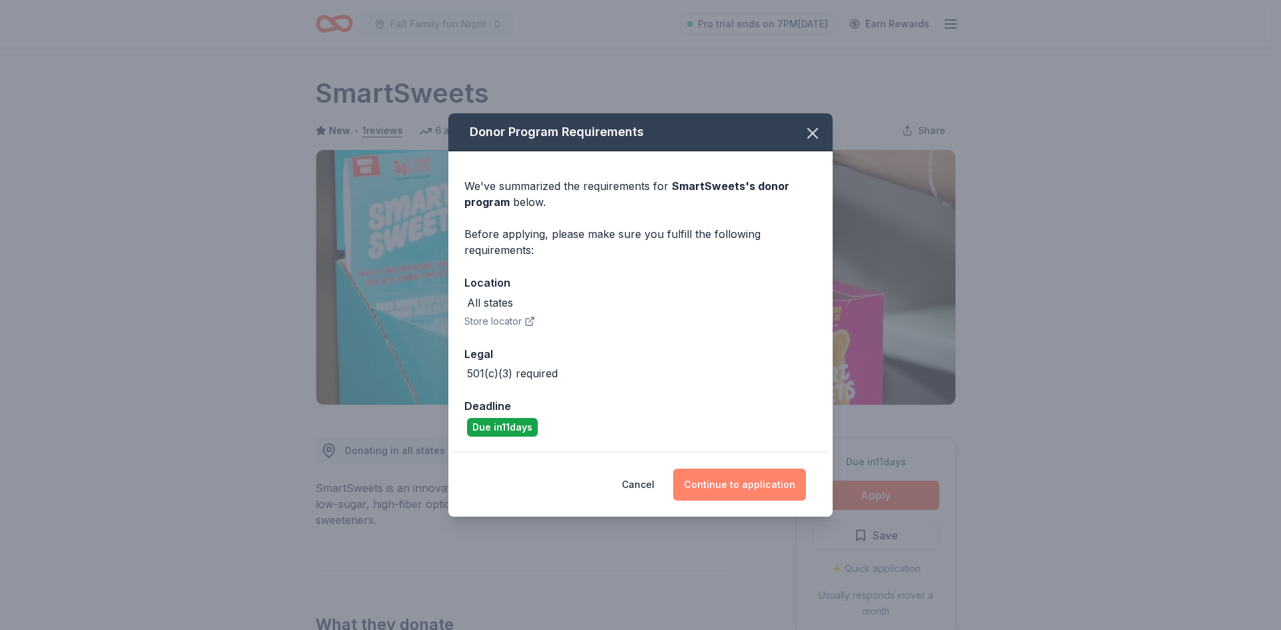
click at [744, 474] on button "Continue to application" at bounding box center [739, 485] width 133 height 32
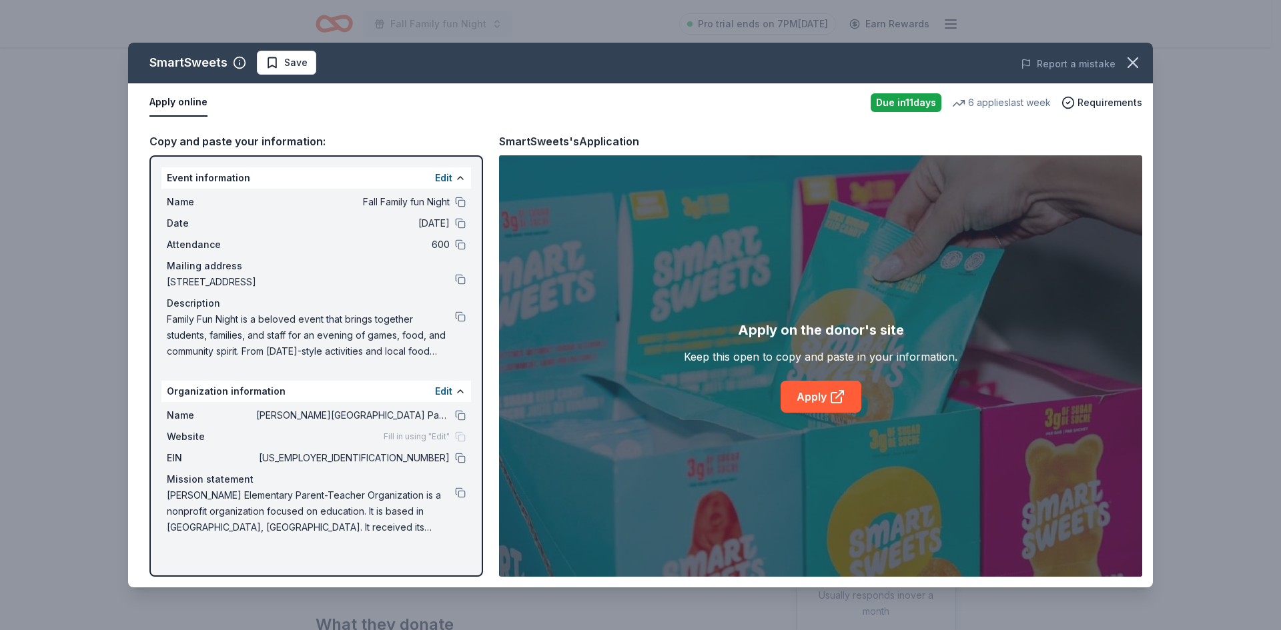
drag, startPoint x: 888, startPoint y: 386, endPoint x: 870, endPoint y: 390, distance: 18.4
click at [875, 390] on div "Apply on the donor's site Keep this open to copy and paste in your information.…" at bounding box center [820, 366] width 273 height 93
click at [796, 394] on link "Apply" at bounding box center [820, 397] width 81 height 32
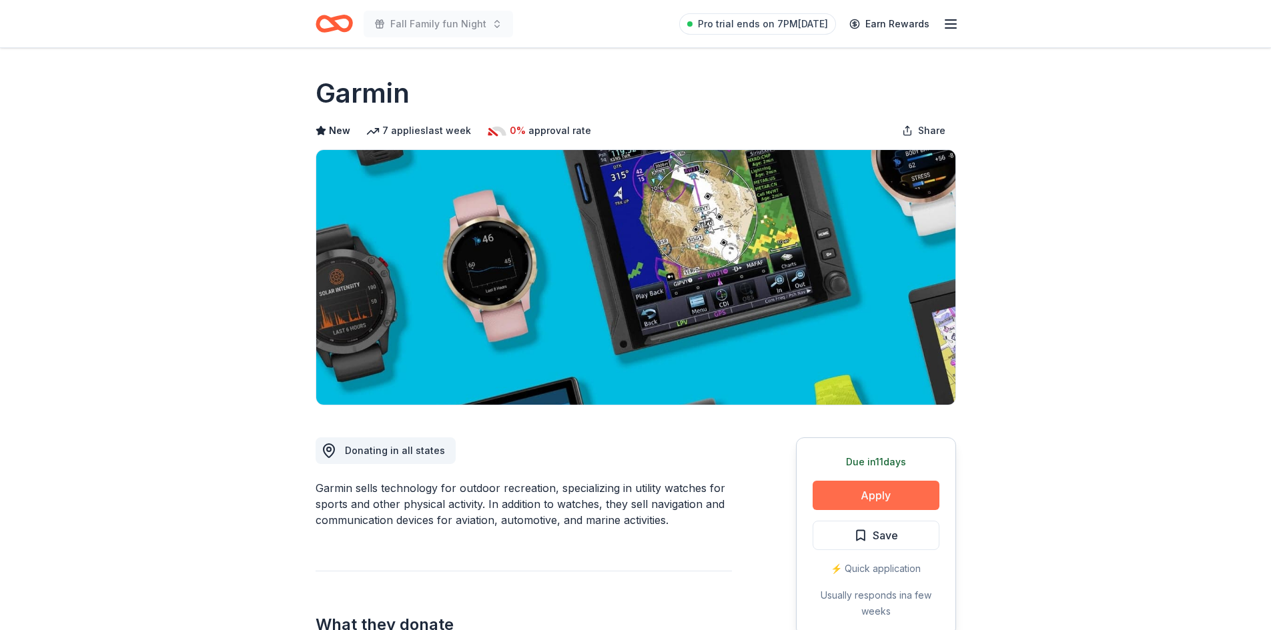
click at [866, 497] on button "Apply" at bounding box center [875, 495] width 127 height 29
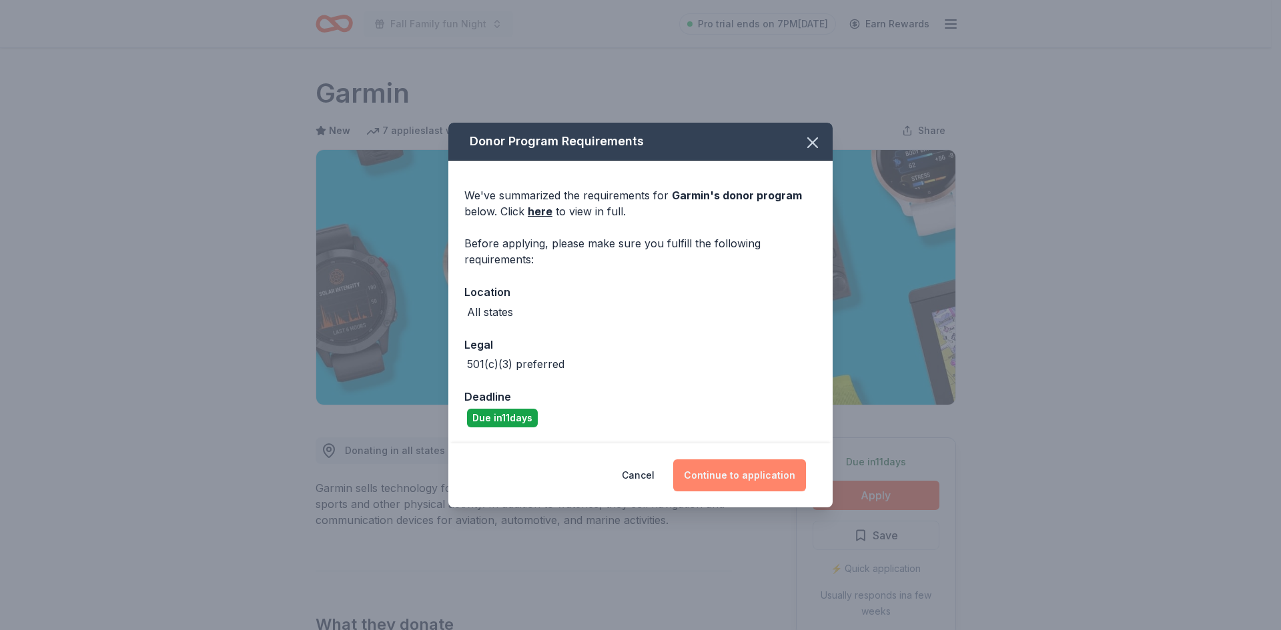
click at [712, 483] on button "Continue to application" at bounding box center [739, 476] width 133 height 32
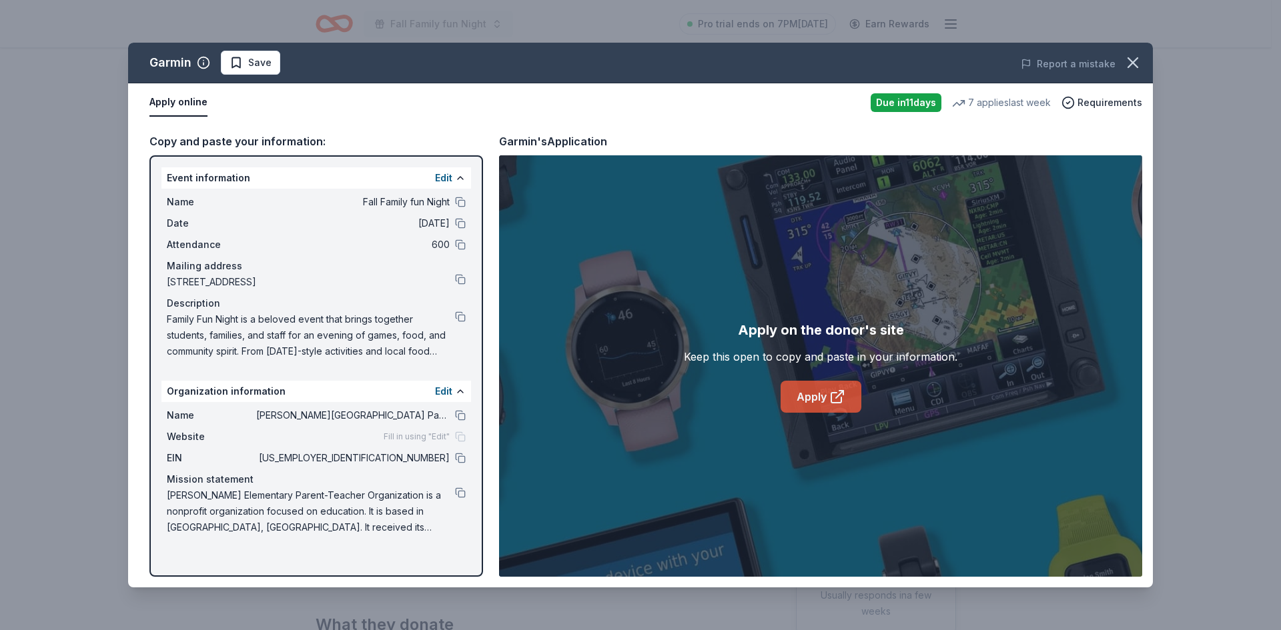
click at [828, 398] on link "Apply" at bounding box center [820, 397] width 81 height 32
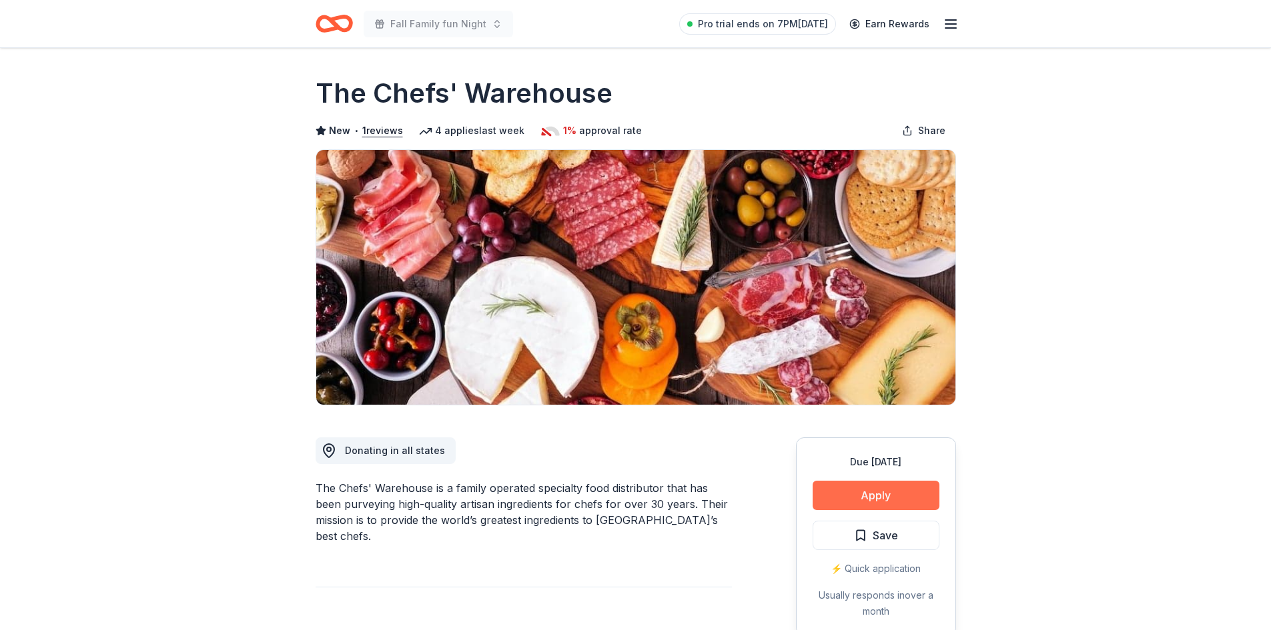
click at [876, 496] on button "Apply" at bounding box center [875, 495] width 127 height 29
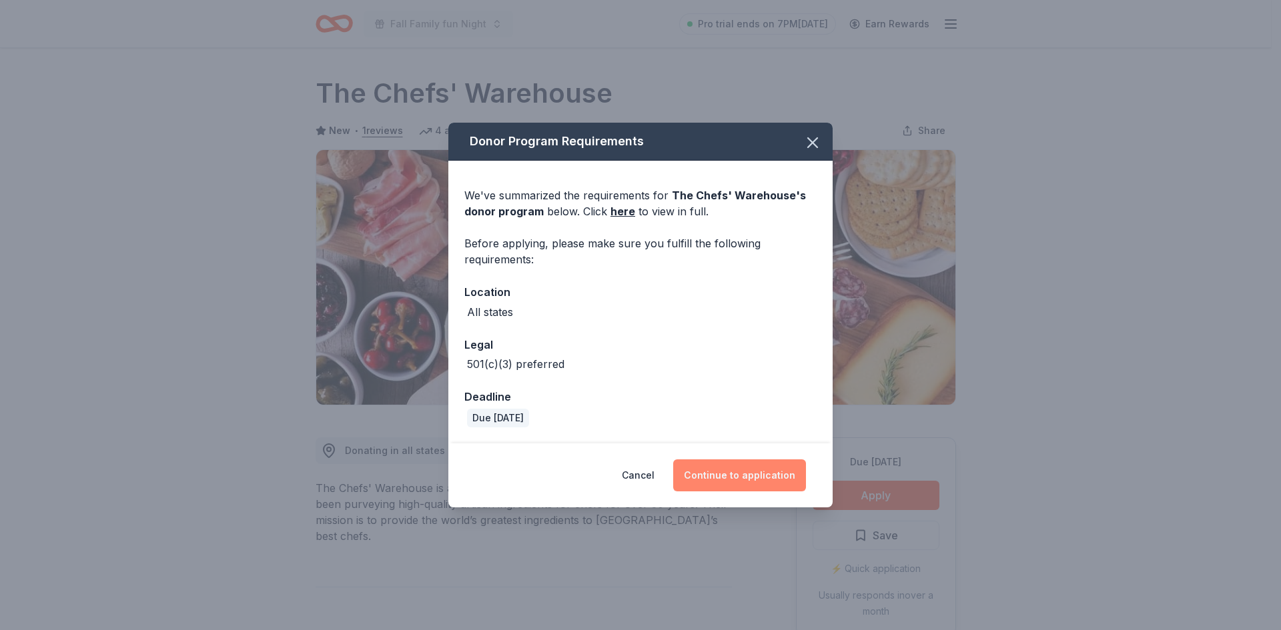
click at [756, 482] on button "Continue to application" at bounding box center [739, 476] width 133 height 32
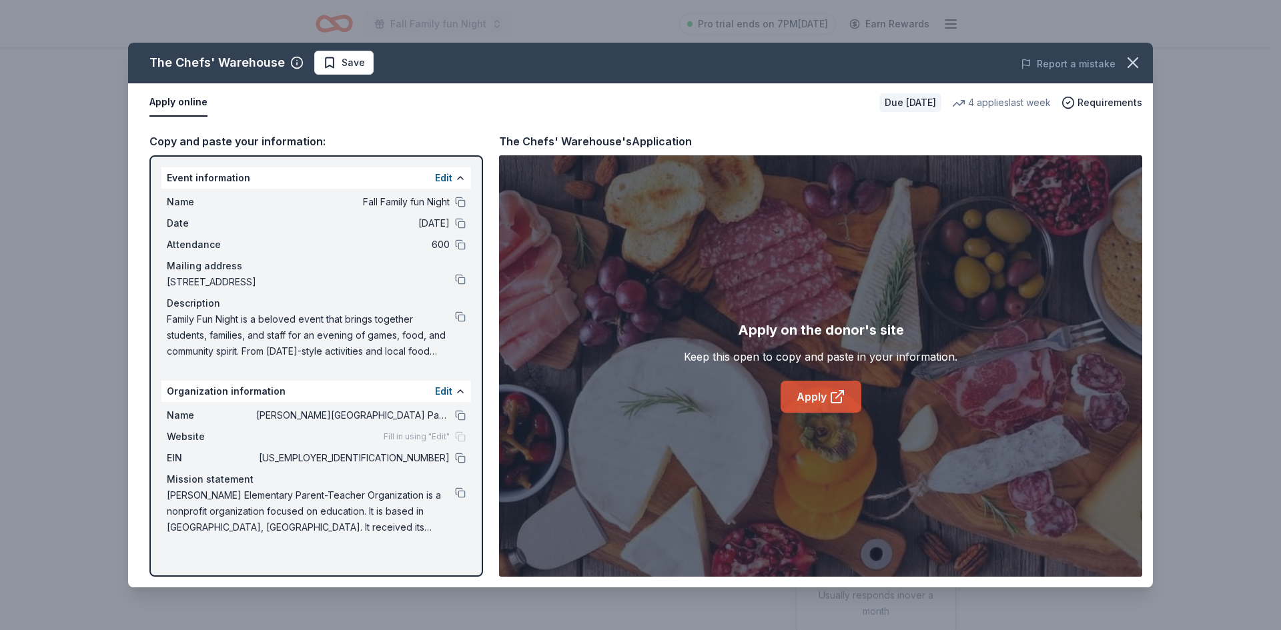
click at [802, 392] on link "Apply" at bounding box center [820, 397] width 81 height 32
click at [819, 414] on div "Apply on the donor's site Keep this open to copy and paste in your information.…" at bounding box center [820, 366] width 643 height 422
click at [840, 387] on link "Apply" at bounding box center [820, 397] width 81 height 32
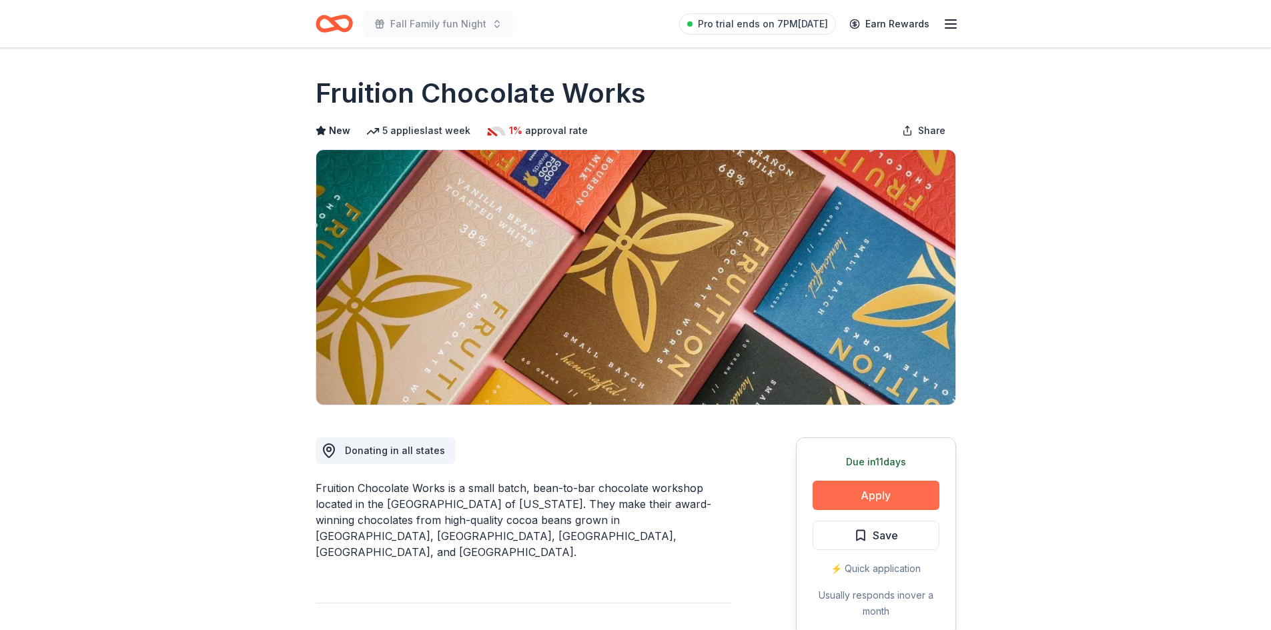
click at [856, 497] on button "Apply" at bounding box center [875, 495] width 127 height 29
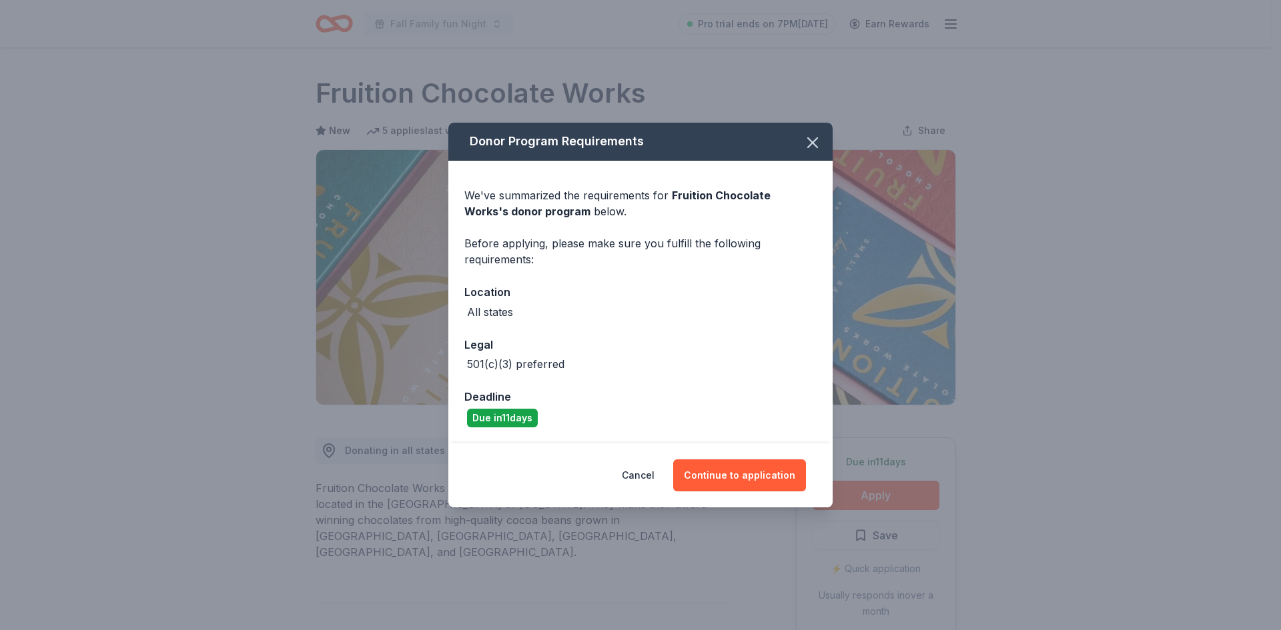
drag, startPoint x: 736, startPoint y: 478, endPoint x: 658, endPoint y: 450, distance: 82.5
click at [736, 479] on button "Continue to application" at bounding box center [739, 476] width 133 height 32
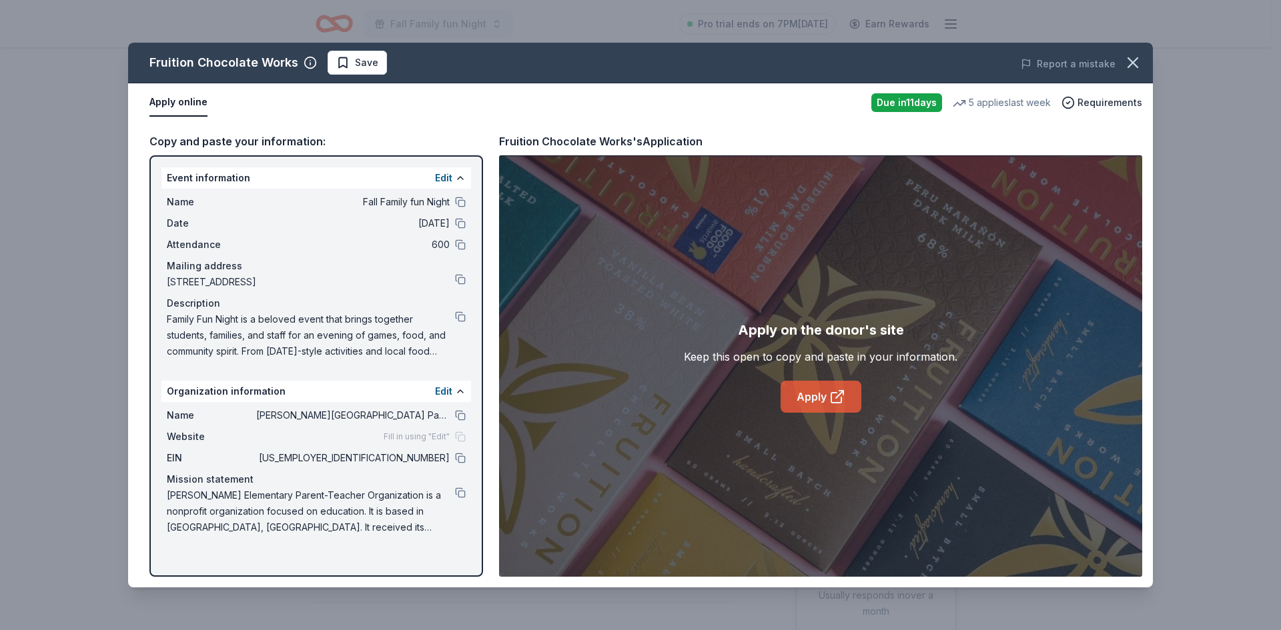
click at [810, 390] on link "Apply" at bounding box center [820, 397] width 81 height 32
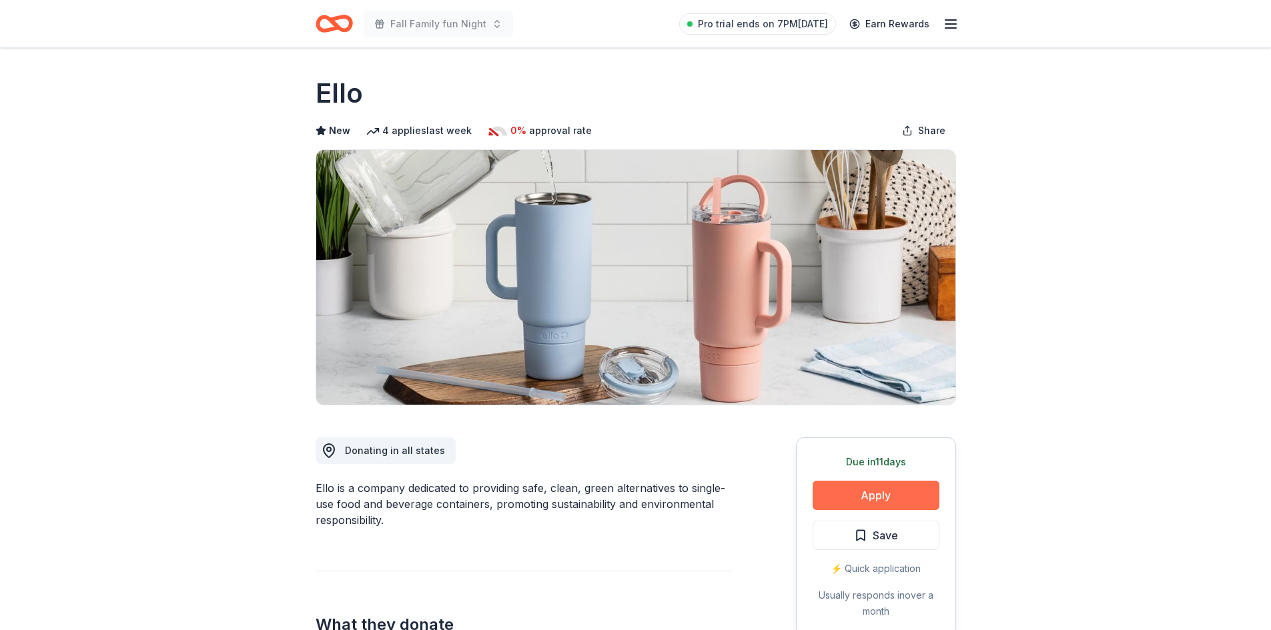
click at [834, 494] on button "Apply" at bounding box center [875, 495] width 127 height 29
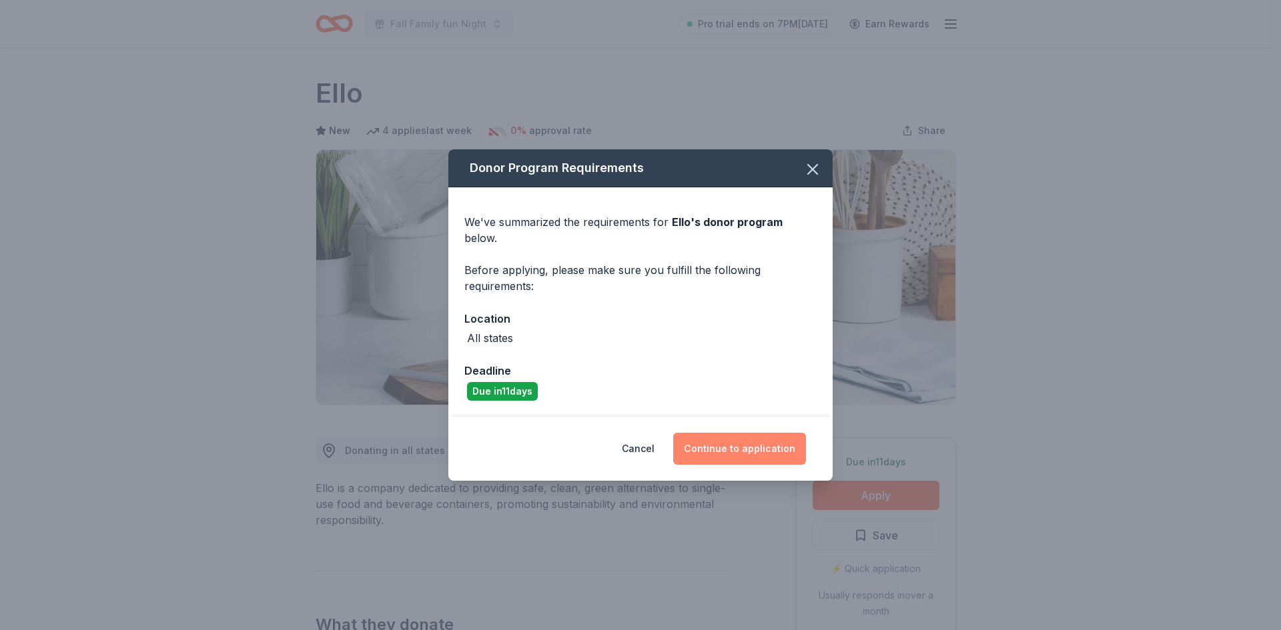
click at [722, 436] on button "Continue to application" at bounding box center [739, 449] width 133 height 32
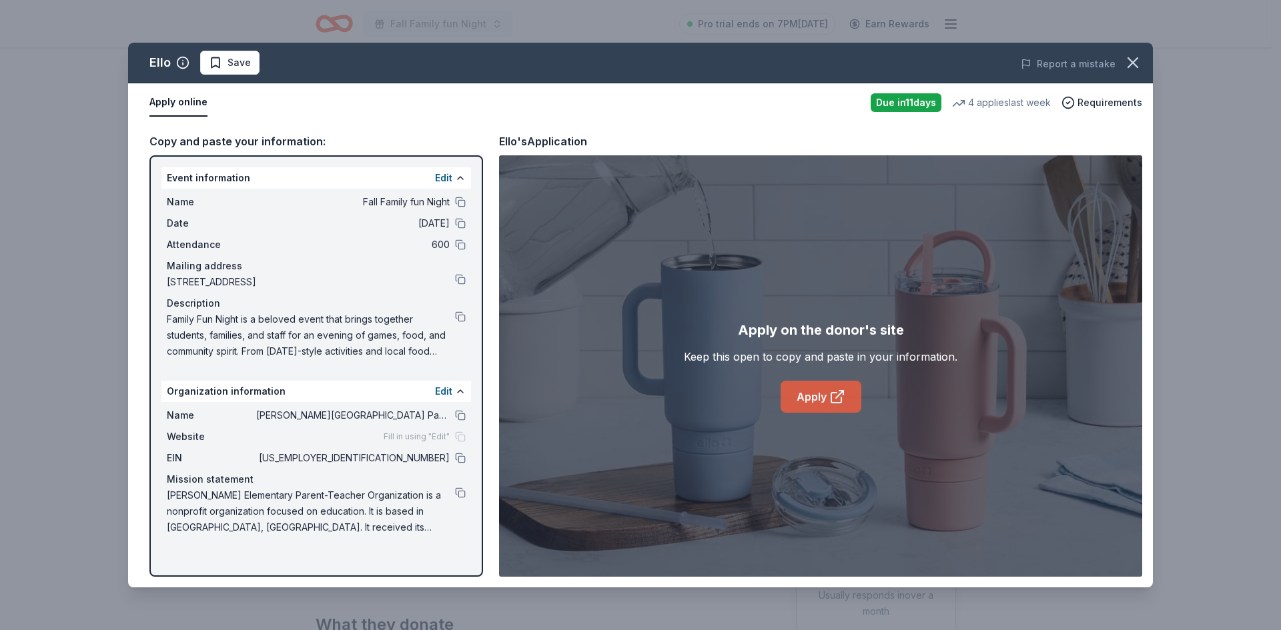
click at [814, 398] on link "Apply" at bounding box center [820, 397] width 81 height 32
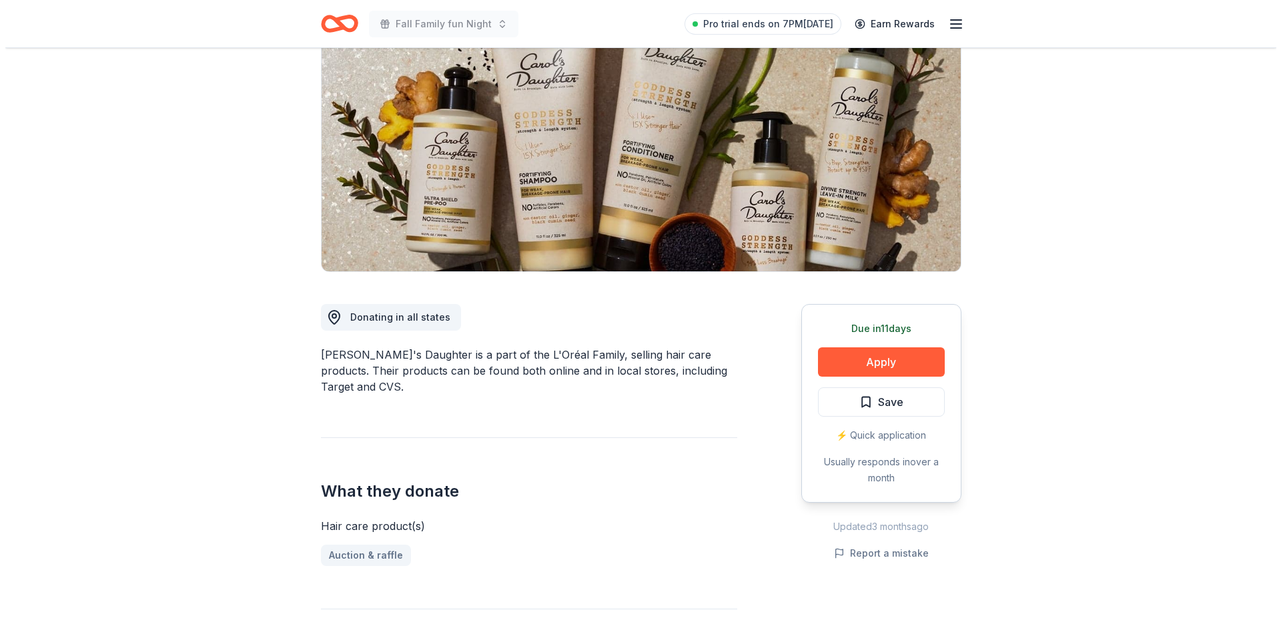
scroll to position [146, 0]
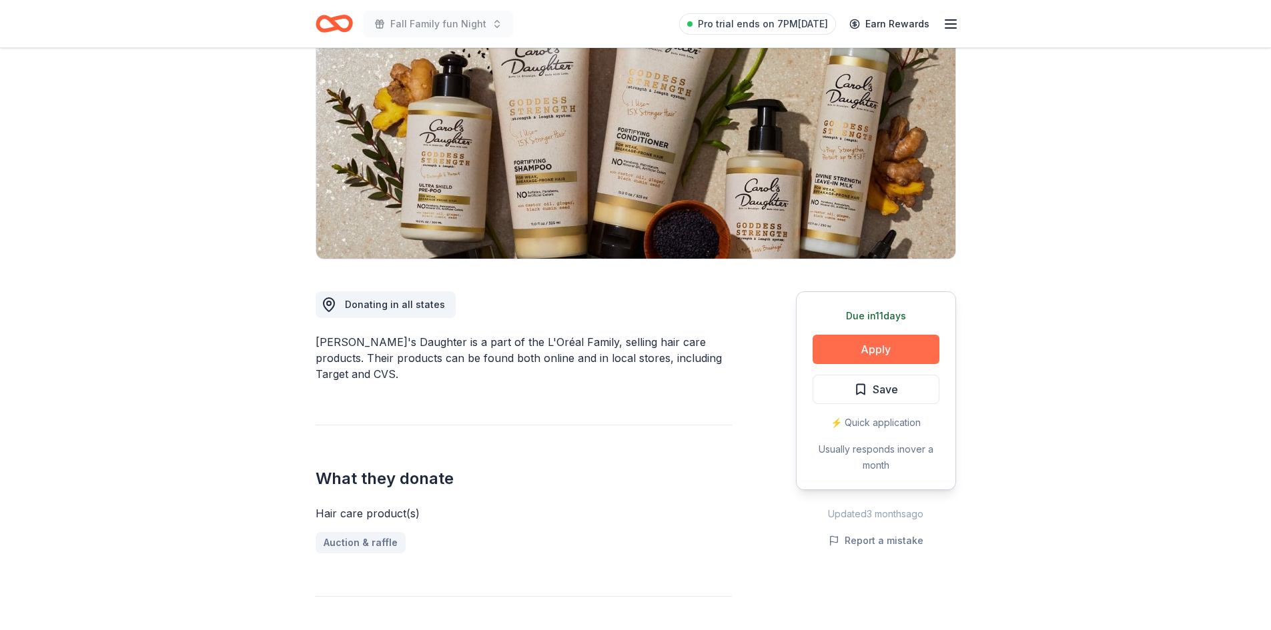
click at [888, 354] on button "Apply" at bounding box center [875, 349] width 127 height 29
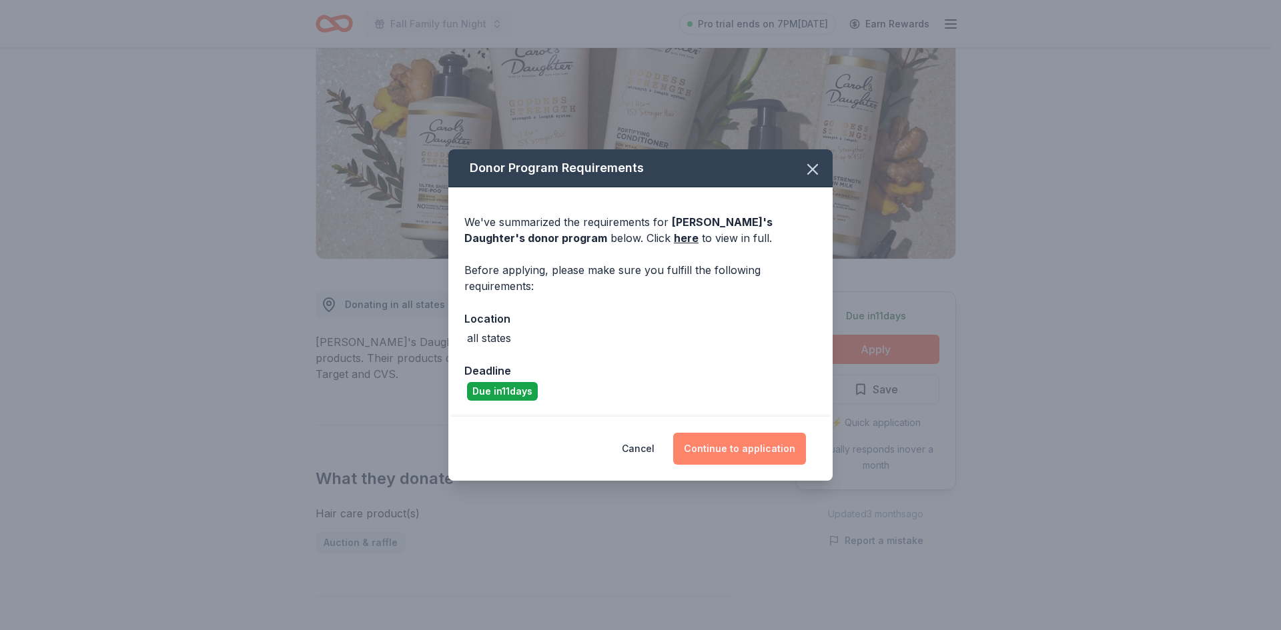
click at [750, 446] on button "Continue to application" at bounding box center [739, 449] width 133 height 32
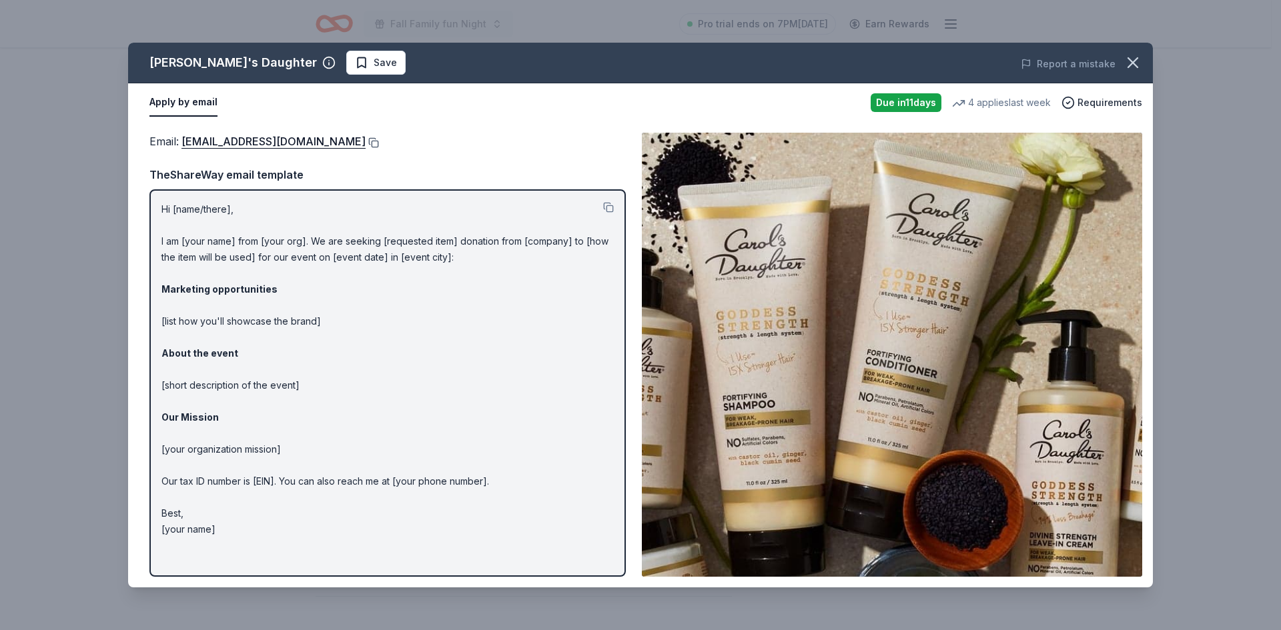
click at [372, 141] on button at bounding box center [372, 142] width 13 height 11
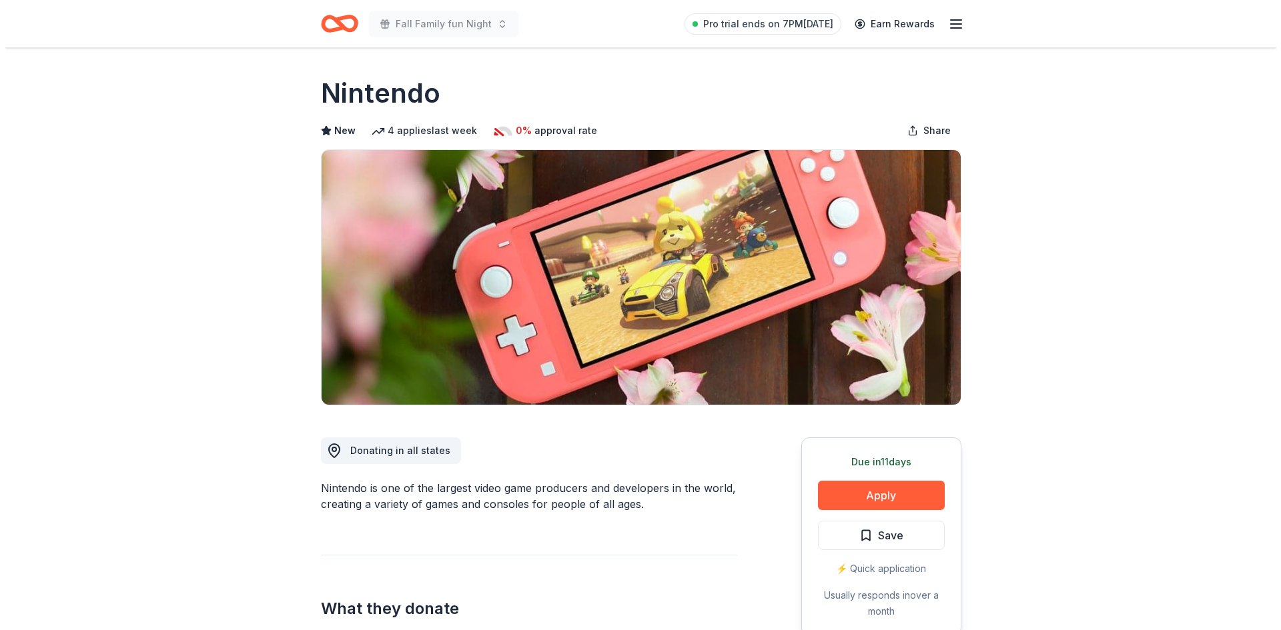
scroll to position [489, 0]
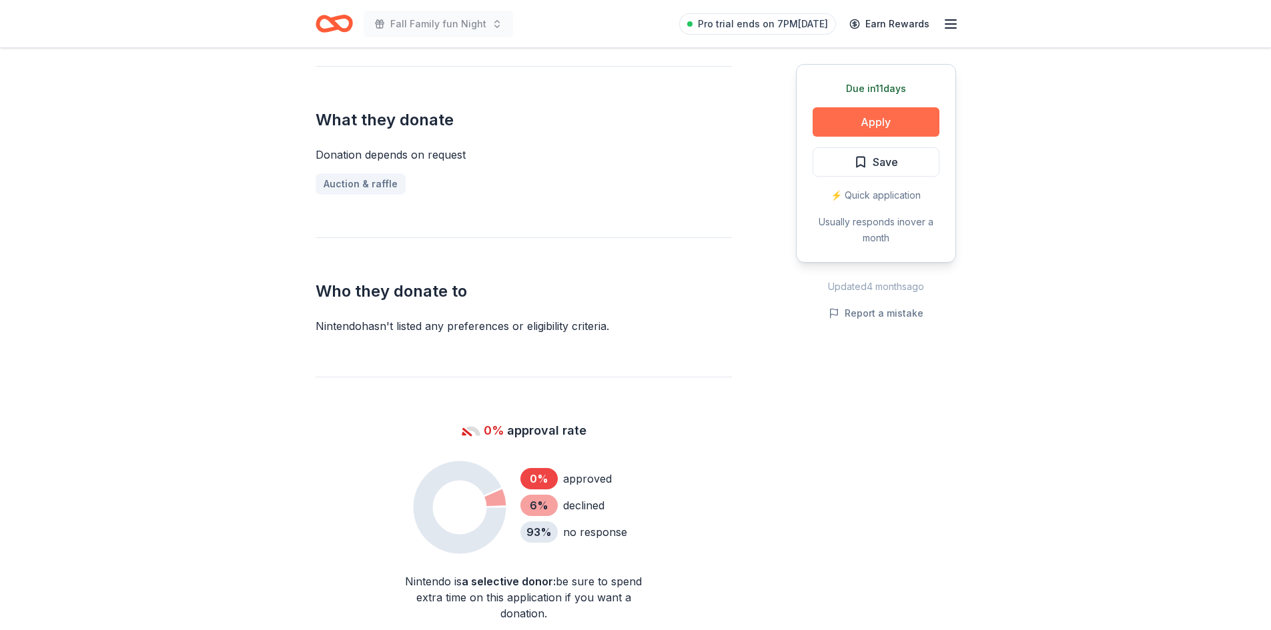
click at [850, 121] on button "Apply" at bounding box center [875, 121] width 127 height 29
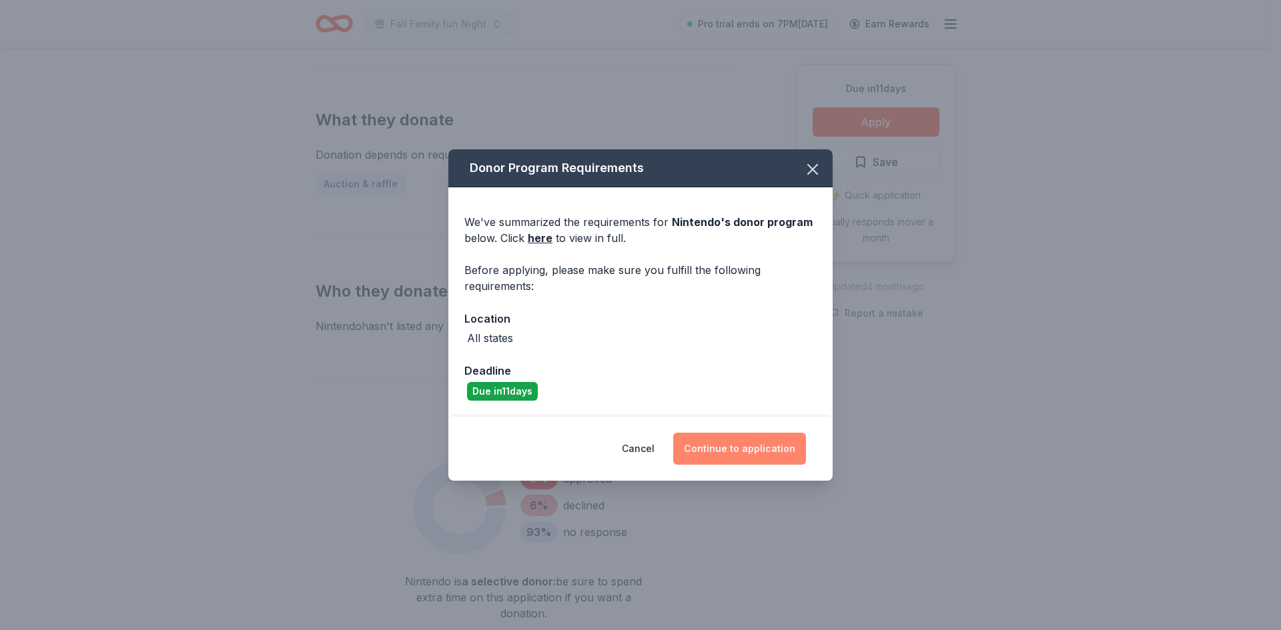
click at [750, 454] on button "Continue to application" at bounding box center [739, 449] width 133 height 32
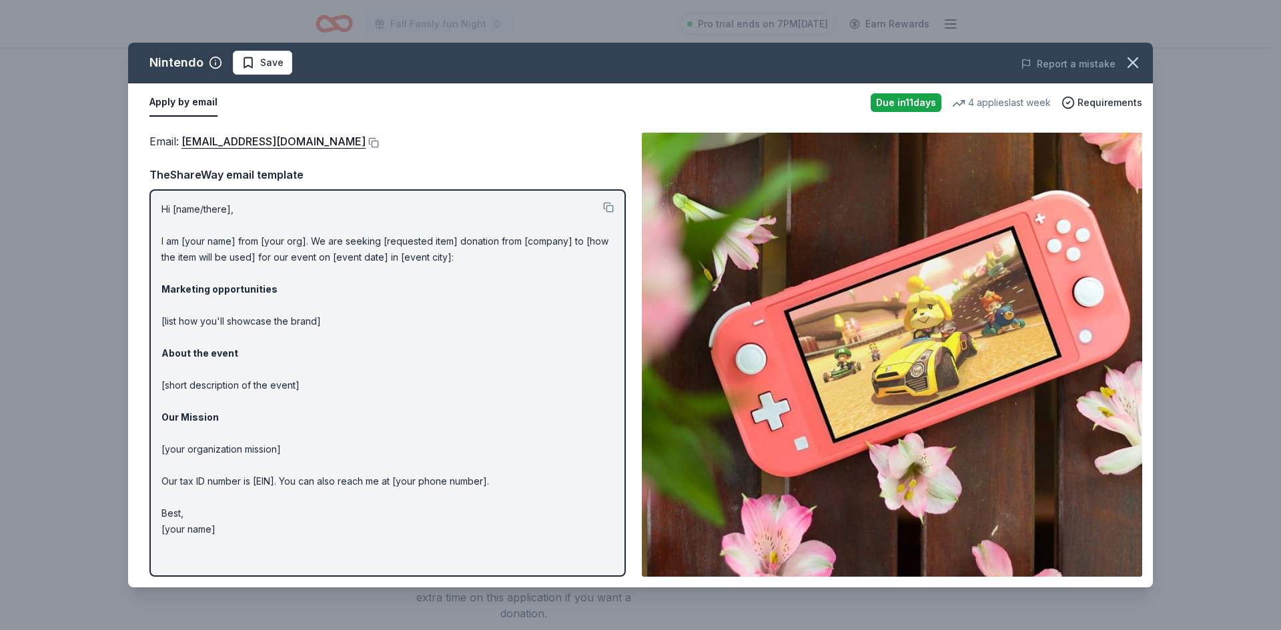
click at [446, 137] on div "Email : charitablecontributionrequest@noa.nintendo.com" at bounding box center [387, 141] width 476 height 17
click at [379, 147] on button at bounding box center [372, 142] width 13 height 11
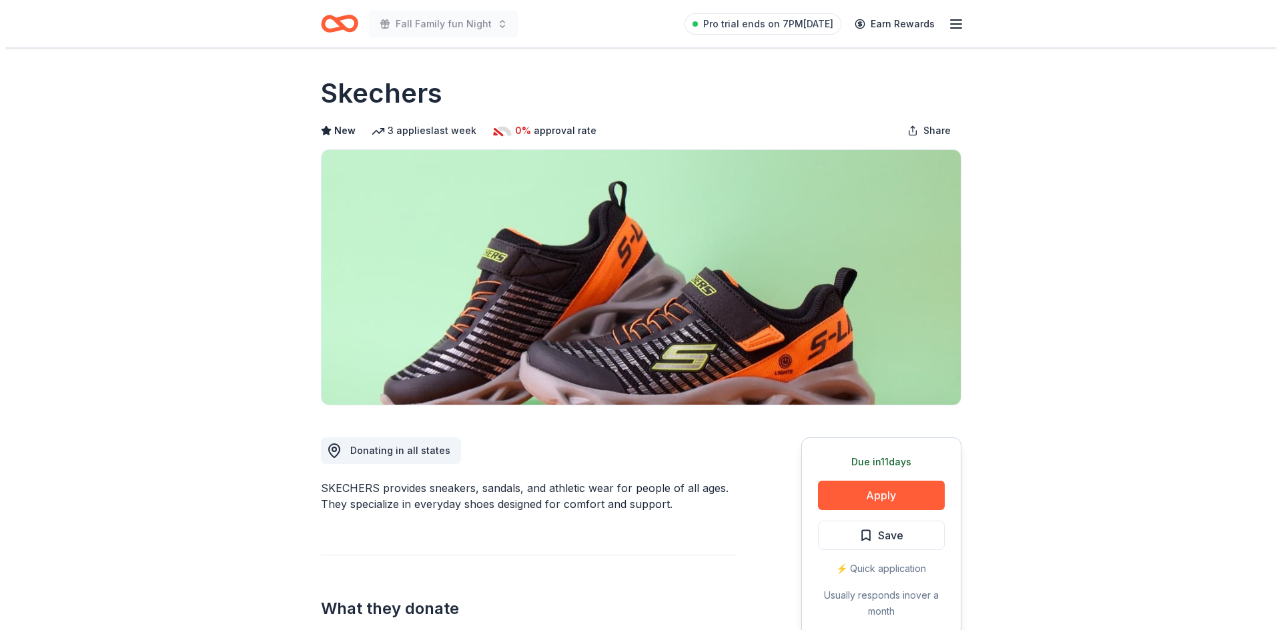
scroll to position [489, 0]
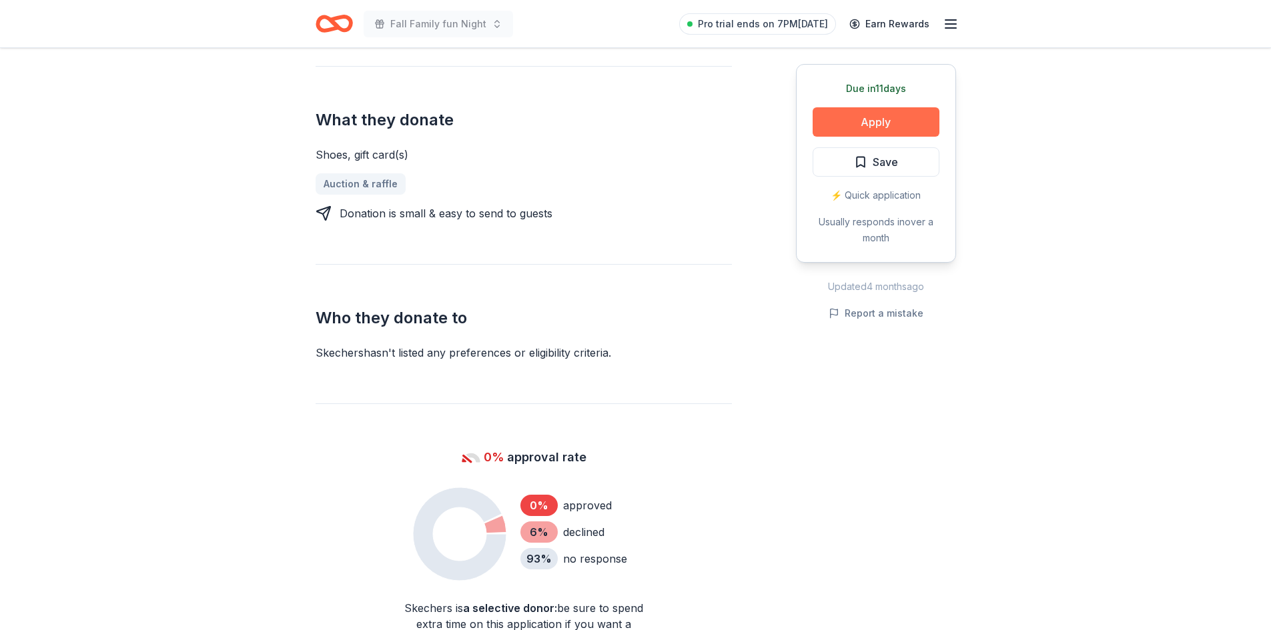
click at [900, 125] on button "Apply" at bounding box center [875, 121] width 127 height 29
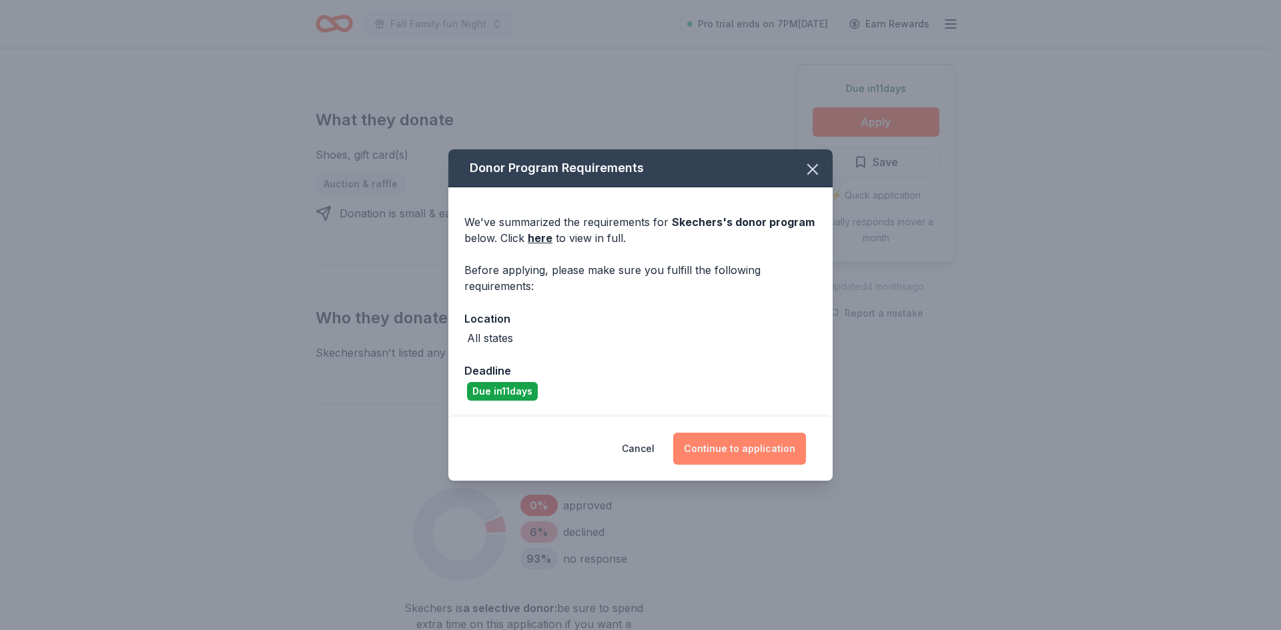
click at [707, 448] on button "Continue to application" at bounding box center [739, 449] width 133 height 32
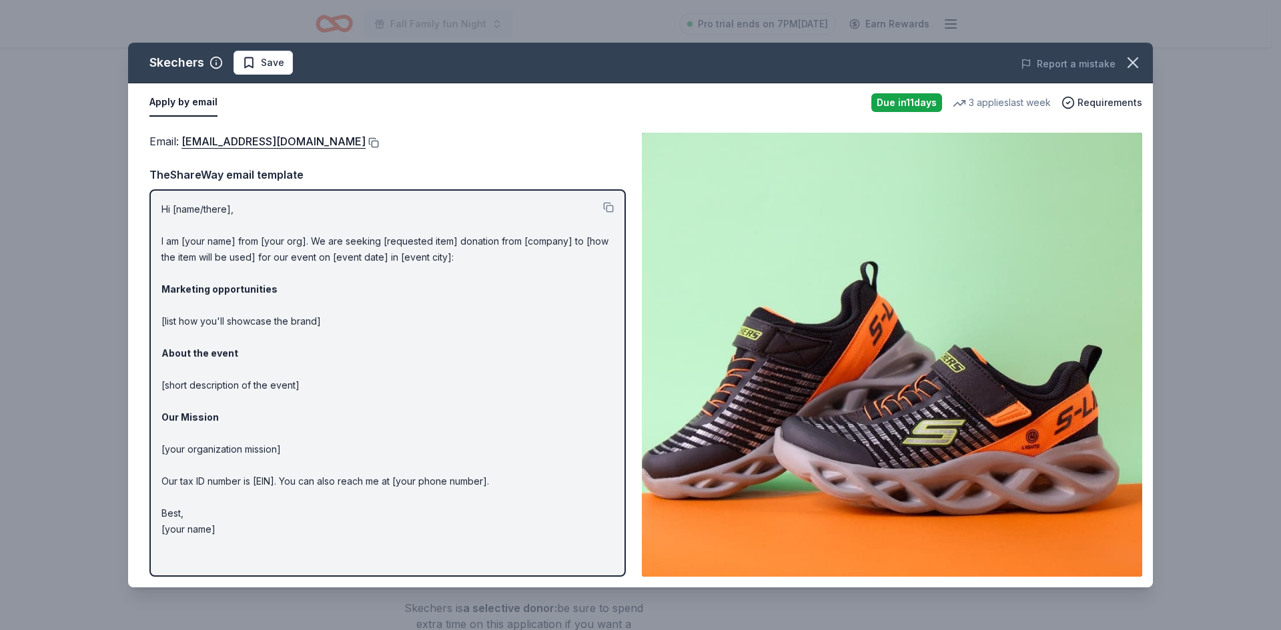
click at [366, 139] on button at bounding box center [372, 142] width 13 height 11
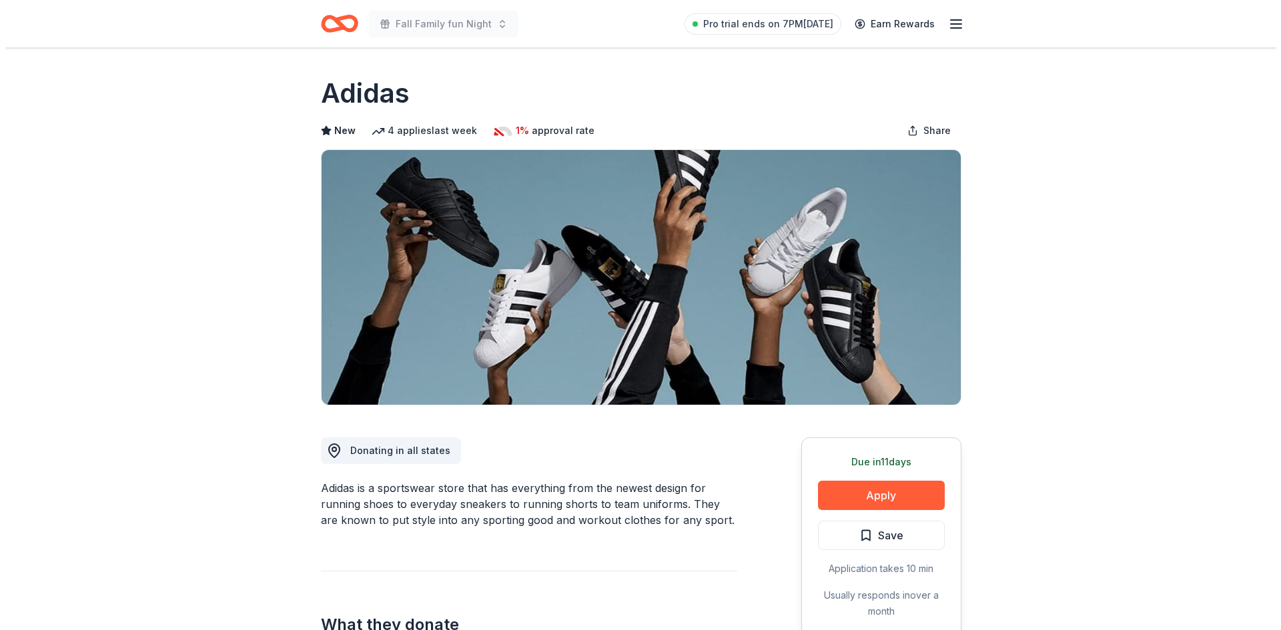
scroll to position [489, 0]
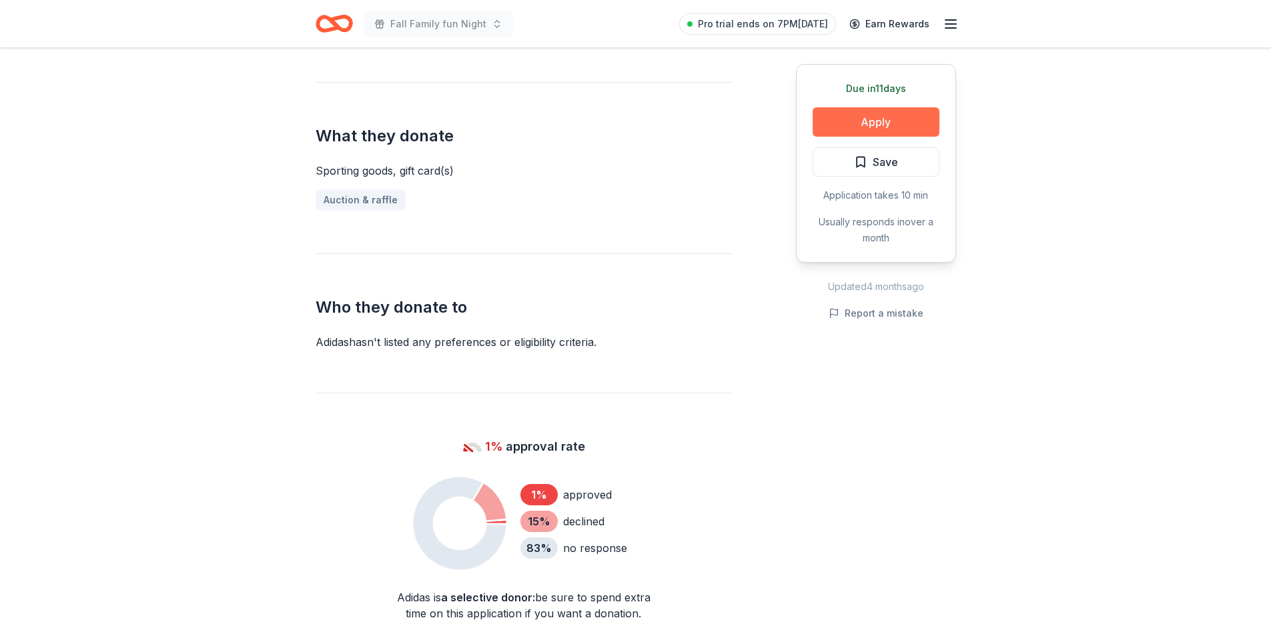
click at [882, 122] on button "Apply" at bounding box center [875, 121] width 127 height 29
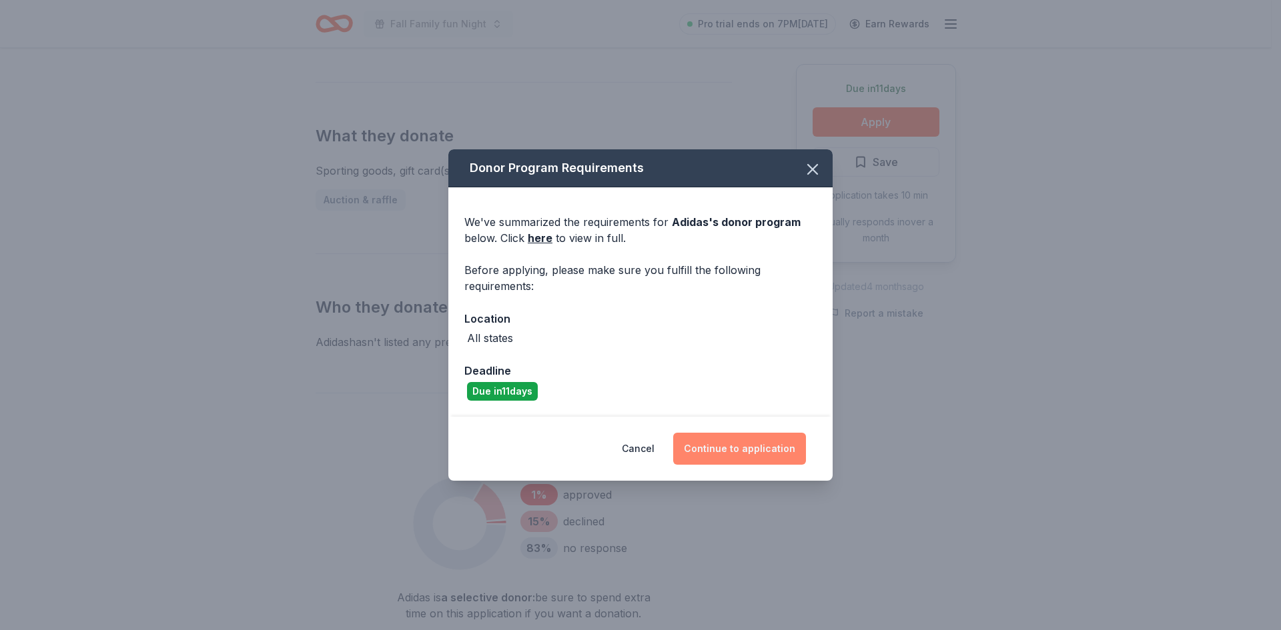
click at [712, 460] on button "Continue to application" at bounding box center [739, 449] width 133 height 32
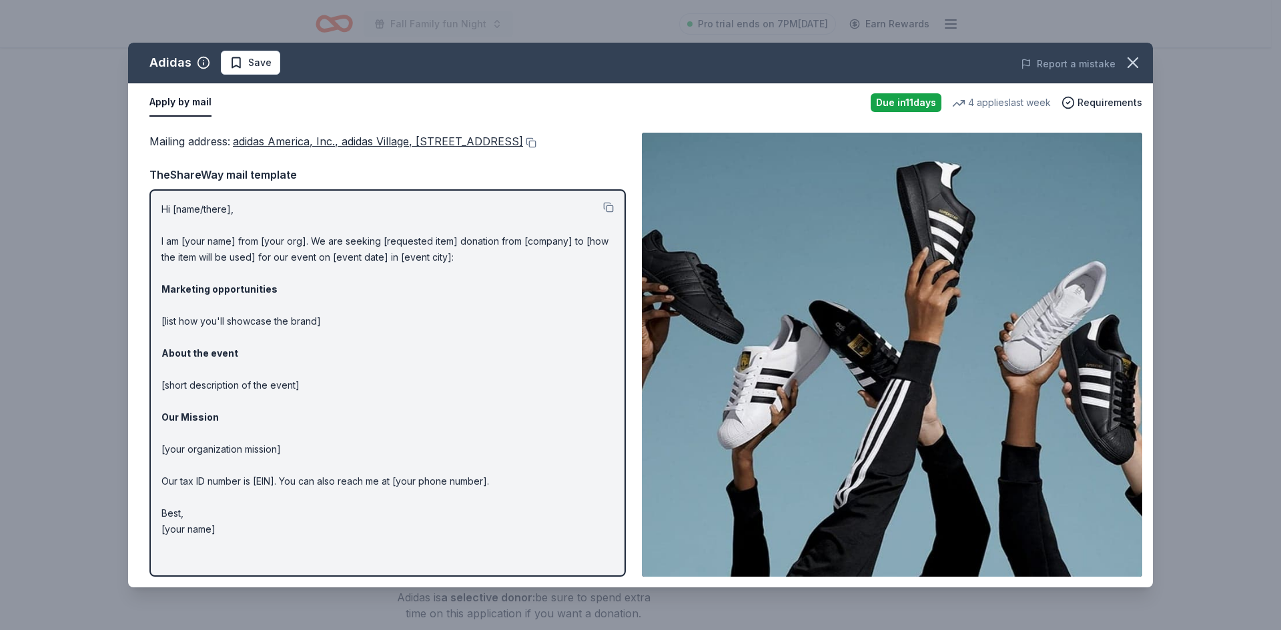
drag, startPoint x: 162, startPoint y: 223, endPoint x: 550, endPoint y: 572, distance: 522.4
click at [553, 576] on div "Hi [name/there], I am [your name] from [your org]. We are seeking [requested it…" at bounding box center [387, 383] width 476 height 388
click at [523, 148] on button at bounding box center [529, 142] width 13 height 11
click at [606, 213] on button at bounding box center [608, 207] width 11 height 11
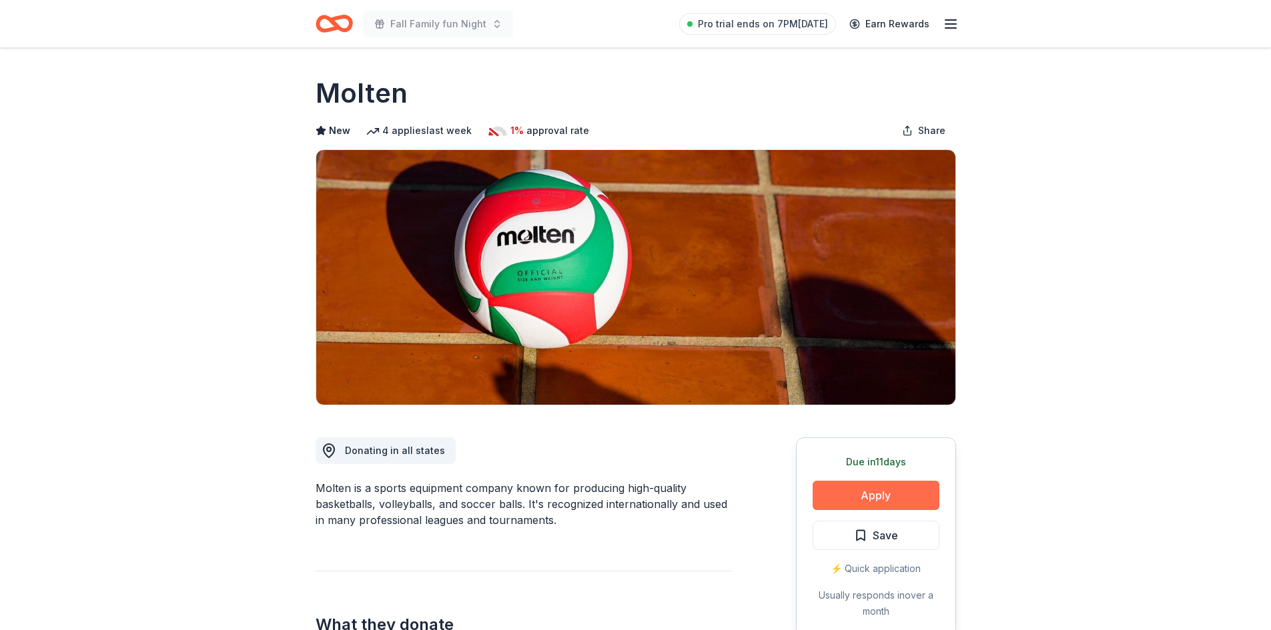
click at [890, 502] on button "Apply" at bounding box center [875, 495] width 127 height 29
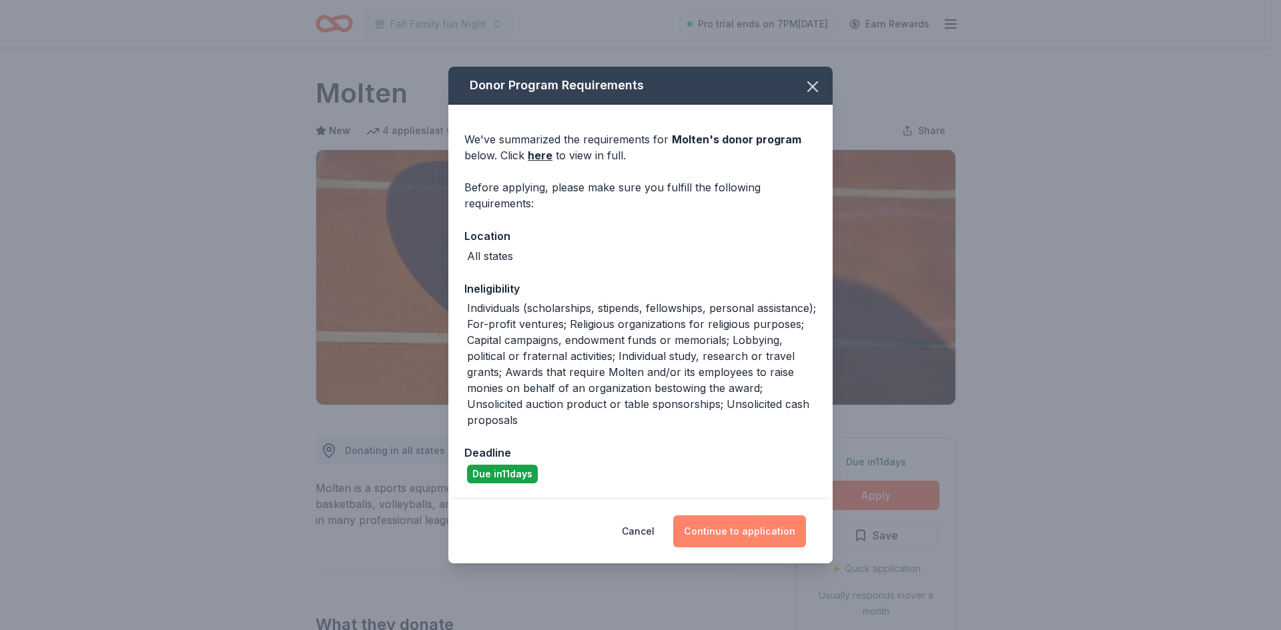
click at [764, 528] on button "Continue to application" at bounding box center [739, 532] width 133 height 32
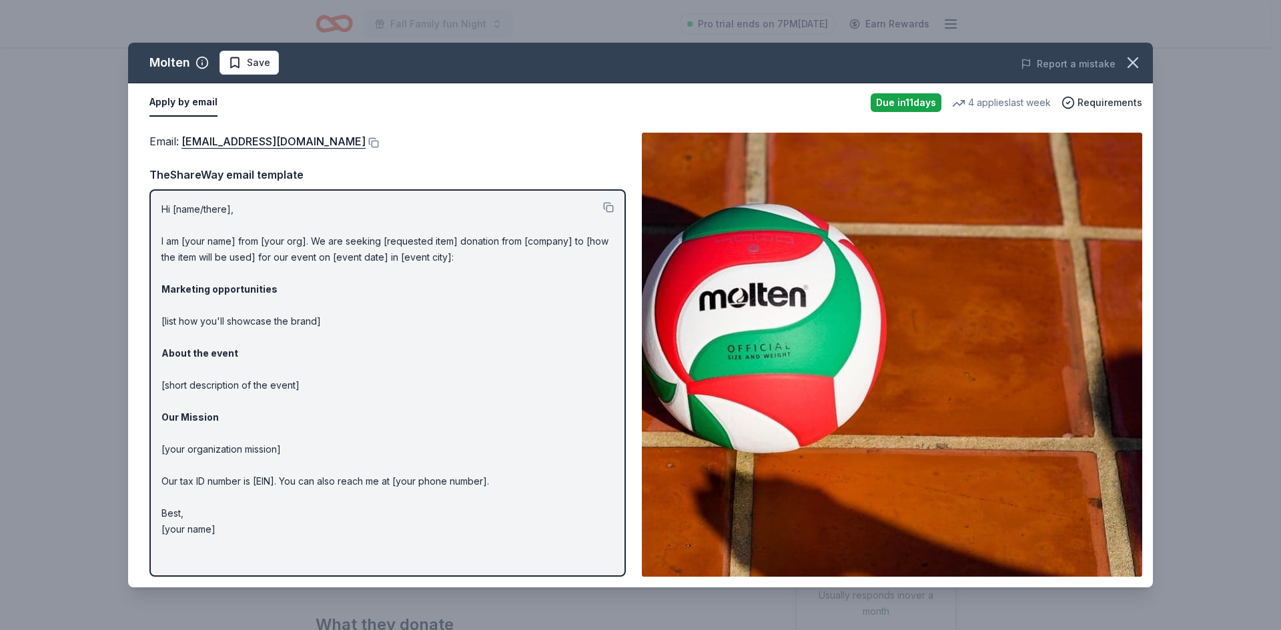
click at [333, 136] on div "Email : [EMAIL_ADDRESS][DOMAIN_NAME]" at bounding box center [387, 141] width 476 height 17
click at [366, 141] on button at bounding box center [372, 142] width 13 height 11
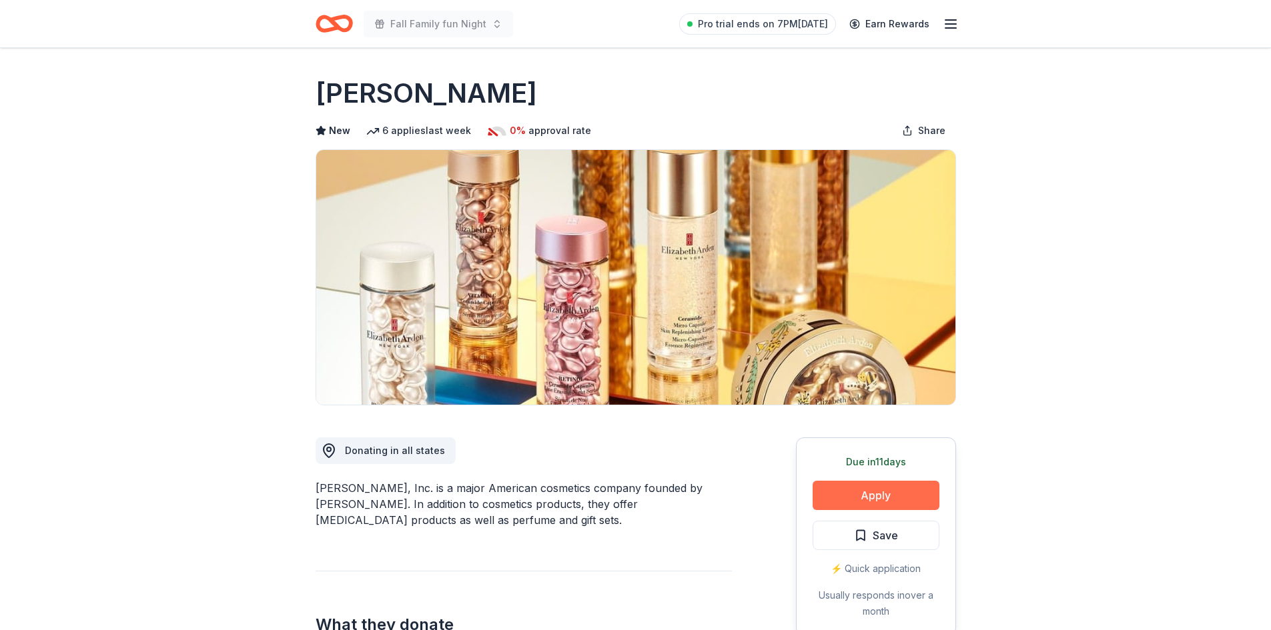
click at [882, 494] on button "Apply" at bounding box center [875, 495] width 127 height 29
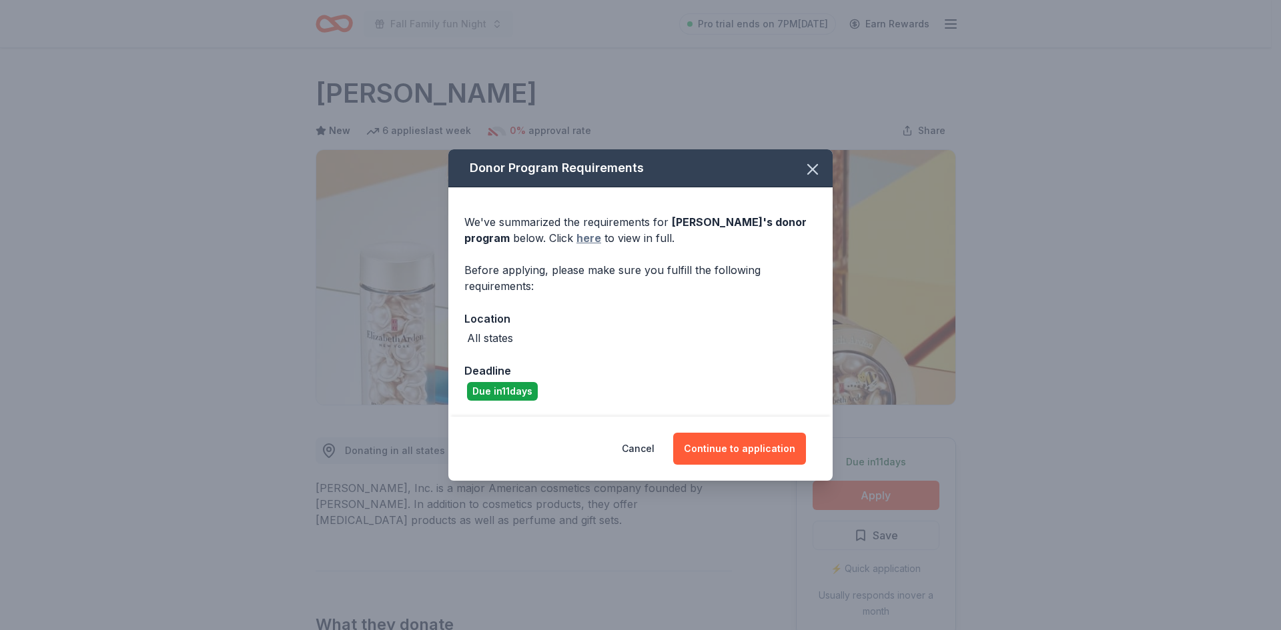
click at [594, 241] on link "here" at bounding box center [588, 238] width 25 height 16
click at [762, 461] on button "Continue to application" at bounding box center [739, 449] width 133 height 32
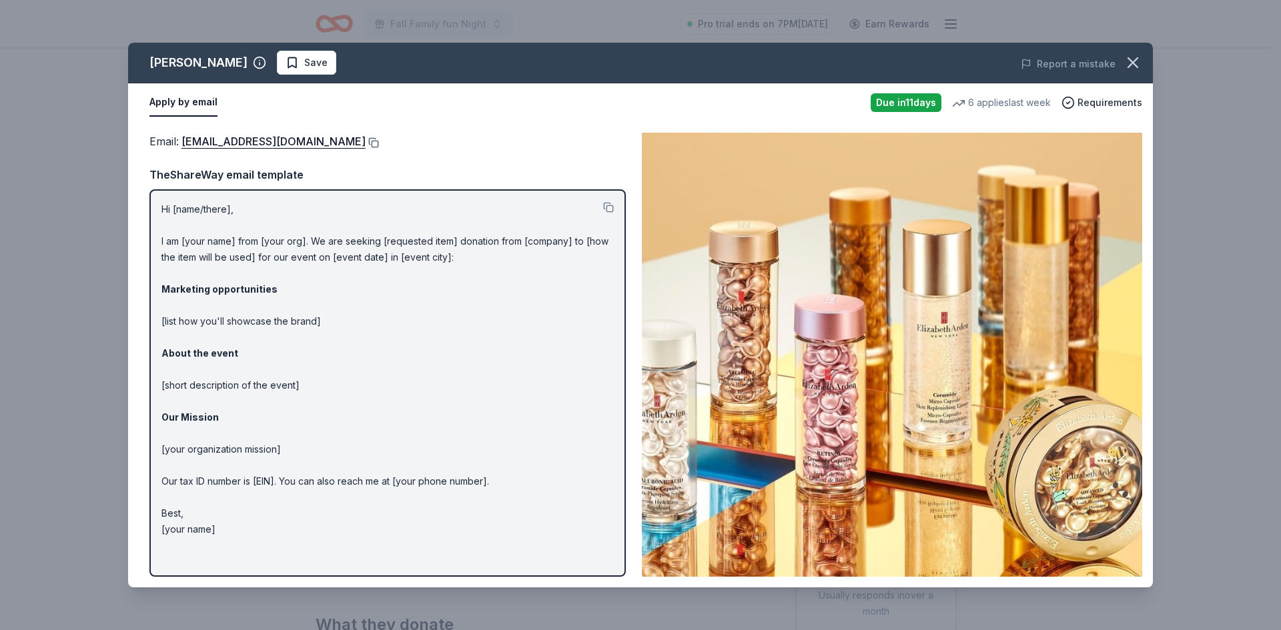
click at [379, 141] on button at bounding box center [372, 142] width 13 height 11
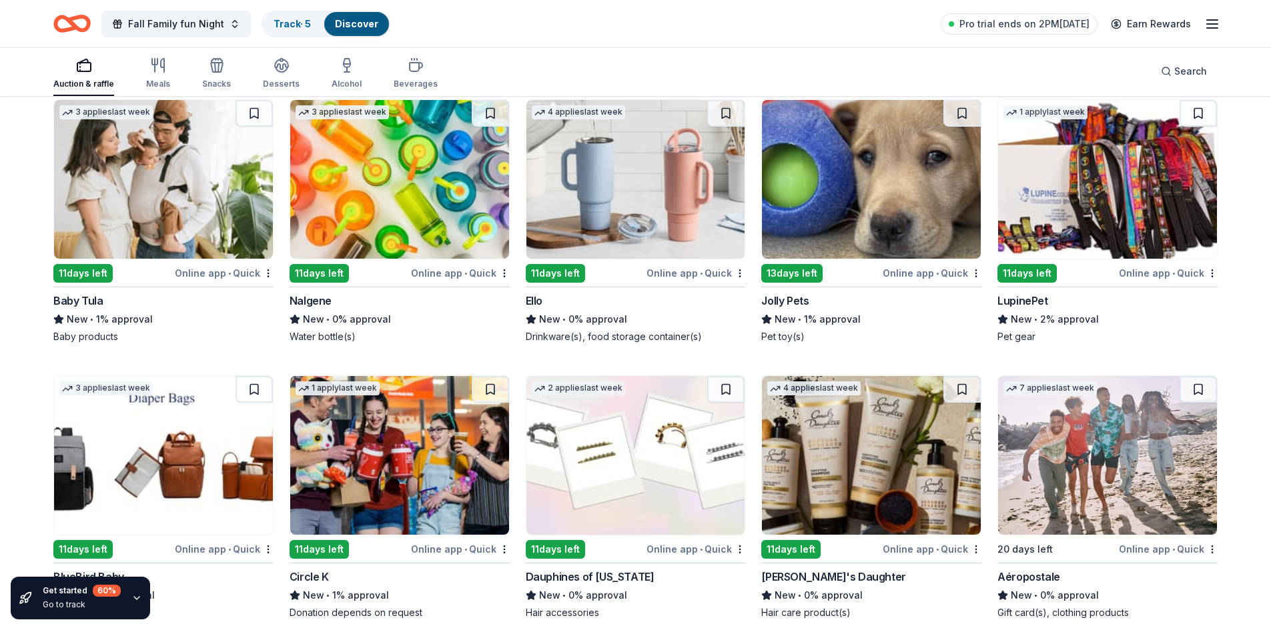
scroll to position [13225, 0]
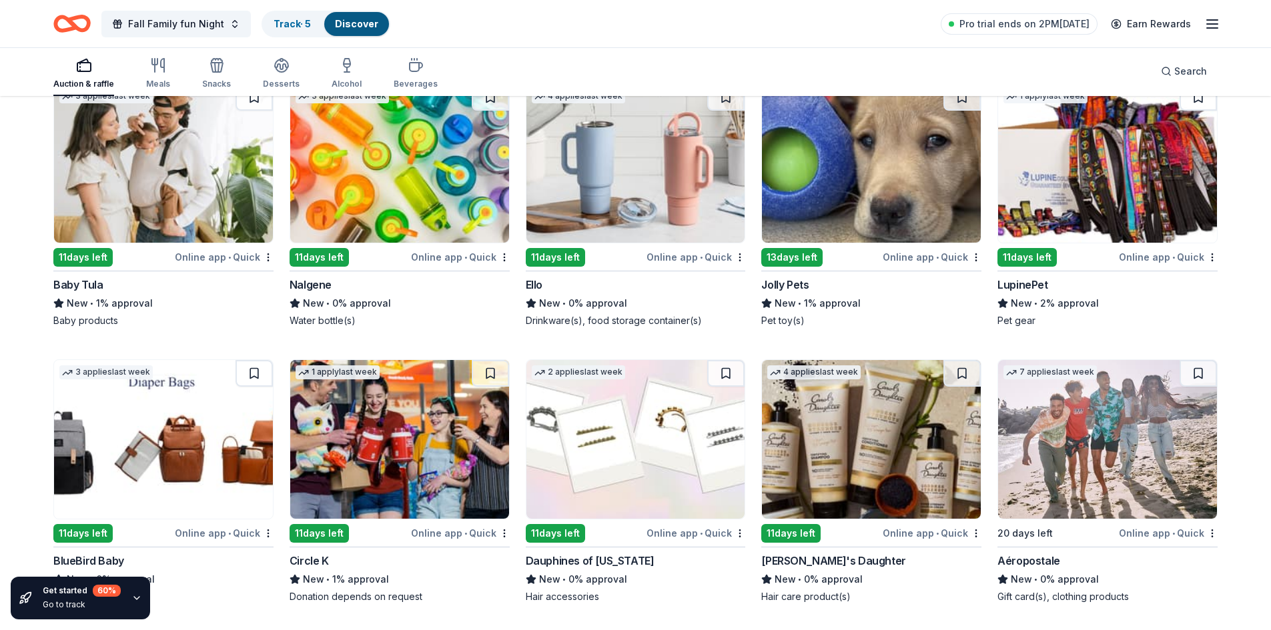
click at [339, 187] on img at bounding box center [399, 163] width 219 height 159
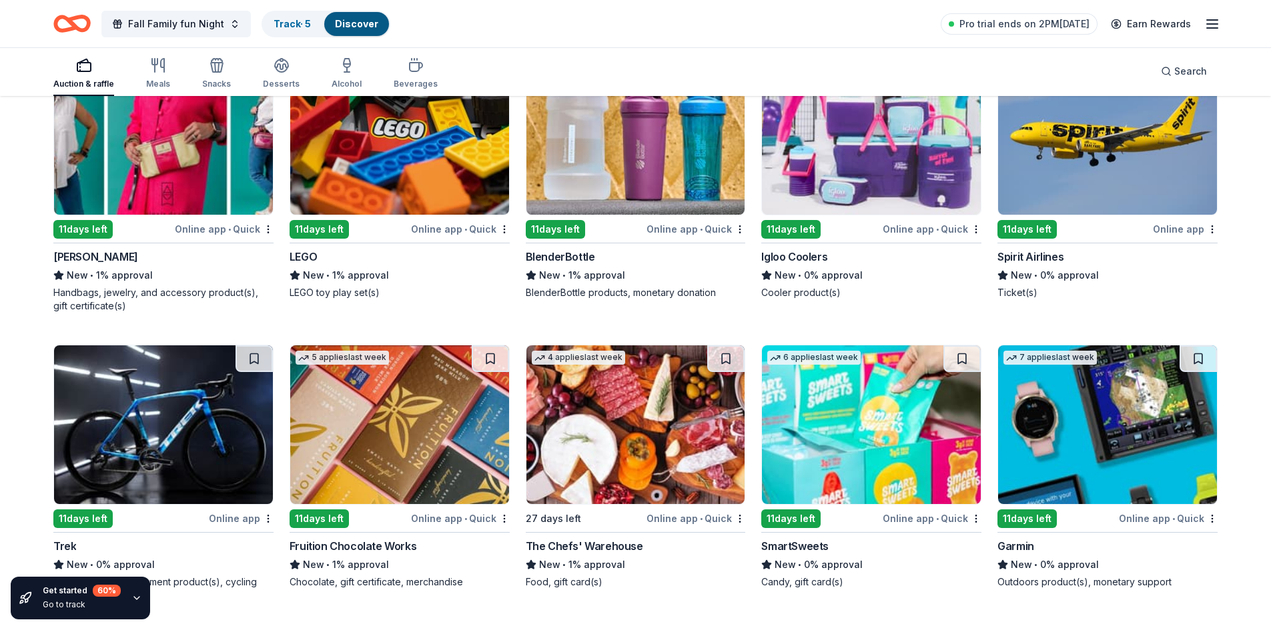
click at [139, 158] on img at bounding box center [163, 135] width 219 height 159
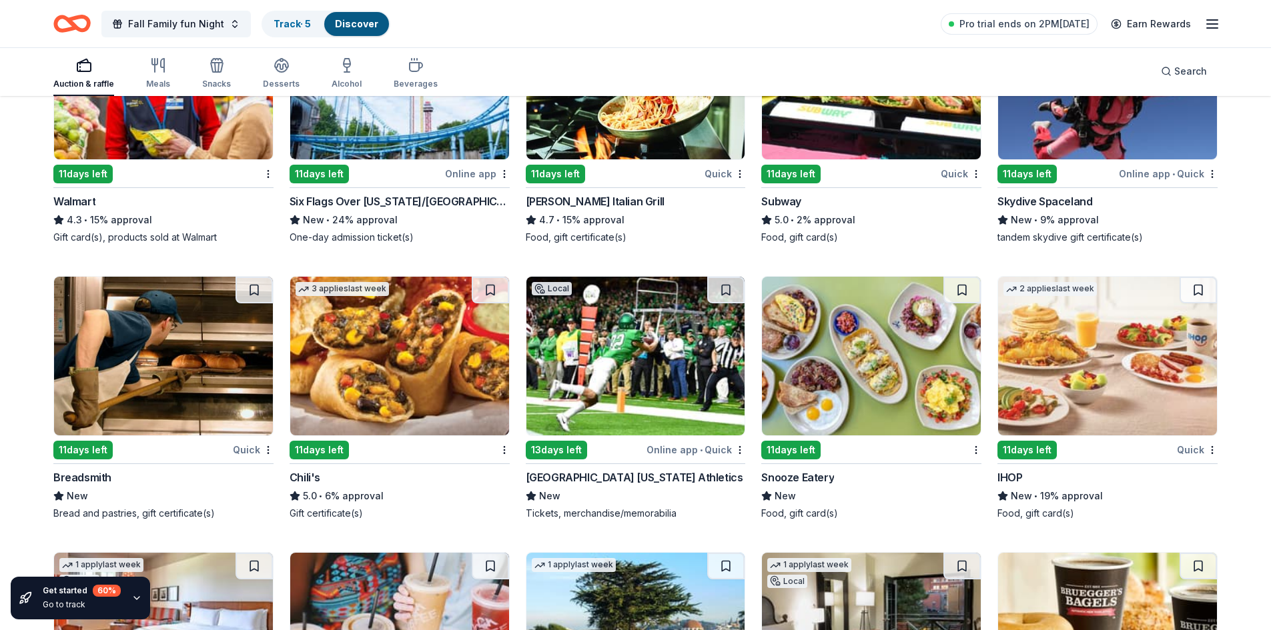
scroll to position [8266, 0]
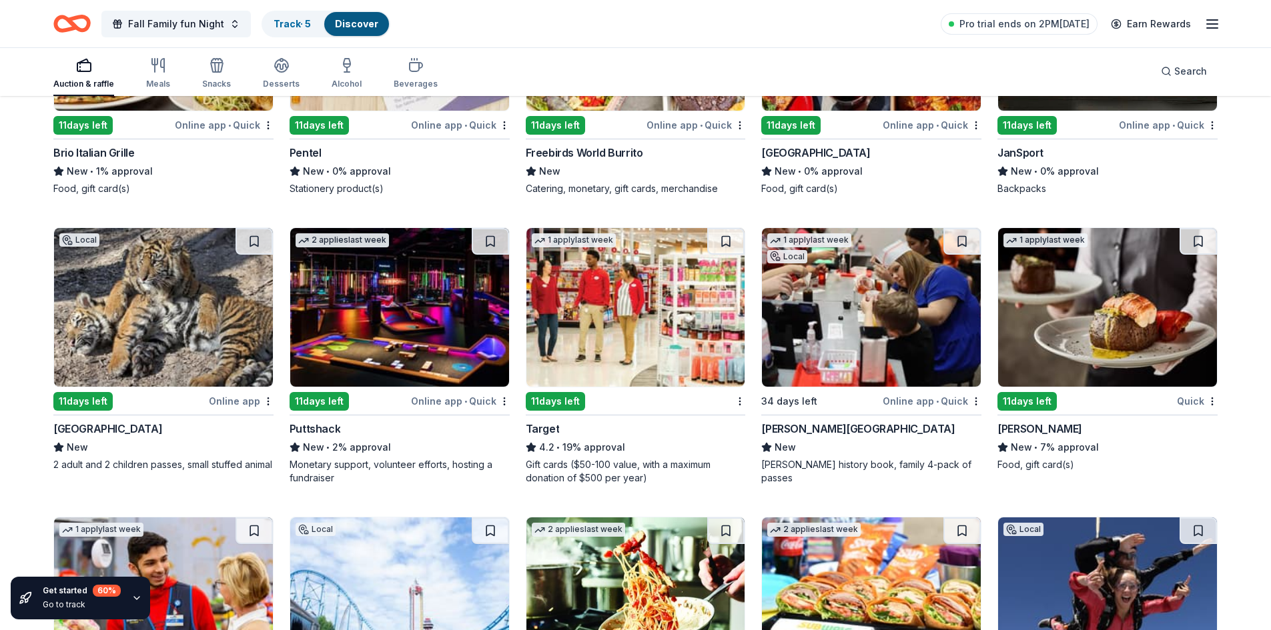
click at [174, 73] on div "Auction & raffle Meals Snacks Desserts Alcohol Beverages" at bounding box center [245, 74] width 384 height 44
click at [159, 71] on icon "button" at bounding box center [158, 65] width 16 height 16
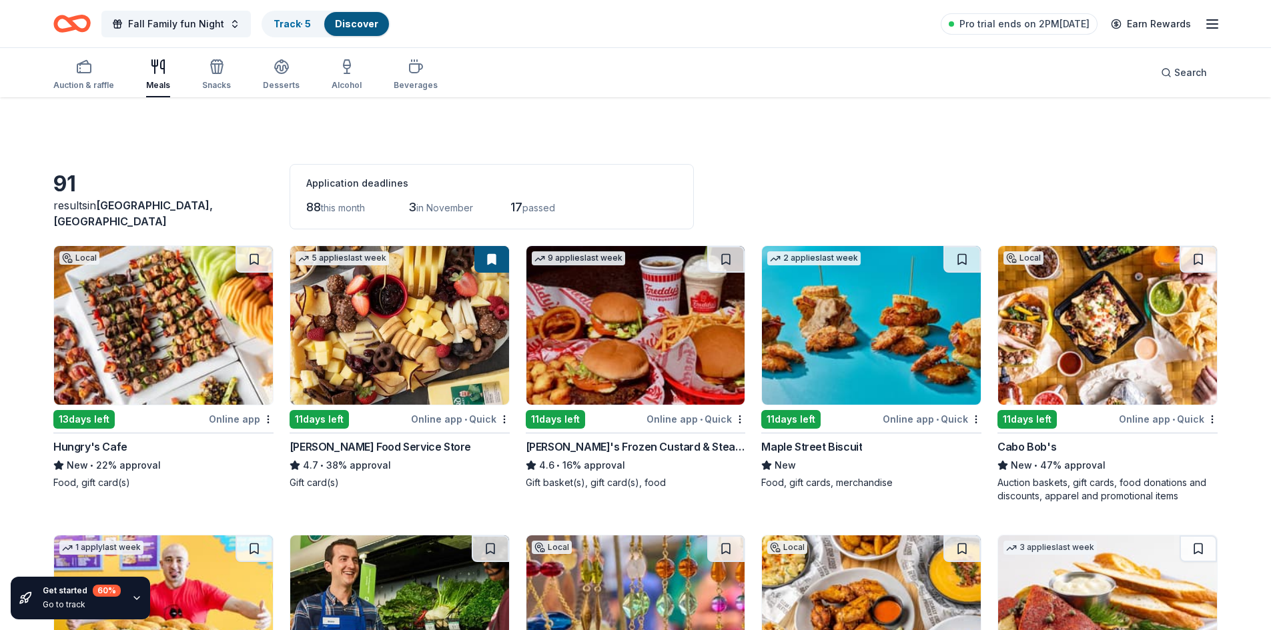
scroll to position [551, 0]
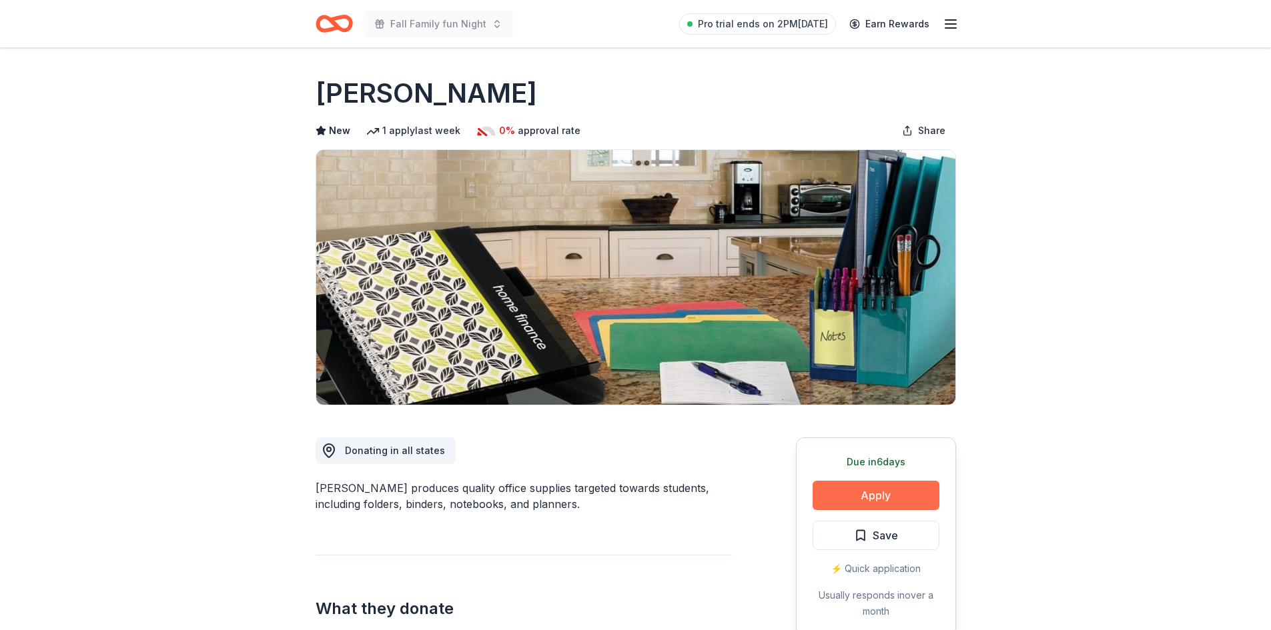
click at [907, 504] on button "Apply" at bounding box center [875, 495] width 127 height 29
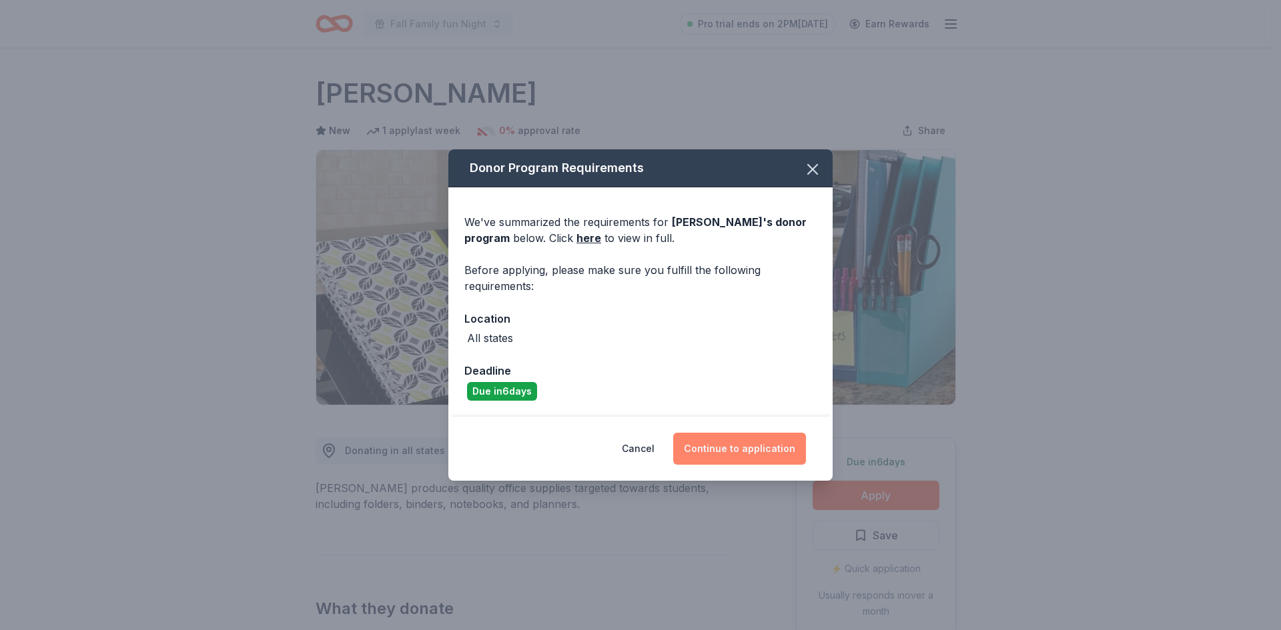
click at [766, 450] on button "Continue to application" at bounding box center [739, 449] width 133 height 32
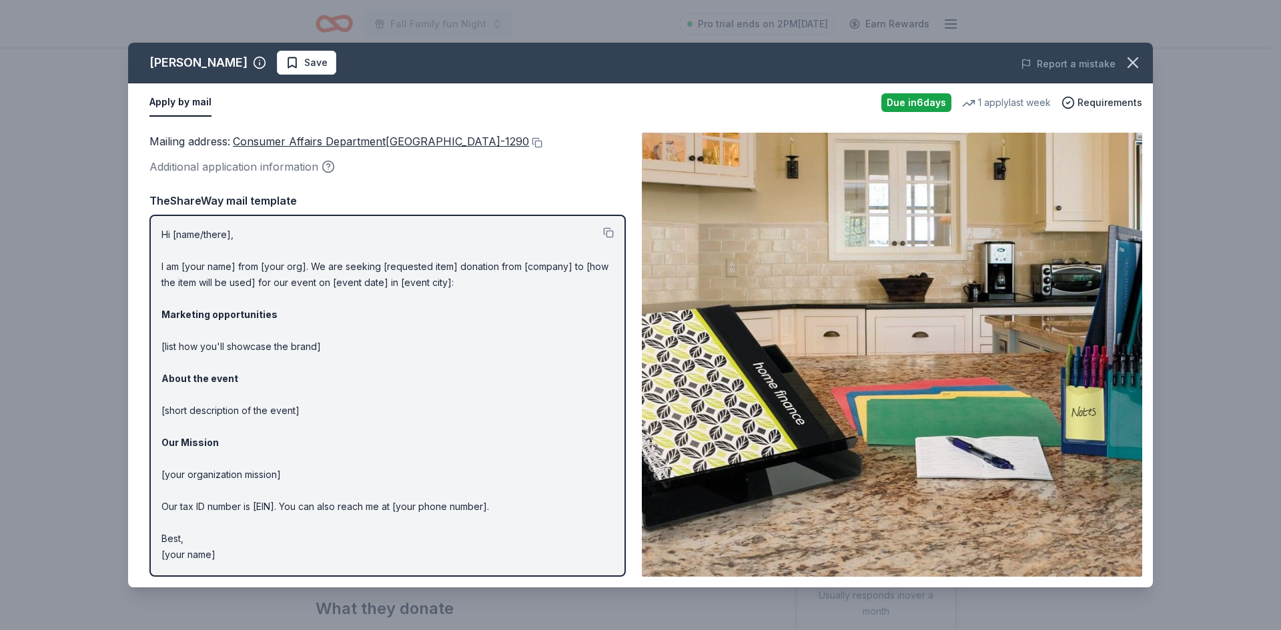
drag, startPoint x: 161, startPoint y: 233, endPoint x: 454, endPoint y: 447, distance: 361.8
click at [454, 447] on p "Hi [name/there], I am [your name] from [your org]. We are seeking [requested it…" at bounding box center [387, 395] width 452 height 336
click at [542, 139] on button at bounding box center [535, 142] width 13 height 11
click at [604, 234] on button at bounding box center [608, 232] width 11 height 11
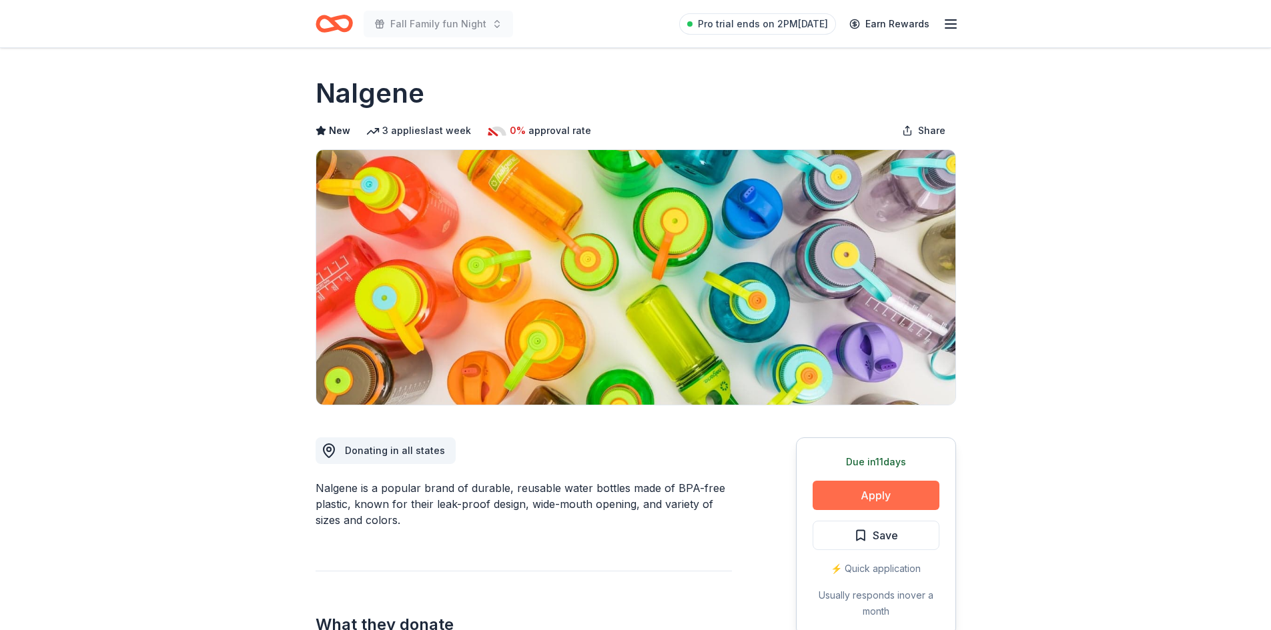
click at [842, 489] on button "Apply" at bounding box center [875, 495] width 127 height 29
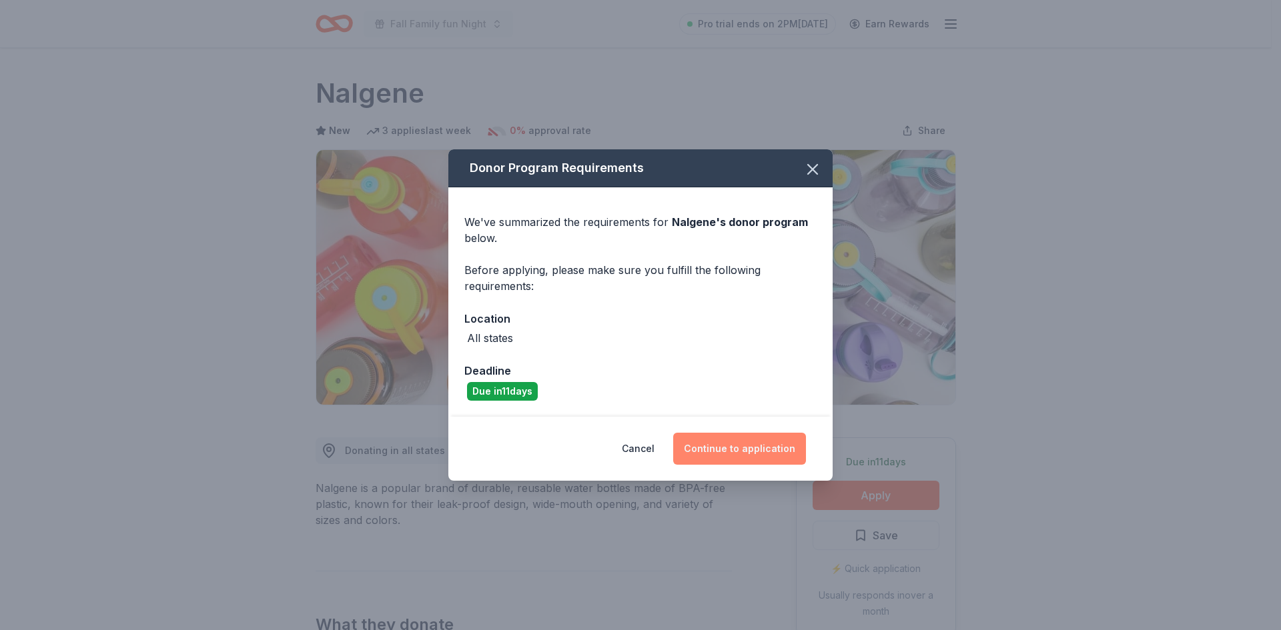
click at [741, 450] on button "Continue to application" at bounding box center [739, 449] width 133 height 32
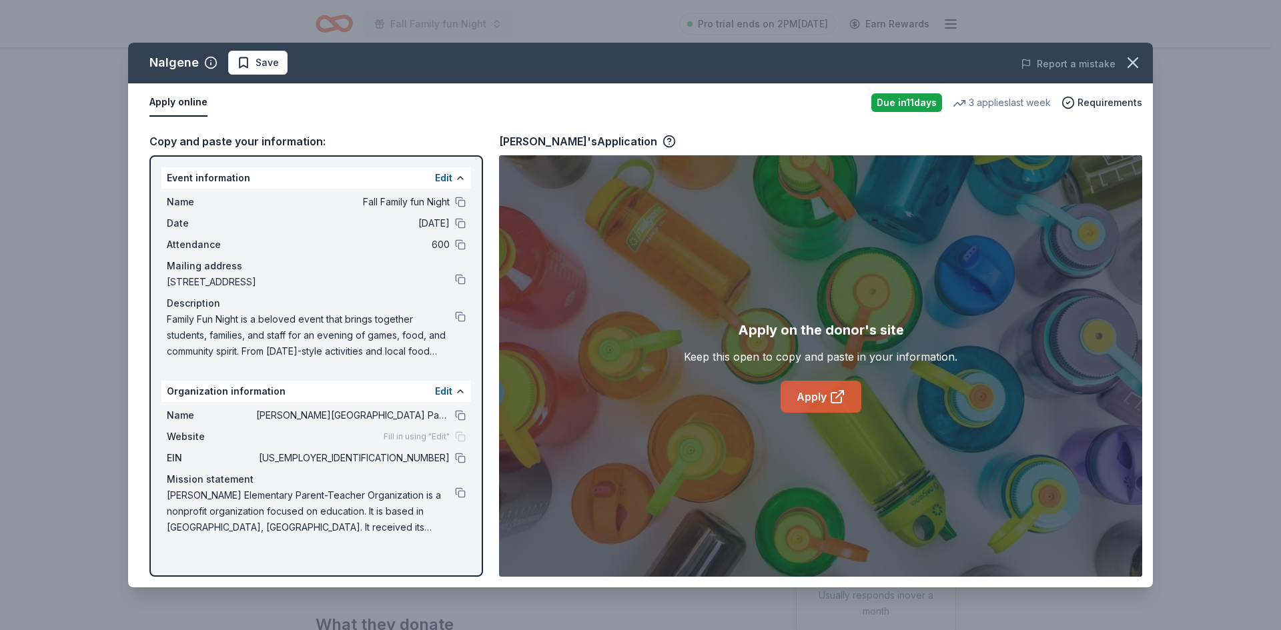
click at [824, 394] on link "Apply" at bounding box center [820, 397] width 81 height 32
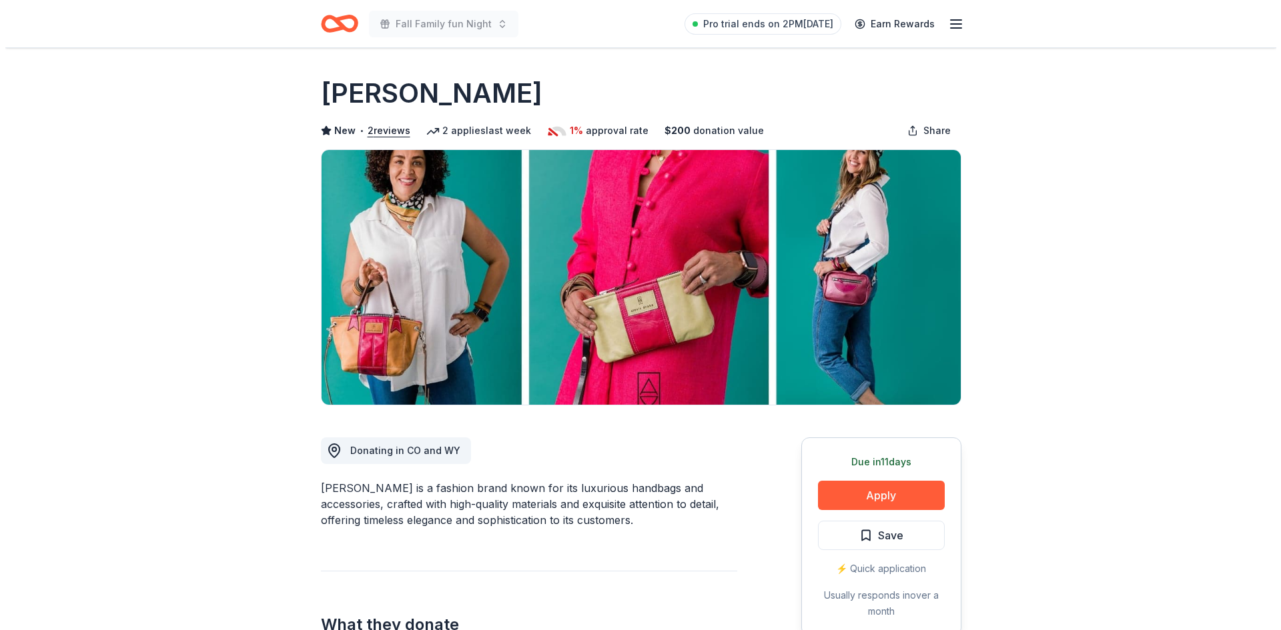
scroll to position [423, 0]
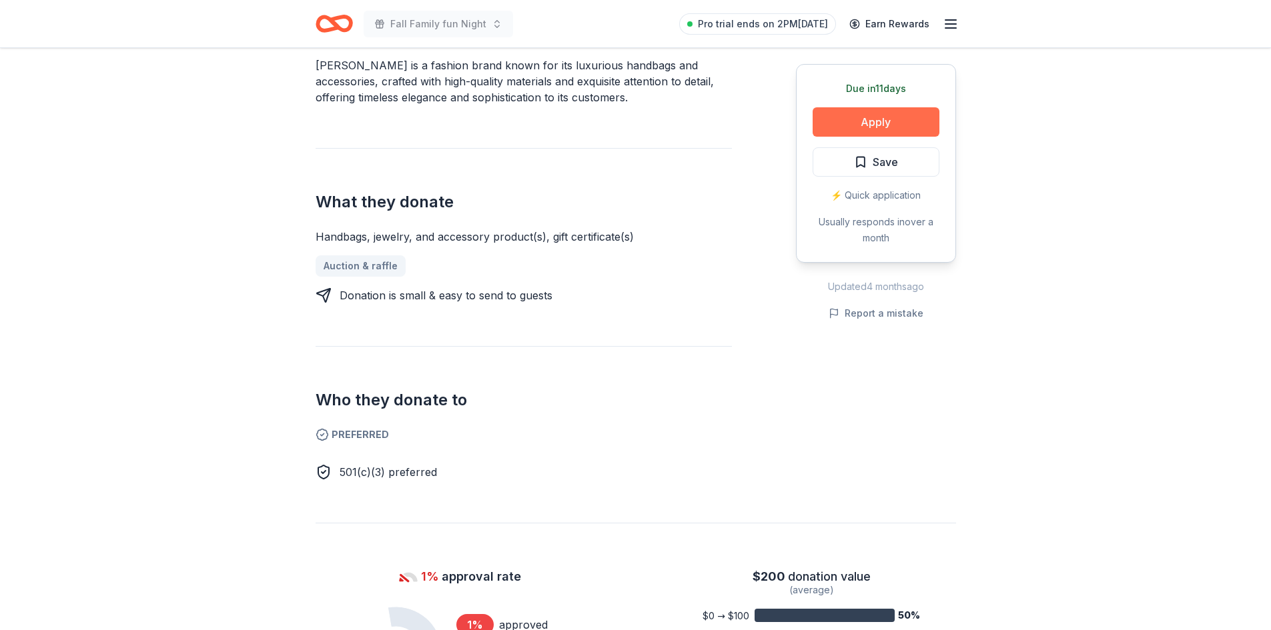
click at [878, 114] on button "Apply" at bounding box center [875, 121] width 127 height 29
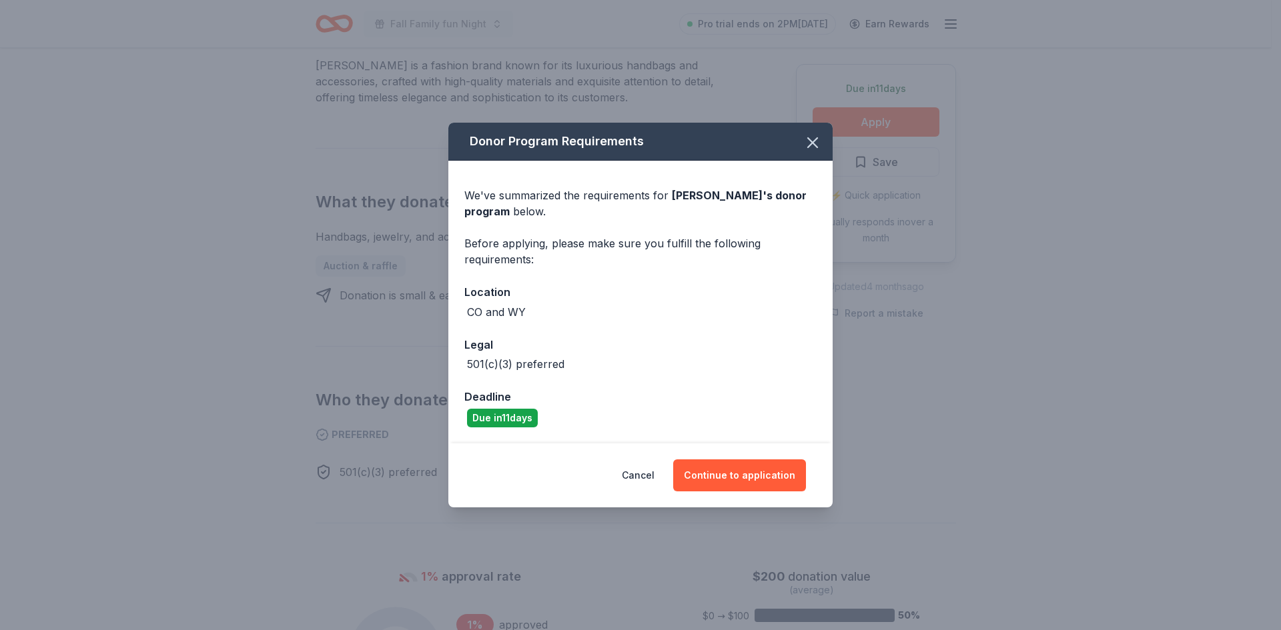
drag, startPoint x: 722, startPoint y: 477, endPoint x: 628, endPoint y: 439, distance: 101.4
click at [628, 439] on div "Donor Program Requirements We've summarized the requirements for [PERSON_NAME] …" at bounding box center [640, 315] width 384 height 384
